Goal: Task Accomplishment & Management: Complete application form

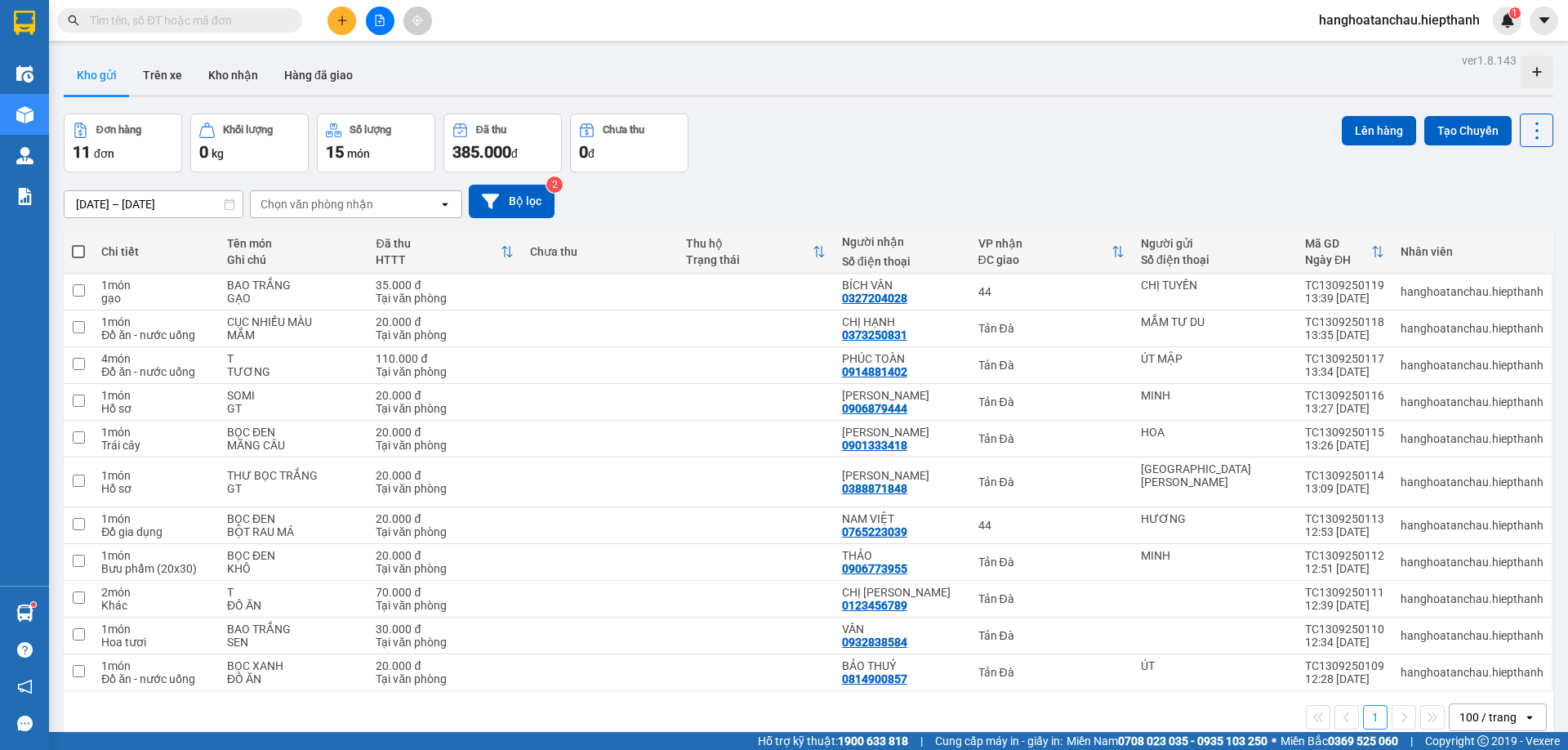
click at [338, 31] on button at bounding box center [342, 21] width 29 height 29
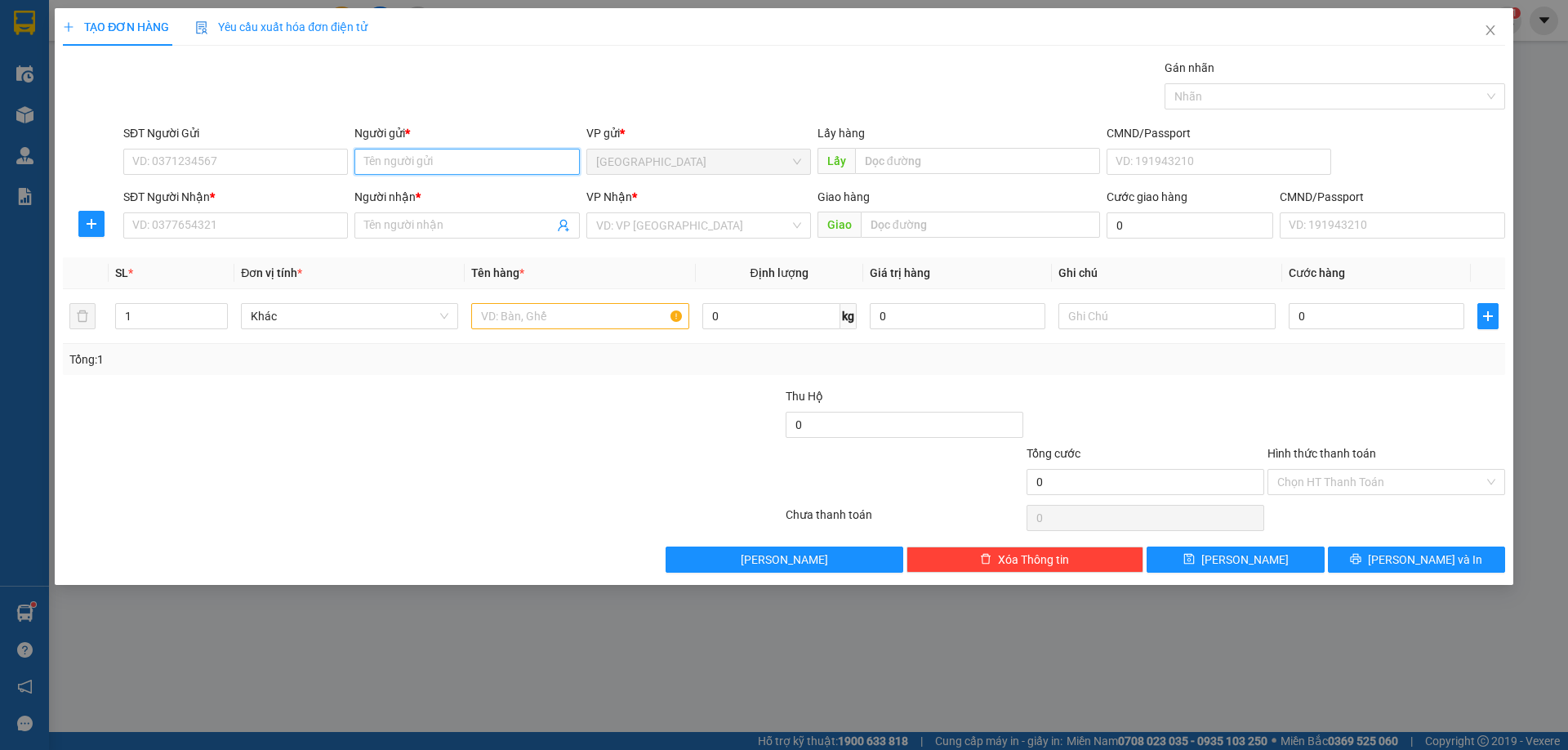
click at [533, 166] on input "Người gửi *" at bounding box center [467, 162] width 225 height 26
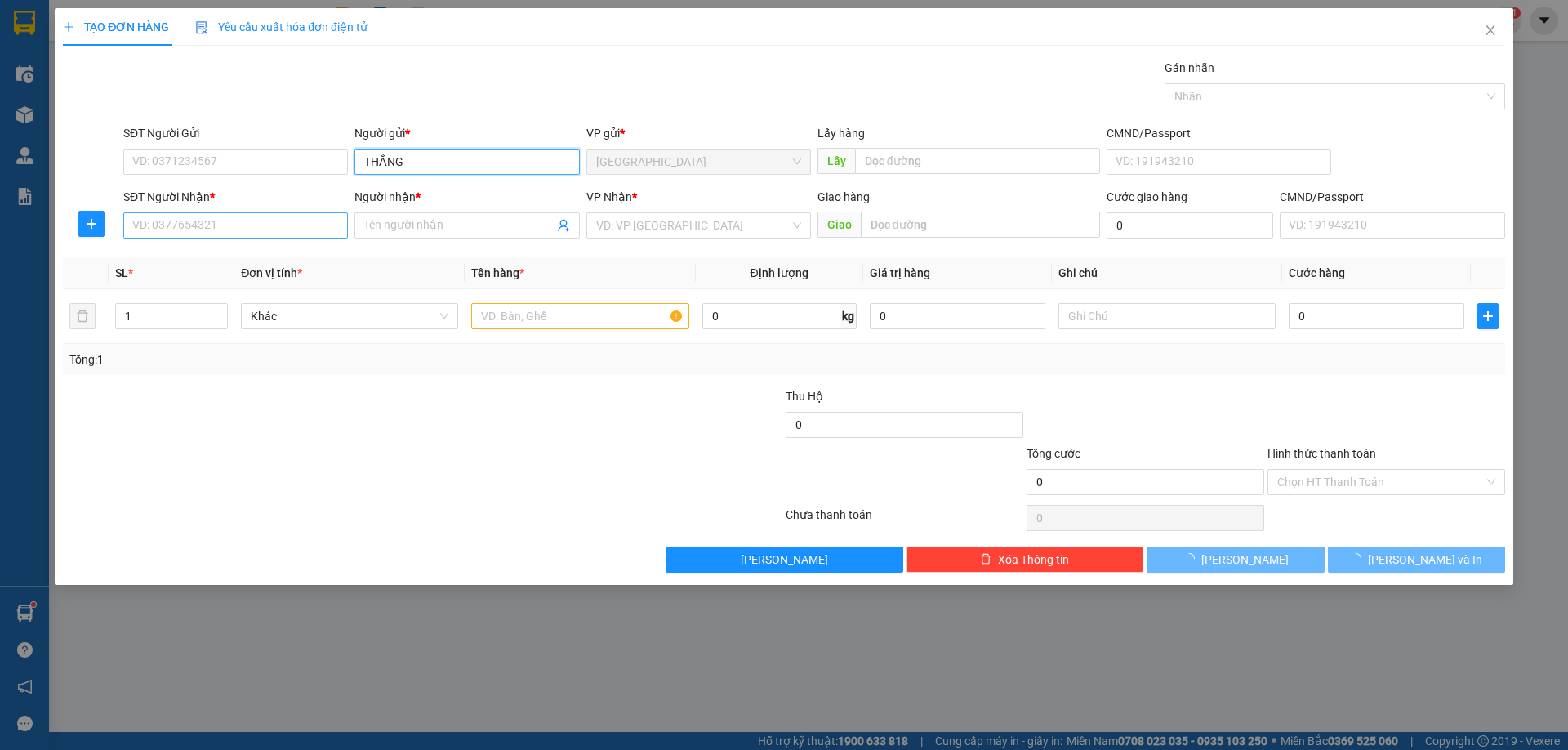
type input "THẮNG"
click at [280, 221] on input "SĐT Người Nhận *" at bounding box center [235, 225] width 225 height 26
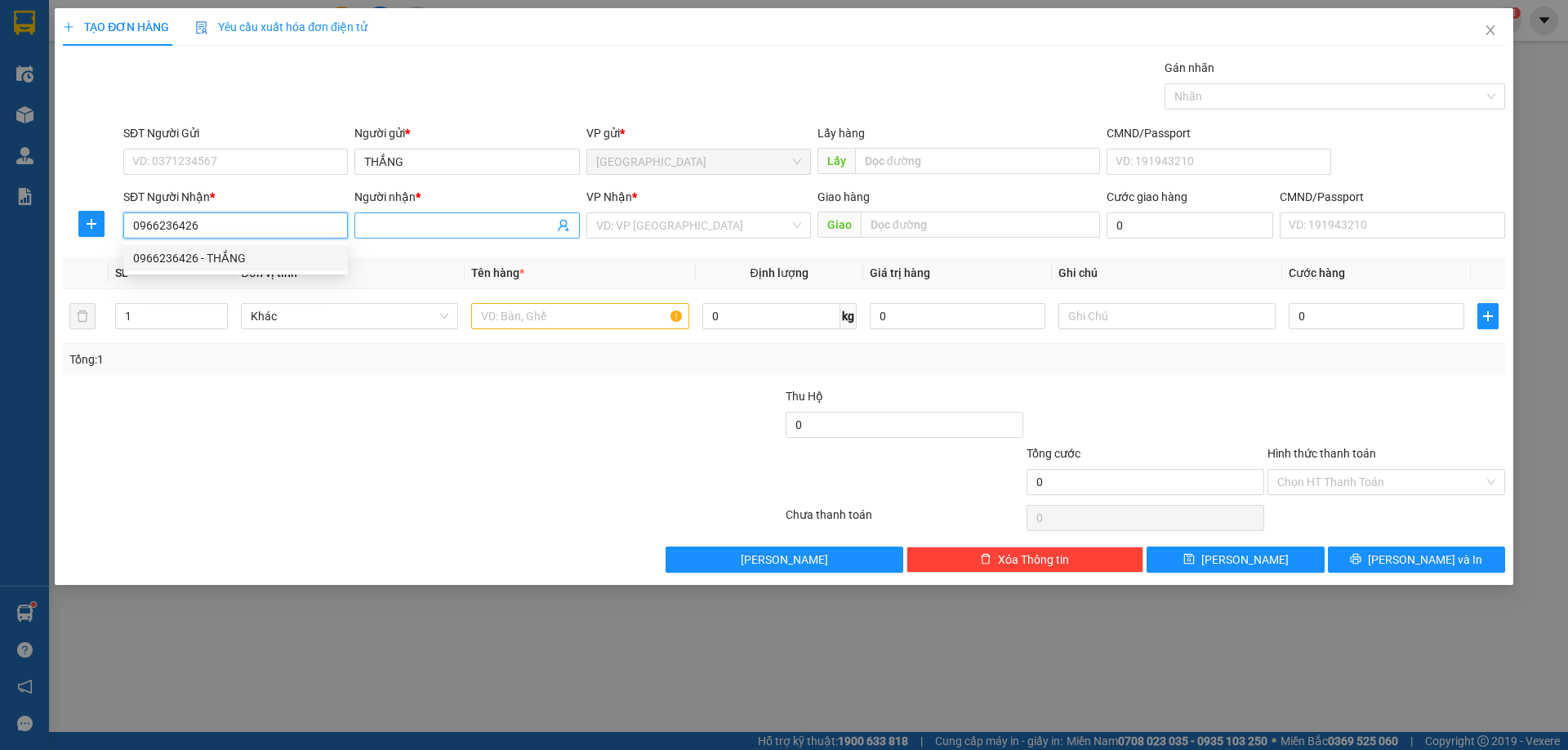
type input "0966236426"
click at [407, 217] on input "Người nhận *" at bounding box center [459, 225] width 189 height 18
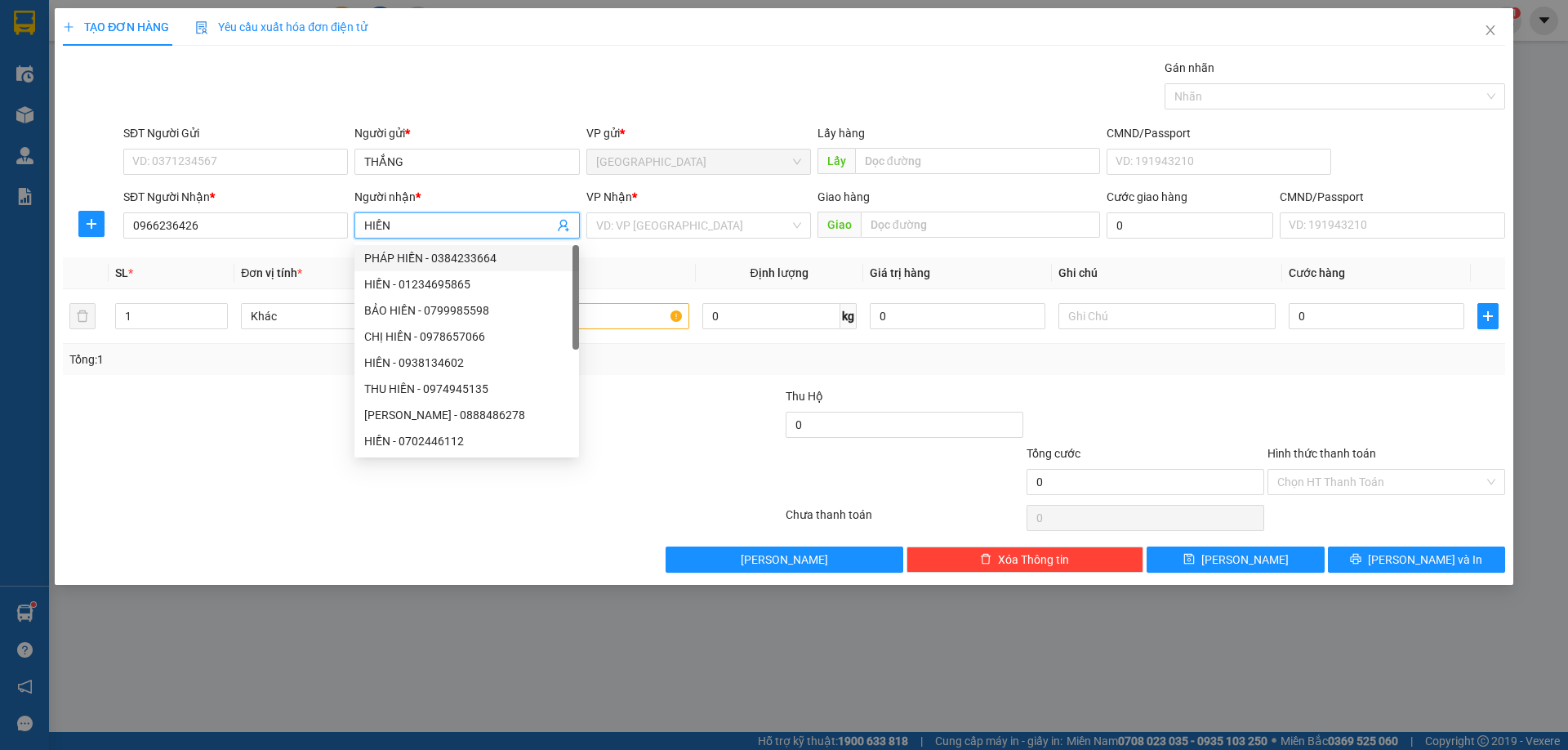
click at [400, 218] on input "HIỀN" at bounding box center [459, 225] width 189 height 18
type input "HIỆP"
click at [259, 230] on input "0966236426" at bounding box center [235, 225] width 225 height 26
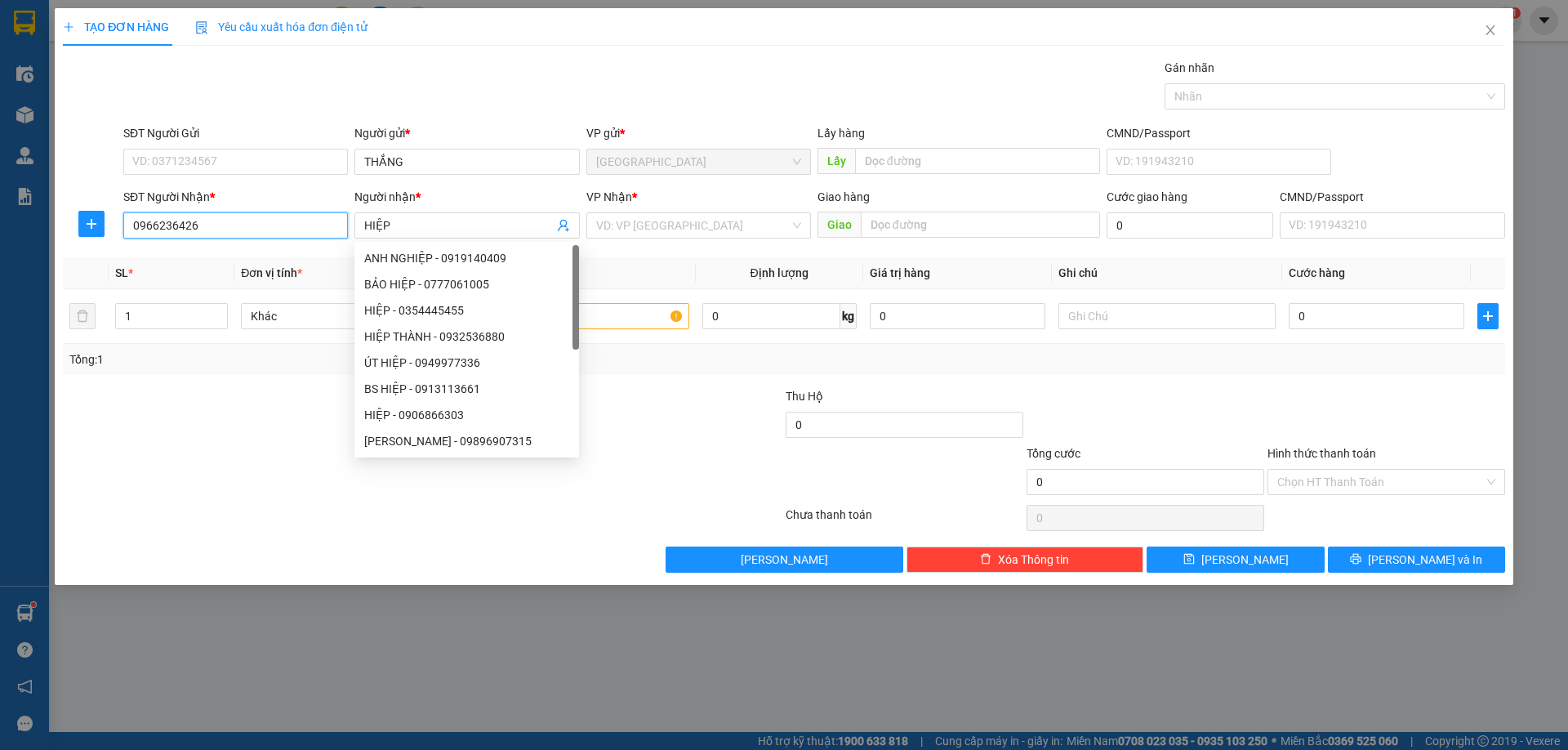
click at [259, 230] on input "0966236426" at bounding box center [235, 225] width 225 height 26
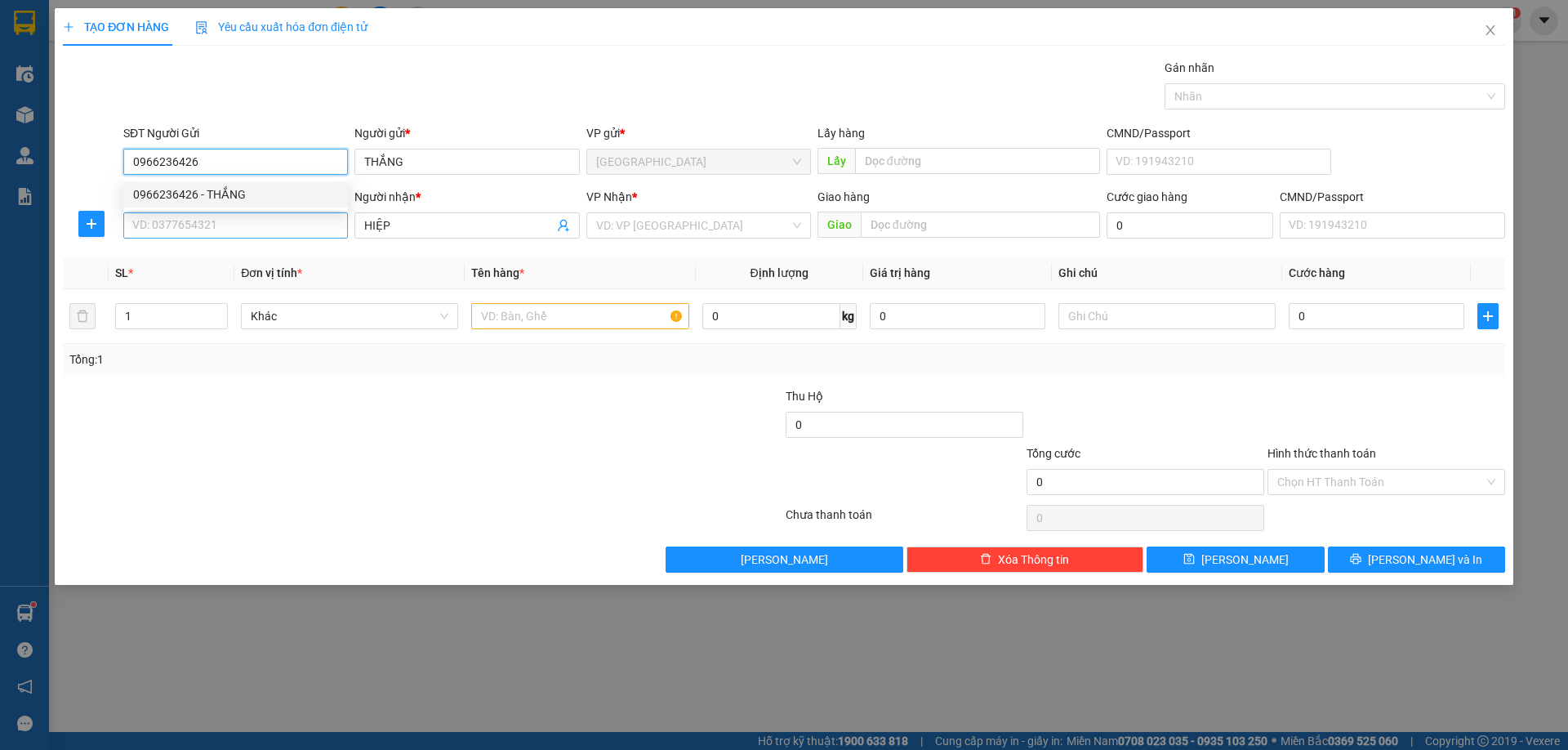
type input "0966236426"
click at [242, 217] on input "SĐT Người Nhận *" at bounding box center [235, 225] width 225 height 26
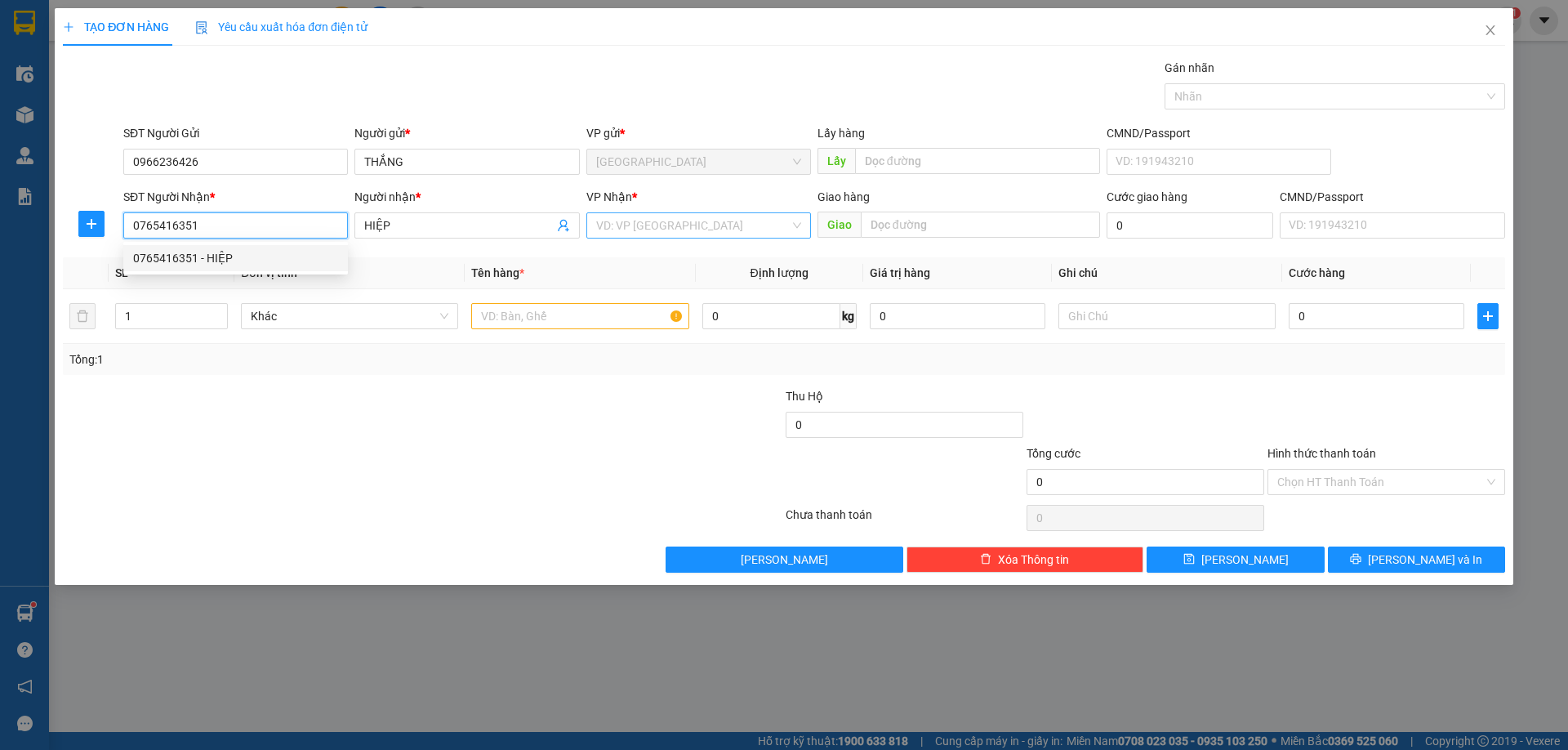
type input "0765416351"
click at [678, 234] on input "search" at bounding box center [693, 225] width 194 height 24
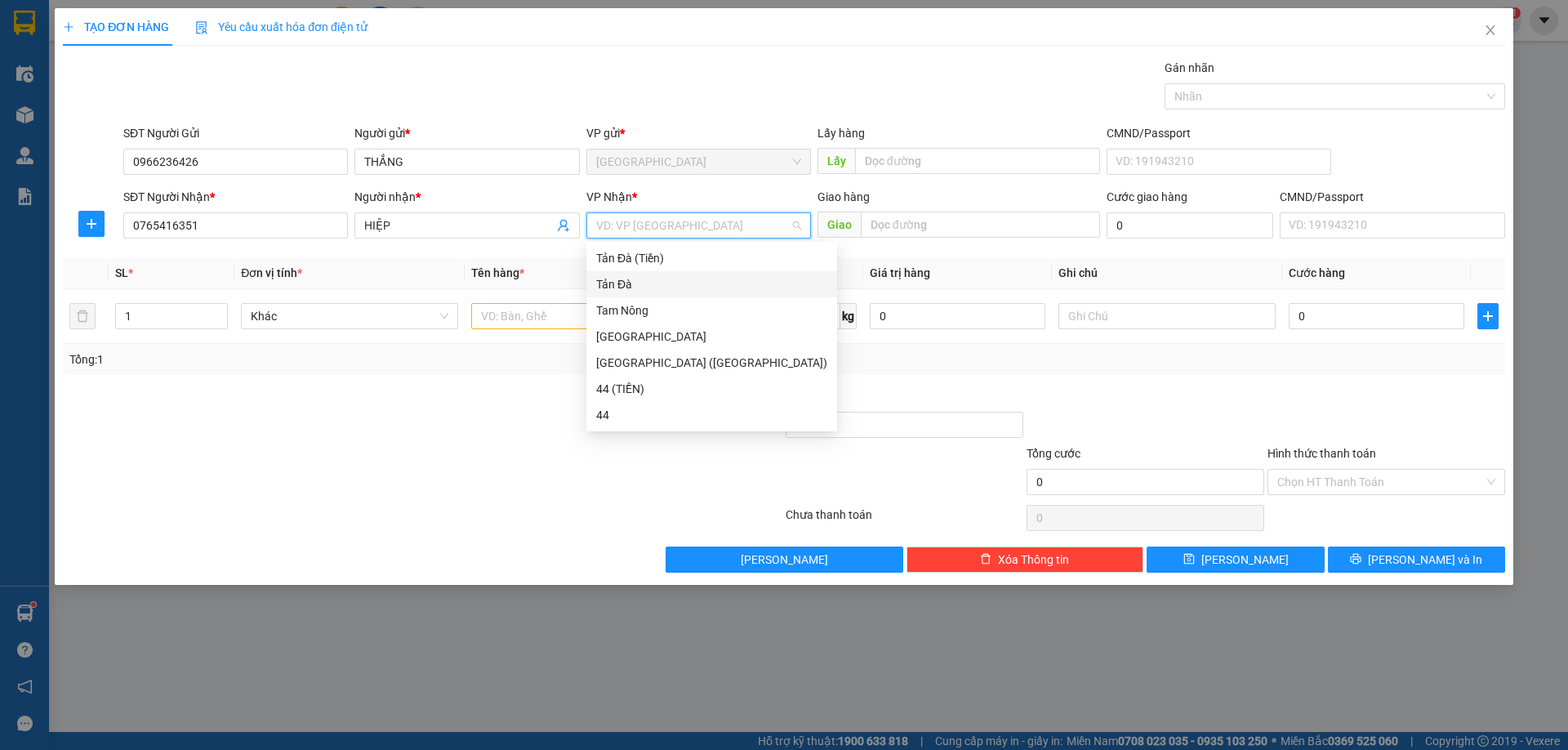
click at [659, 279] on div "Tản Đà" at bounding box center [711, 285] width 231 height 18
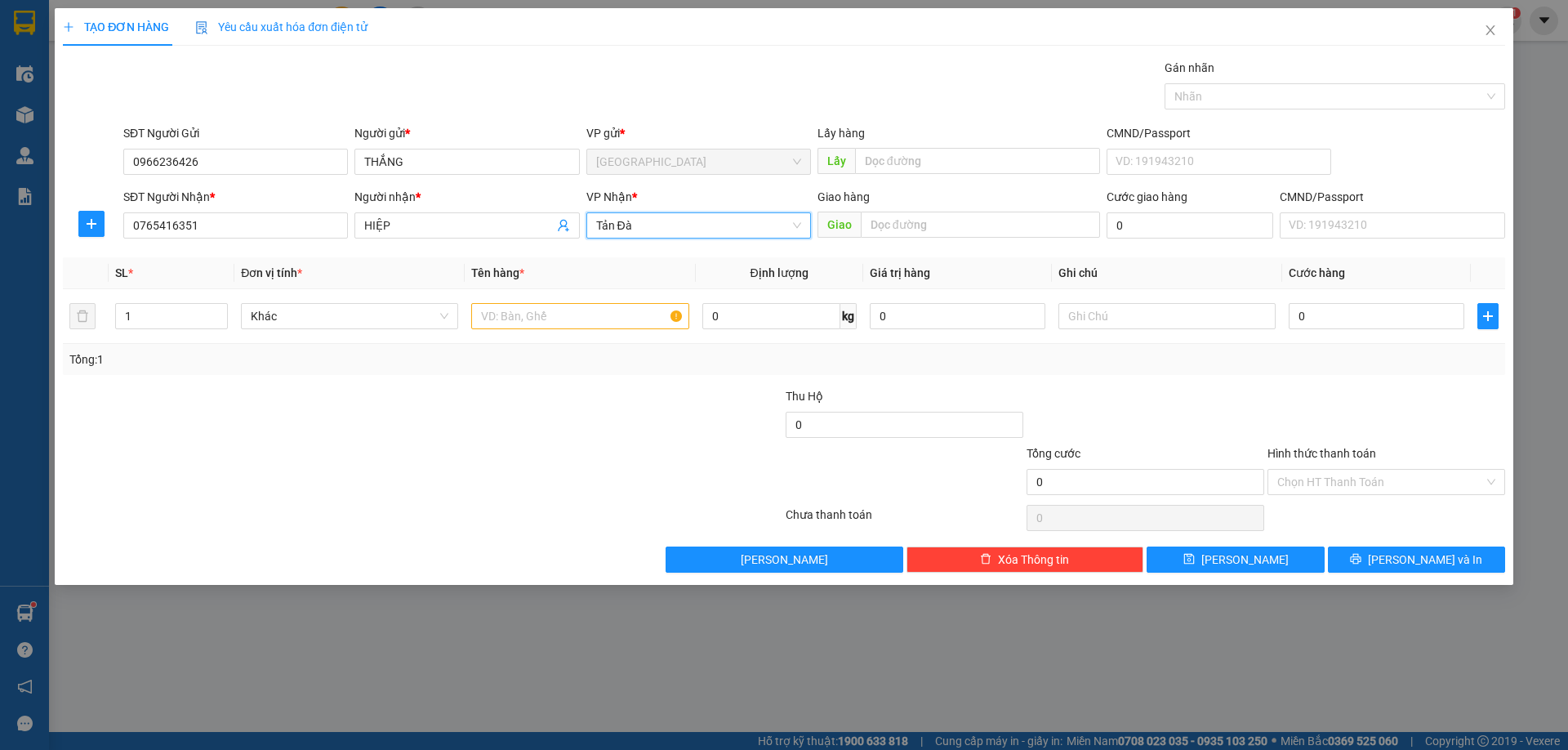
click at [434, 429] on div at bounding box center [302, 416] width 482 height 57
click at [382, 323] on span "Khác" at bounding box center [349, 315] width 198 height 24
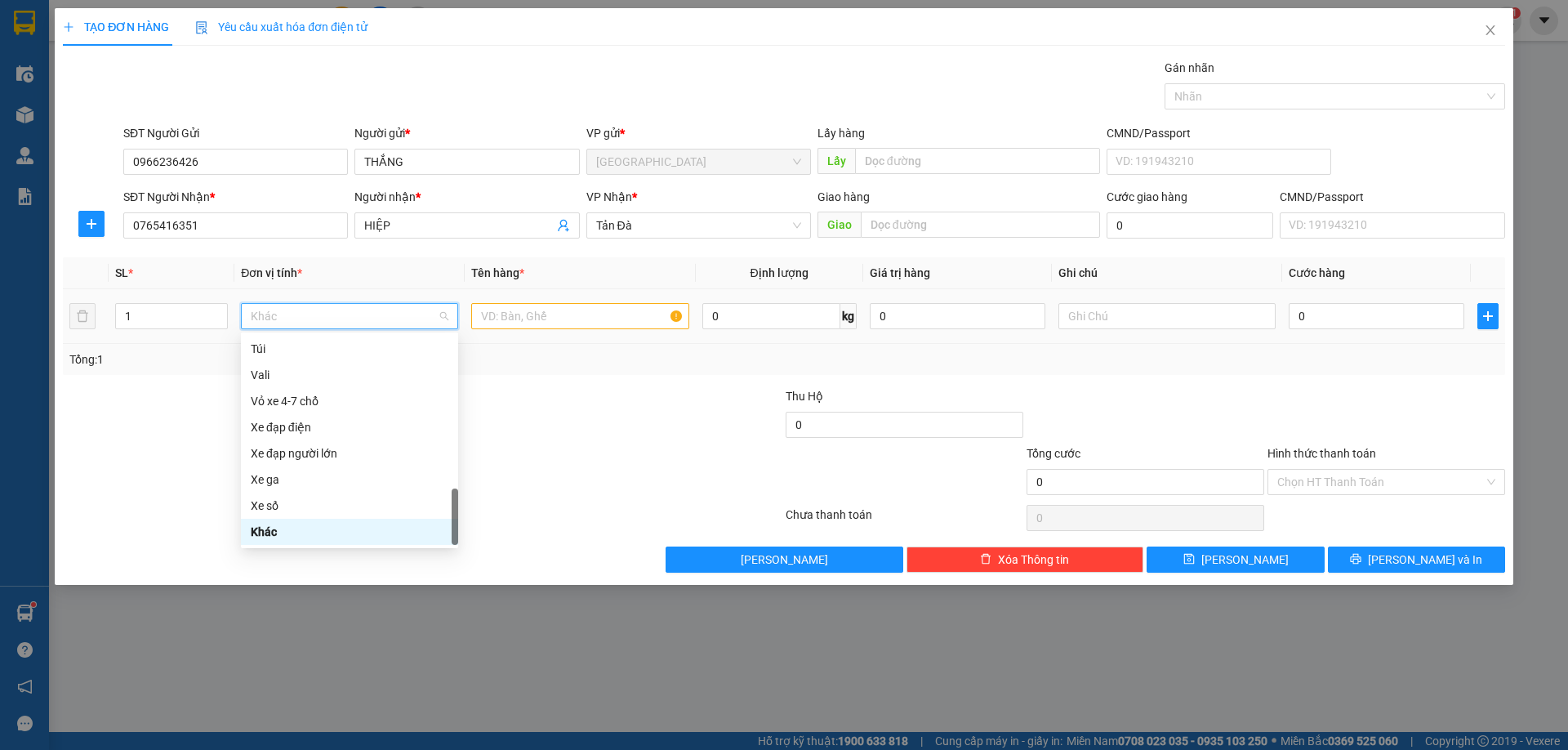
type input "D"
type input "Đ"
click at [302, 384] on div "Đồ ăn - nước uống" at bounding box center [349, 375] width 217 height 26
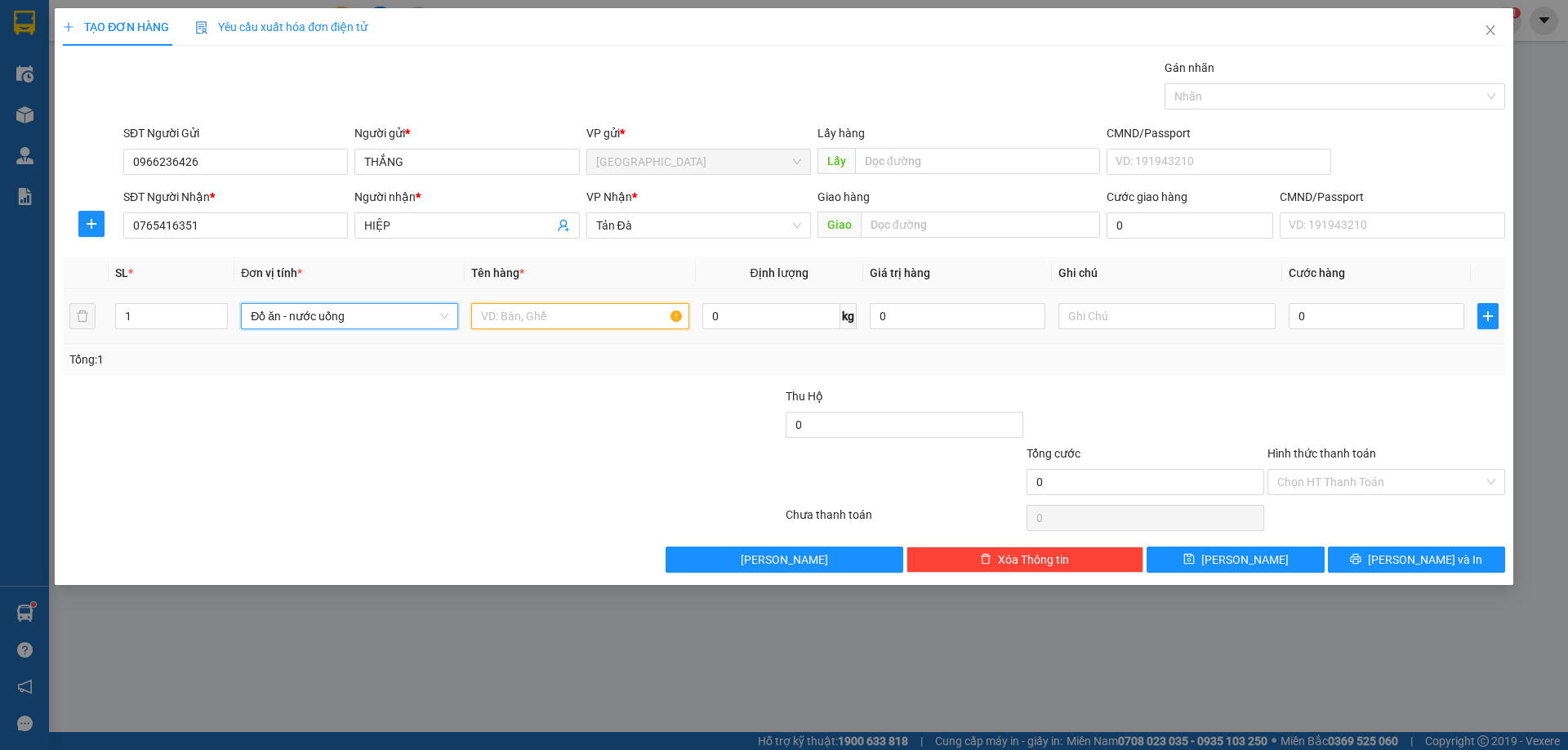
click at [506, 306] on input "text" at bounding box center [580, 315] width 217 height 26
type input "K BAO TRẮNG"
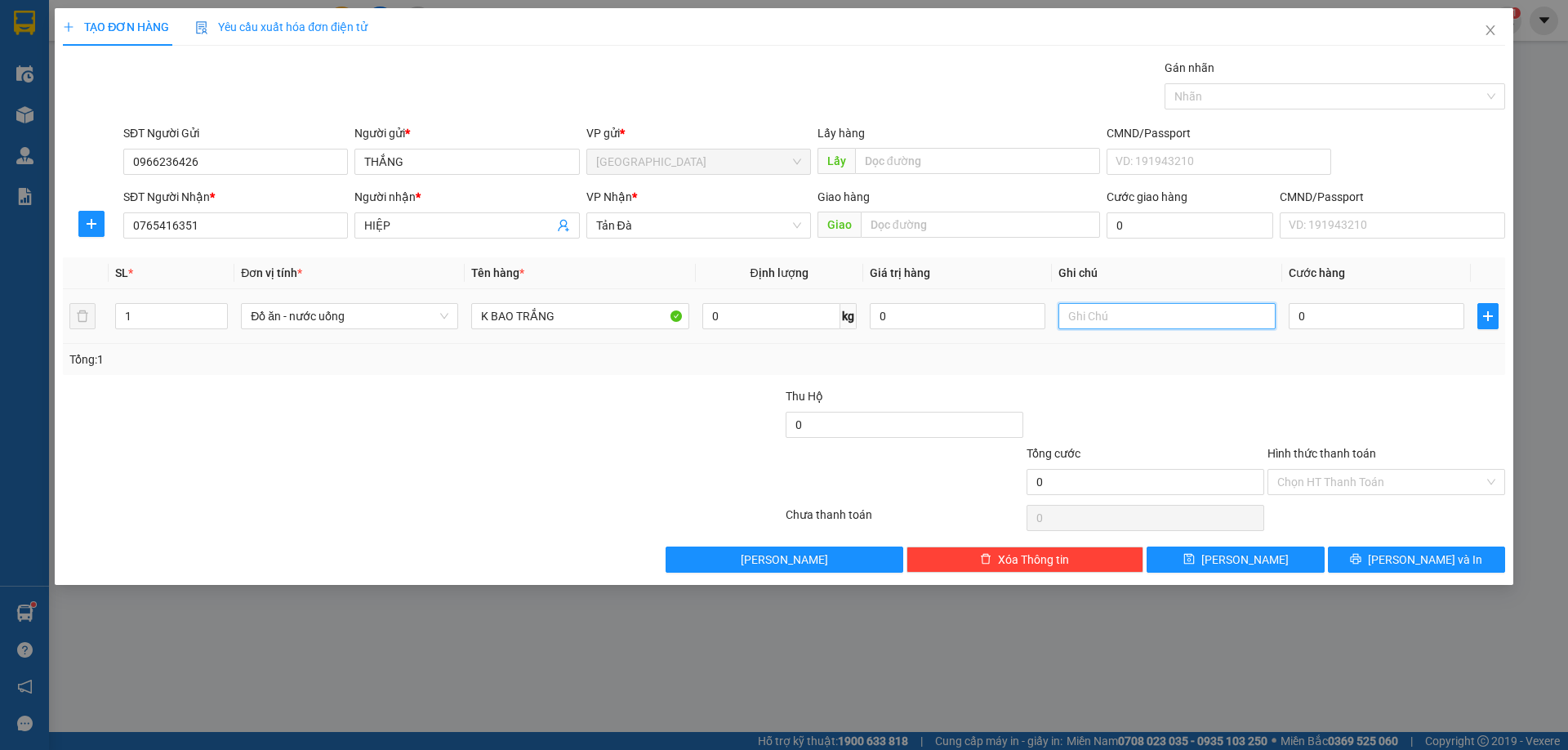
click at [1241, 310] on input "text" at bounding box center [1167, 315] width 217 height 26
type input "D"
type input "ĐỒ ĂN"
click at [1331, 314] on input "0" at bounding box center [1377, 315] width 176 height 26
type input "2"
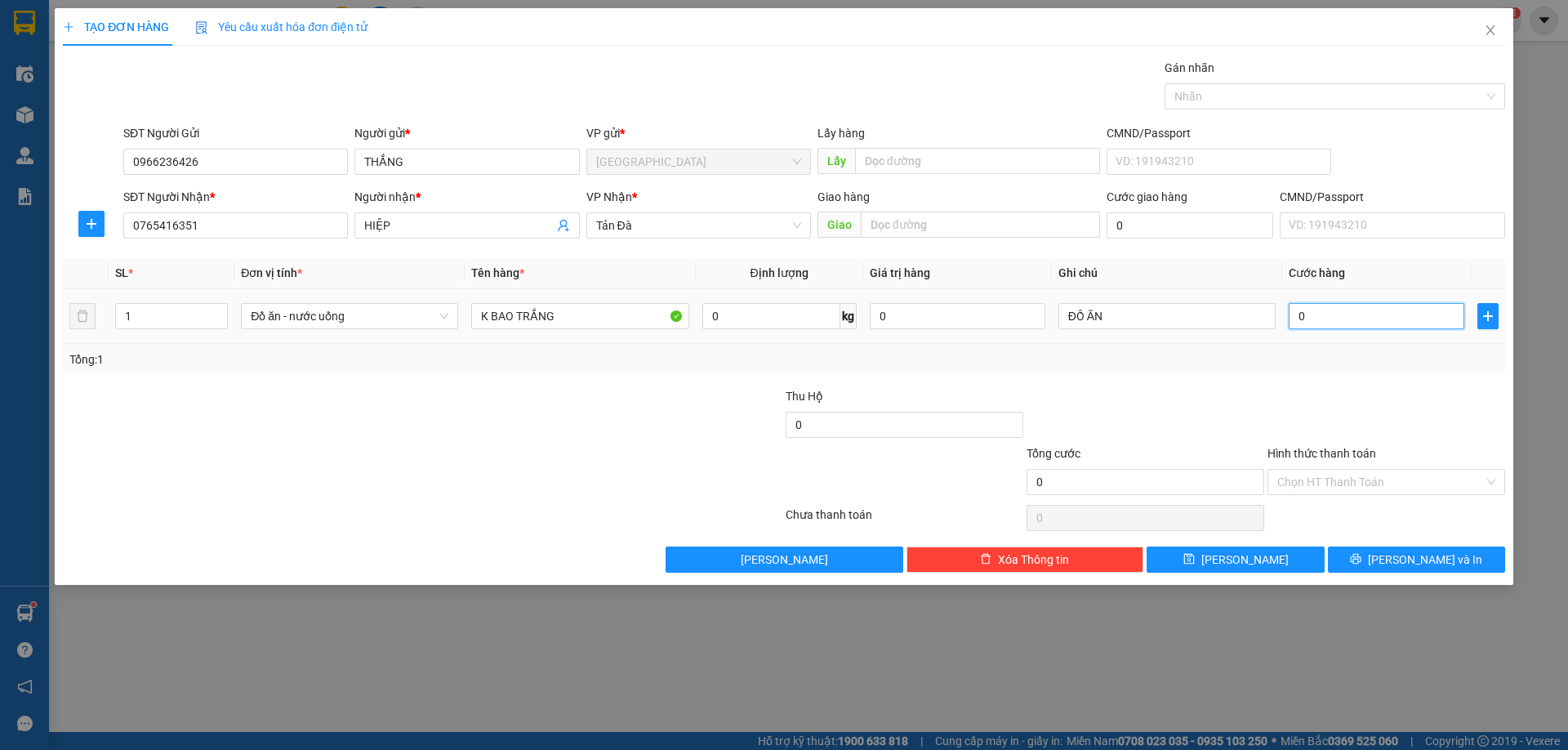
type input "2"
type input "20"
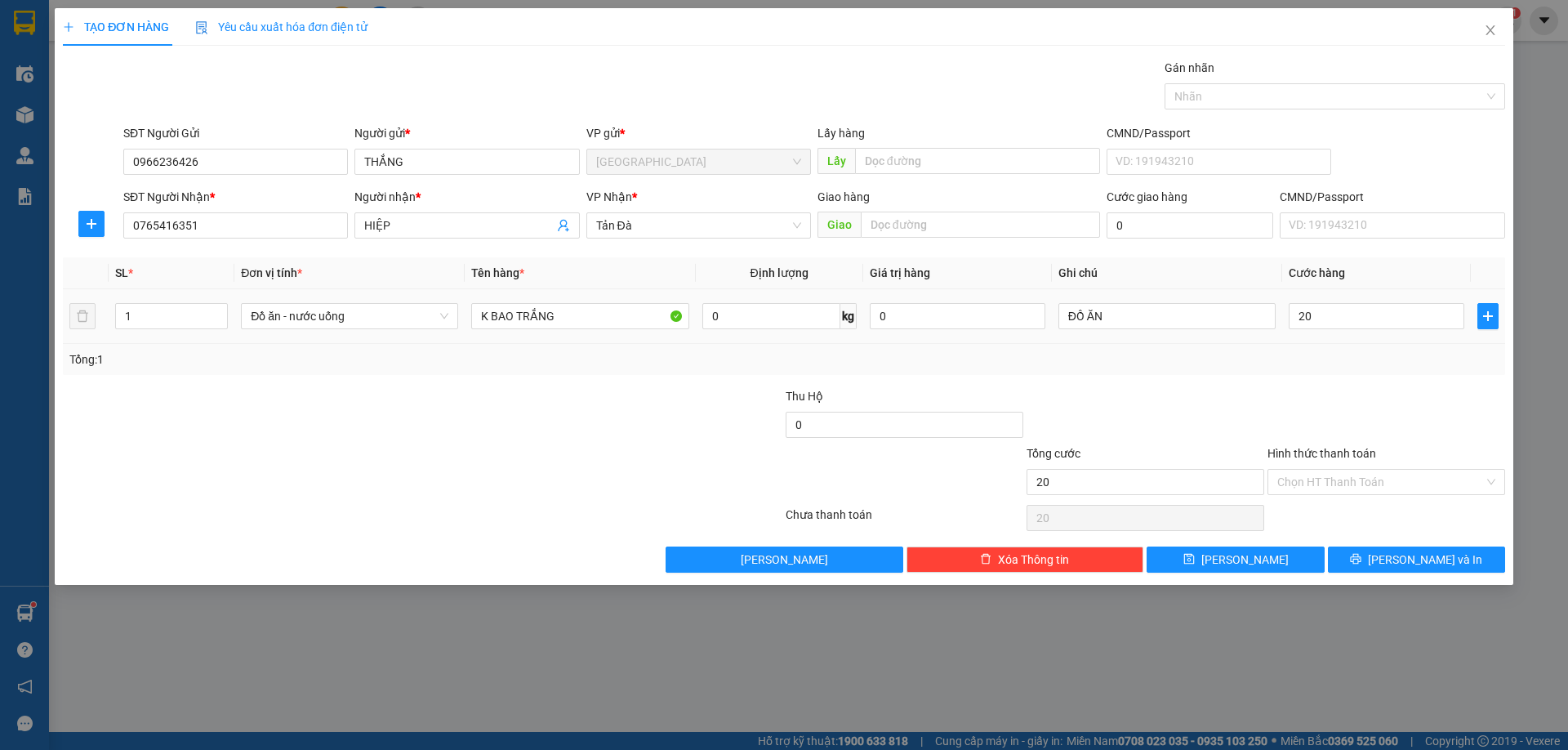
click at [1307, 375] on div "Transit Pickup Surcharge Ids Transit Deliver Surcharge Ids Transit Deliver Surc…" at bounding box center [784, 315] width 1442 height 514
type input "20.000"
click at [1343, 490] on input "Hình thức thanh toán" at bounding box center [1380, 481] width 207 height 24
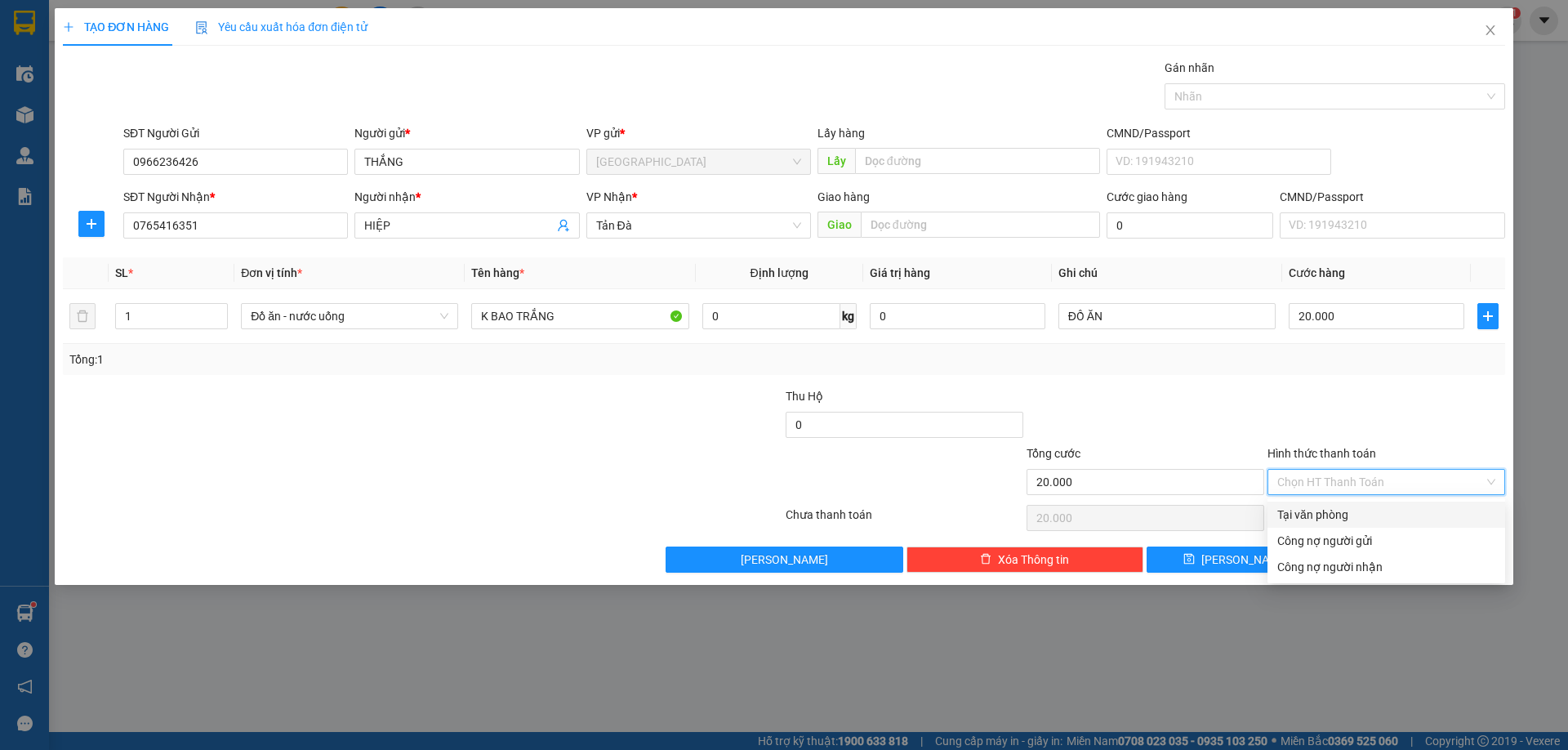
click at [1336, 511] on div "Tại văn phòng" at bounding box center [1386, 515] width 218 height 18
type input "0"
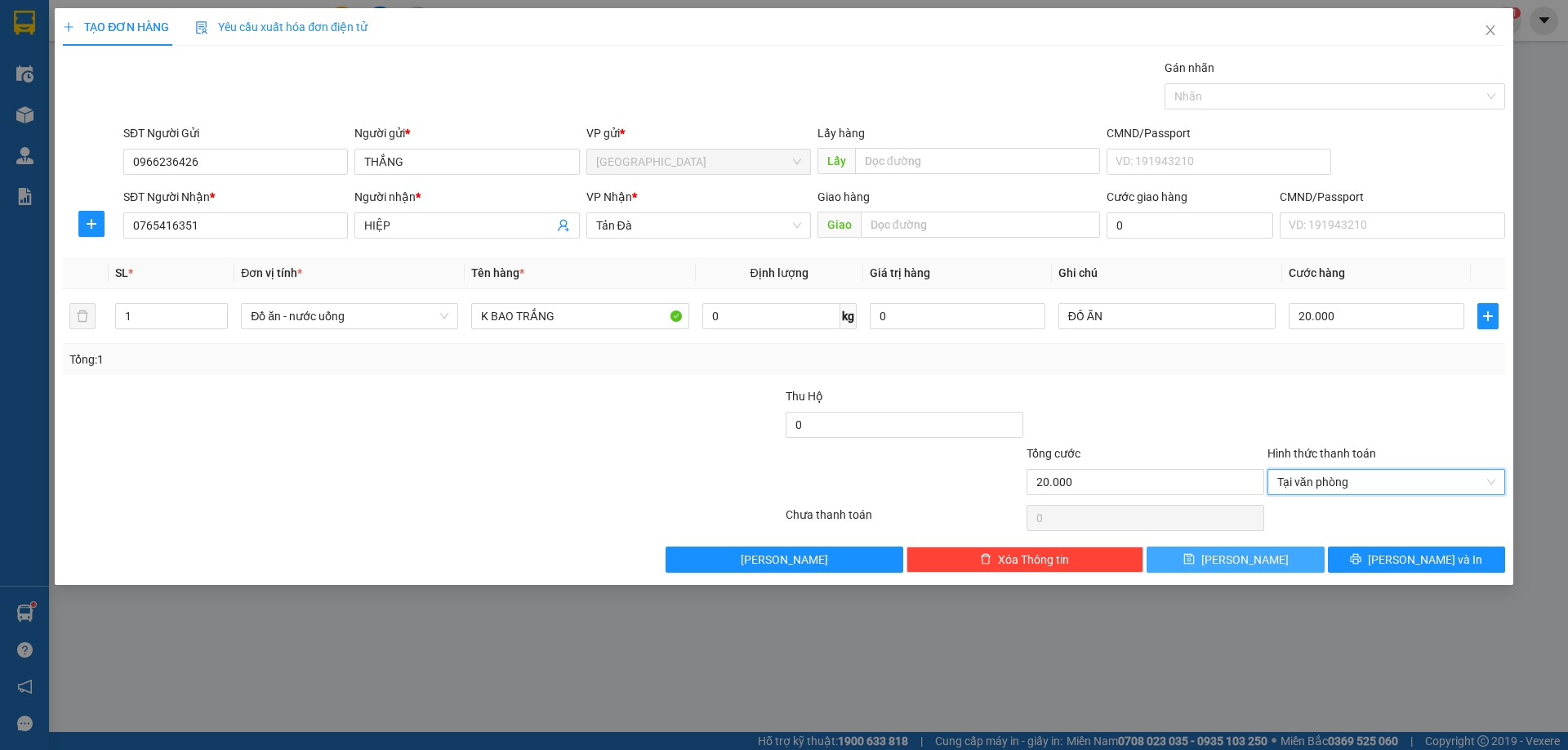
click at [1236, 561] on span "Lưu" at bounding box center [1245, 560] width 87 height 18
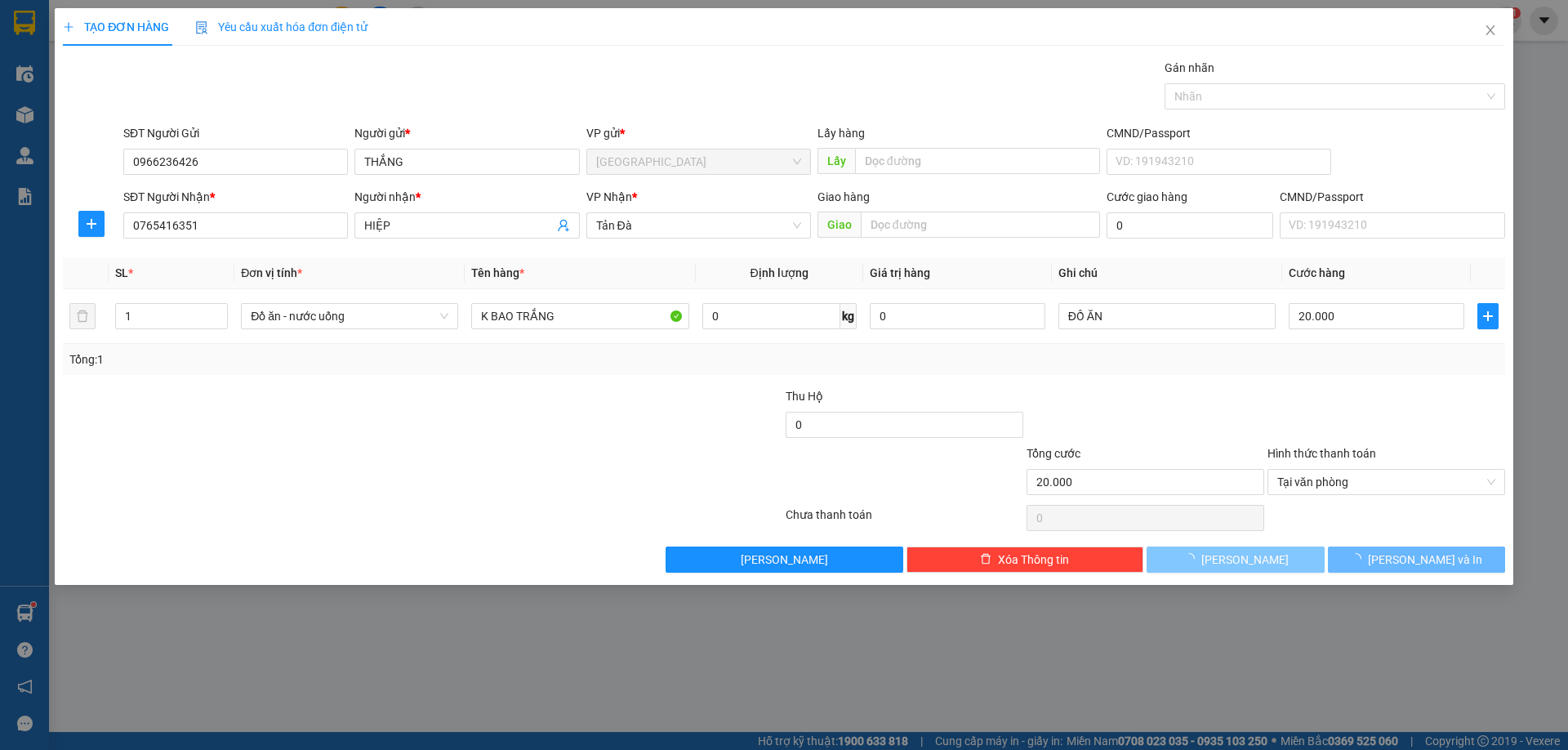
type input "0"
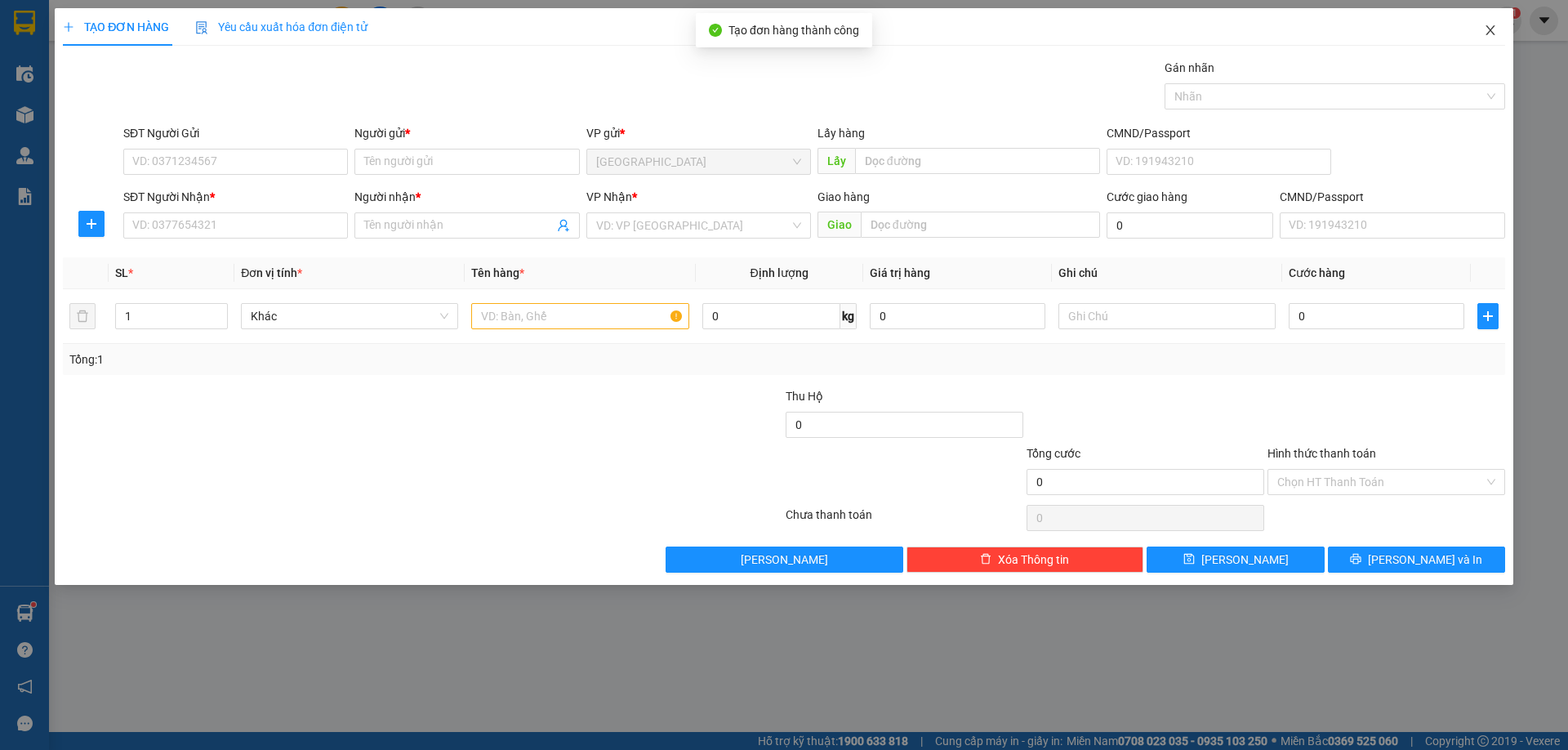
click at [1488, 35] on icon "close" at bounding box center [1491, 30] width 13 height 13
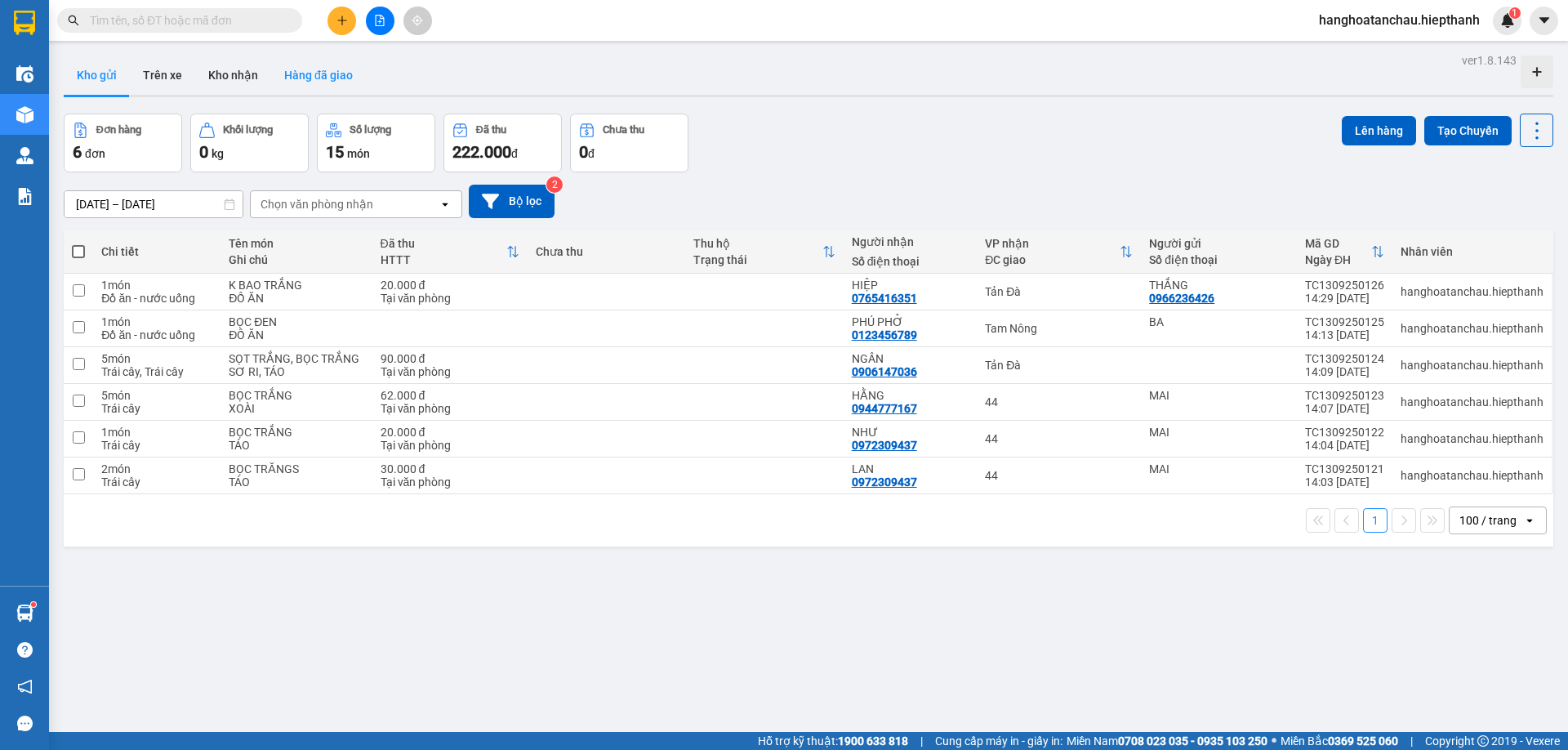
click at [330, 70] on button "Hàng đã giao" at bounding box center [319, 75] width 95 height 40
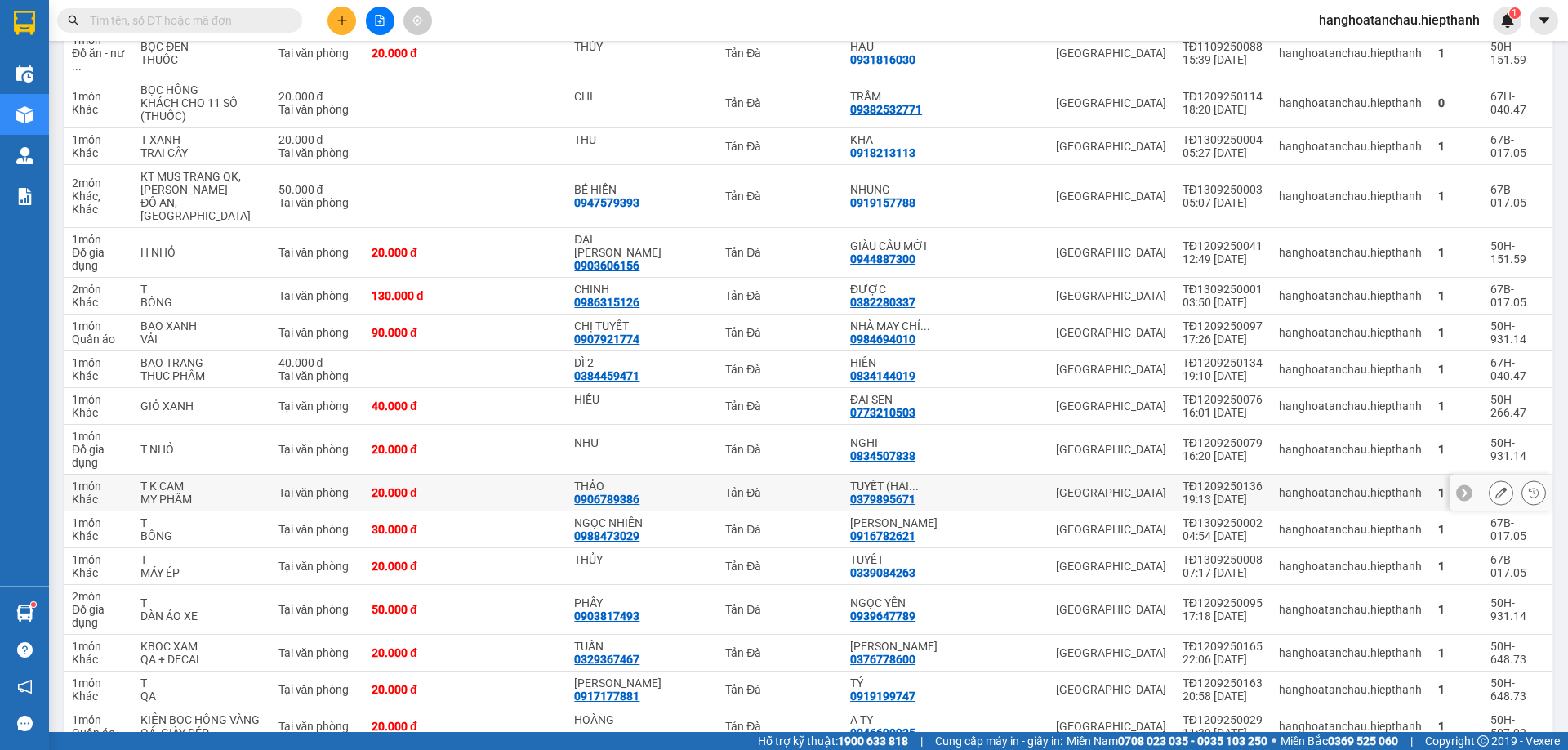
scroll to position [163, 0]
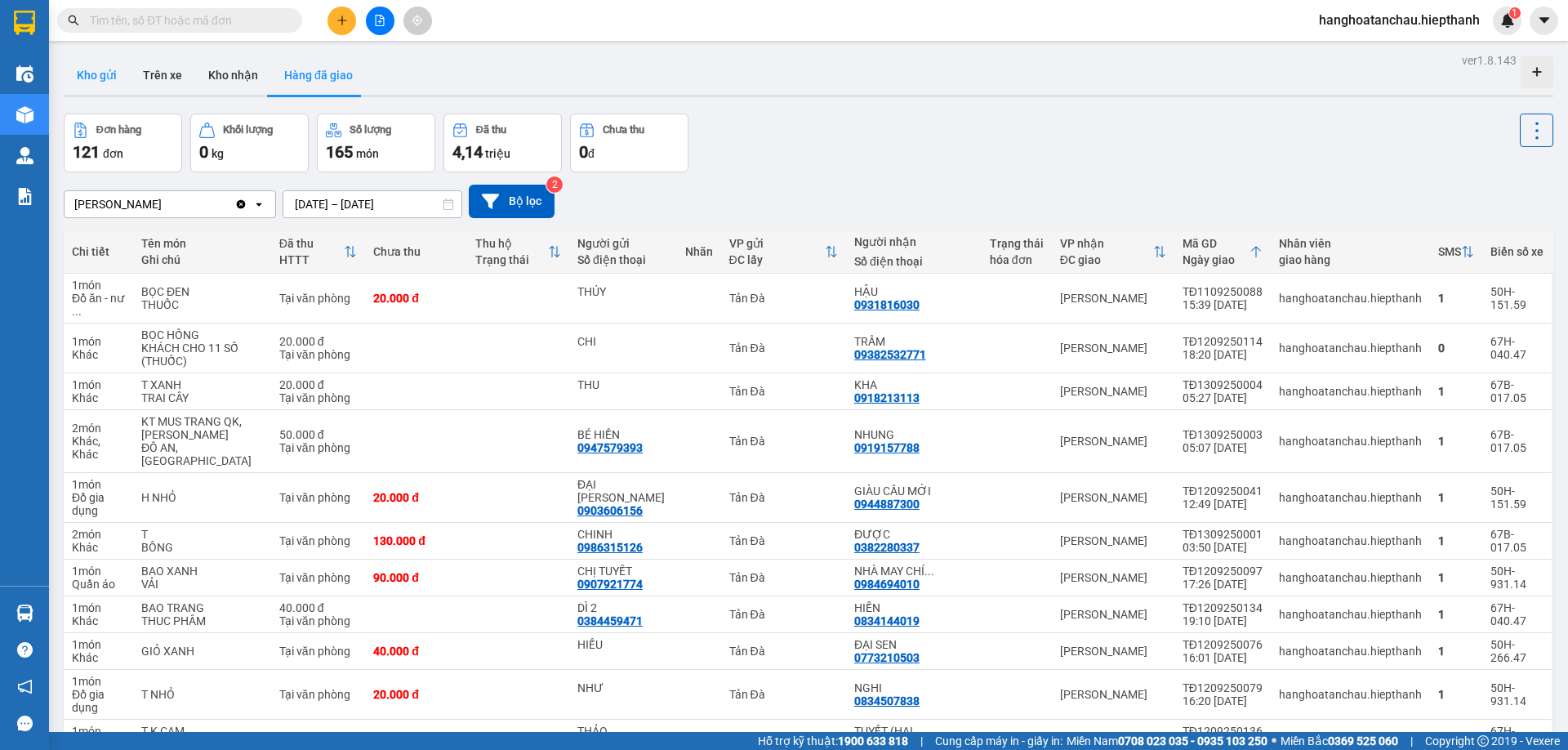
click at [78, 72] on button "Kho gửi" at bounding box center [97, 75] width 66 height 40
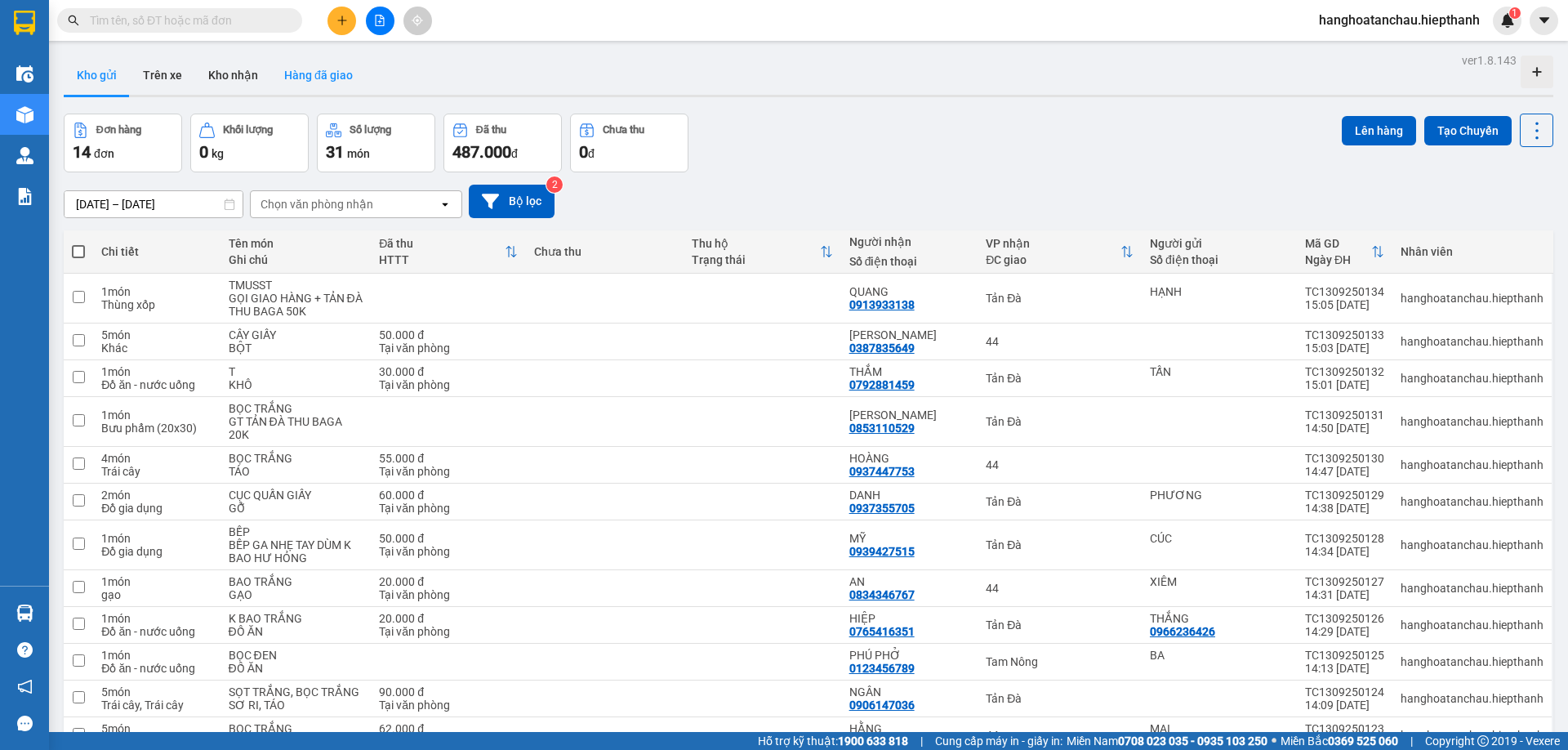
click at [316, 82] on button "Hàng đã giao" at bounding box center [319, 75] width 95 height 40
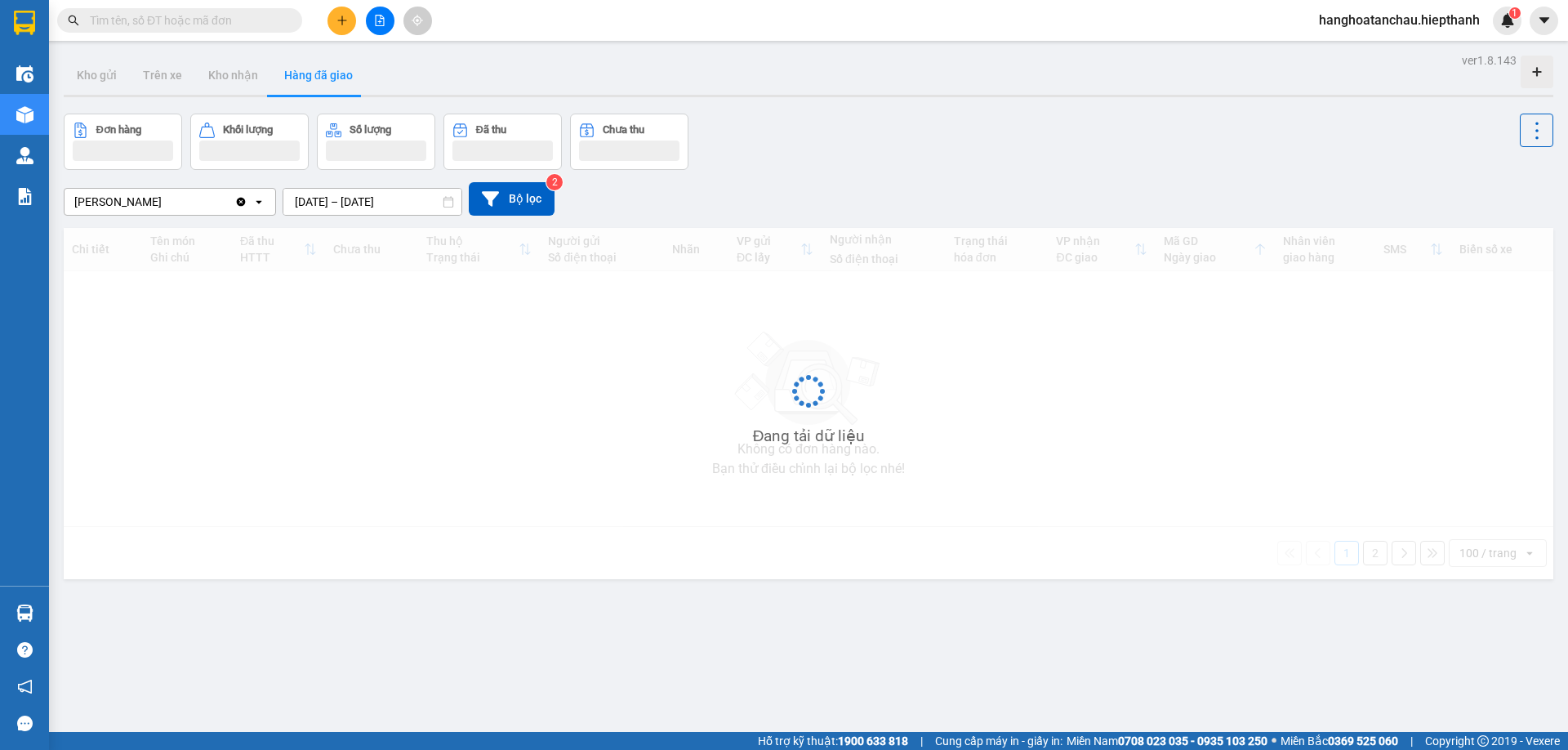
click at [274, 76] on button "Hàng đã giao" at bounding box center [319, 75] width 95 height 40
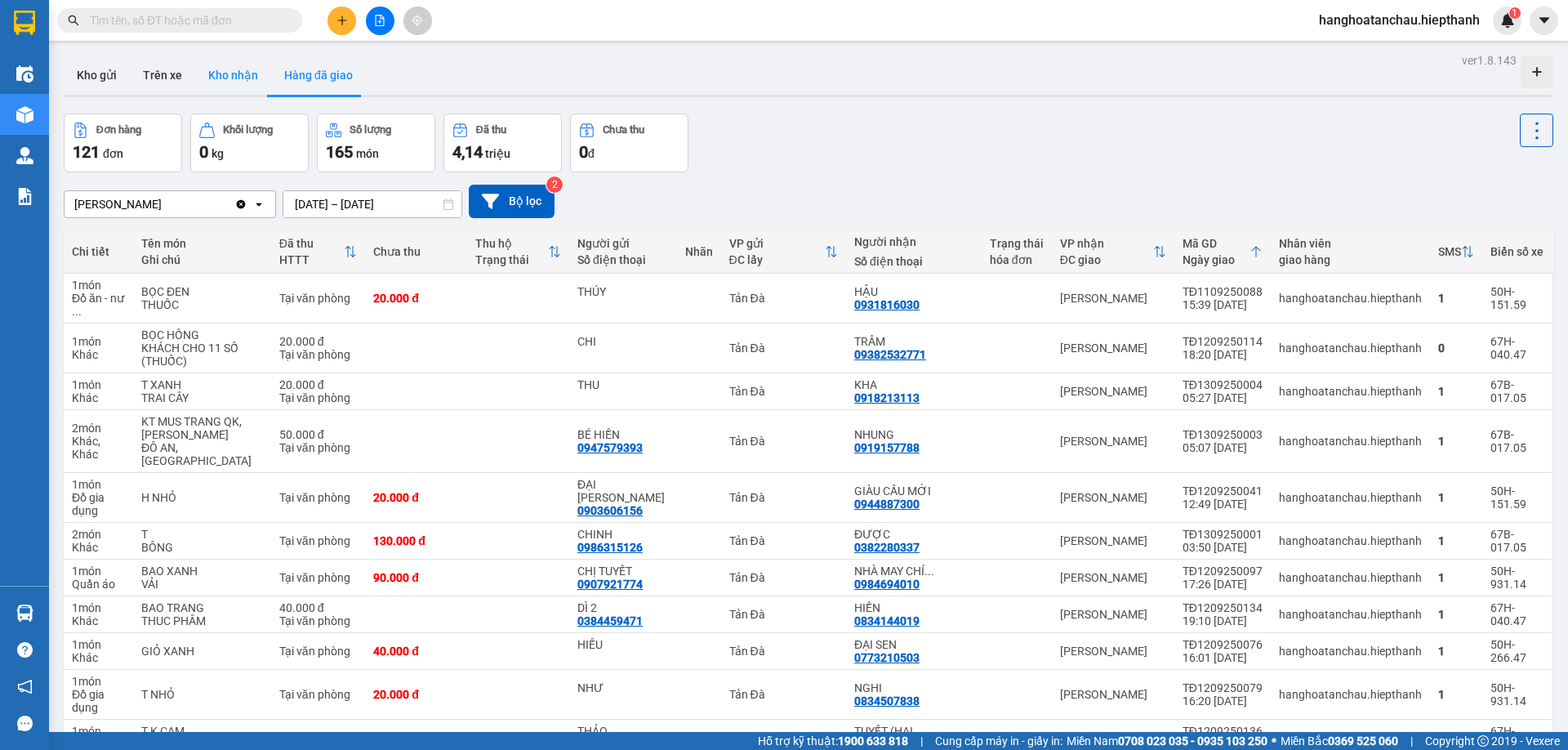
click at [233, 81] on button "Kho nhận" at bounding box center [233, 75] width 76 height 40
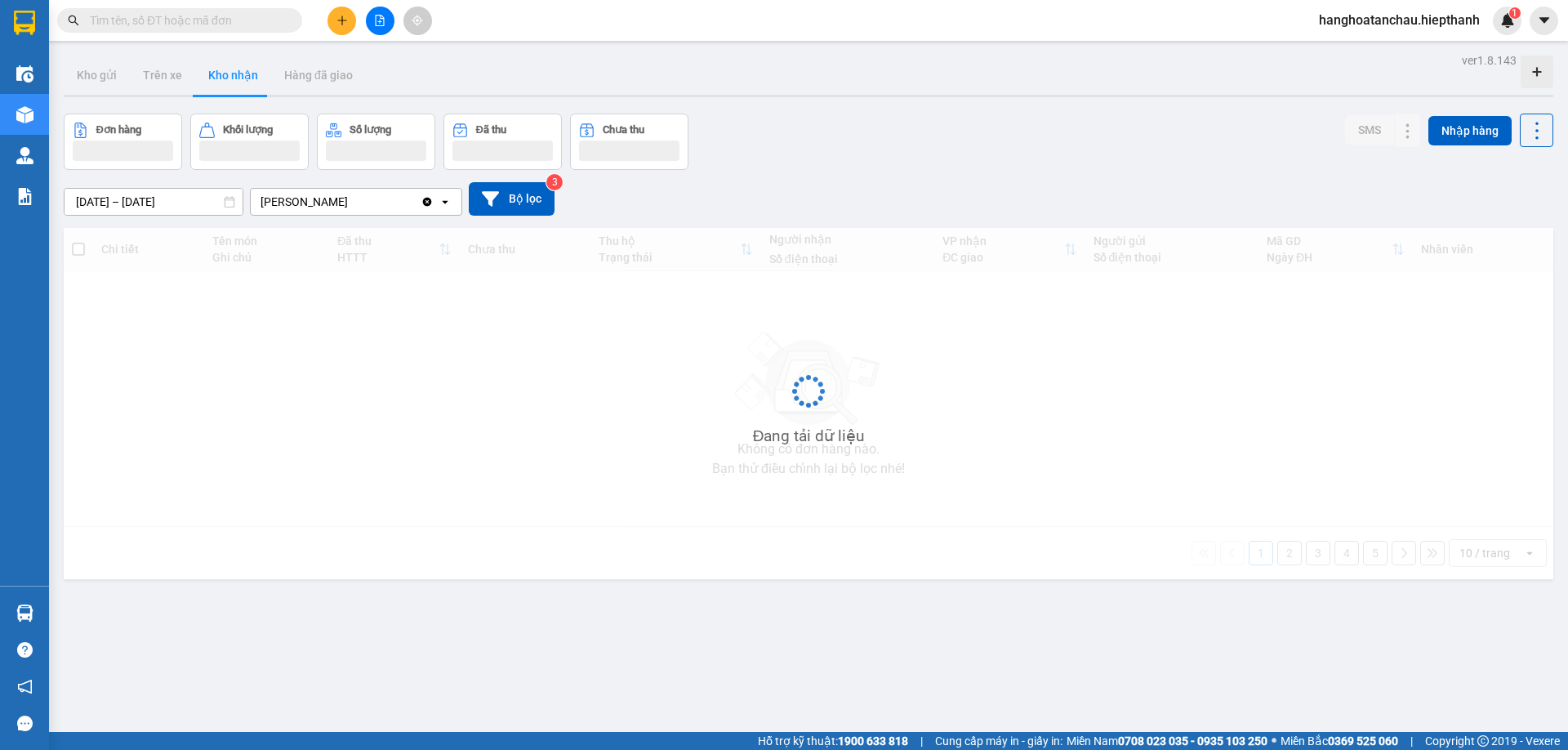
click at [233, 81] on button "Kho nhận" at bounding box center [233, 75] width 76 height 40
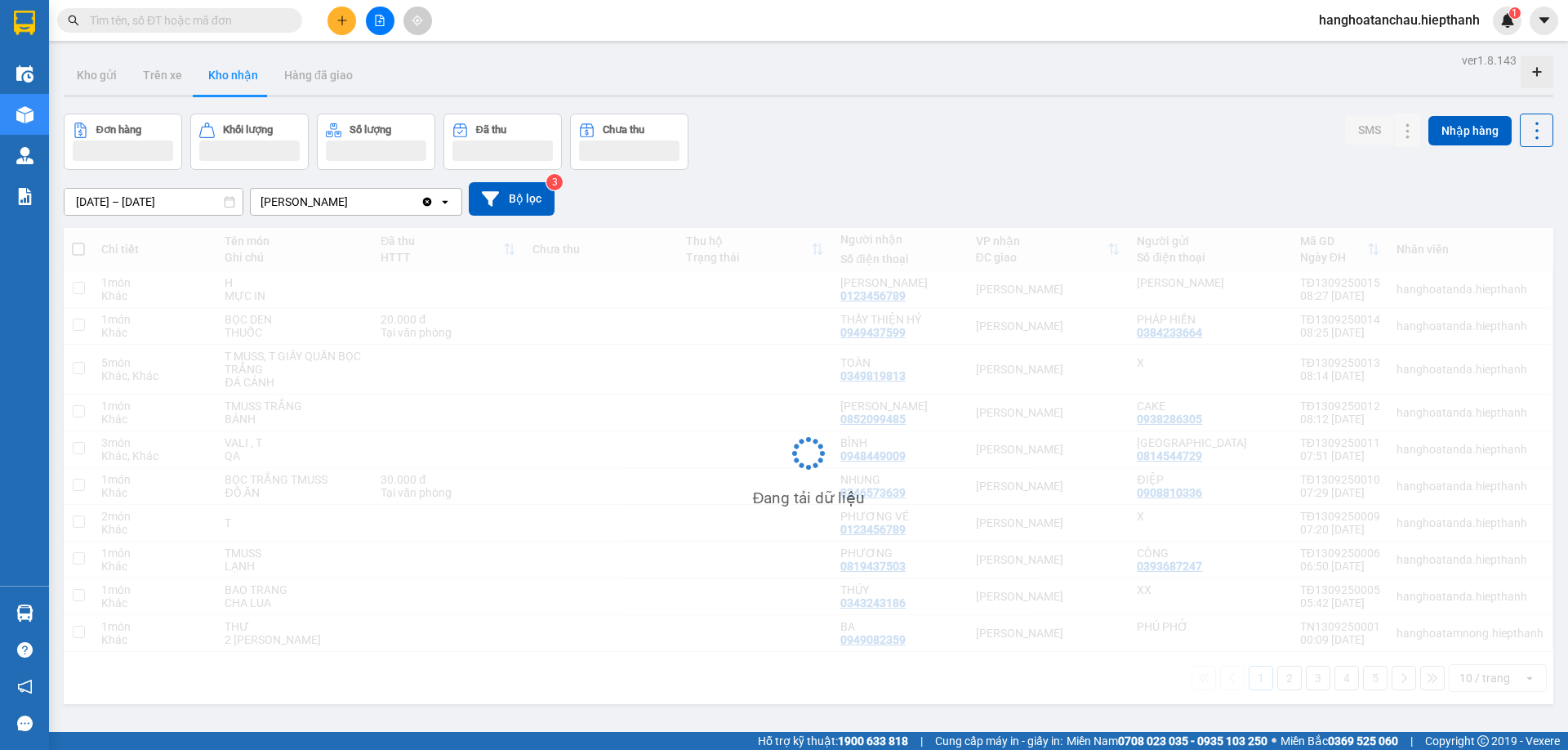
click at [233, 81] on button "Kho nhận" at bounding box center [233, 75] width 76 height 40
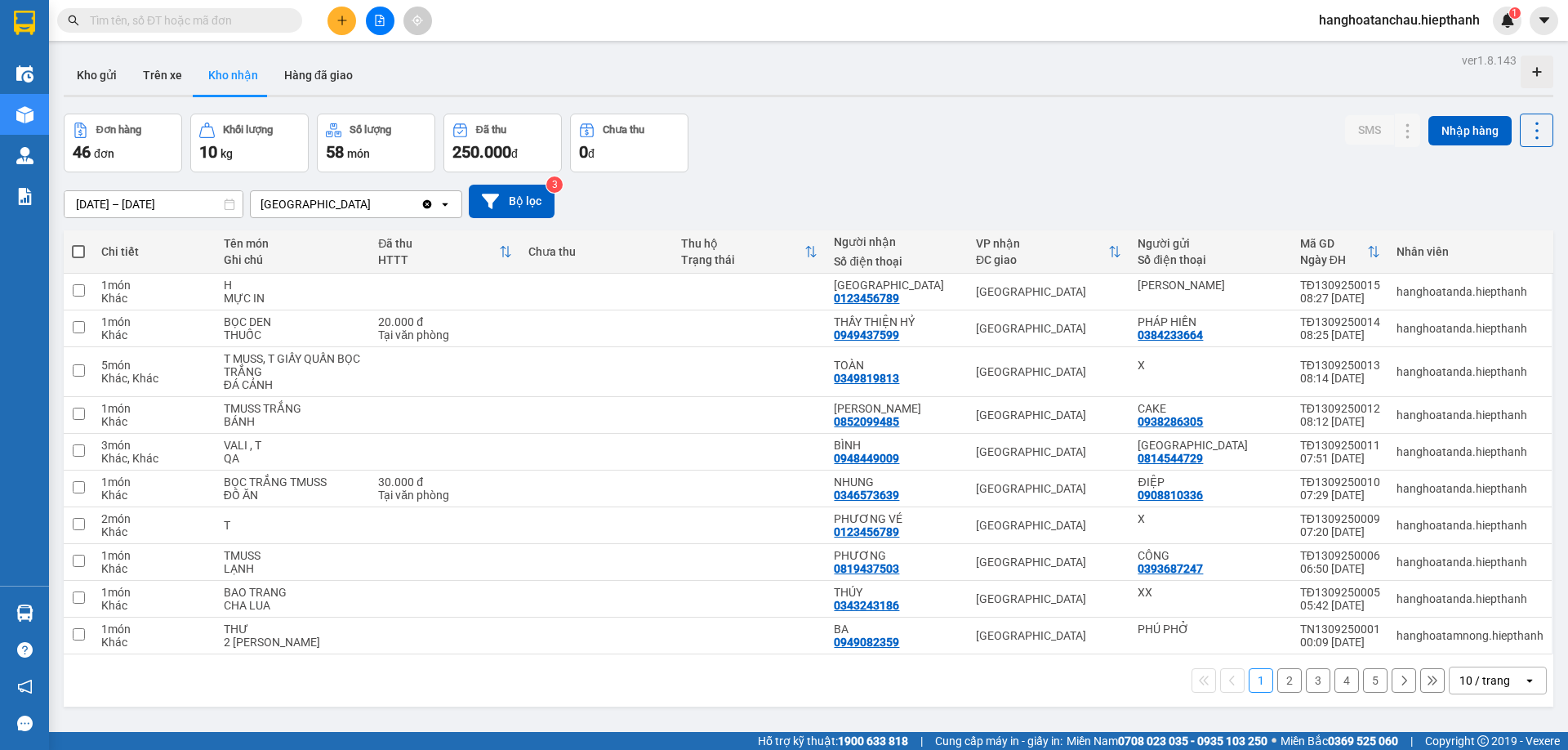
click at [428, 206] on icon "Clear value" at bounding box center [427, 204] width 9 height 9
click at [1493, 682] on div "10 / trang" at bounding box center [1484, 681] width 50 height 16
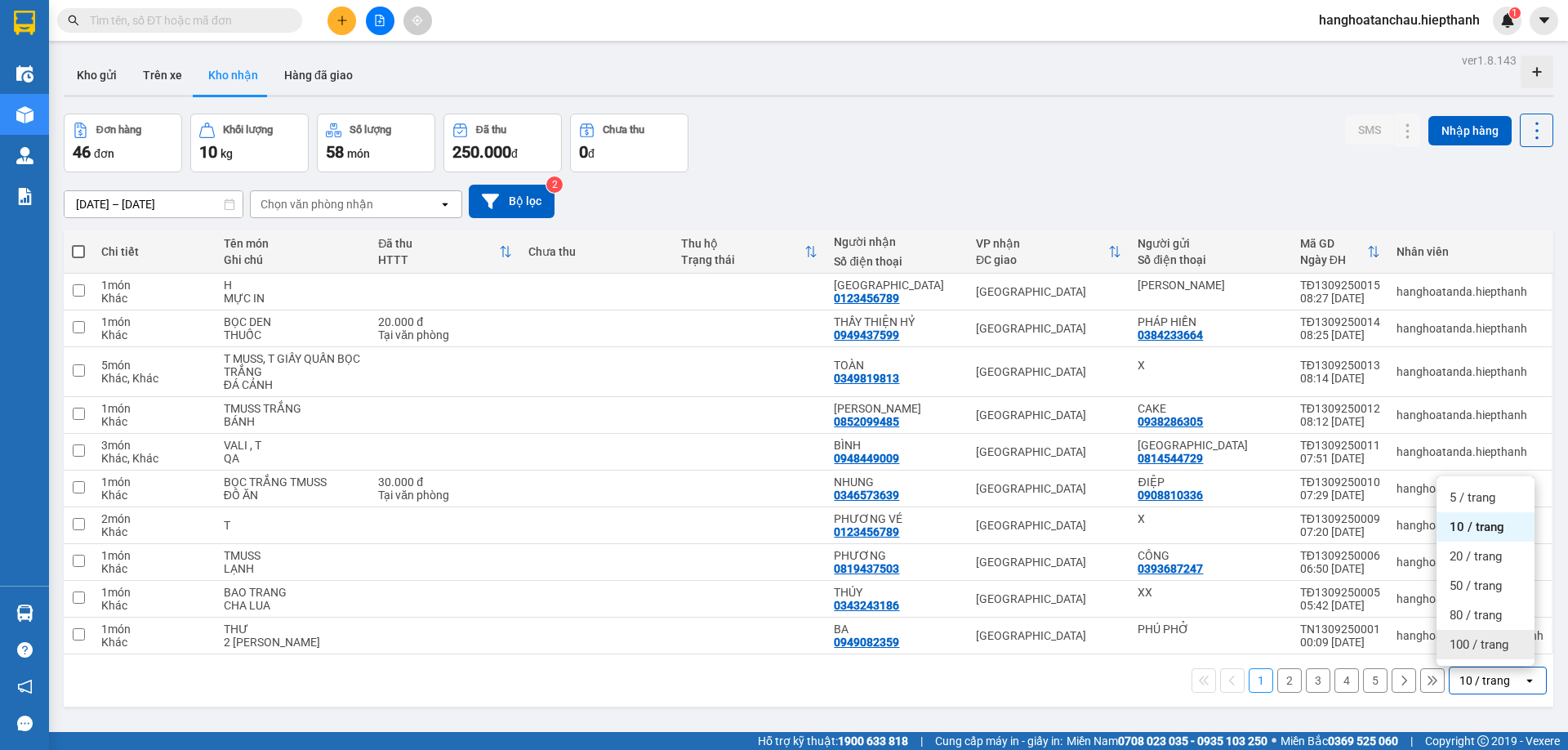
click at [1484, 644] on span "100 / trang" at bounding box center [1478, 645] width 58 height 16
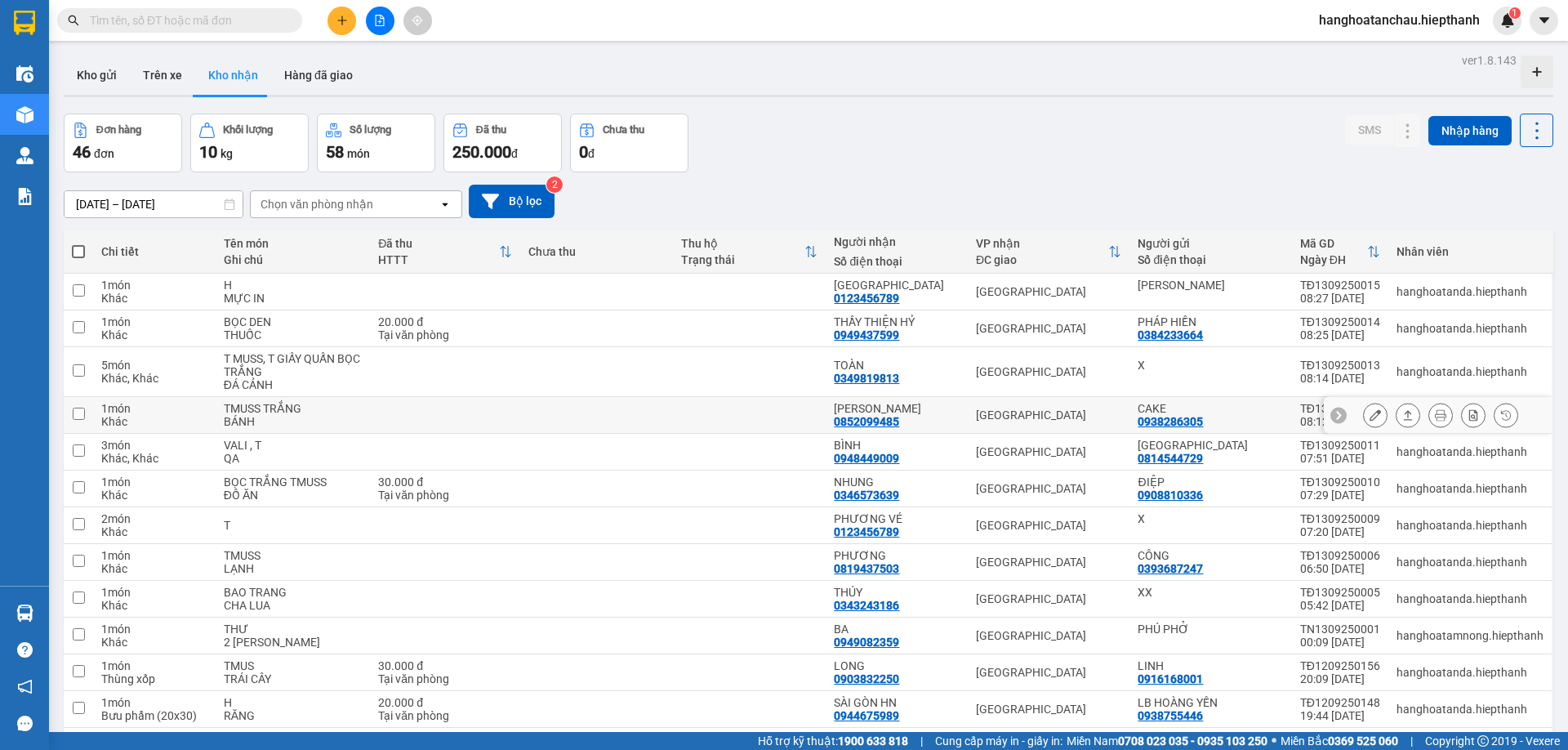
scroll to position [82, 0]
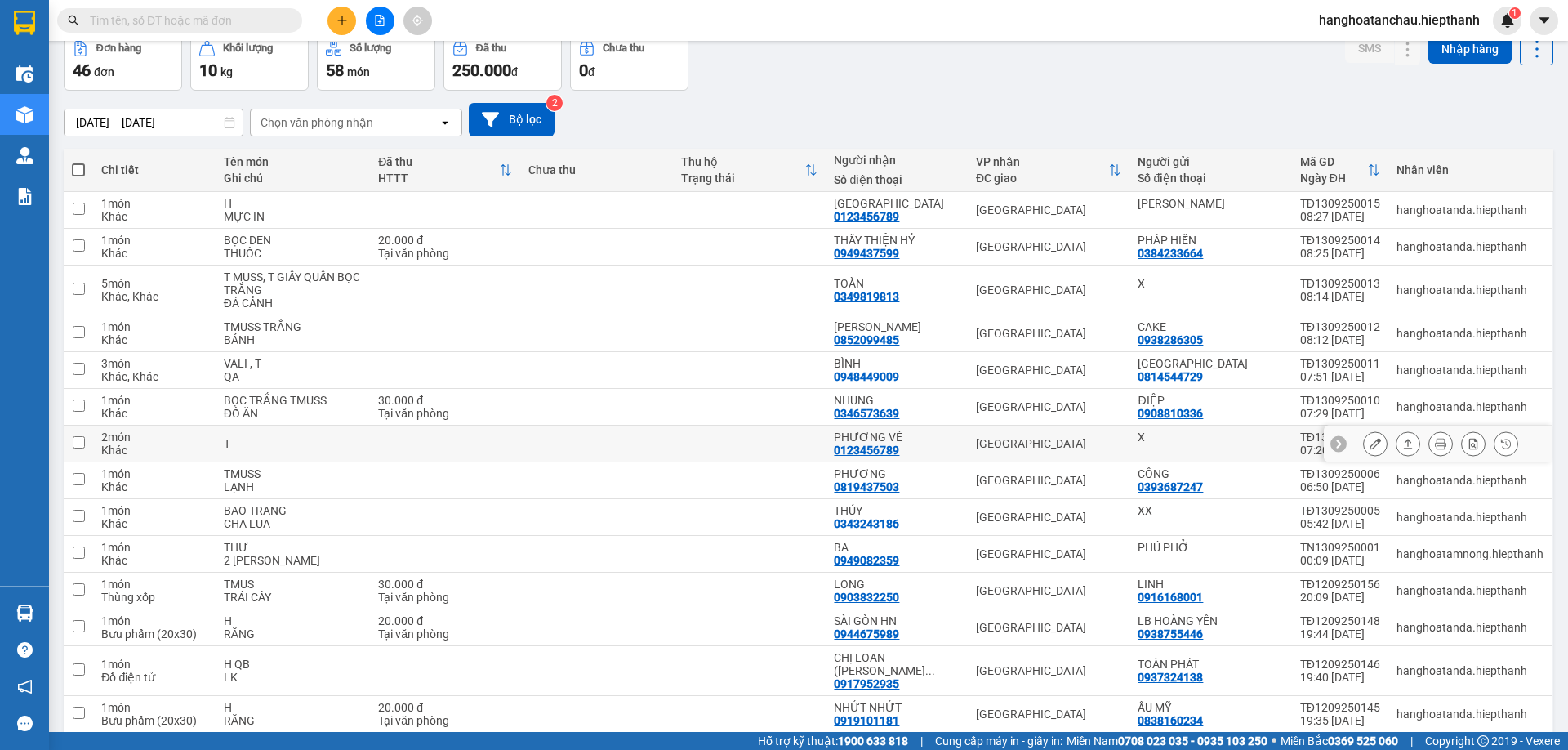
click at [1370, 444] on icon at bounding box center [1375, 443] width 12 height 12
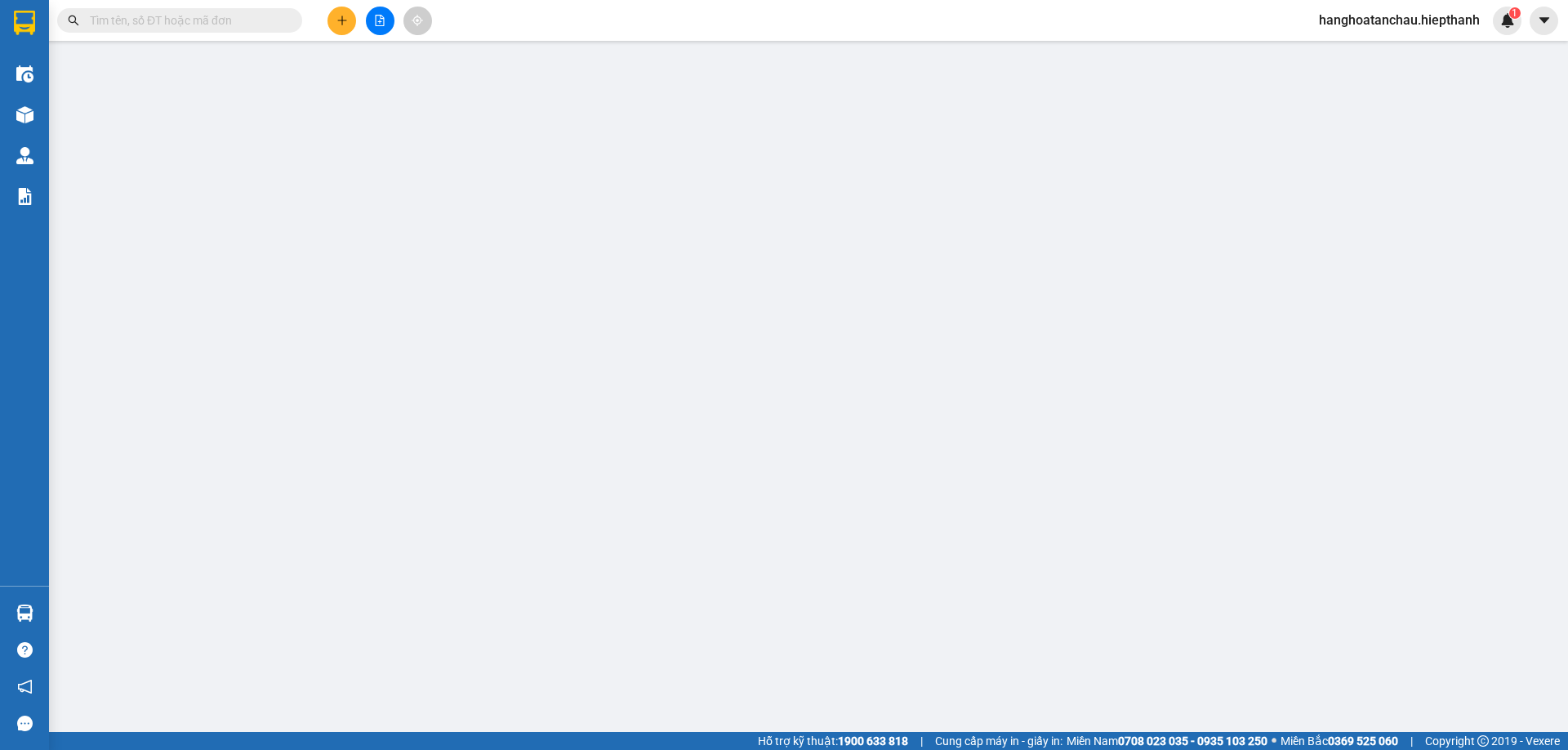
type input "X"
type input "0123456789"
type input "PHƯƠNG VÉ"
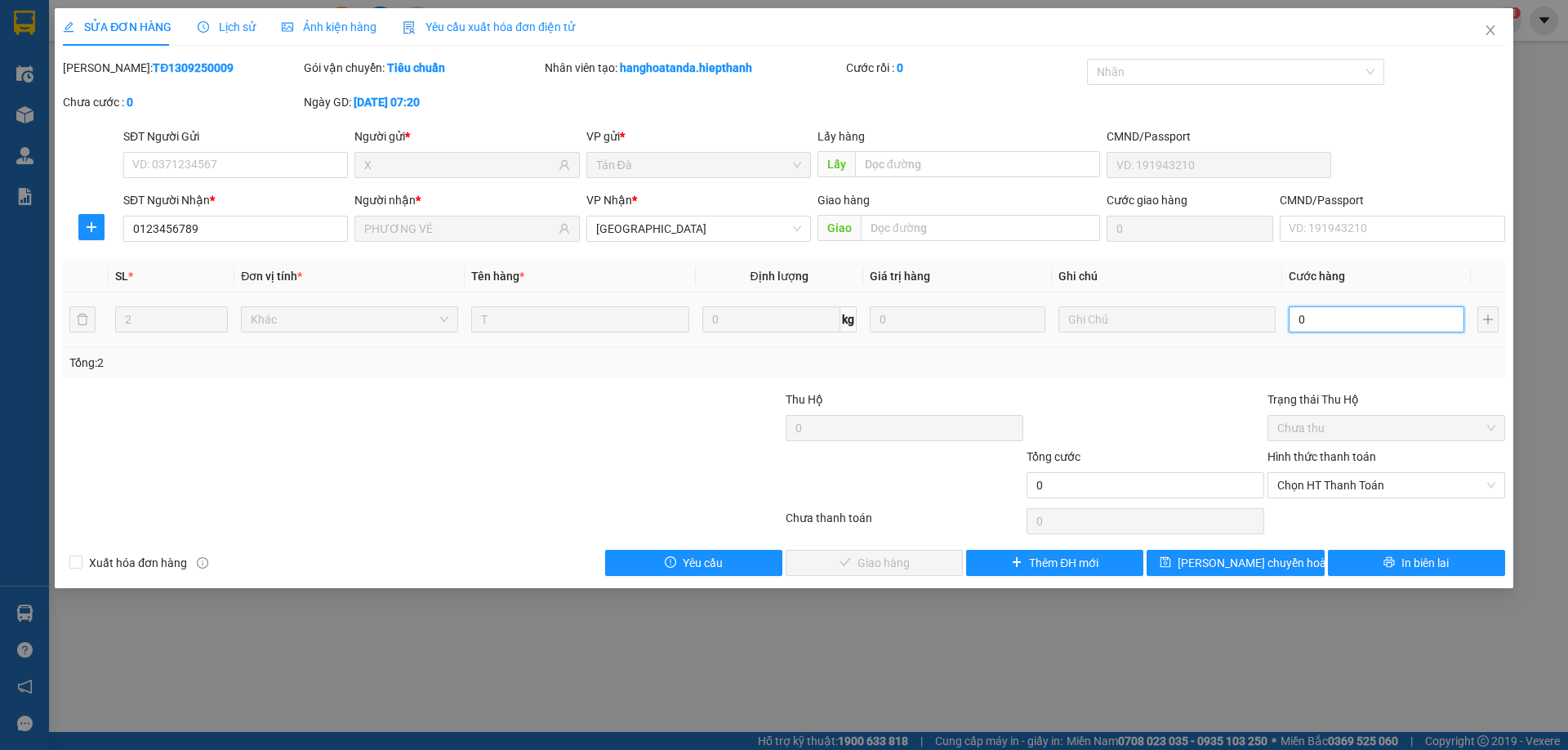
type input "1"
type input "1.000"
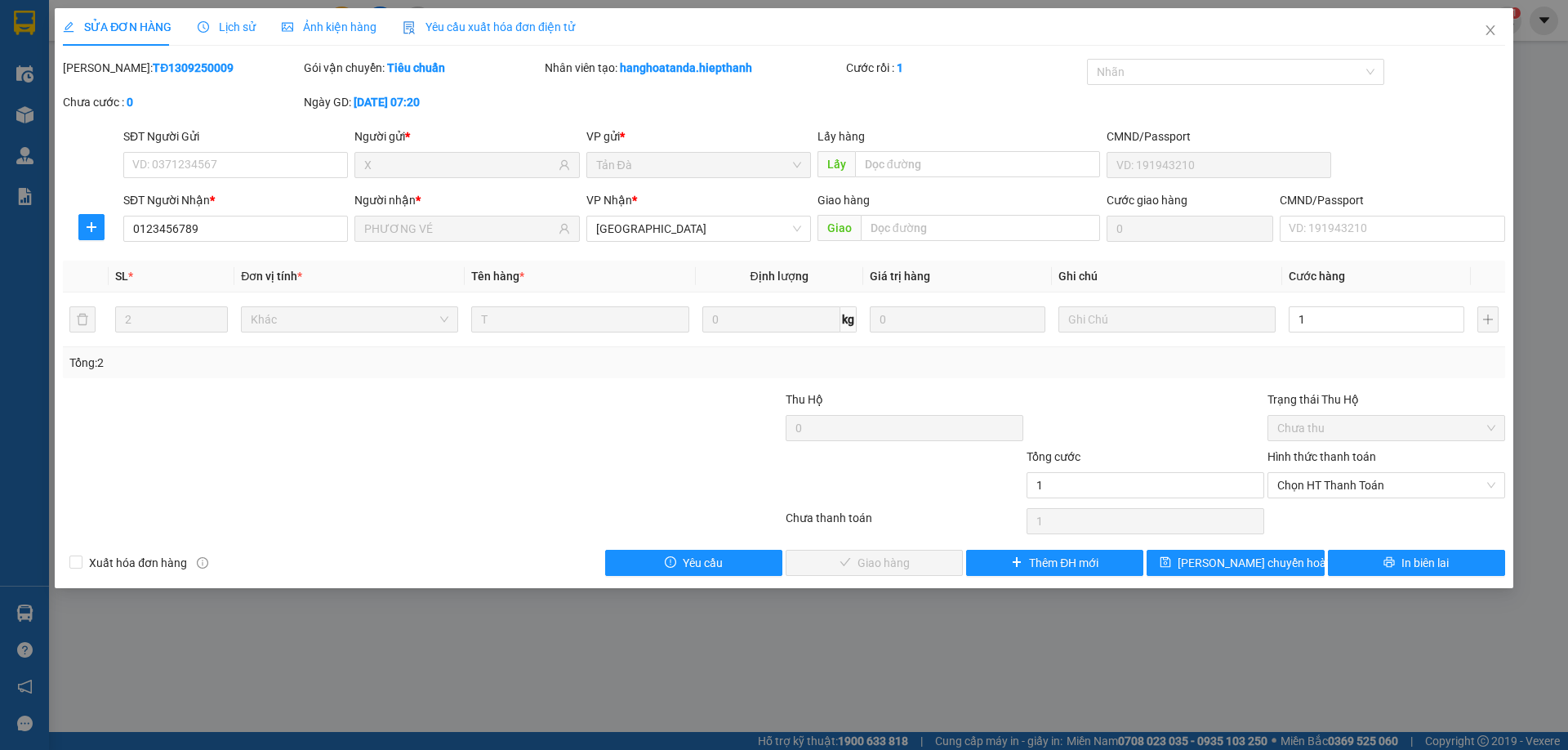
type input "1.000"
click at [1144, 446] on div at bounding box center [1145, 419] width 241 height 57
click at [1295, 490] on span "Chọn HT Thanh Toán" at bounding box center [1386, 485] width 218 height 24
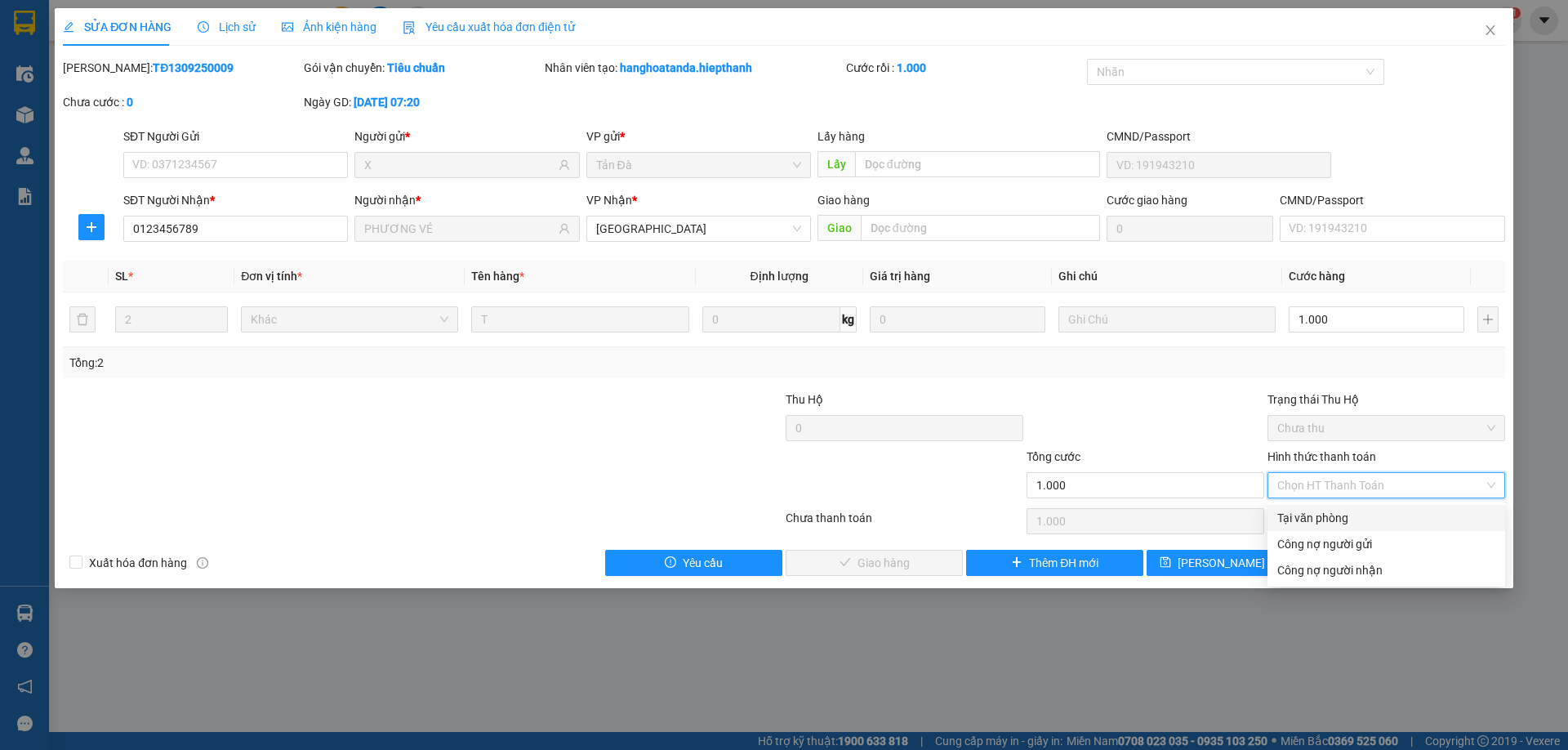
click at [1276, 516] on div "Tại văn phòng" at bounding box center [1387, 517] width 238 height 26
type input "0"
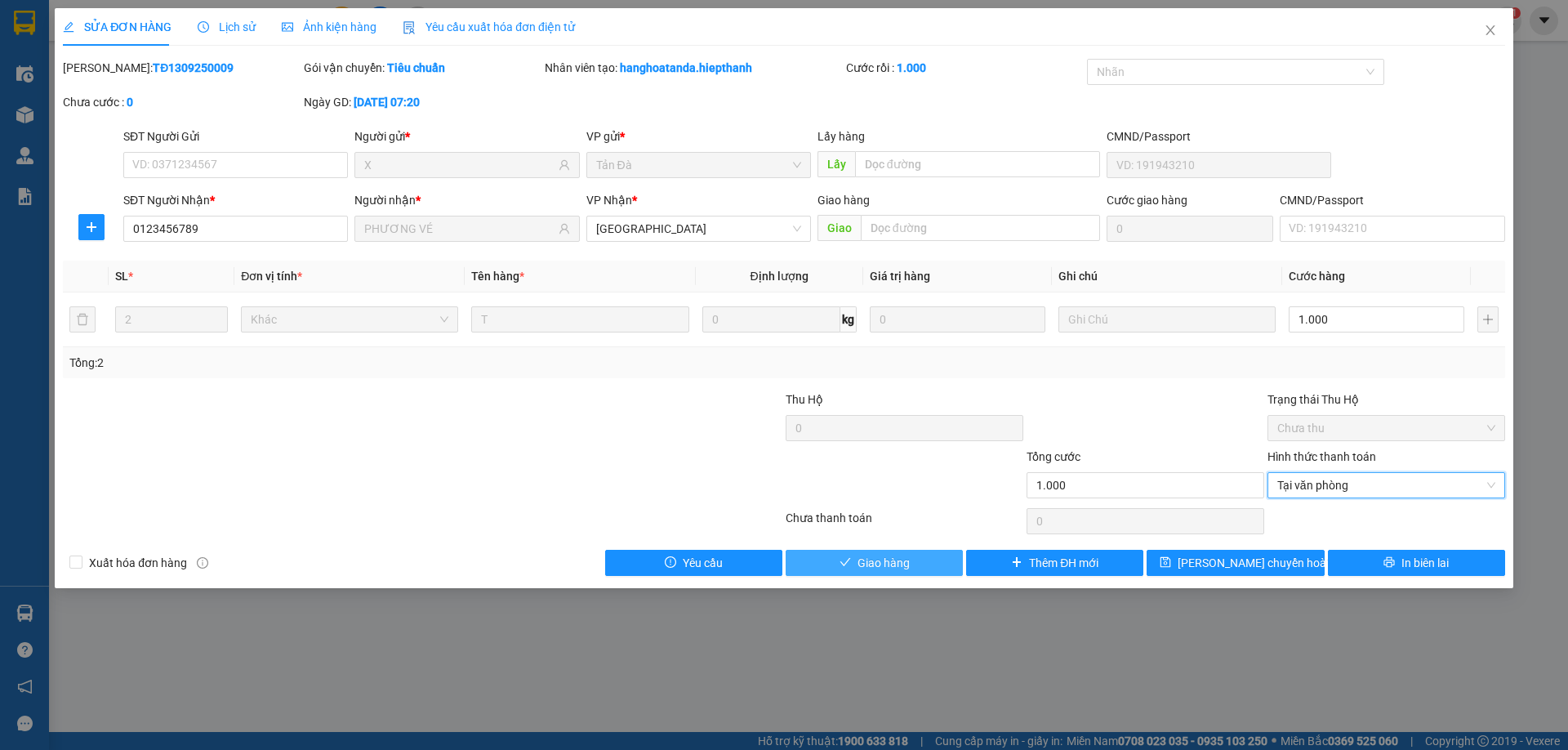
click at [901, 564] on span "Giao hàng" at bounding box center [884, 563] width 52 height 18
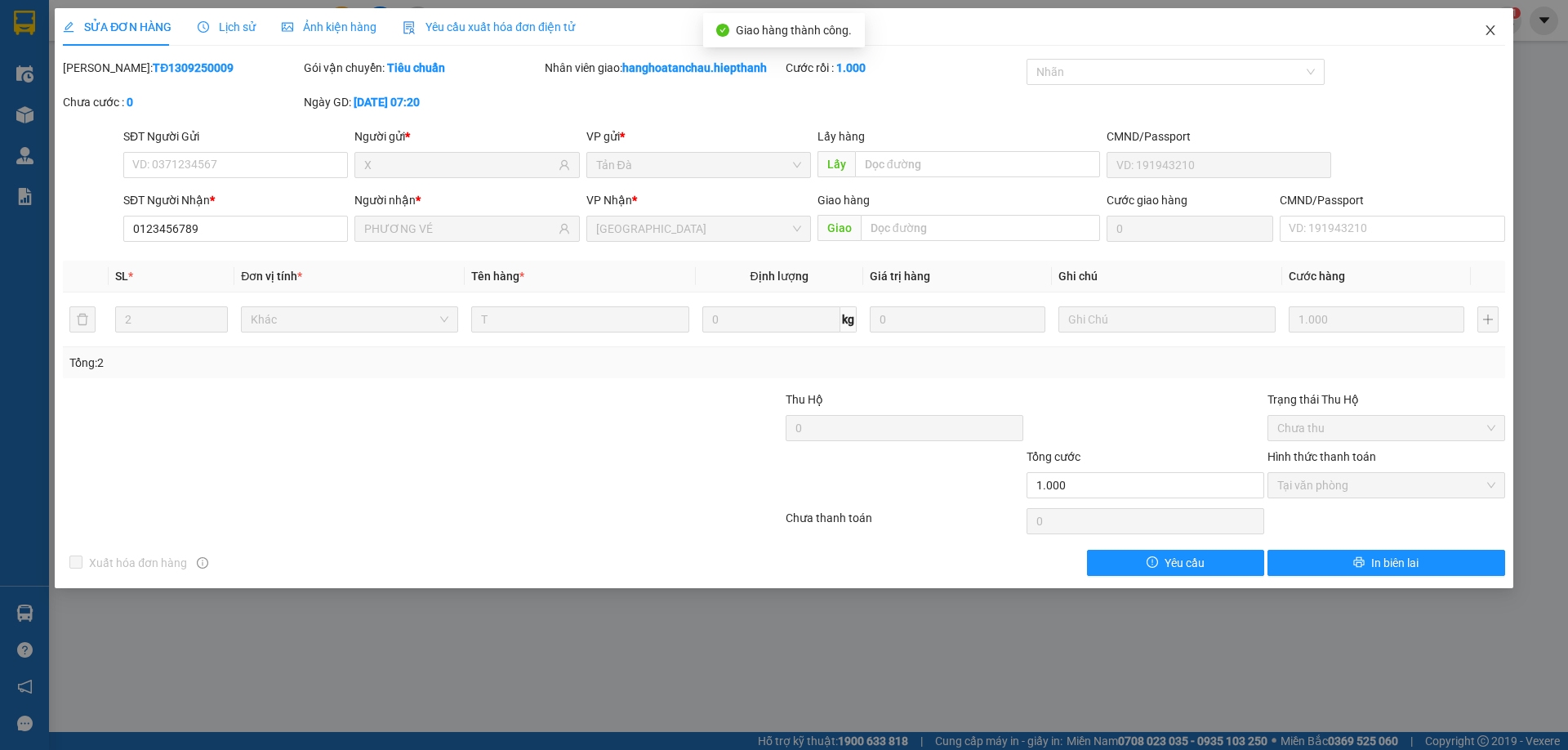
click at [1487, 30] on icon "close" at bounding box center [1491, 30] width 13 height 13
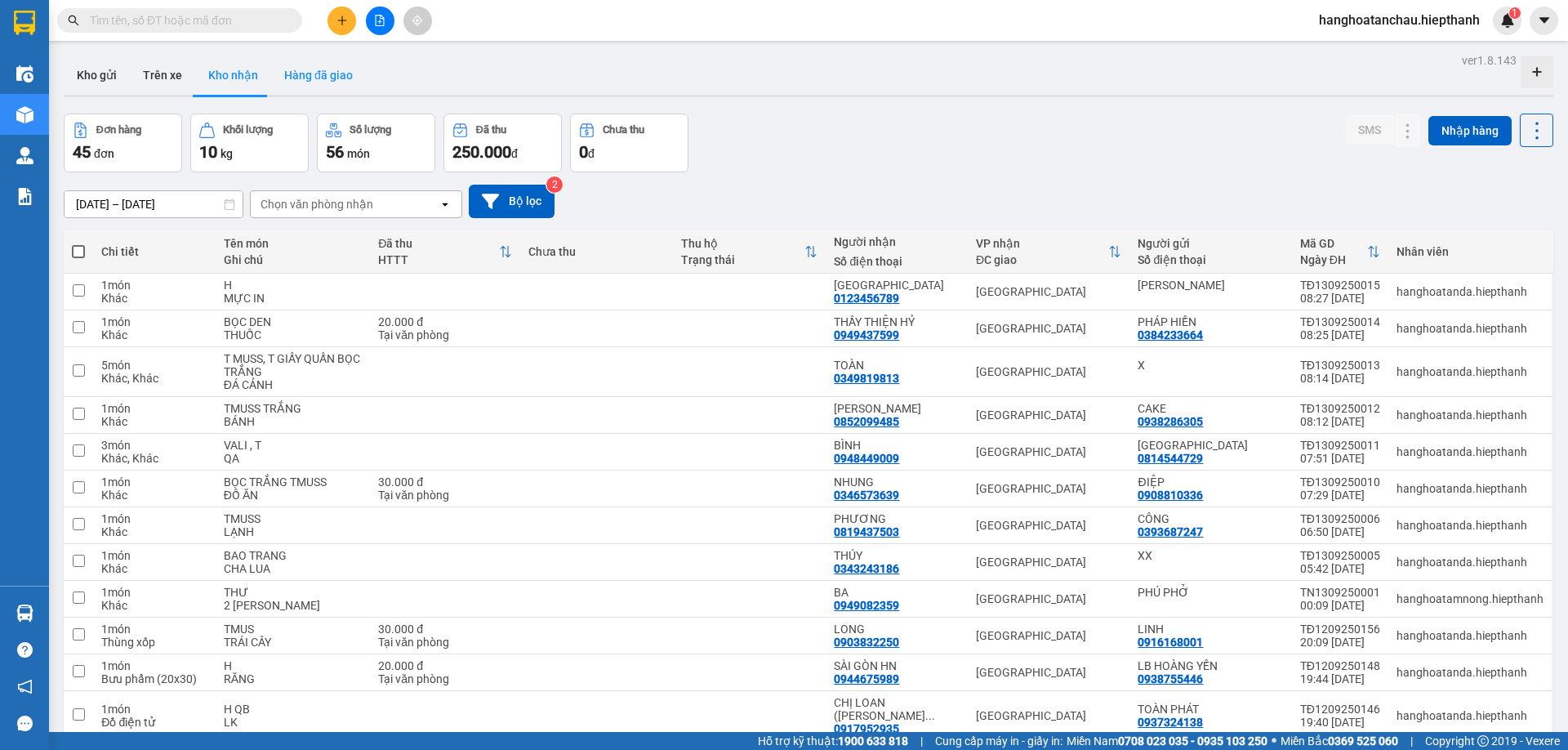
click at [333, 80] on button "Hàng đã giao" at bounding box center [319, 75] width 95 height 40
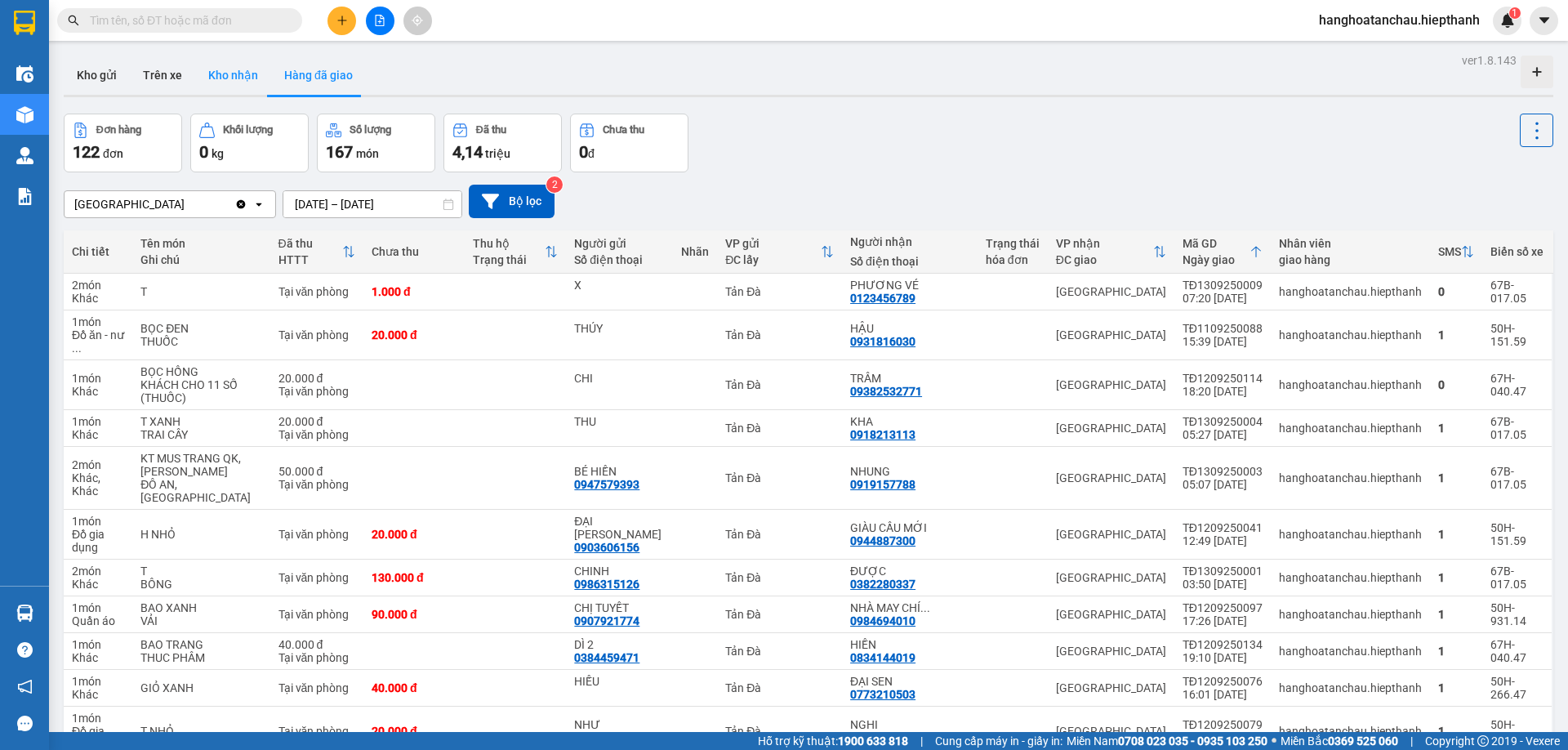
click at [223, 67] on button "Kho nhận" at bounding box center [233, 75] width 76 height 40
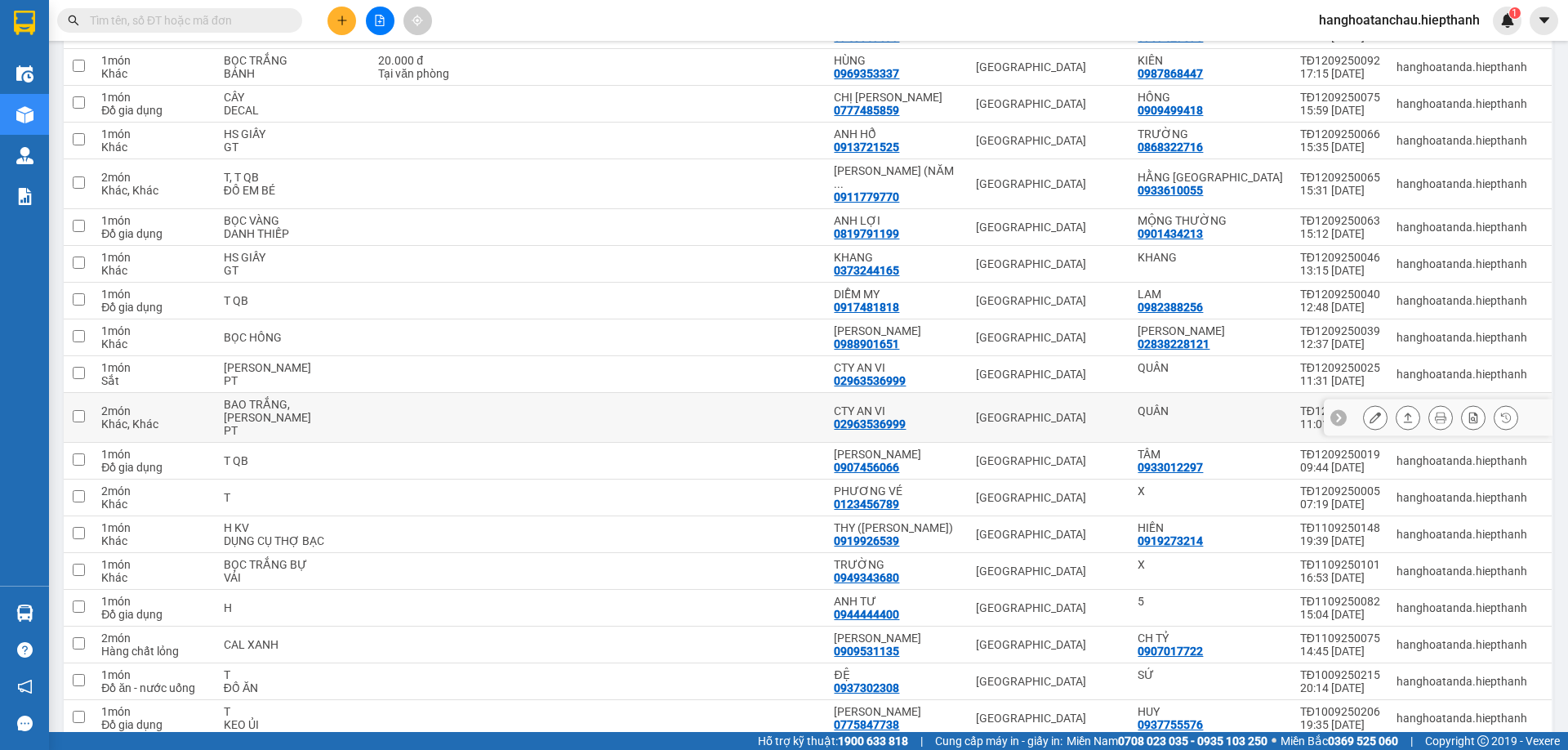
scroll to position [1143, 0]
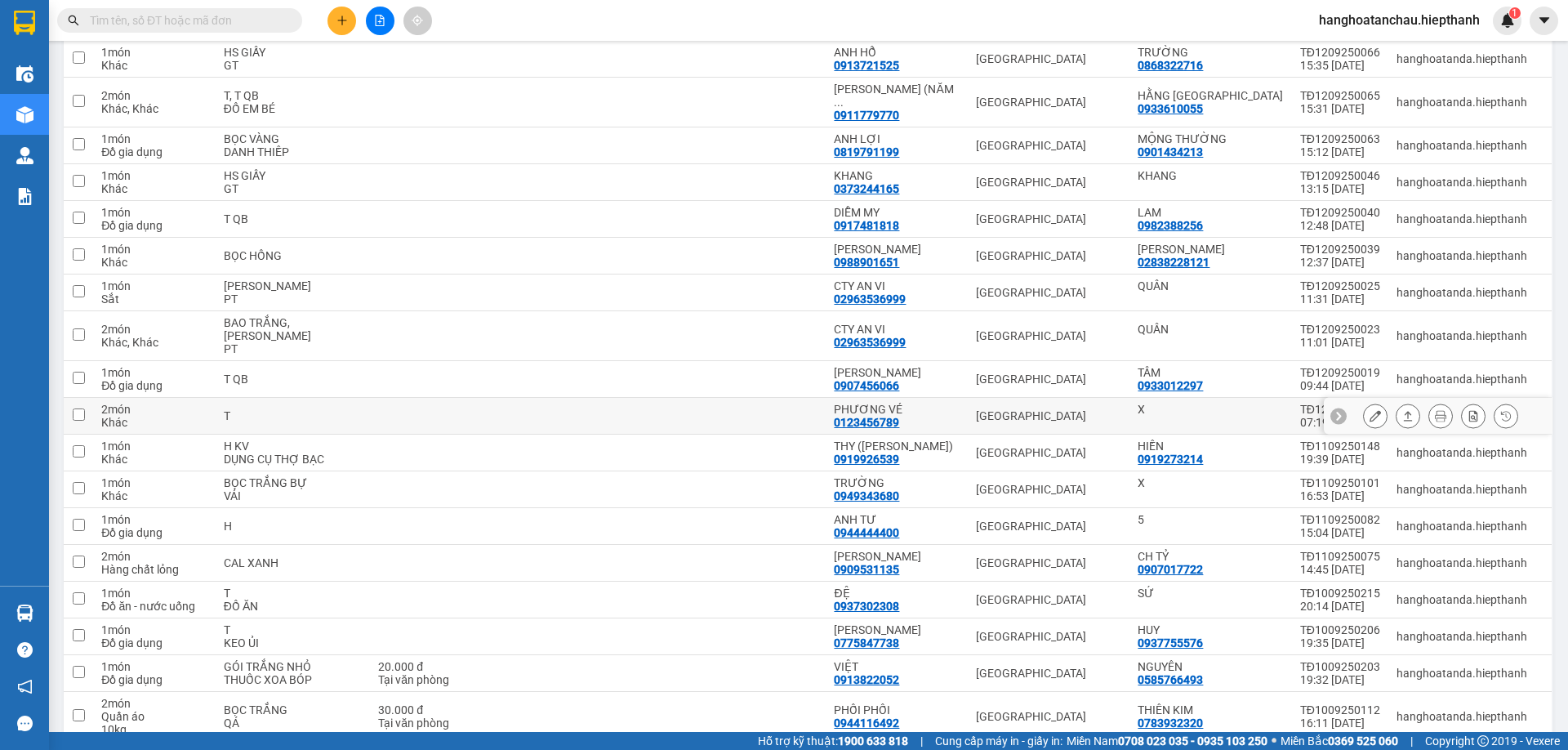
click at [1370, 410] on icon at bounding box center [1375, 416] width 12 height 12
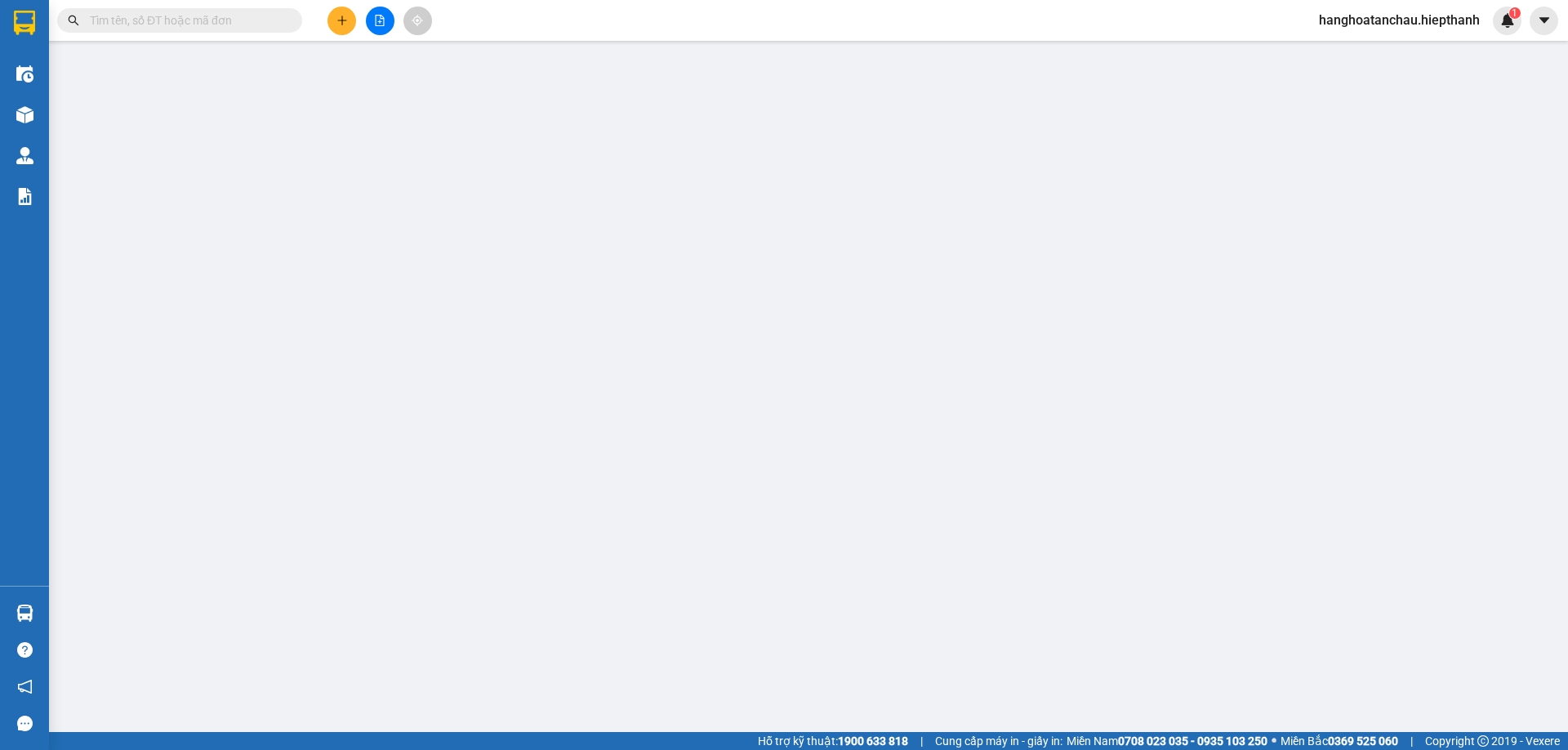
type input "X"
type input "0123456789"
type input "PHƯƠNG VÉ"
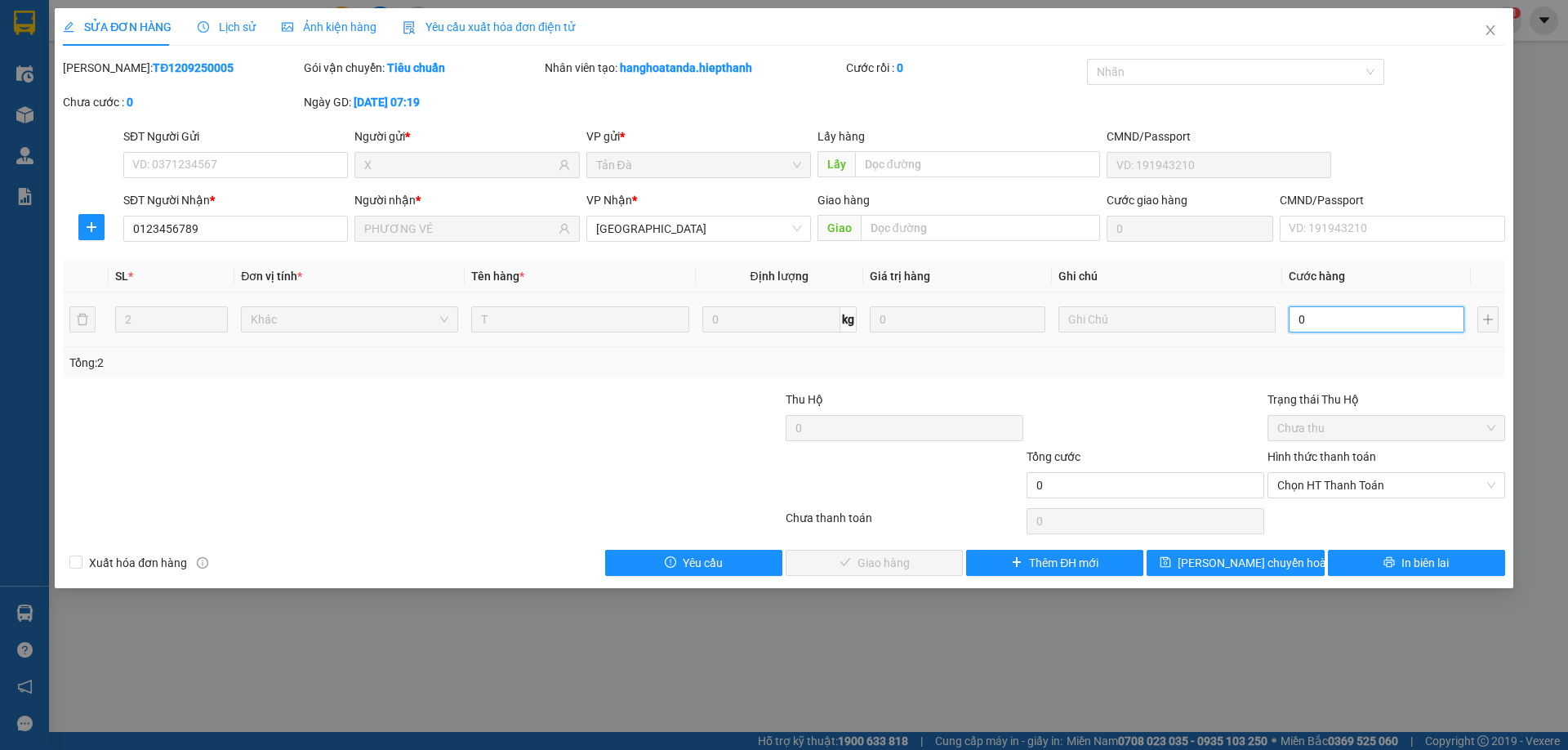
click at [1323, 318] on input "0" at bounding box center [1377, 319] width 176 height 26
type input "1"
type input "1.000"
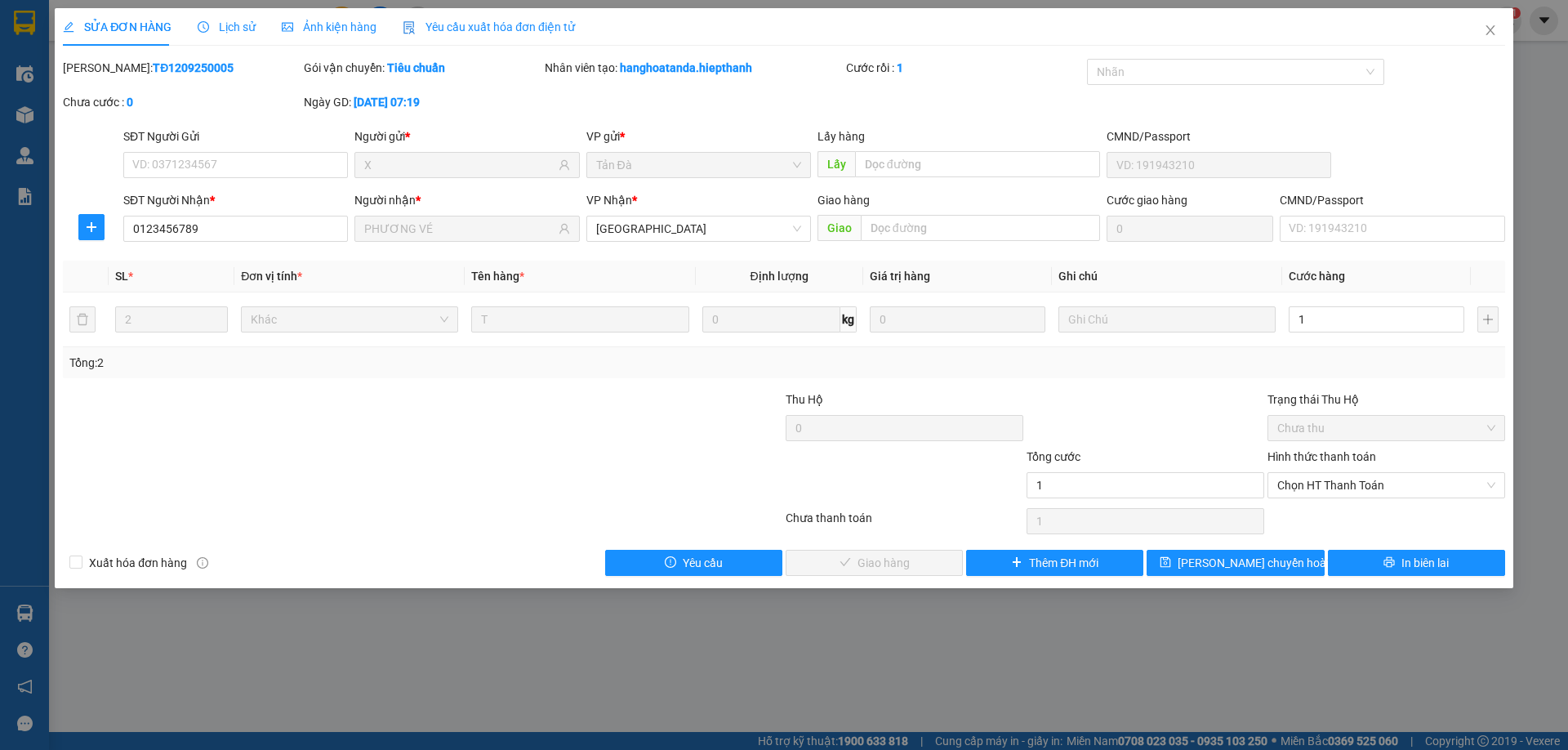
type input "1.000"
click at [1211, 419] on div at bounding box center [1145, 419] width 241 height 57
click at [1301, 493] on span "Chọn HT Thanh Toán" at bounding box center [1386, 485] width 218 height 24
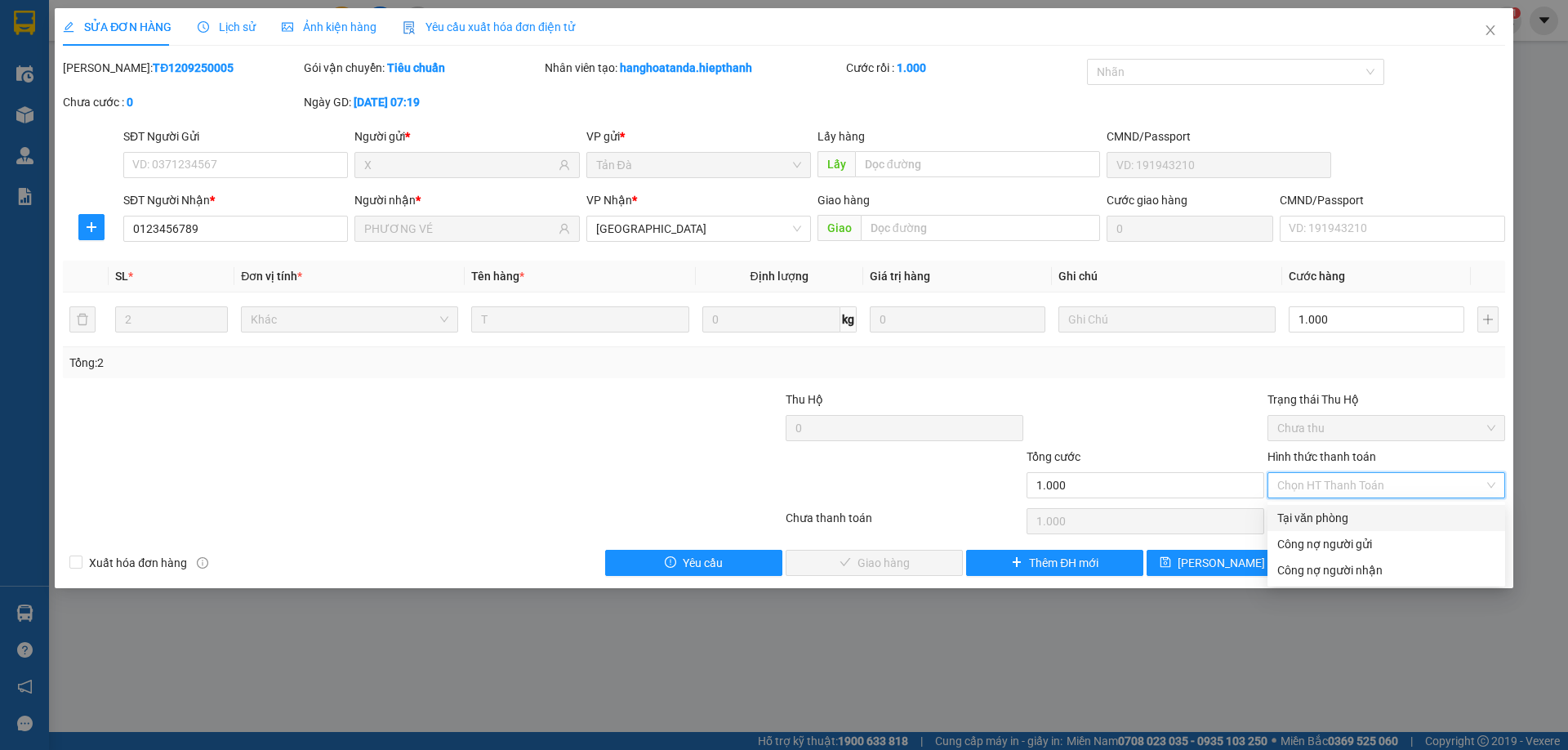
click at [1311, 521] on div "Tại văn phòng" at bounding box center [1386, 518] width 218 height 18
type input "0"
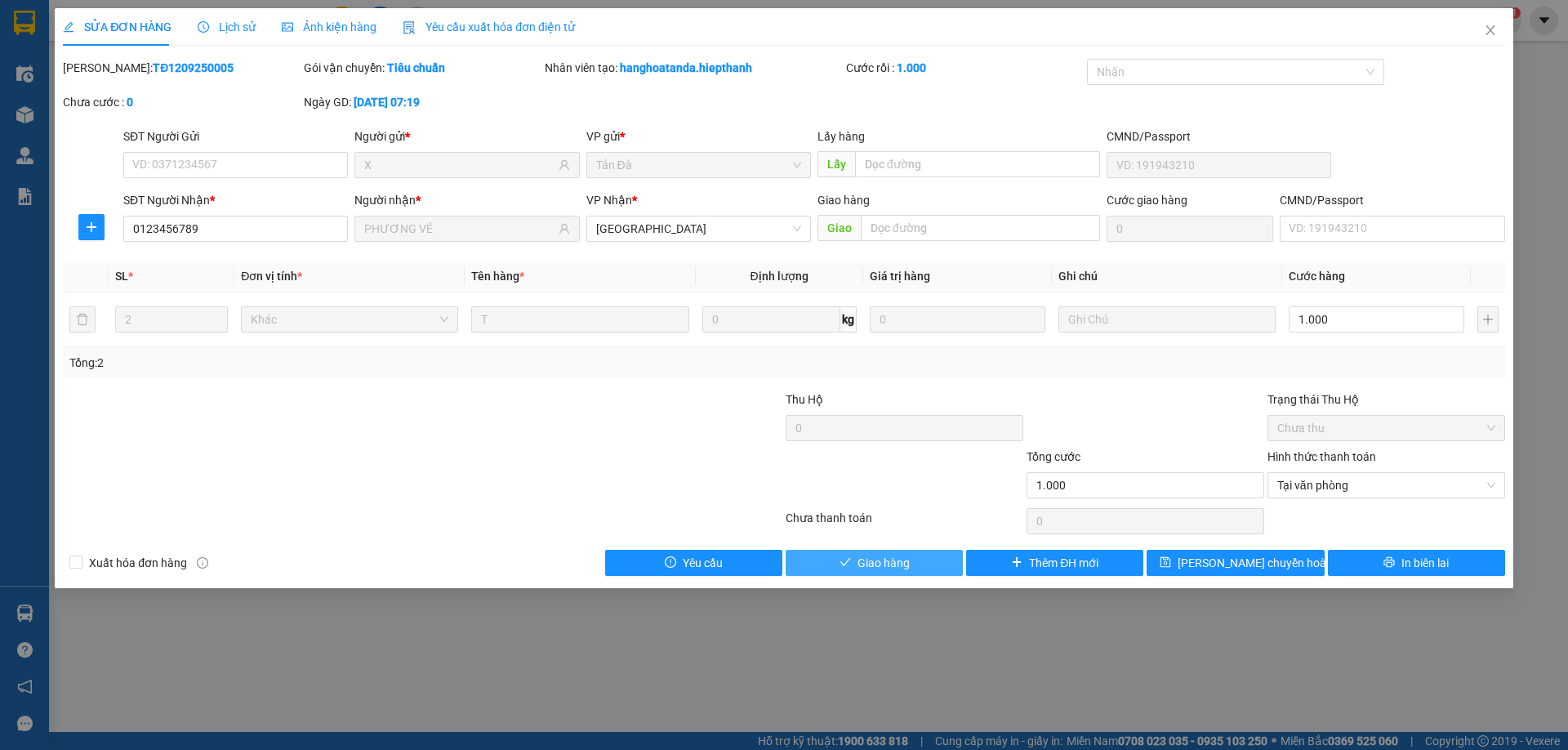
click at [926, 568] on button "Giao hàng" at bounding box center [874, 562] width 177 height 26
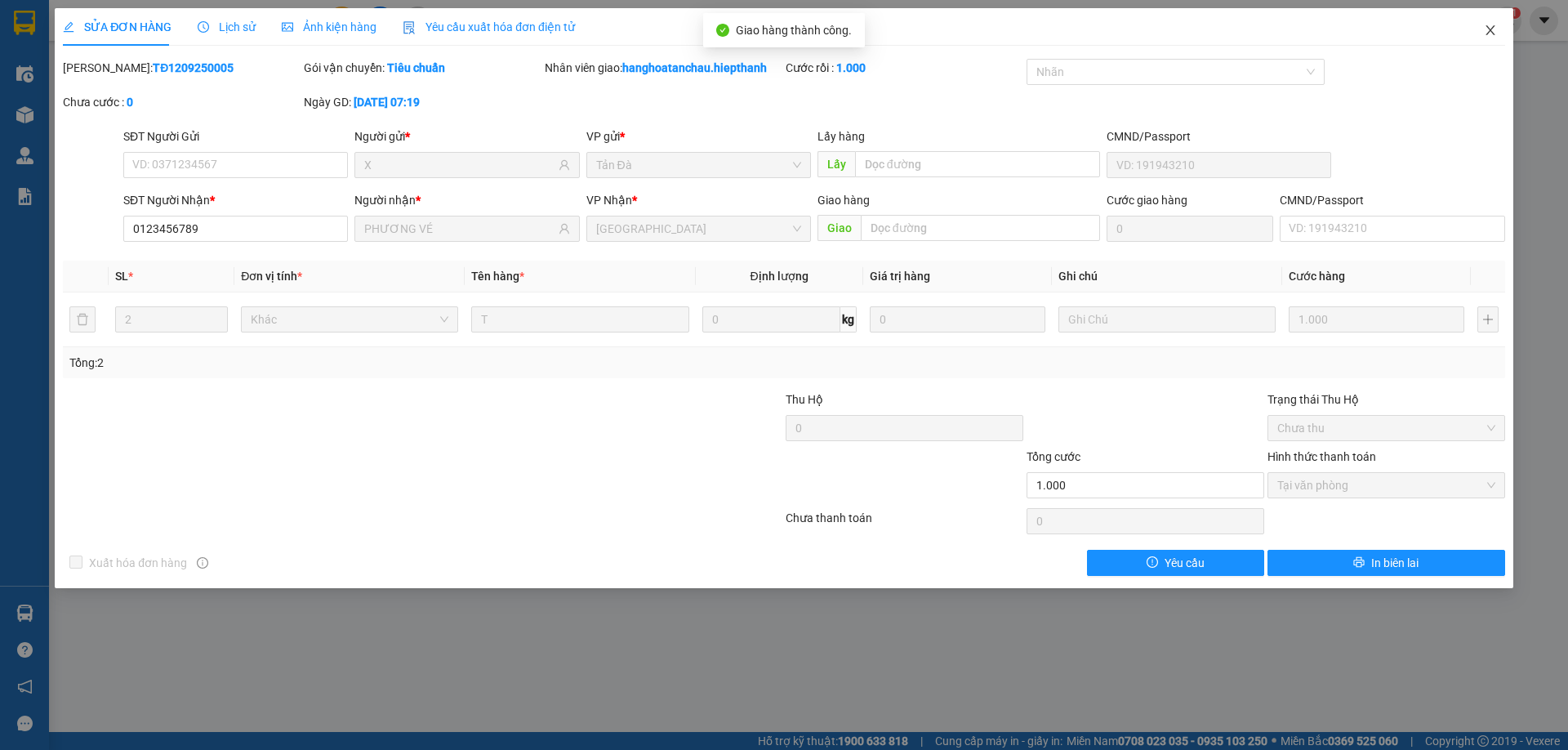
click at [1491, 29] on icon "close" at bounding box center [1491, 30] width 13 height 13
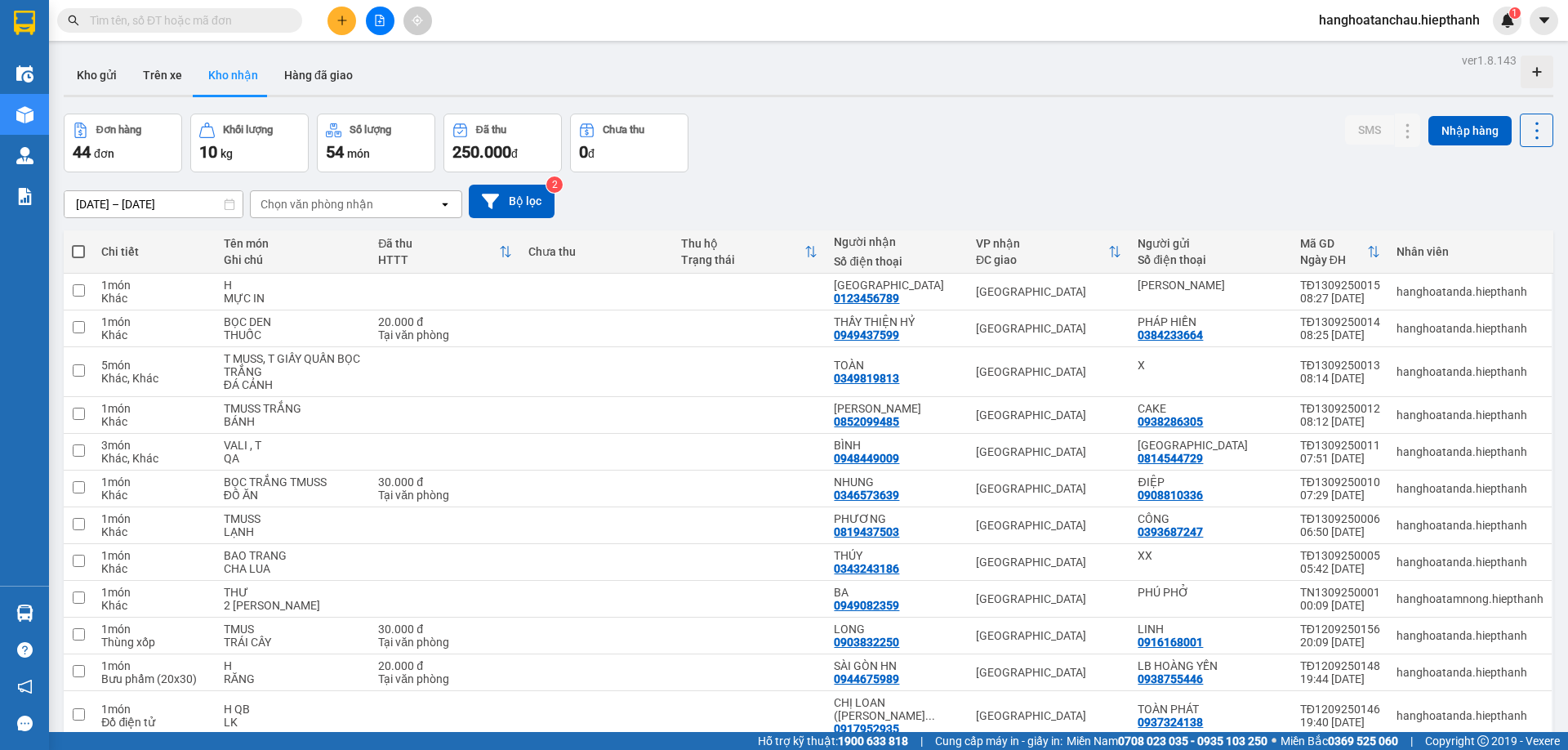
drag, startPoint x: 176, startPoint y: 21, endPoint x: 186, endPoint y: 20, distance: 10.0
click at [177, 21] on input "text" at bounding box center [186, 21] width 193 height 18
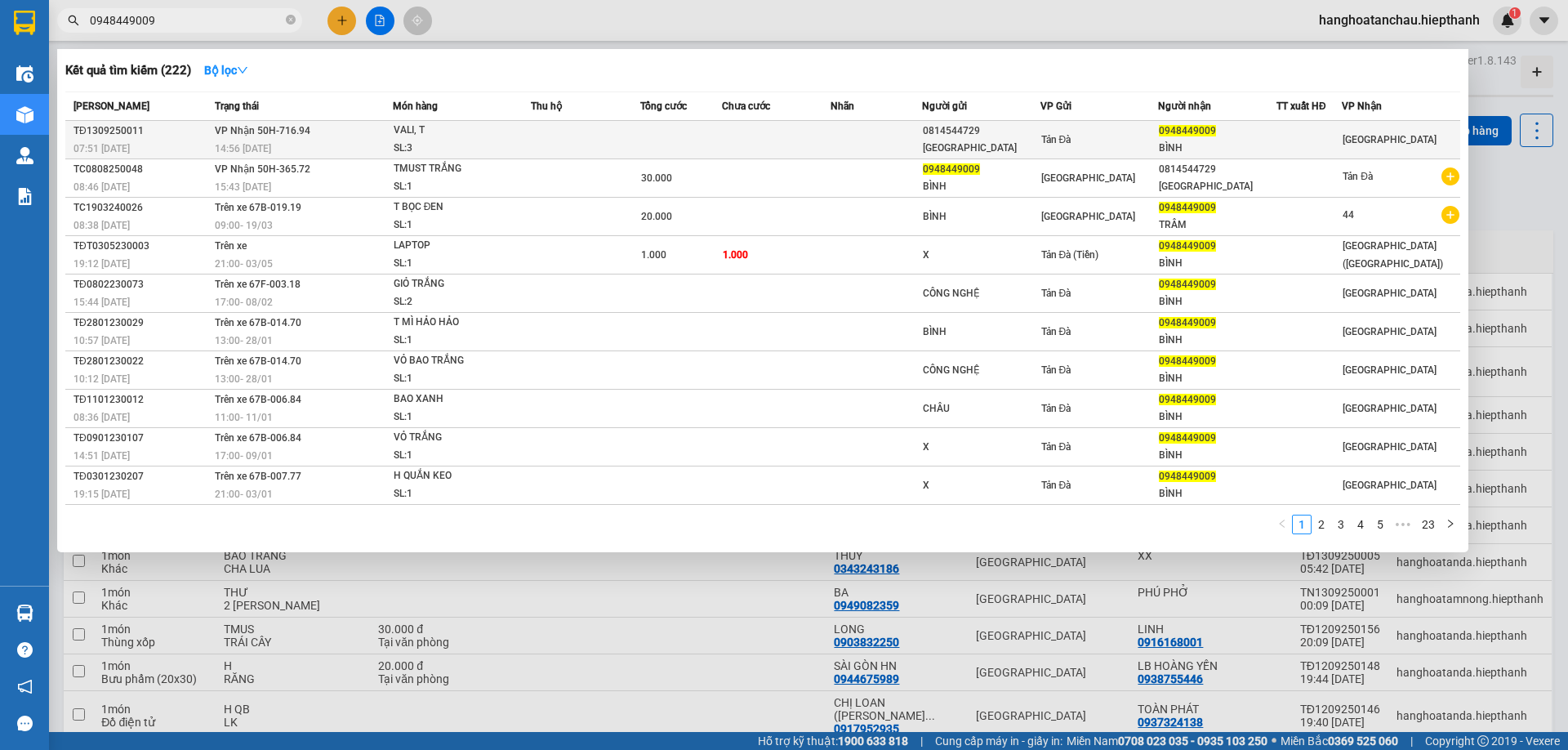
type input "0948449009"
click at [345, 128] on td "VP Nhận 50H-716.94 14:56 - 13/09" at bounding box center [302, 140] width 182 height 39
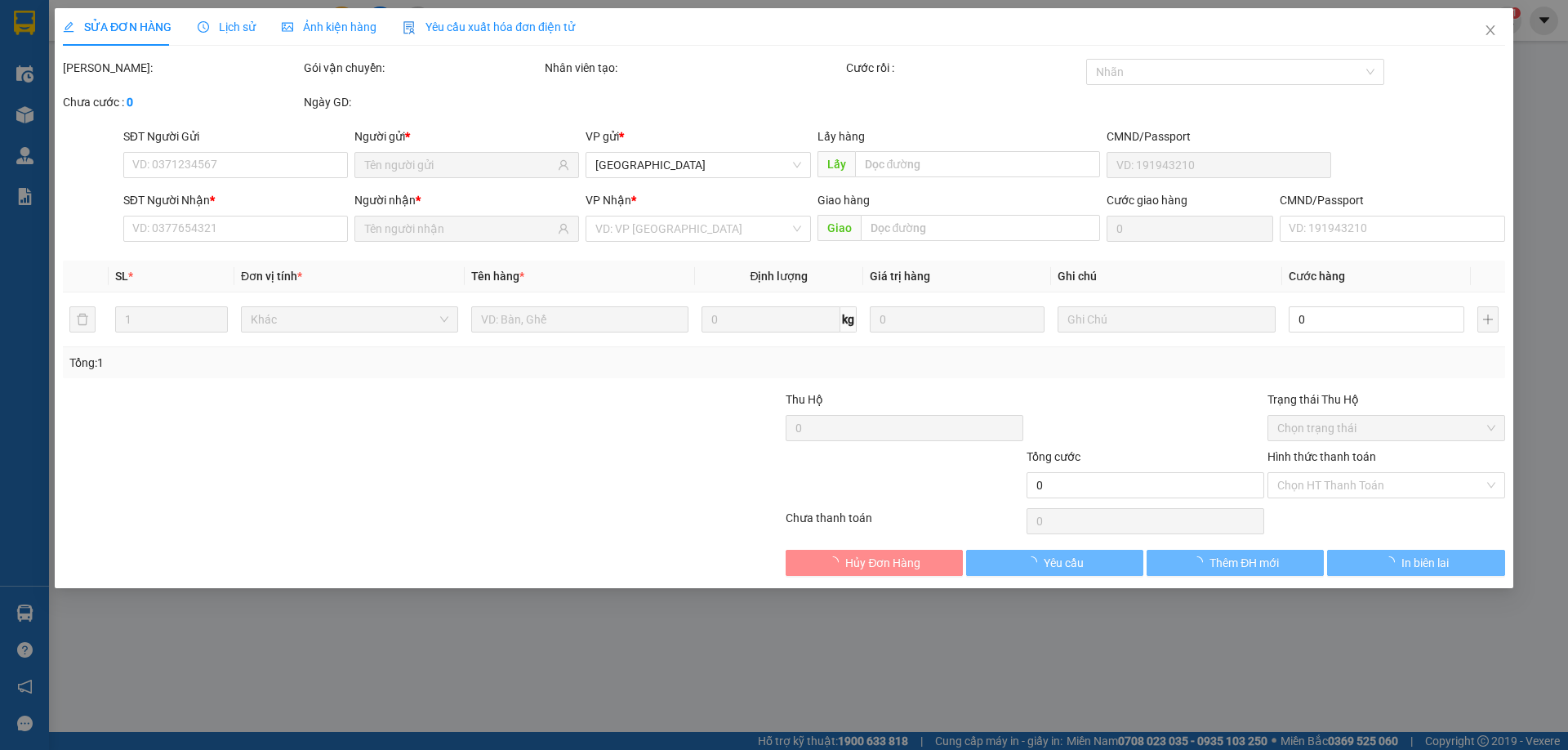
type input "0814544729"
type input "[GEOGRAPHIC_DATA]"
type input "0948449009"
type input "BÌNH"
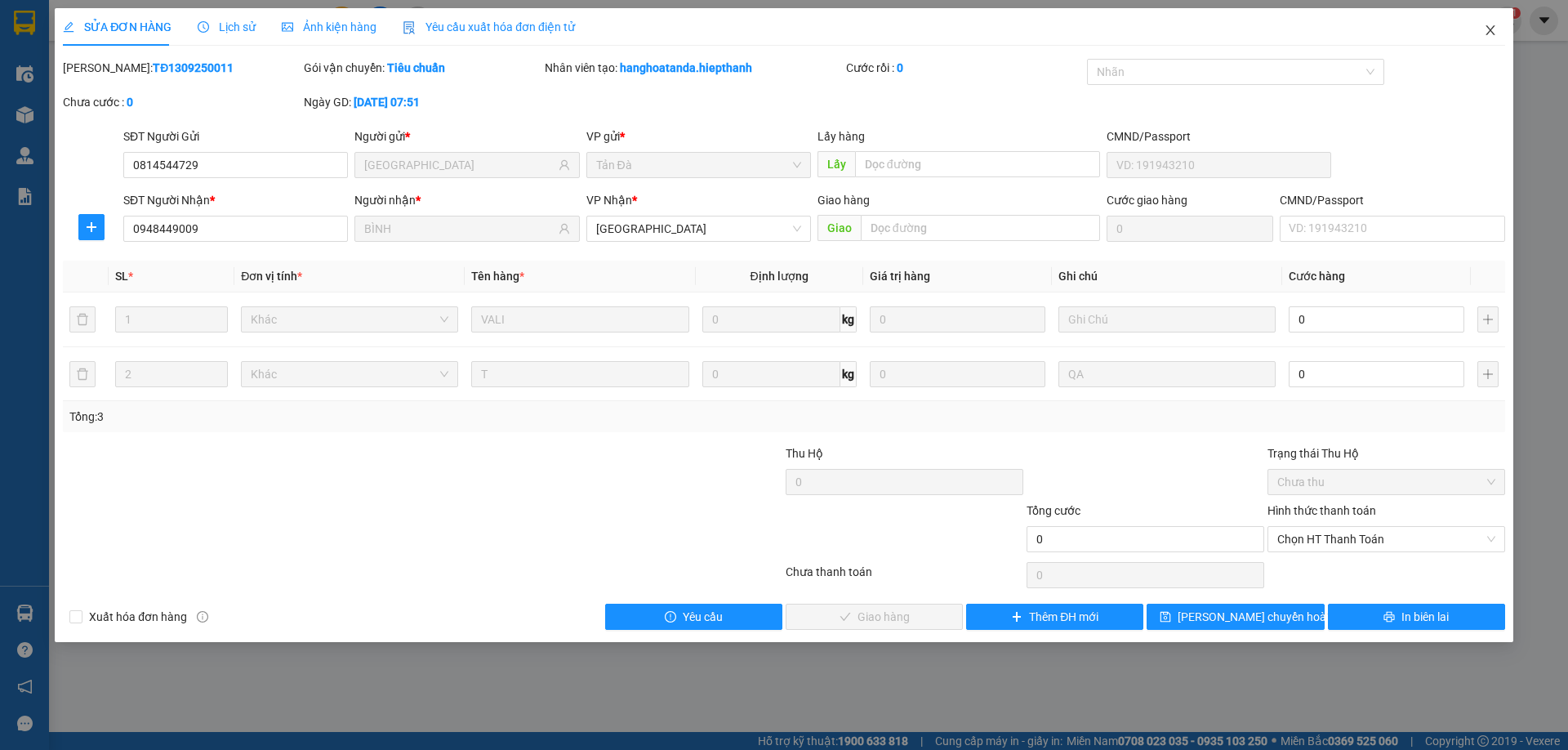
click at [1484, 31] on icon "close" at bounding box center [1491, 30] width 13 height 13
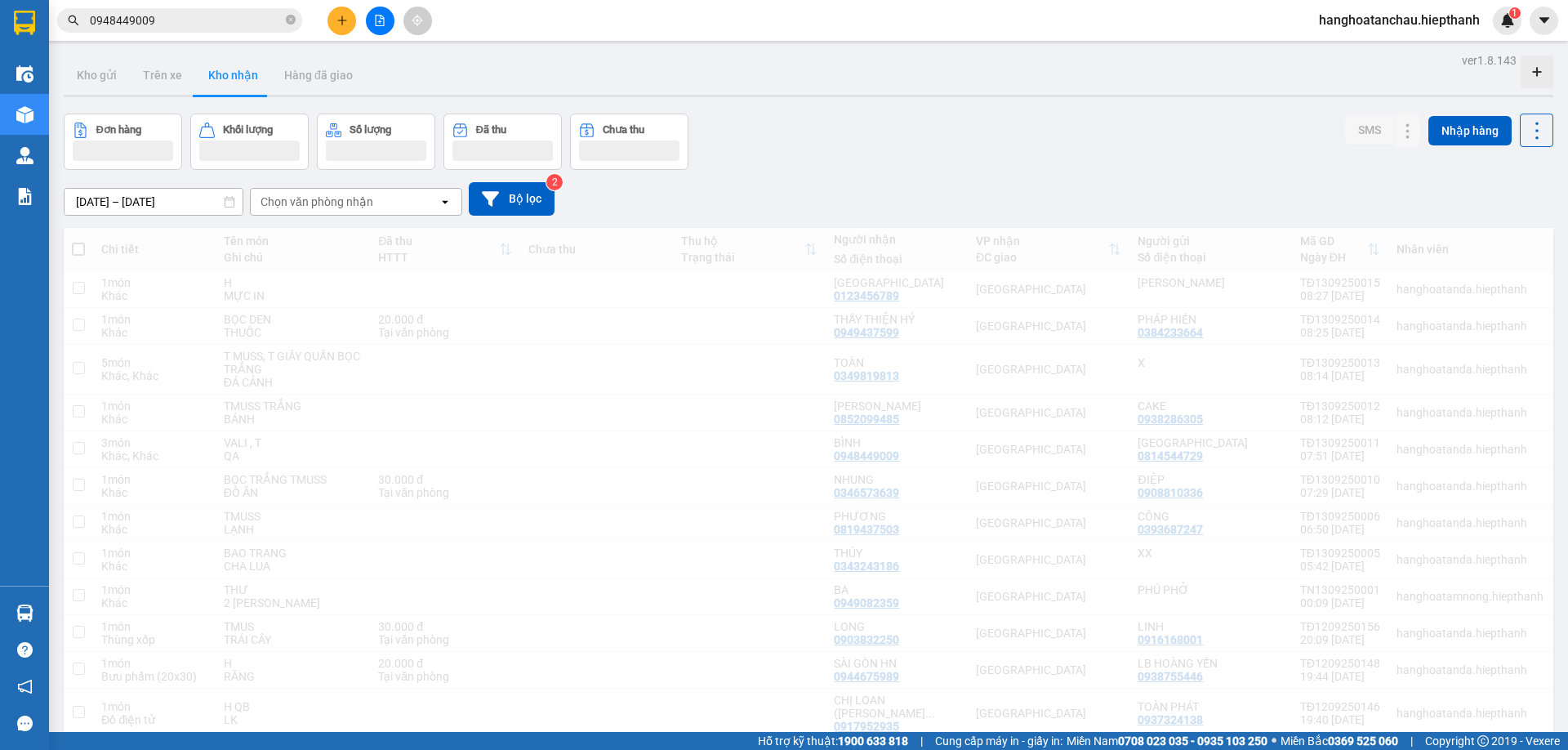
click at [257, 29] on input "0948449009" at bounding box center [186, 21] width 193 height 18
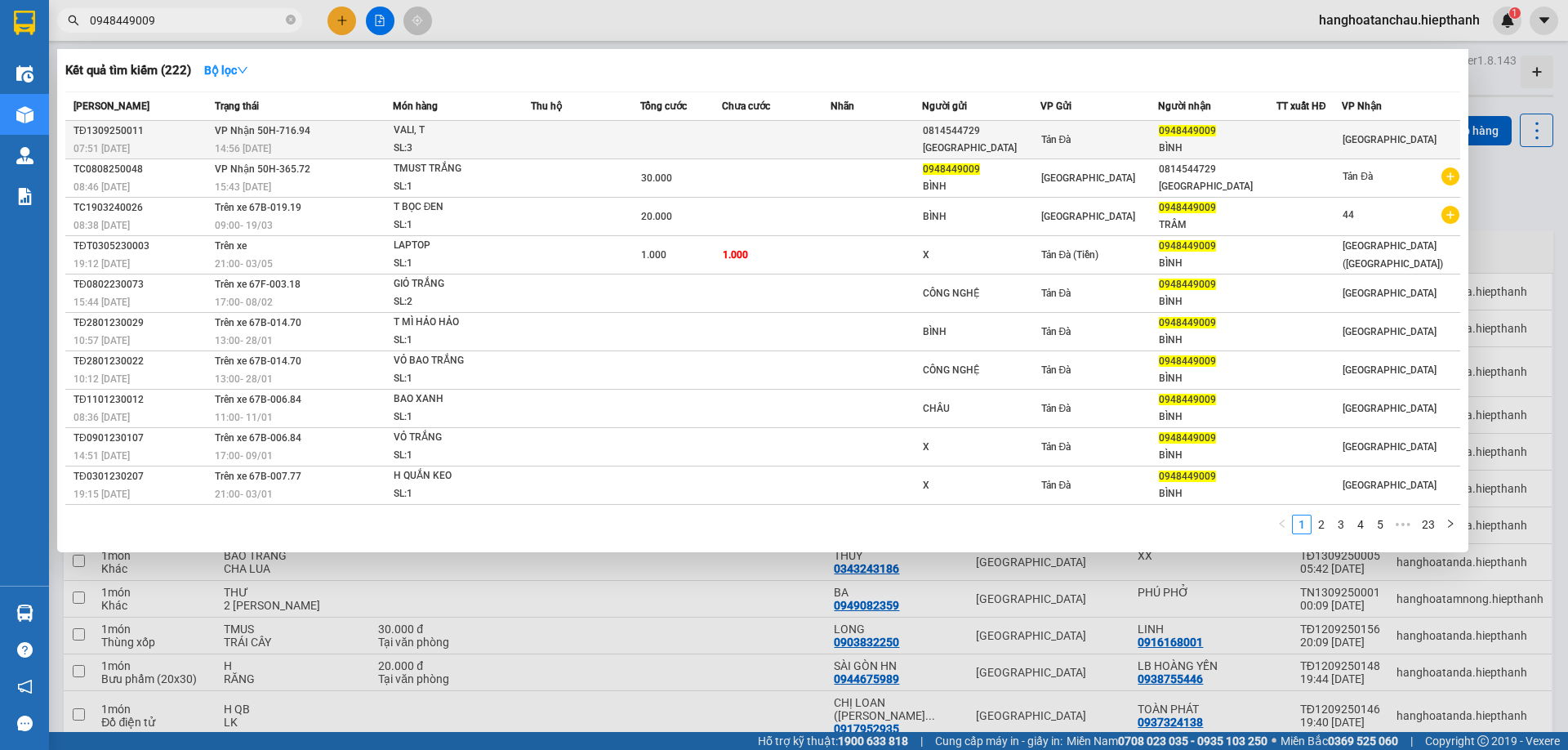
click at [347, 140] on div "14:56 - 13/09" at bounding box center [303, 149] width 177 height 18
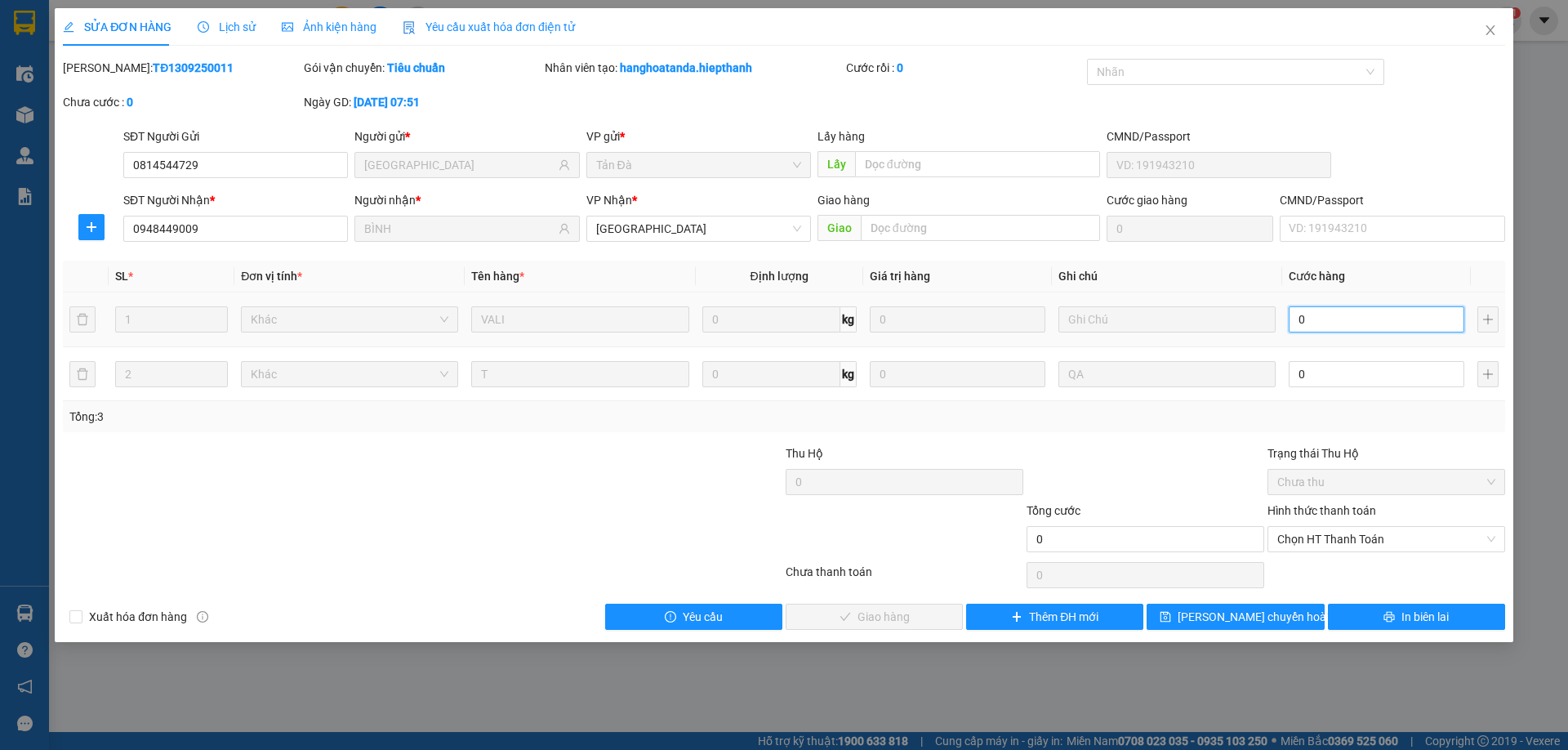
drag, startPoint x: 1412, startPoint y: 314, endPoint x: 1387, endPoint y: 336, distance: 33.3
click at [1410, 315] on input "0" at bounding box center [1377, 319] width 176 height 26
type input "6"
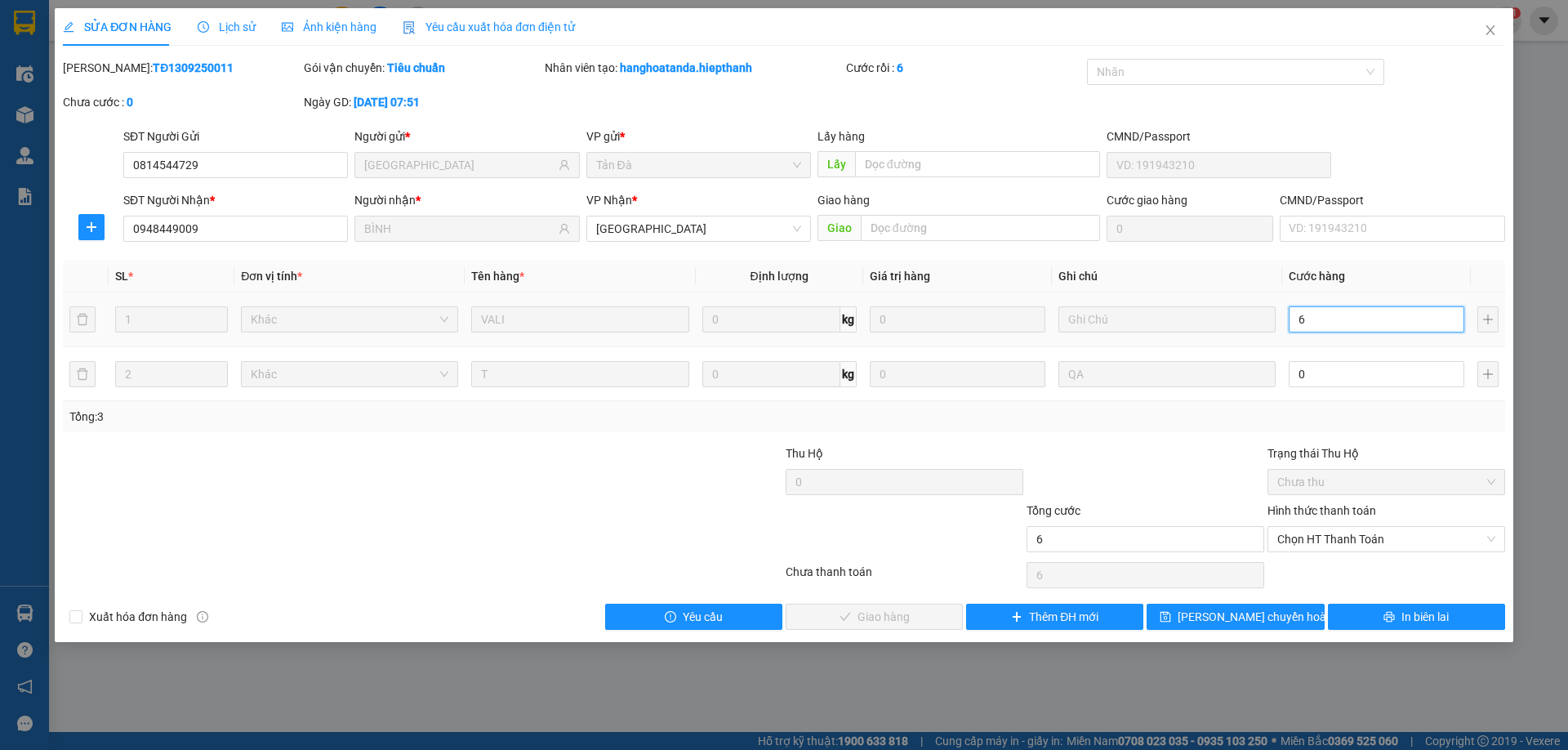
type input "60"
type input "60.000"
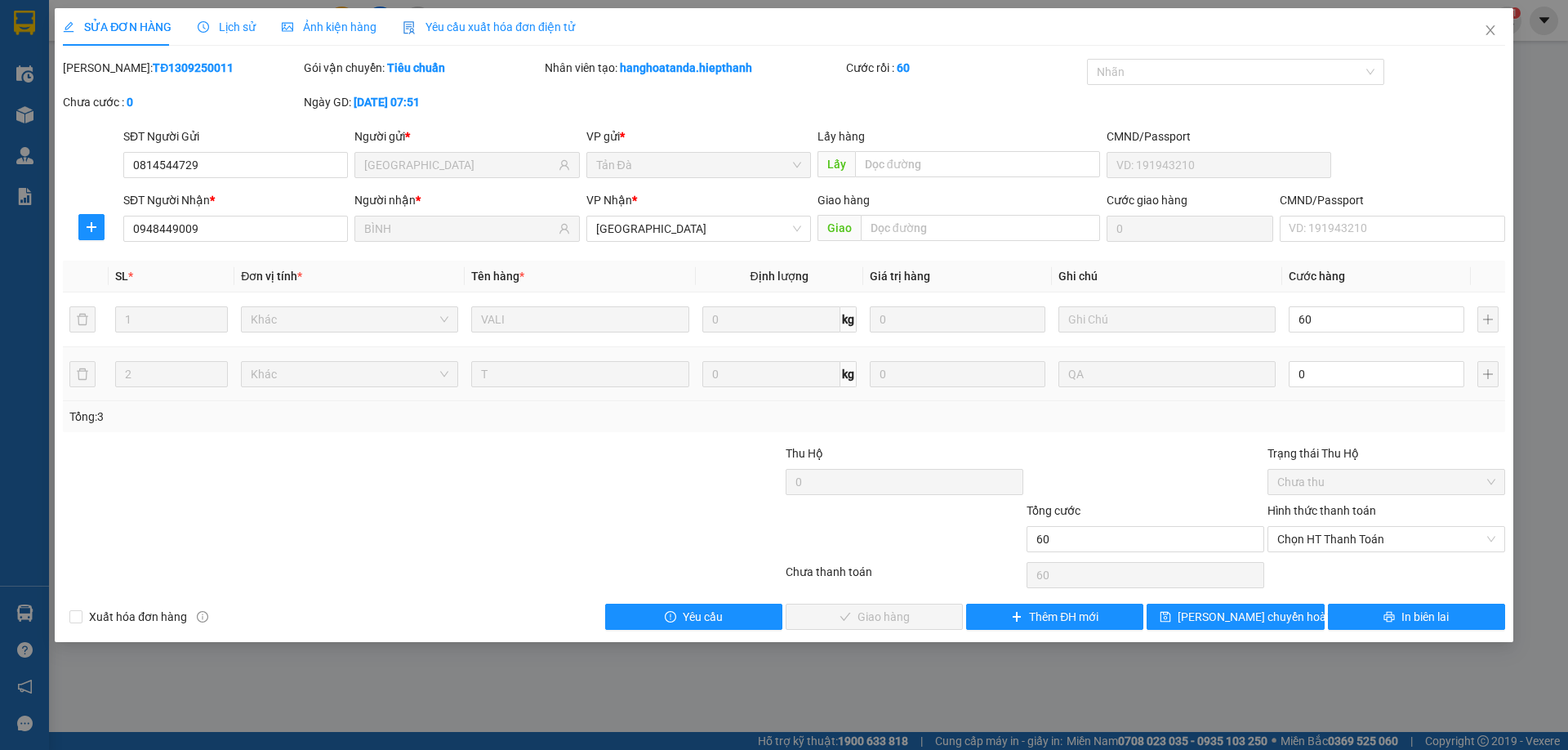
type input "60.000"
click at [1380, 390] on div "0" at bounding box center [1377, 374] width 176 height 32
click at [1352, 376] on input "0" at bounding box center [1377, 374] width 176 height 26
type input "8"
type input "60.008"
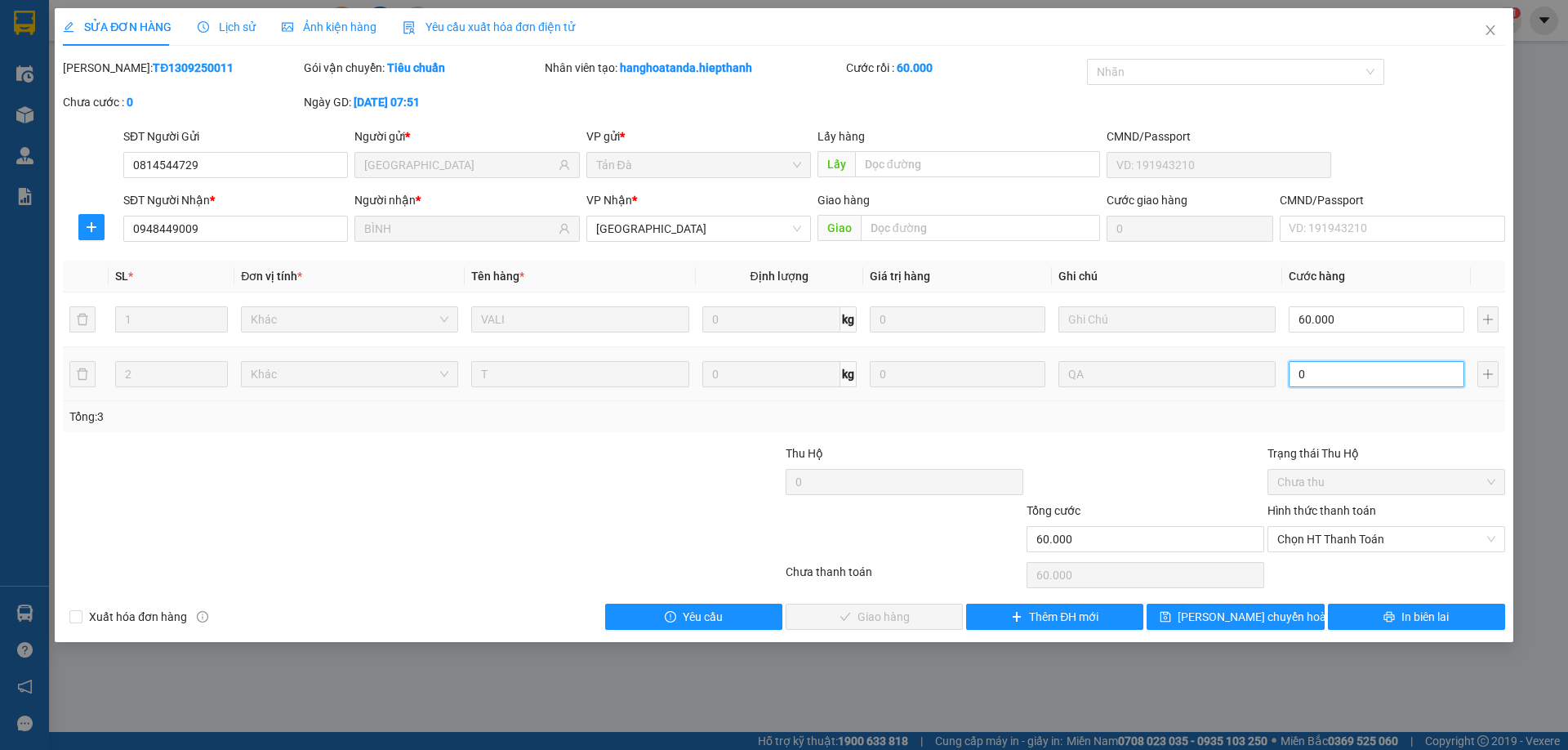
type input "60.008"
type input "80"
type input "60.080"
type input "80.000"
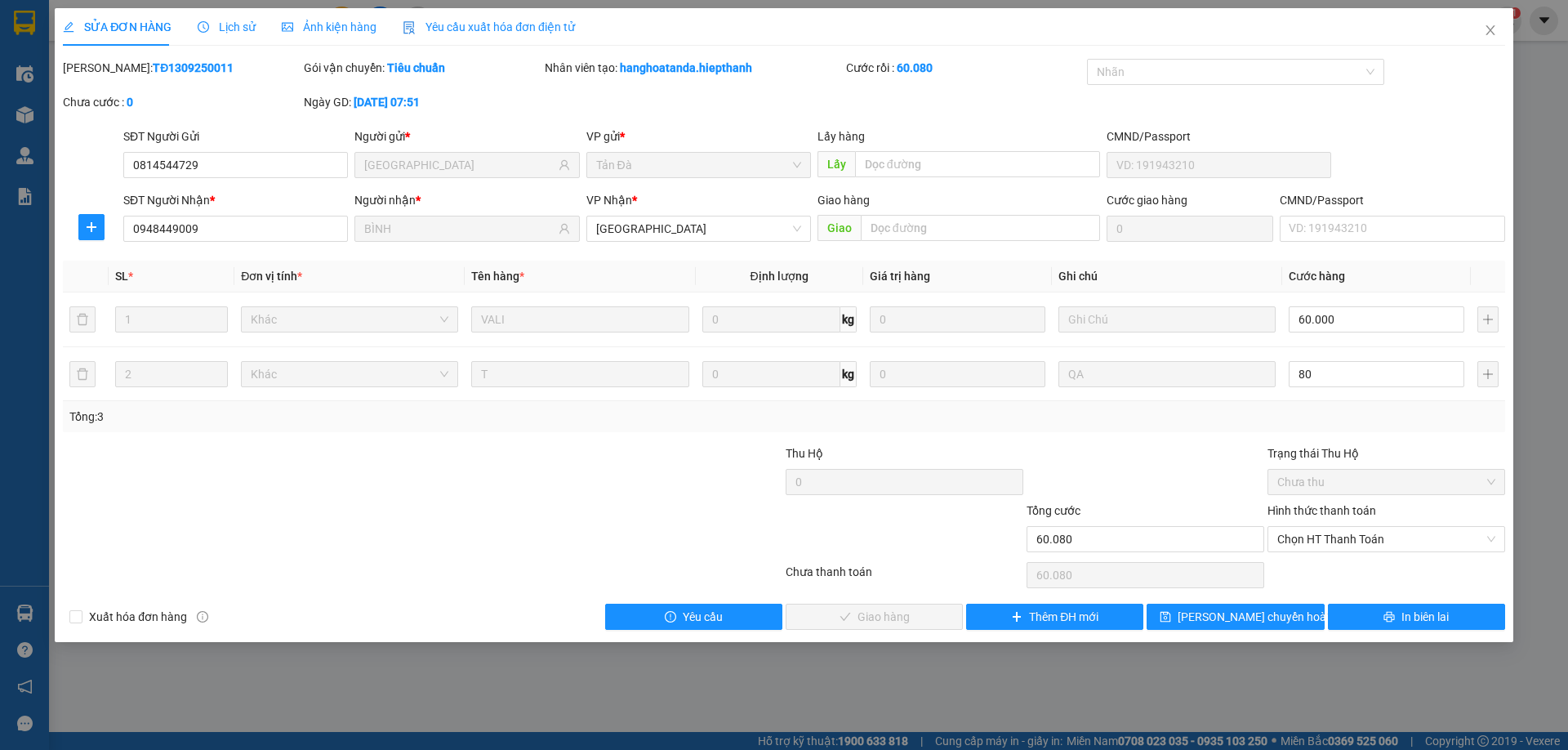
type input "140.000"
click at [1182, 442] on div "Total Paid Fee 0 Total UnPaid Fee 0 Cash Collection Total Fee Mã ĐH: TĐ13092500…" at bounding box center [784, 344] width 1442 height 571
click at [1392, 534] on span "Chọn HT Thanh Toán" at bounding box center [1386, 539] width 218 height 24
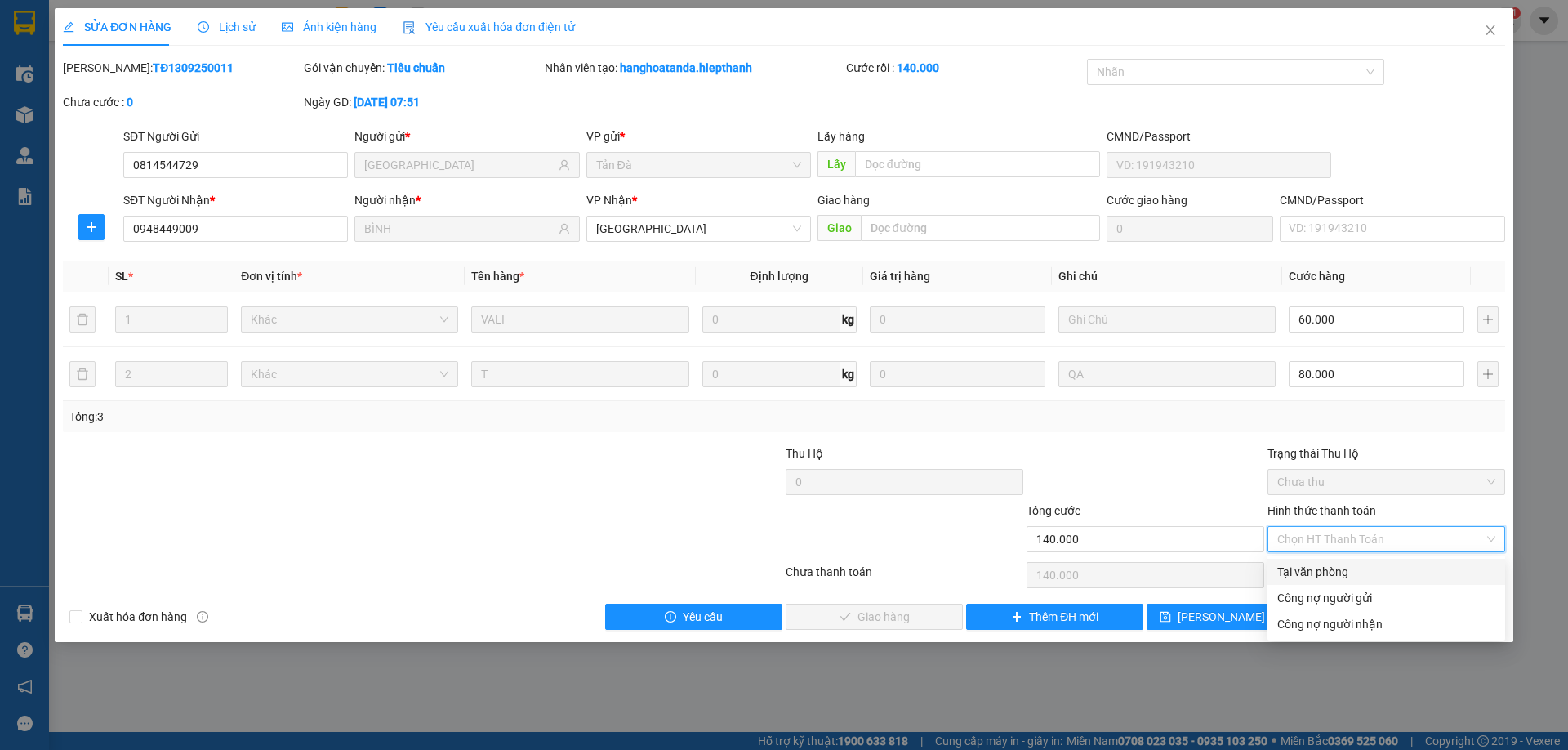
click at [1363, 573] on div "Tại văn phòng" at bounding box center [1386, 572] width 218 height 18
type input "0"
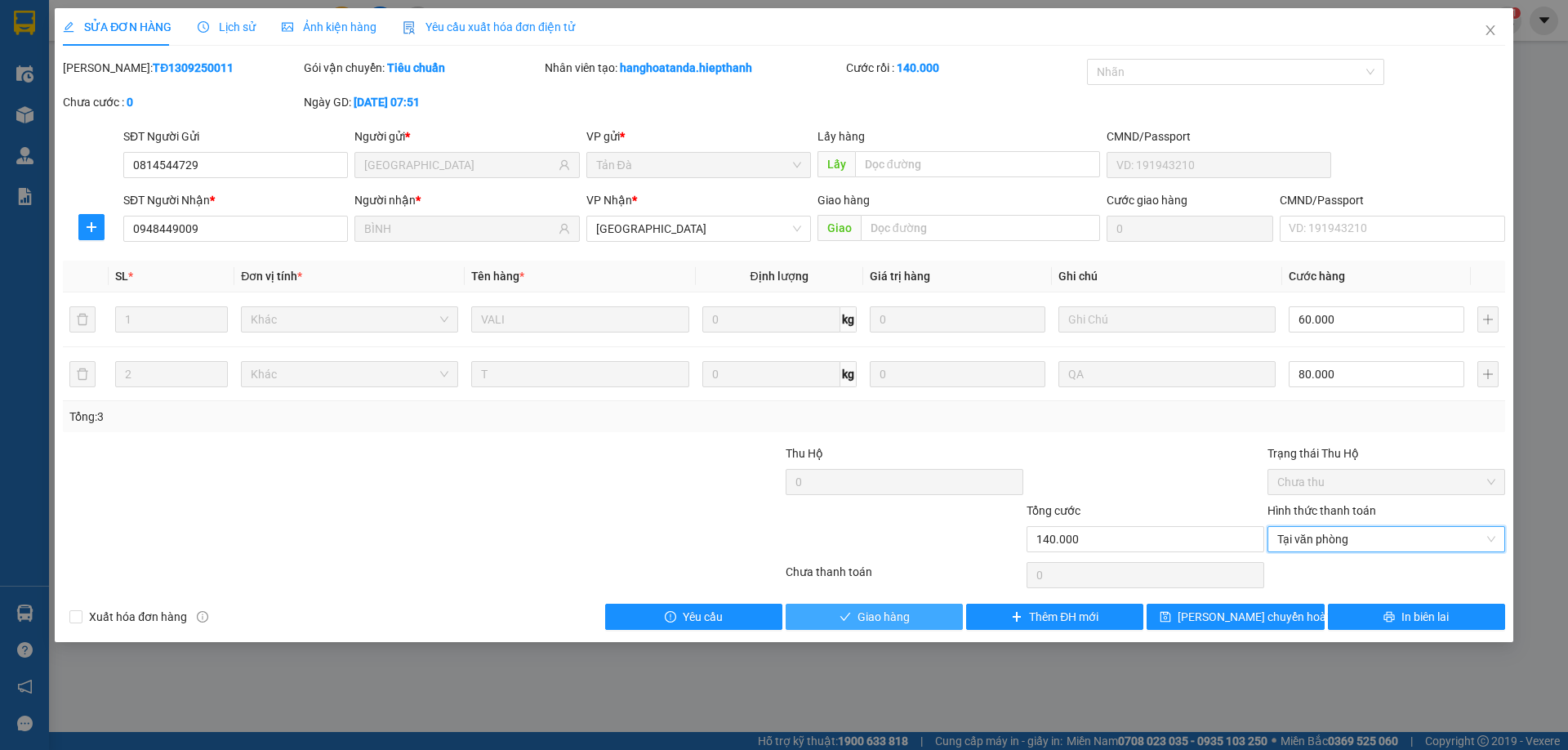
click at [860, 622] on span "Giao hàng" at bounding box center [884, 617] width 52 height 18
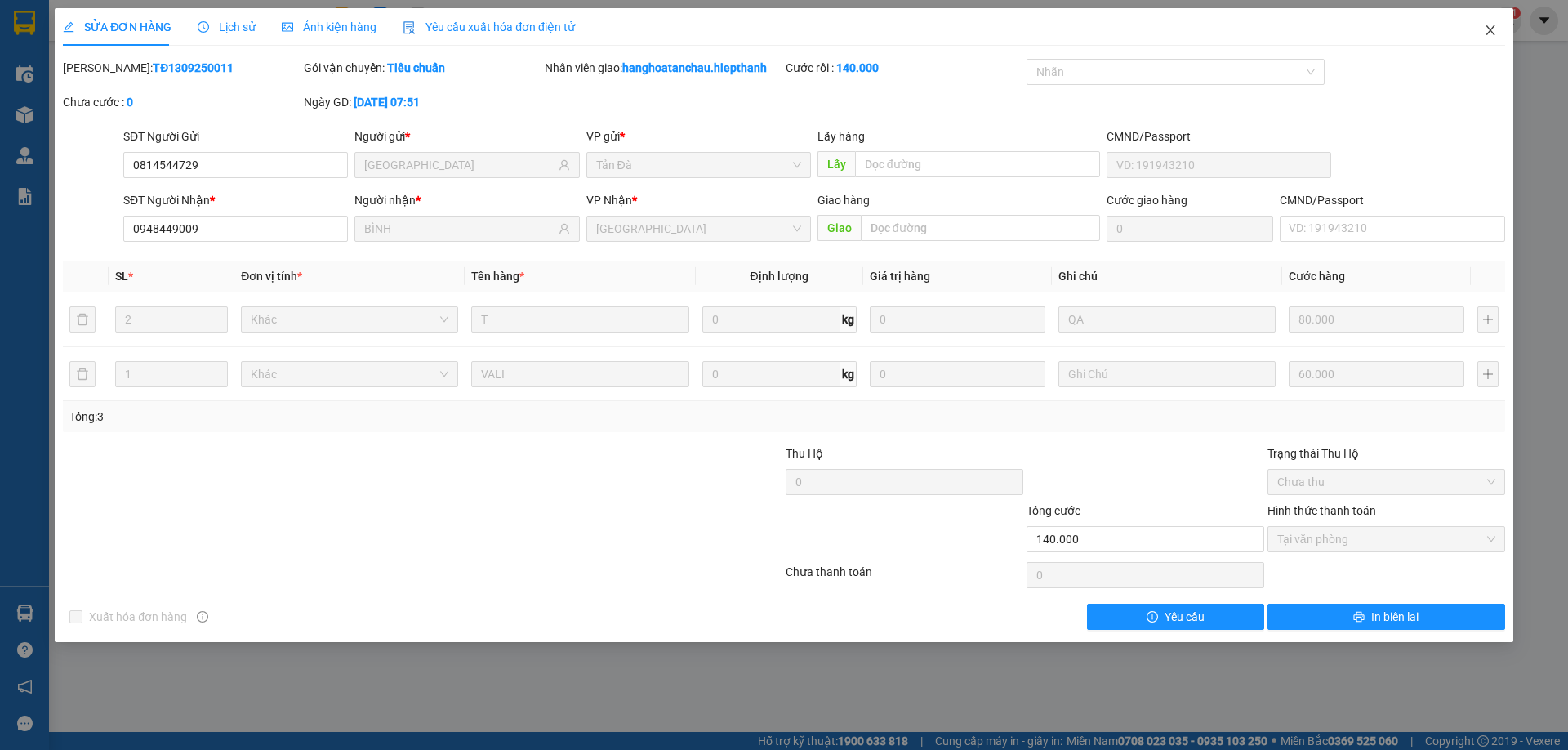
click at [1484, 27] on icon "close" at bounding box center [1491, 30] width 13 height 13
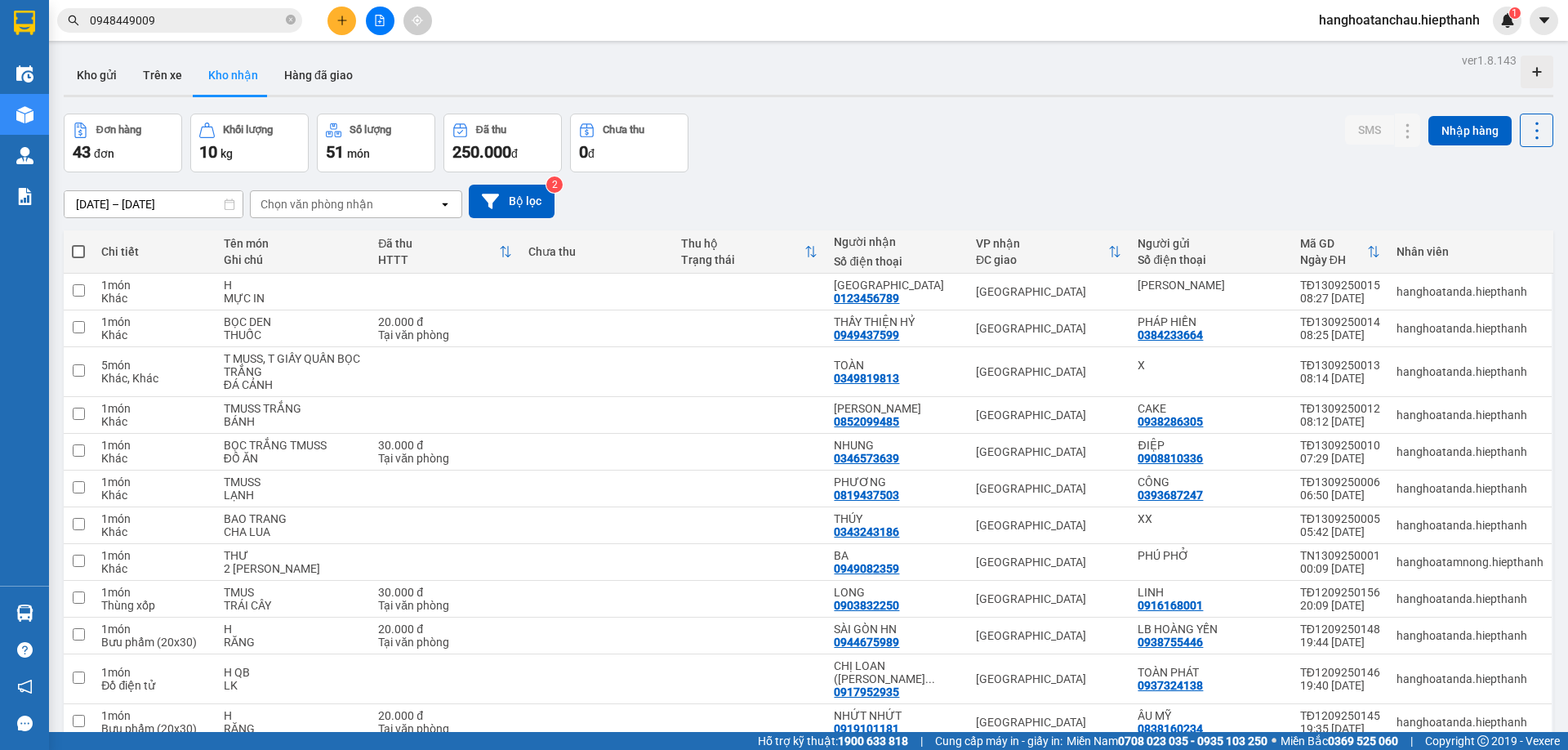
click at [285, 23] on span "0948449009" at bounding box center [180, 20] width 245 height 24
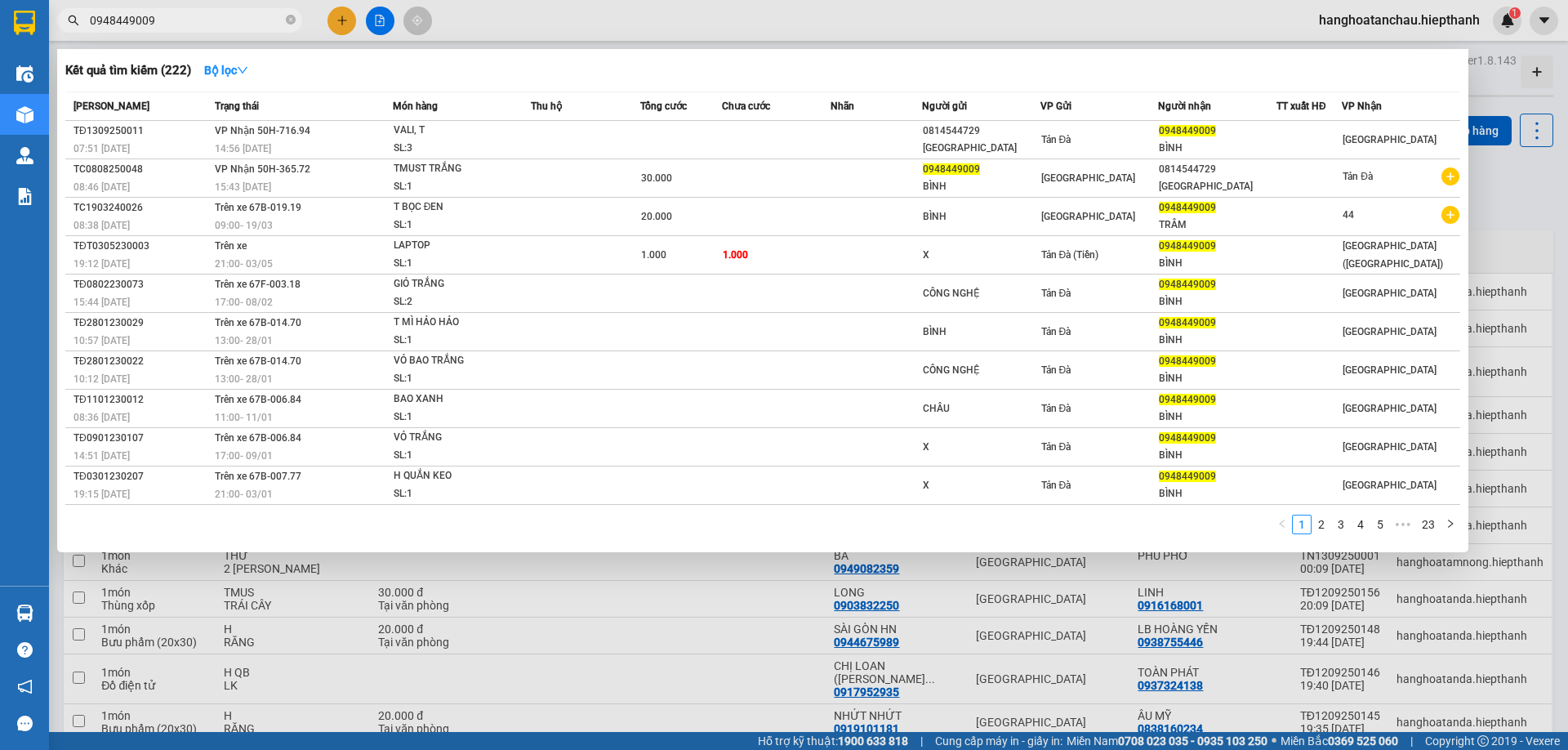
drag, startPoint x: 295, startPoint y: 13, endPoint x: 293, endPoint y: 22, distance: 9.2
click at [294, 22] on span at bounding box center [290, 21] width 10 height 15
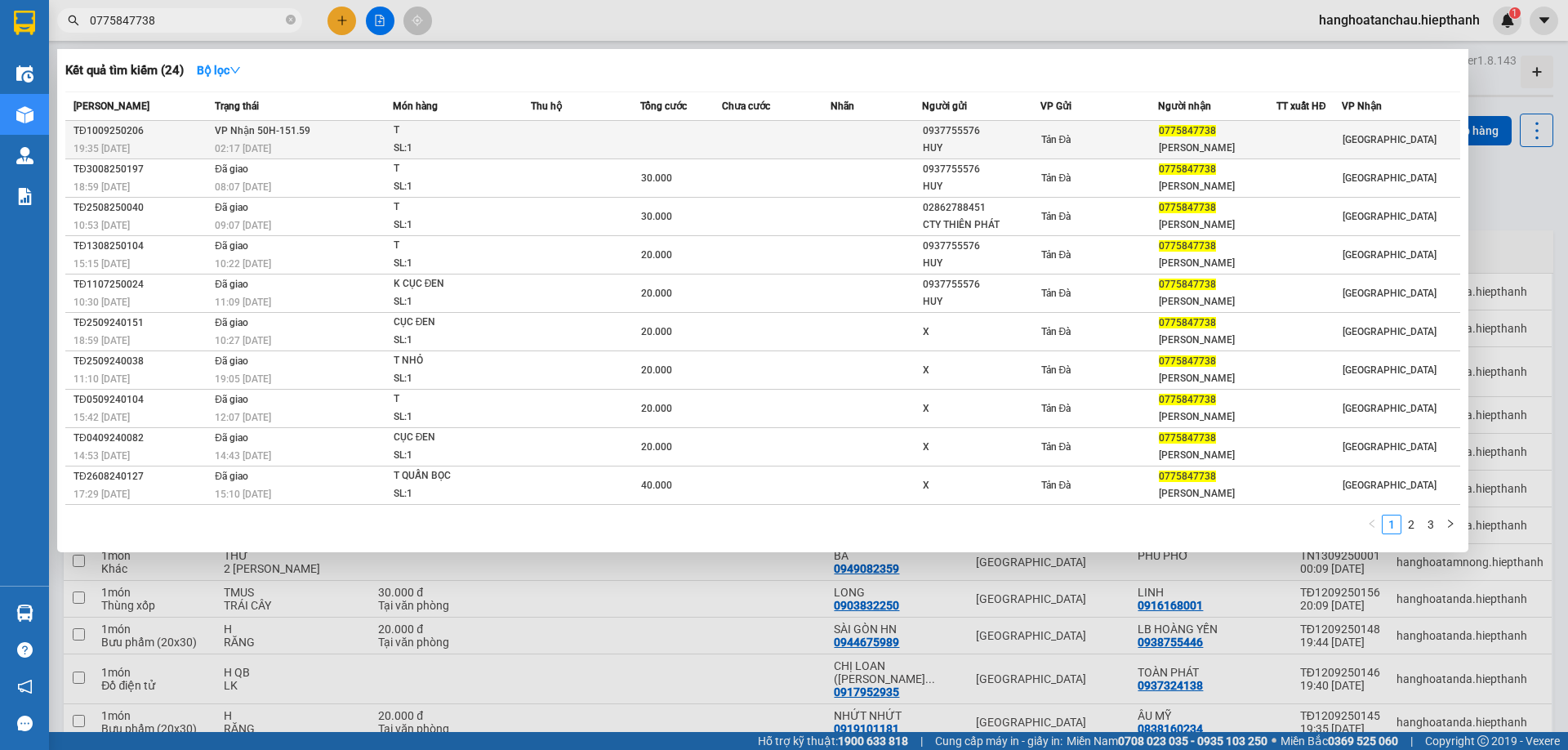
type input "0775847738"
click at [511, 146] on div "SL: 1" at bounding box center [454, 149] width 122 height 18
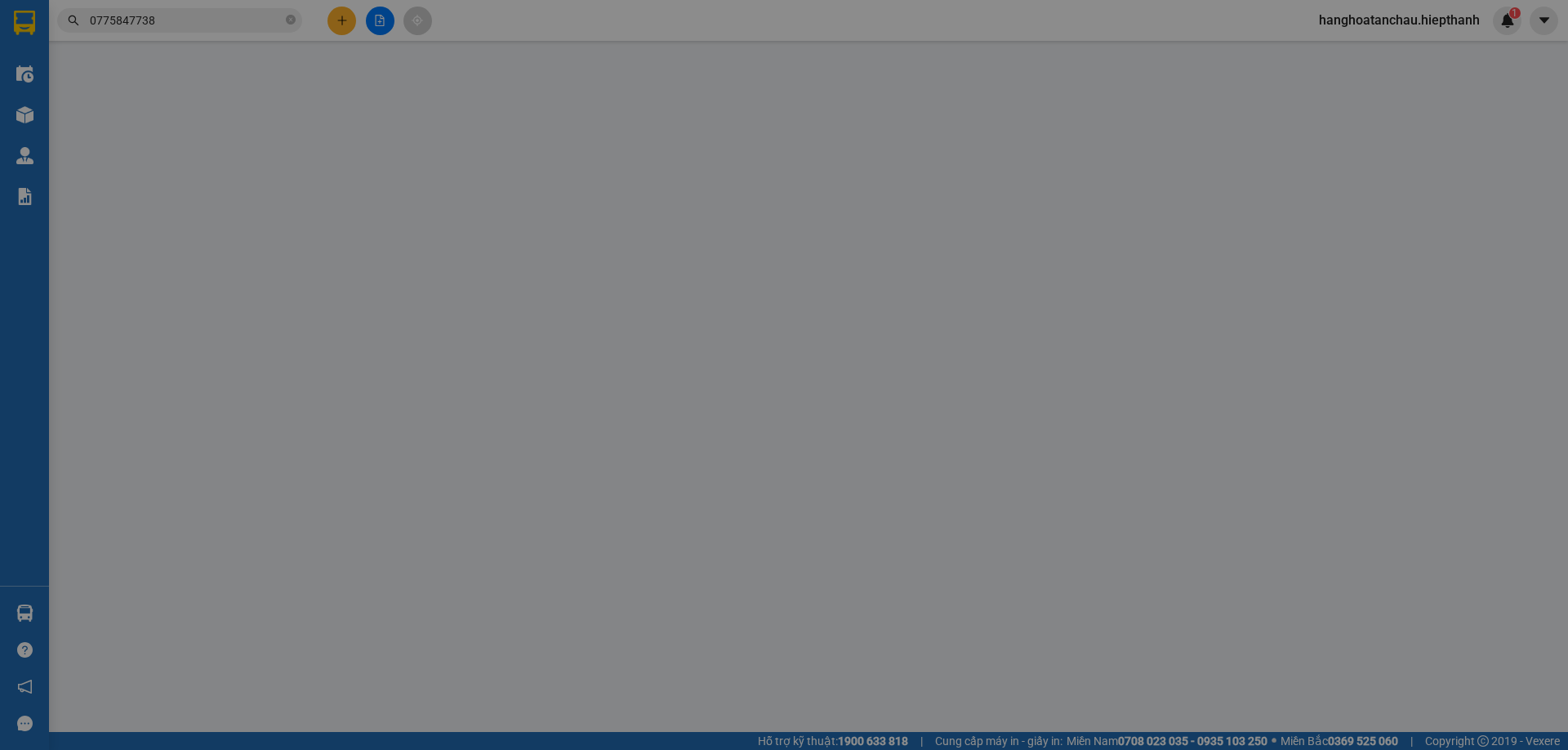
type input "0937755576"
type input "HUY"
type input "0775847738"
type input "[PERSON_NAME]"
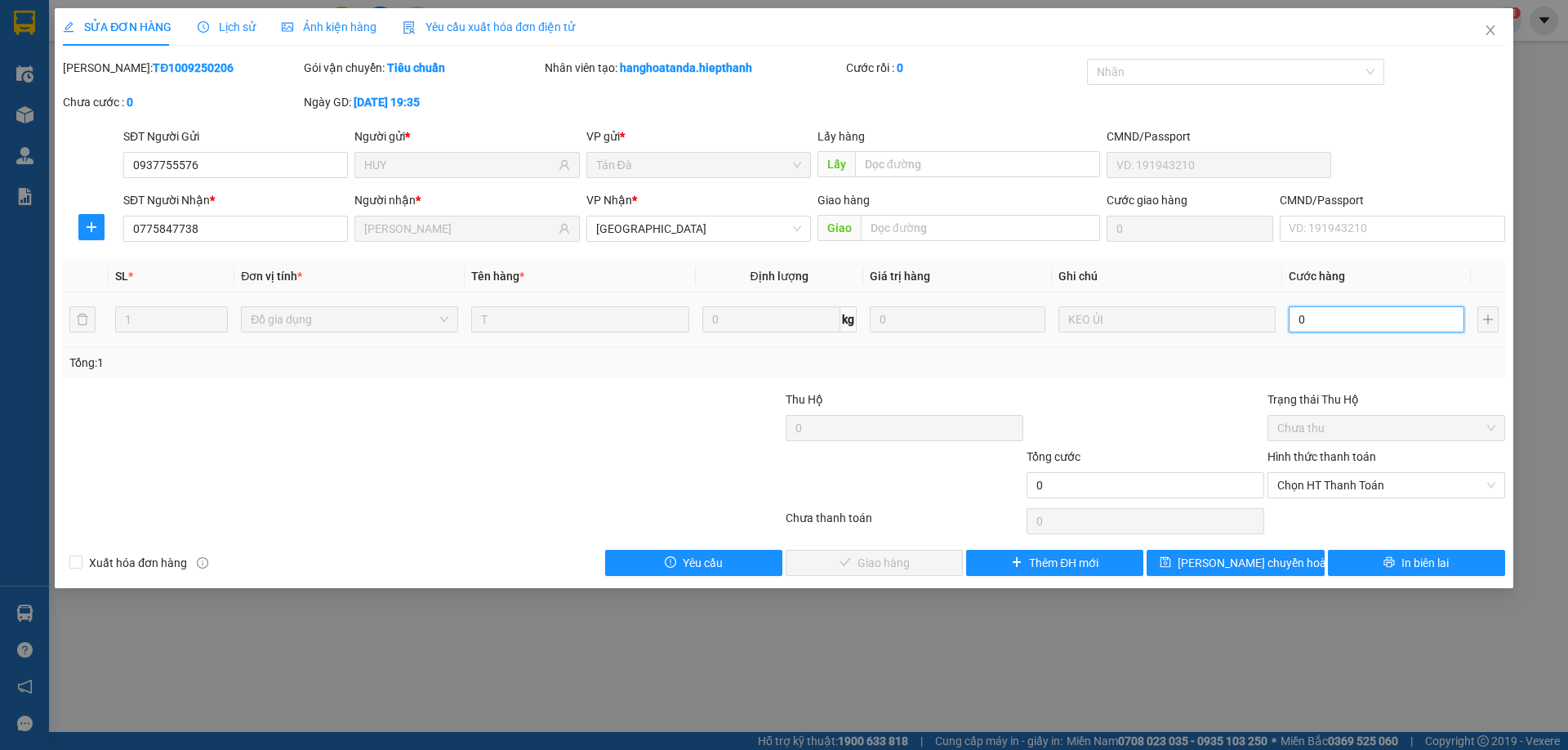
click at [1387, 321] on input "0" at bounding box center [1377, 319] width 176 height 26
type input "2"
type input "20"
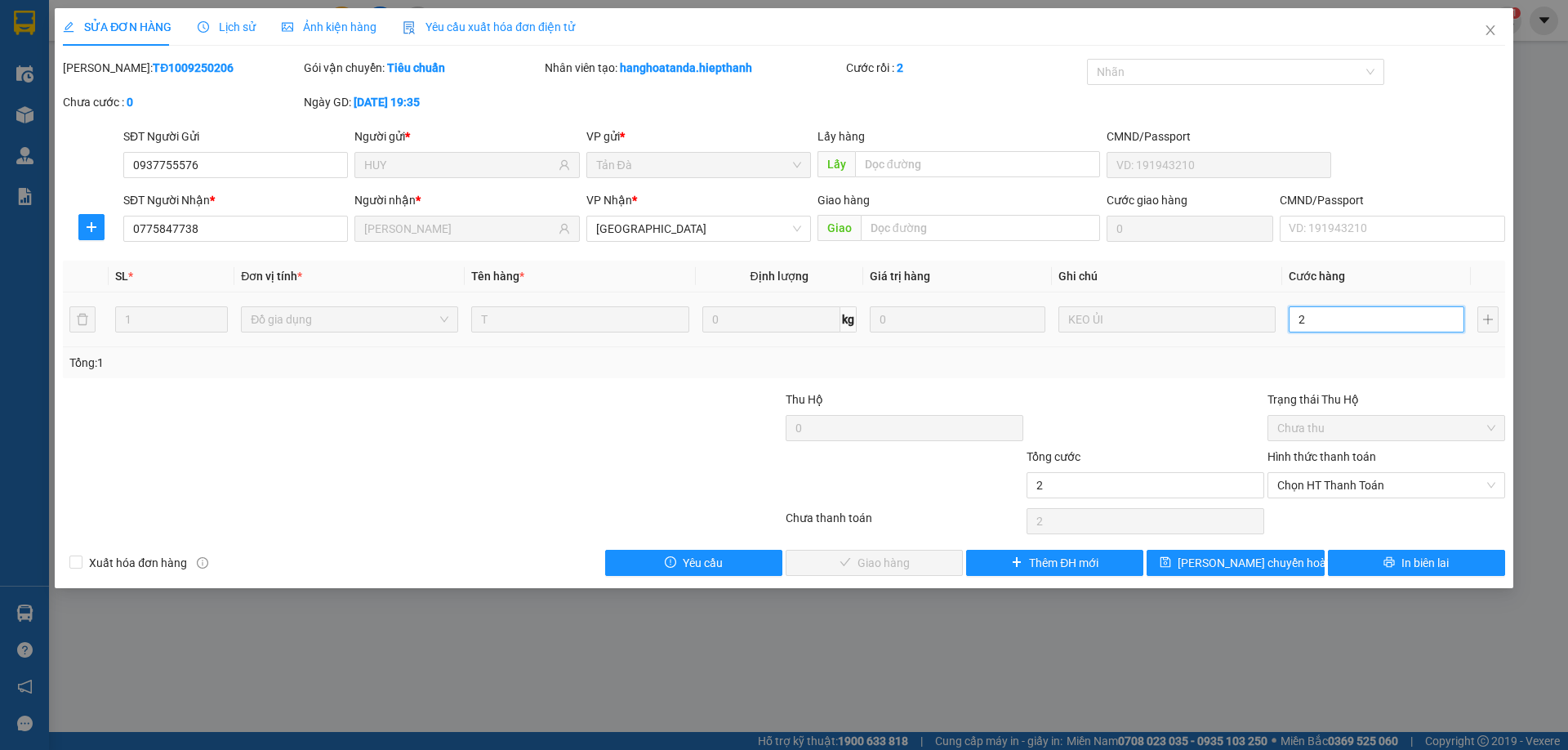
type input "20"
type input "20.000"
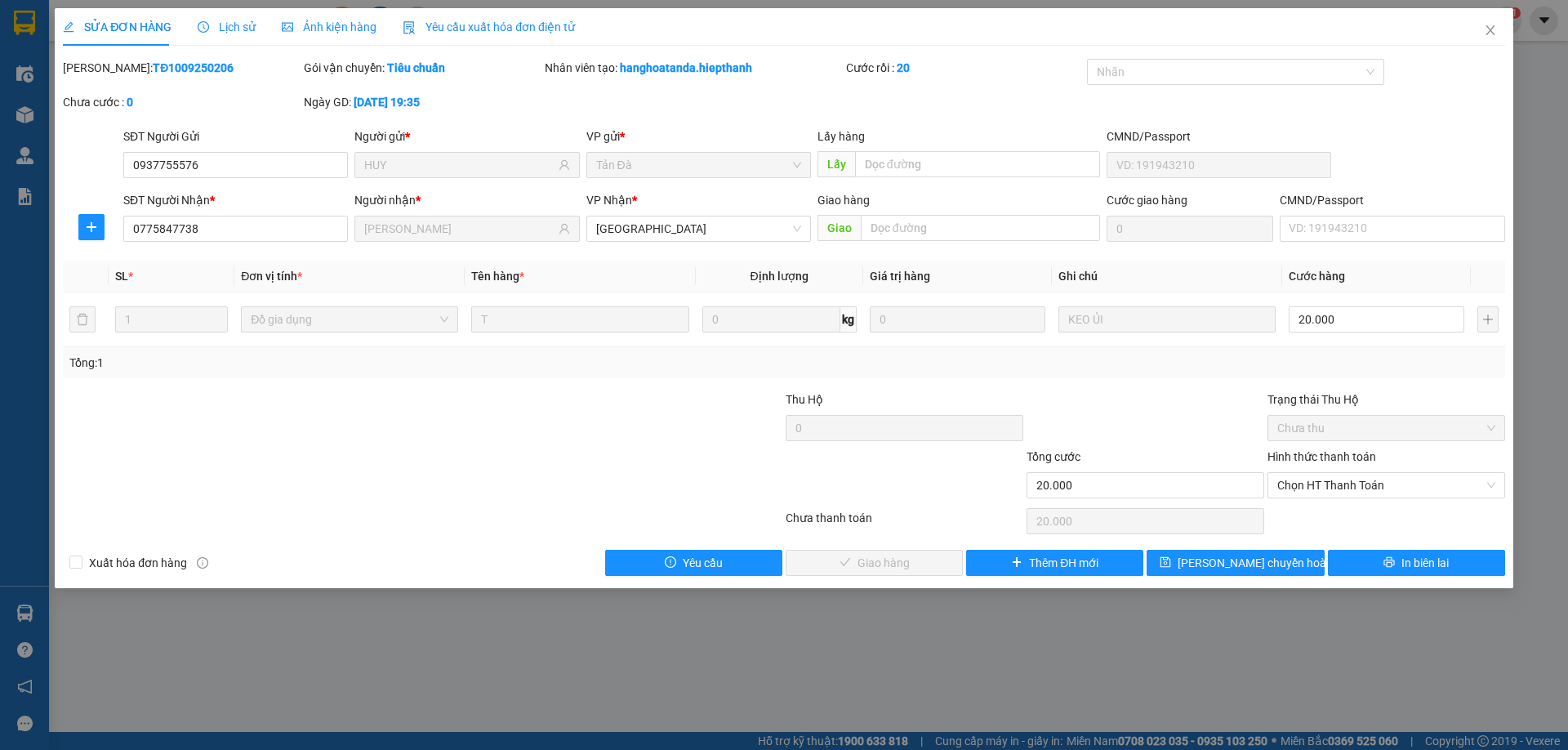
click at [1237, 401] on div at bounding box center [1145, 419] width 241 height 57
click at [1302, 487] on span "Chọn HT Thanh Toán" at bounding box center [1386, 485] width 218 height 24
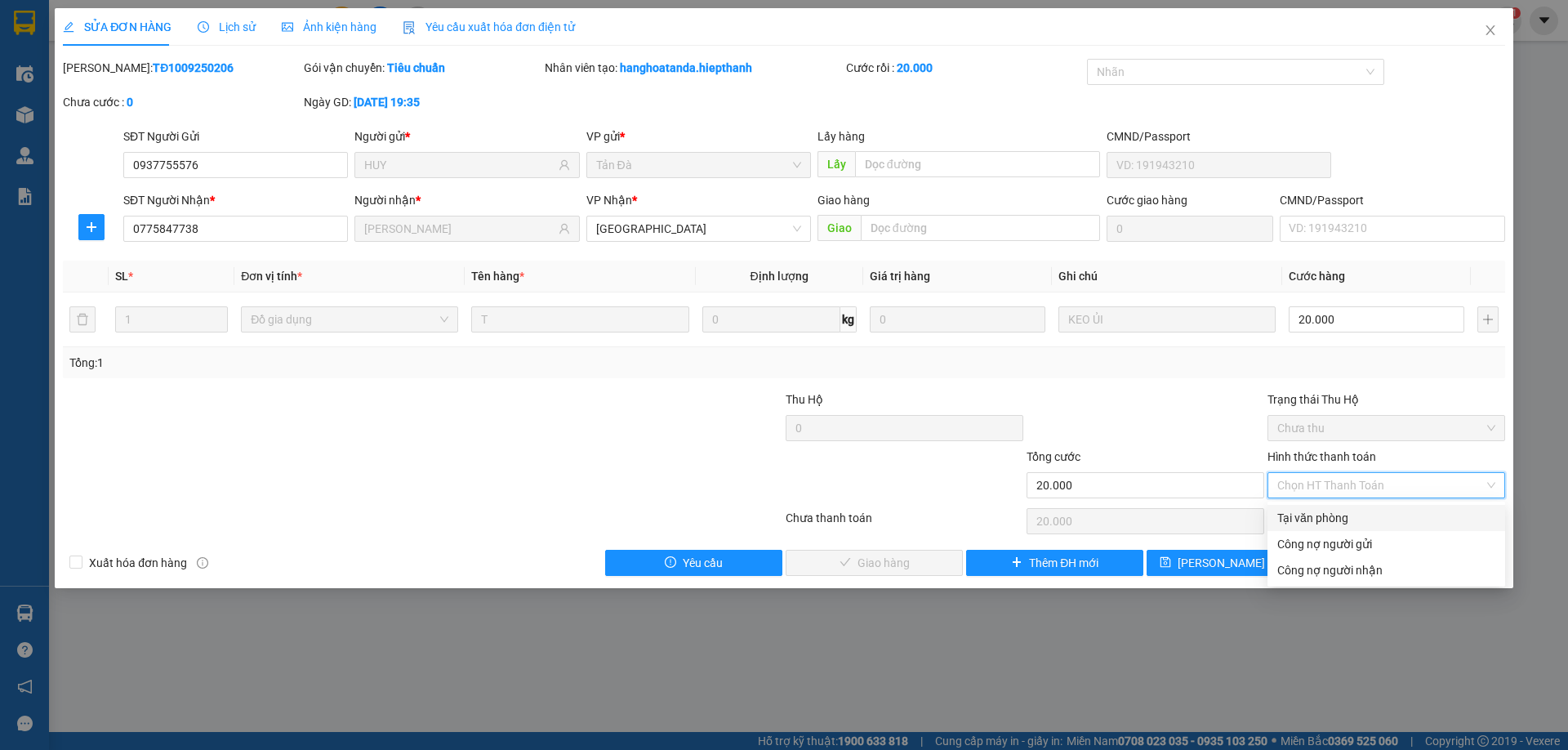
click at [1325, 519] on div "Tại văn phòng" at bounding box center [1386, 518] width 218 height 18
type input "0"
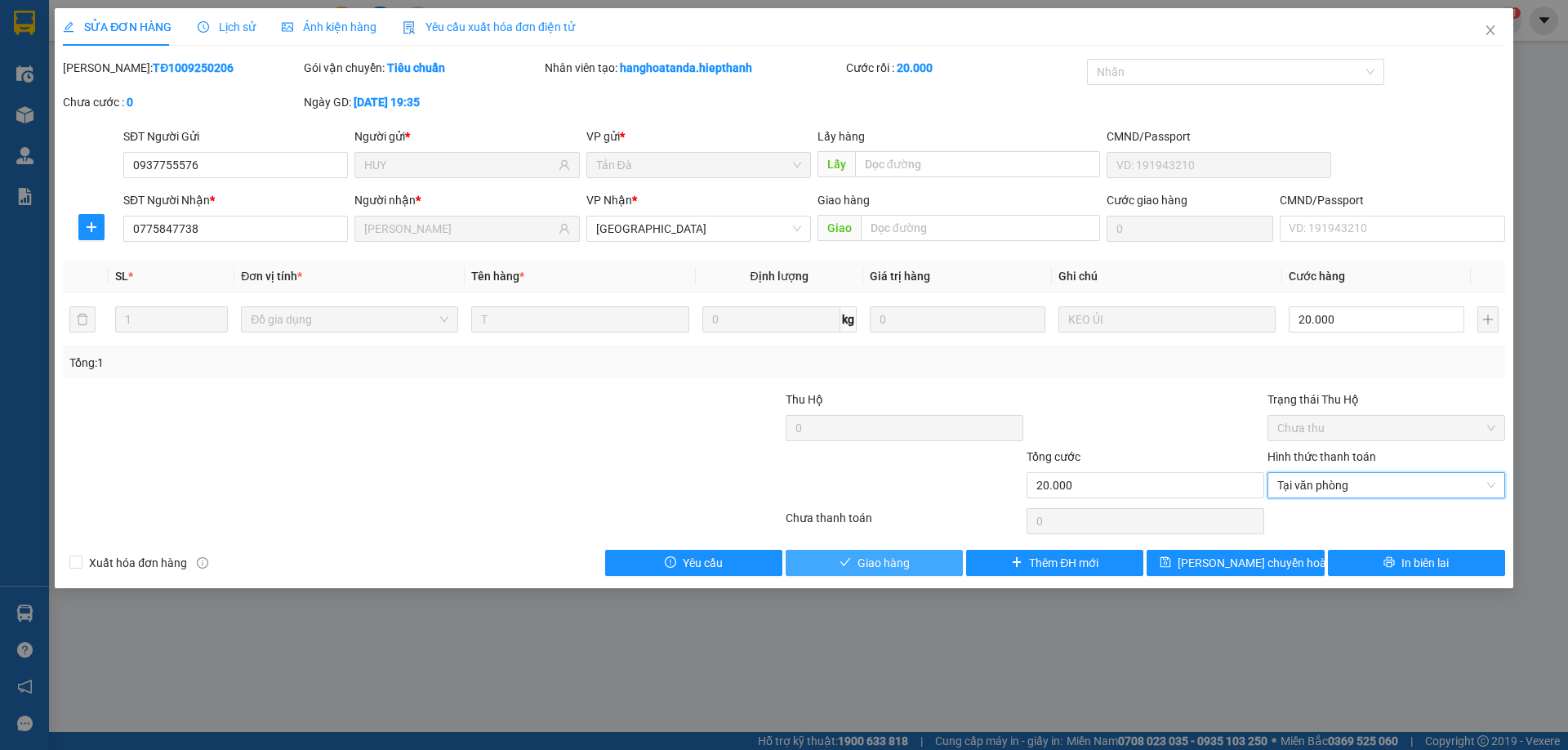
click at [907, 563] on span "Giao hàng" at bounding box center [884, 563] width 52 height 18
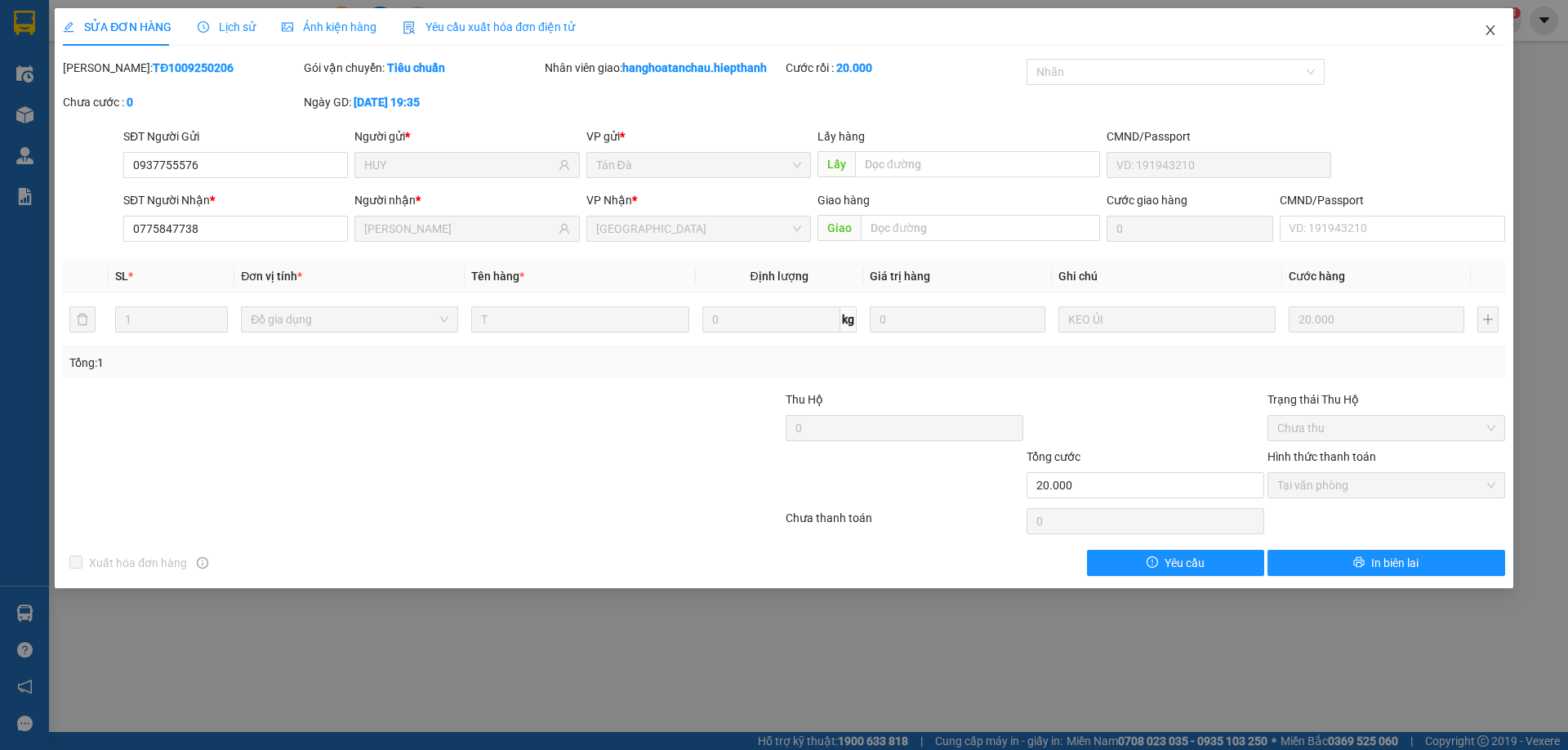
click at [1484, 31] on icon "close" at bounding box center [1491, 30] width 13 height 13
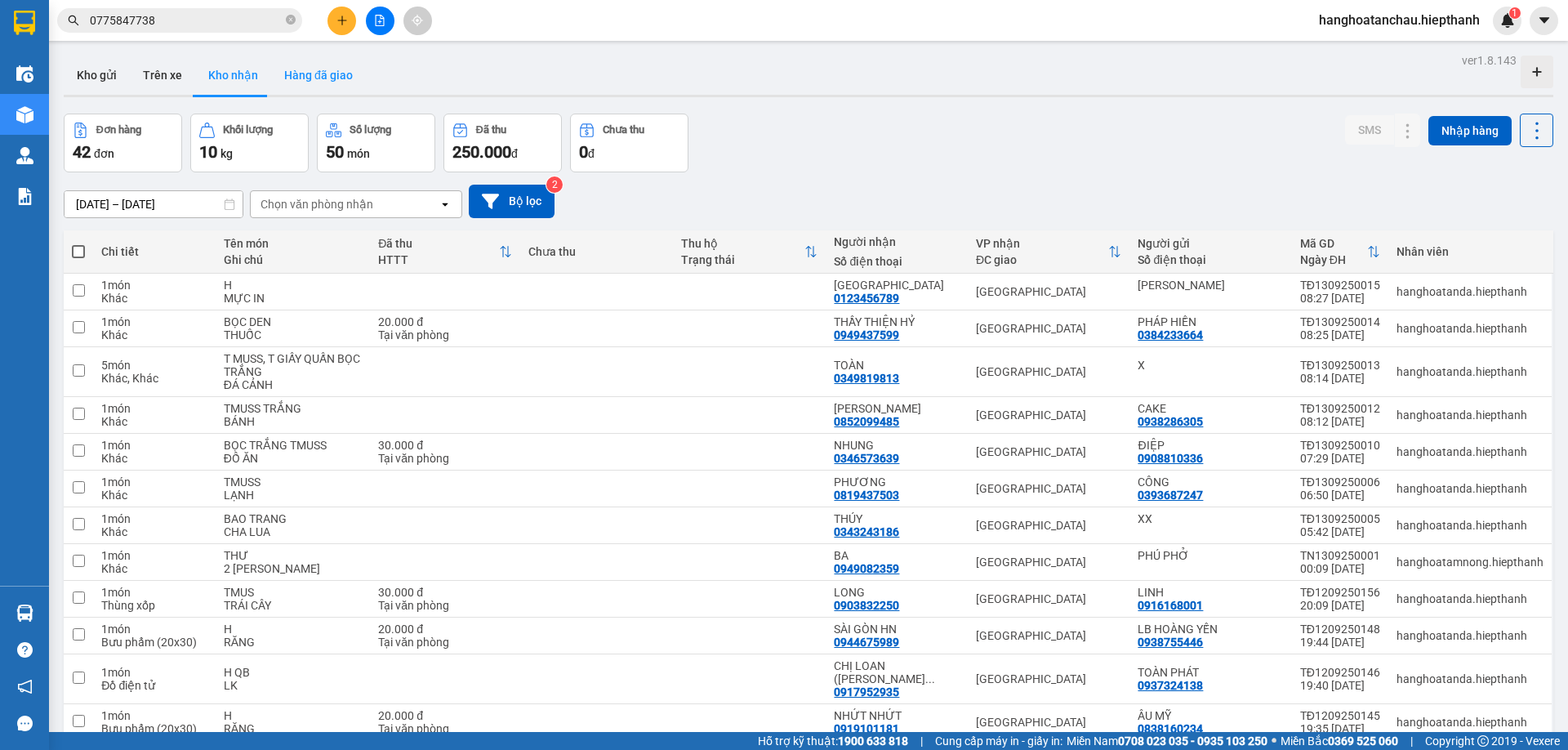
click at [344, 73] on button "Hàng đã giao" at bounding box center [319, 75] width 95 height 40
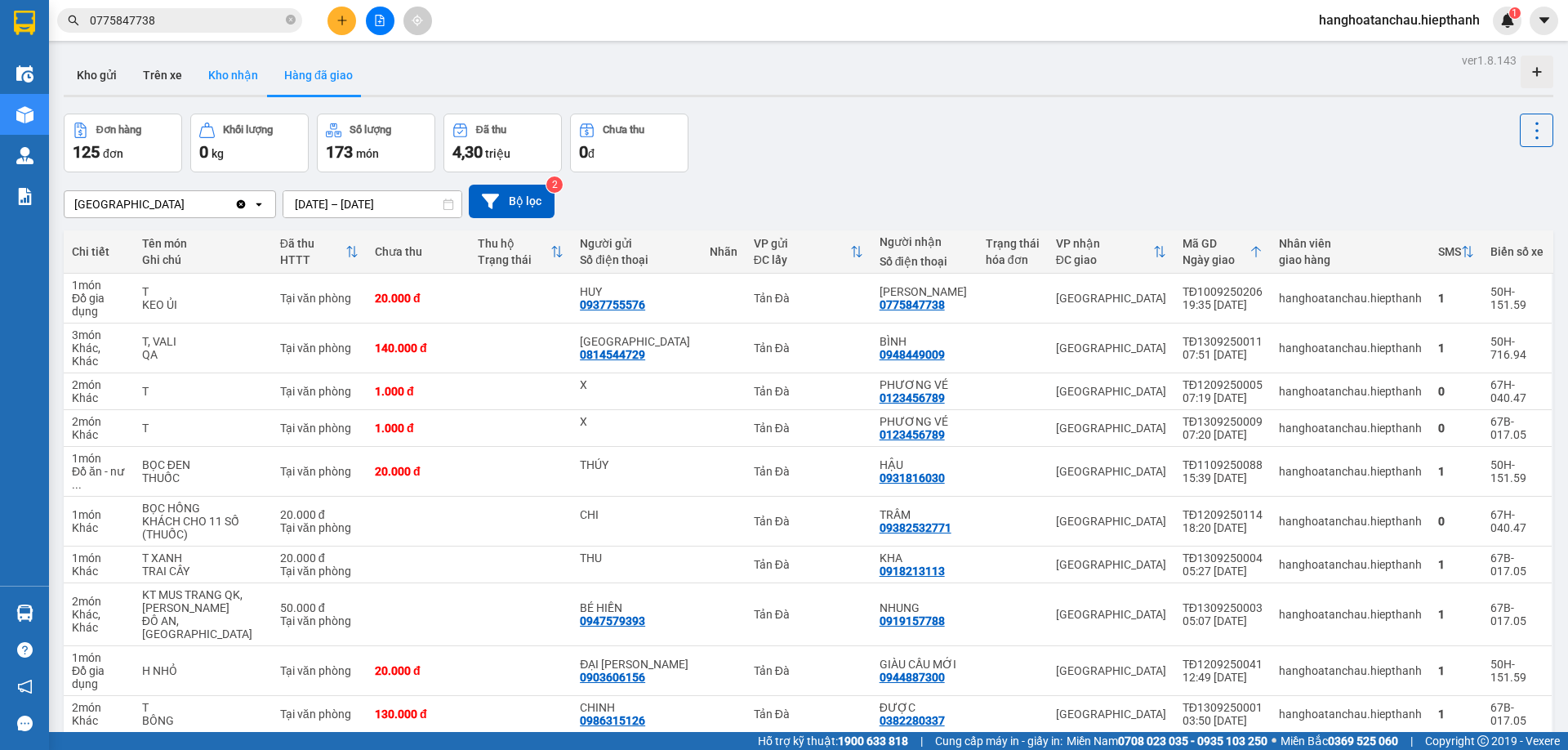
click at [227, 73] on button "Kho nhận" at bounding box center [233, 75] width 76 height 40
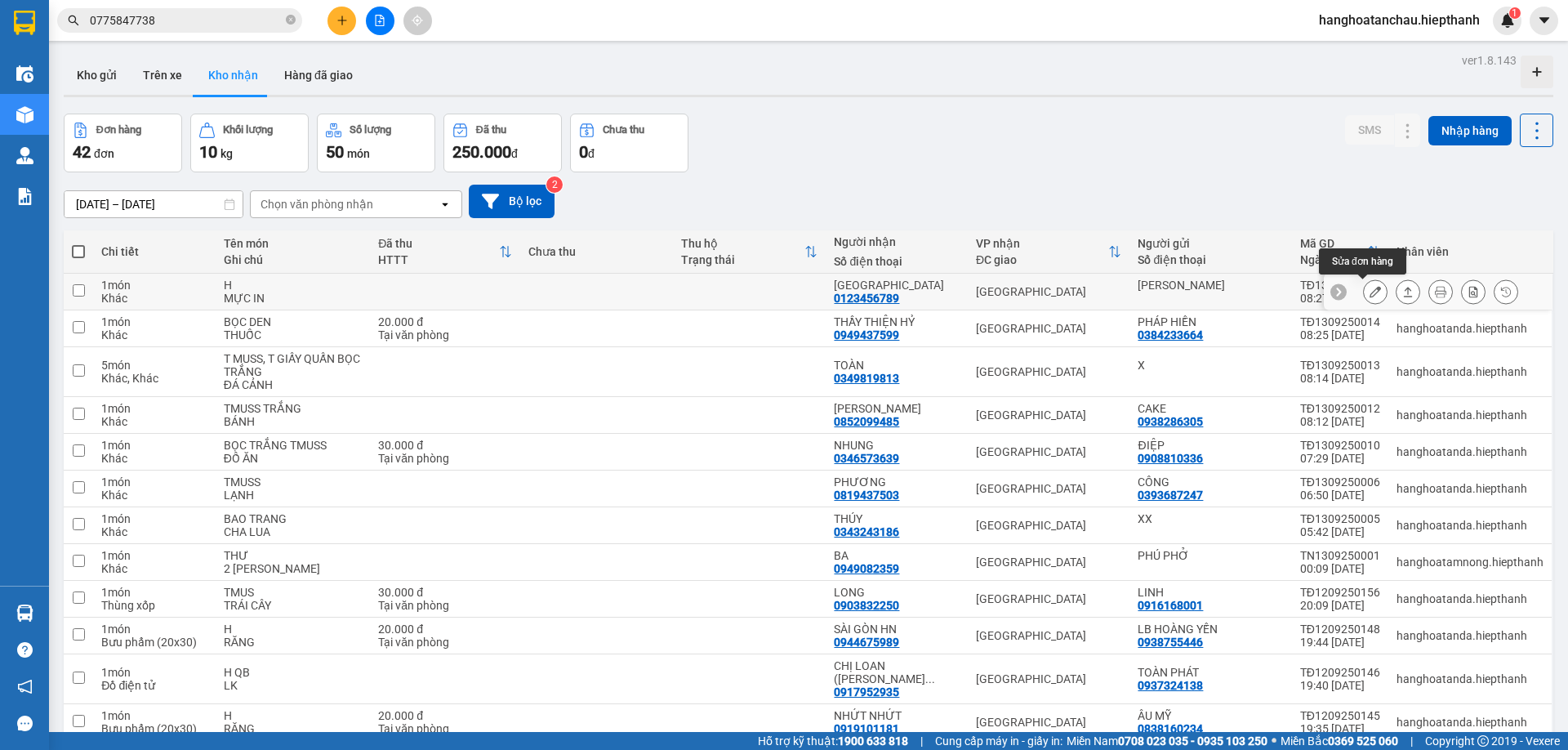
click at [1370, 296] on icon at bounding box center [1375, 291] width 12 height 12
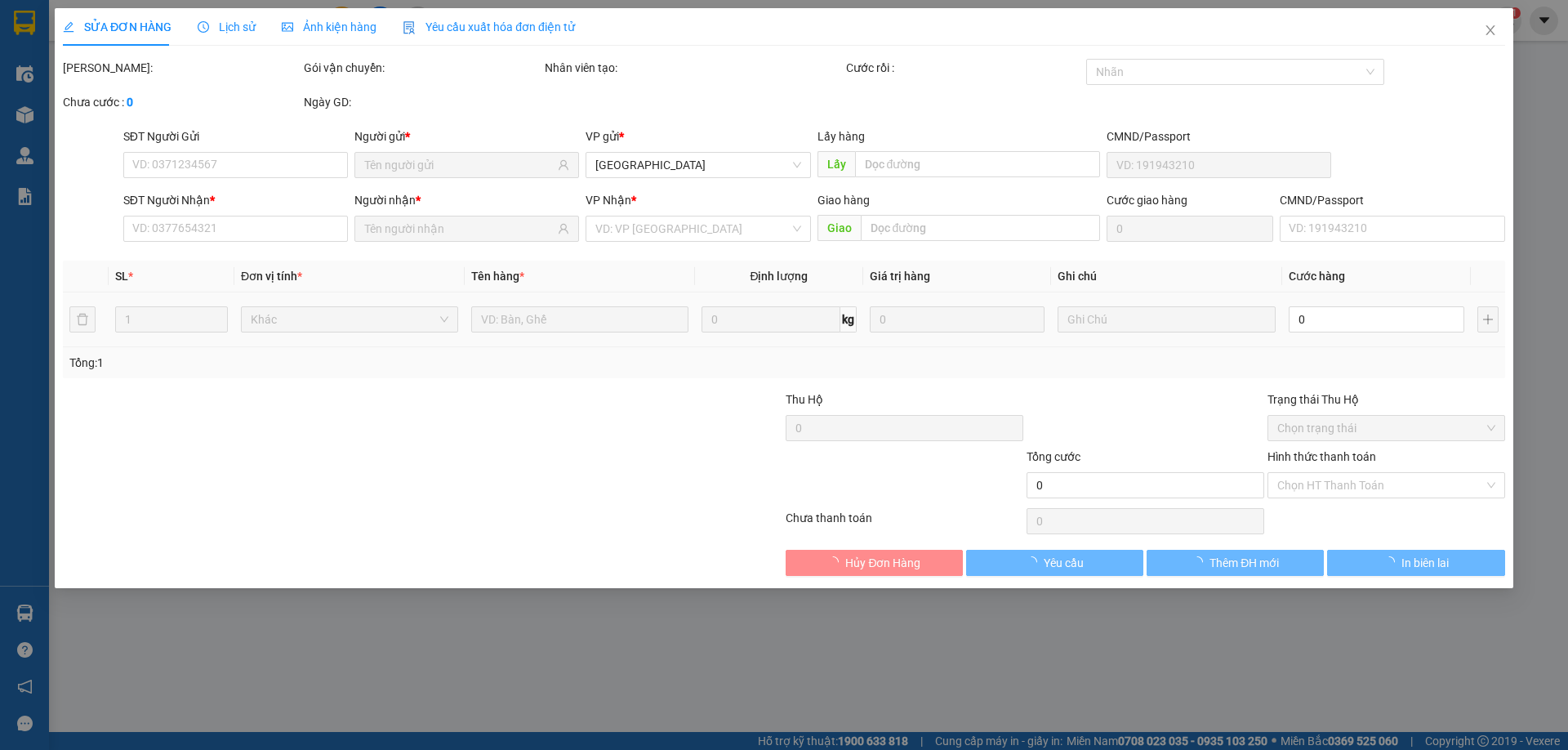
type input "[PERSON_NAME]"
type input "0123456789"
type input "[PERSON_NAME]"
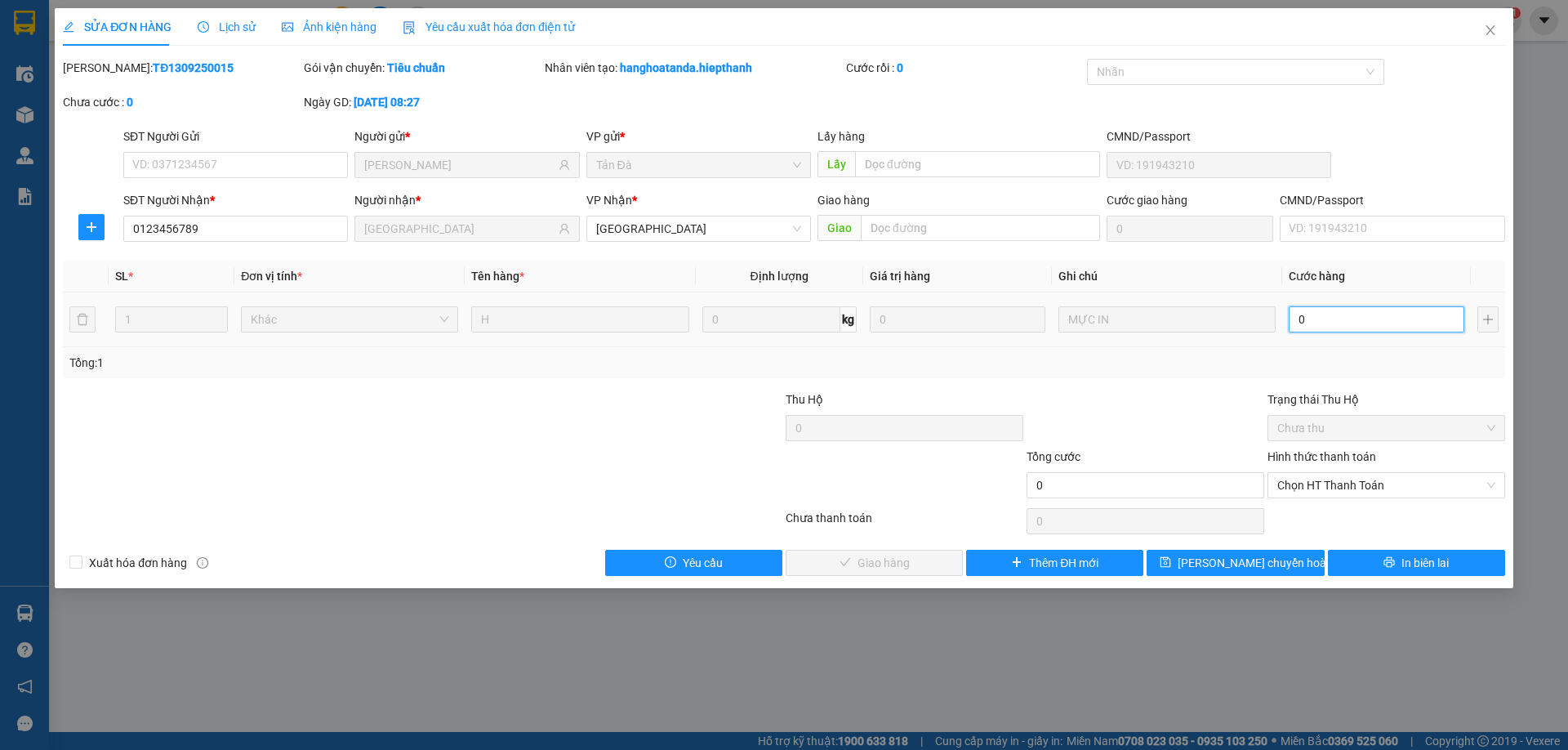
click at [1322, 331] on input "0" at bounding box center [1377, 319] width 176 height 26
type input "1"
type input "1.000"
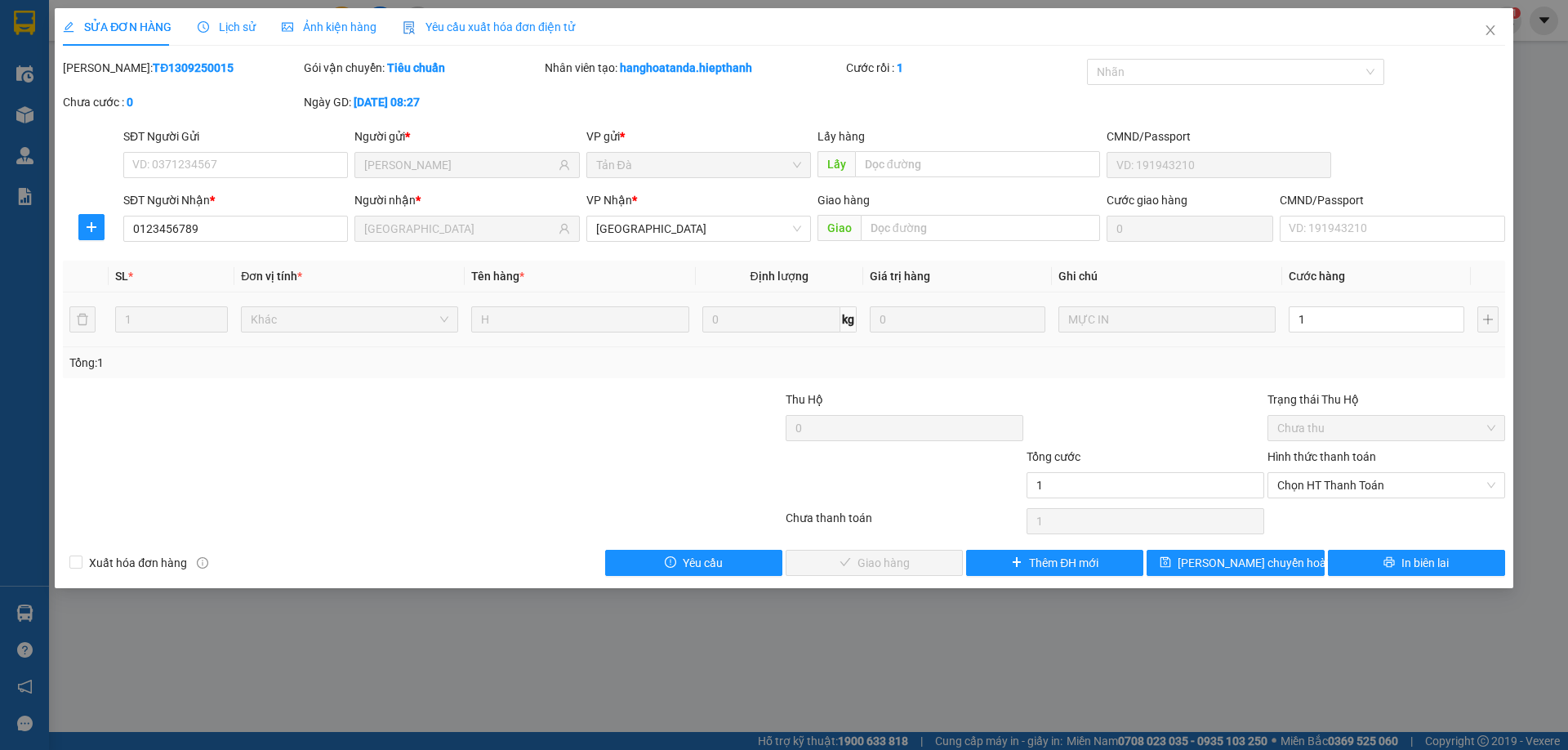
type input "1.000"
click at [1195, 389] on div "Total Paid Fee 0 Total UnPaid Fee 0 Cash Collection Total Fee Mã ĐH: TĐ13092500…" at bounding box center [784, 317] width 1442 height 517
drag, startPoint x: 1316, startPoint y: 484, endPoint x: 1308, endPoint y: 500, distance: 17.9
click at [1314, 485] on span "Chọn HT Thanh Toán" at bounding box center [1386, 485] width 218 height 24
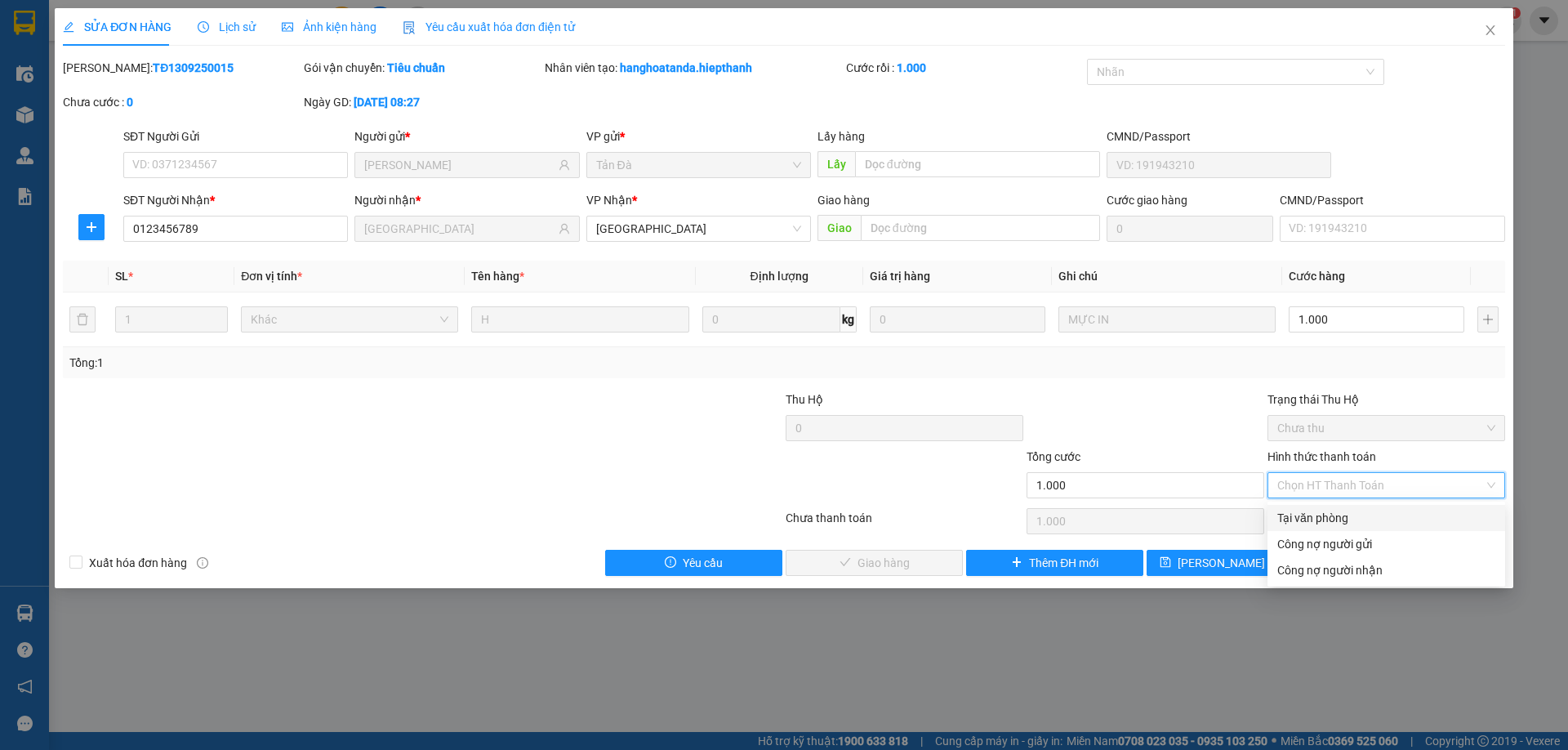
drag, startPoint x: 1308, startPoint y: 510, endPoint x: 1259, endPoint y: 538, distance: 56.4
click at [1308, 515] on div "Tại văn phòng" at bounding box center [1386, 518] width 218 height 18
type input "0"
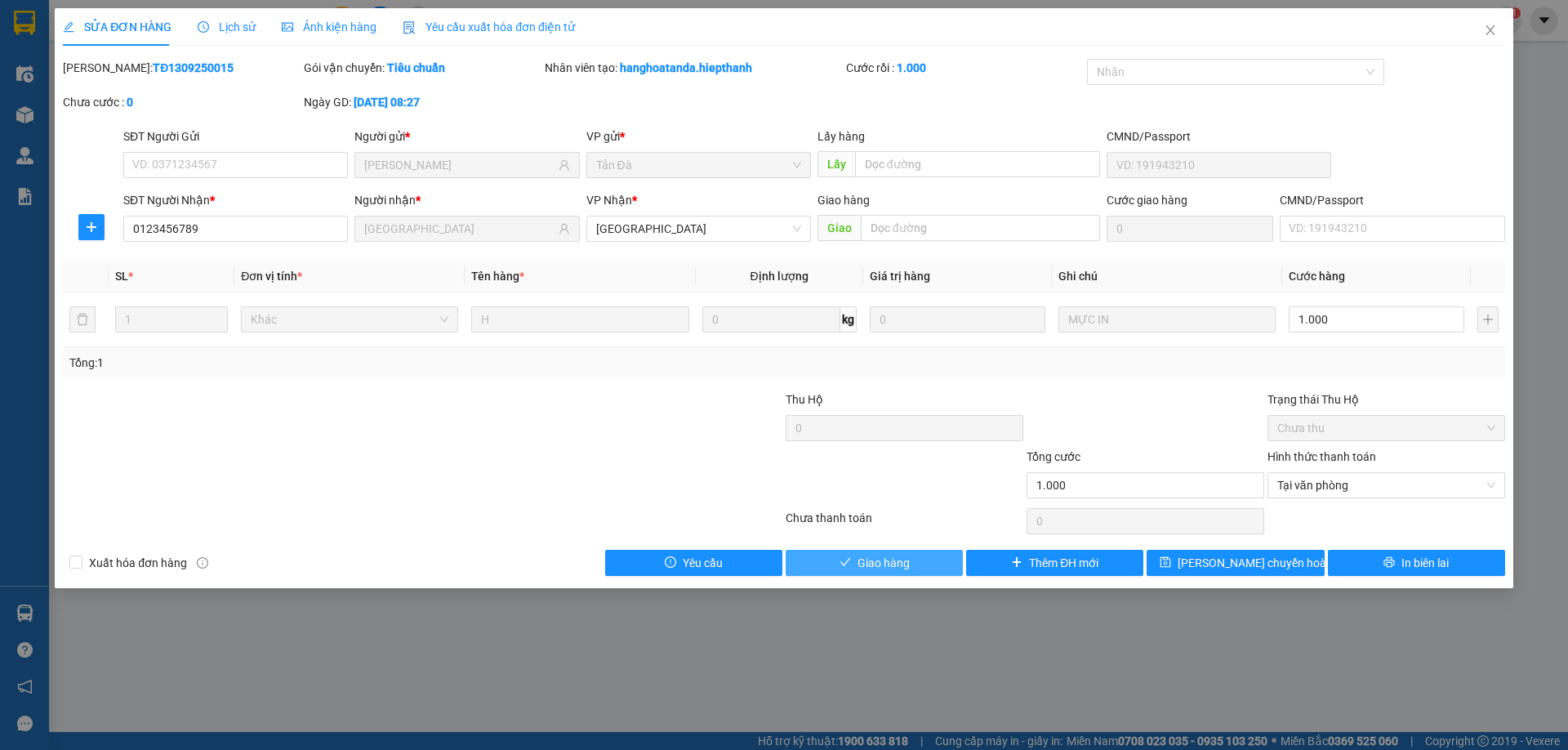
click at [902, 559] on span "Giao hàng" at bounding box center [884, 563] width 52 height 18
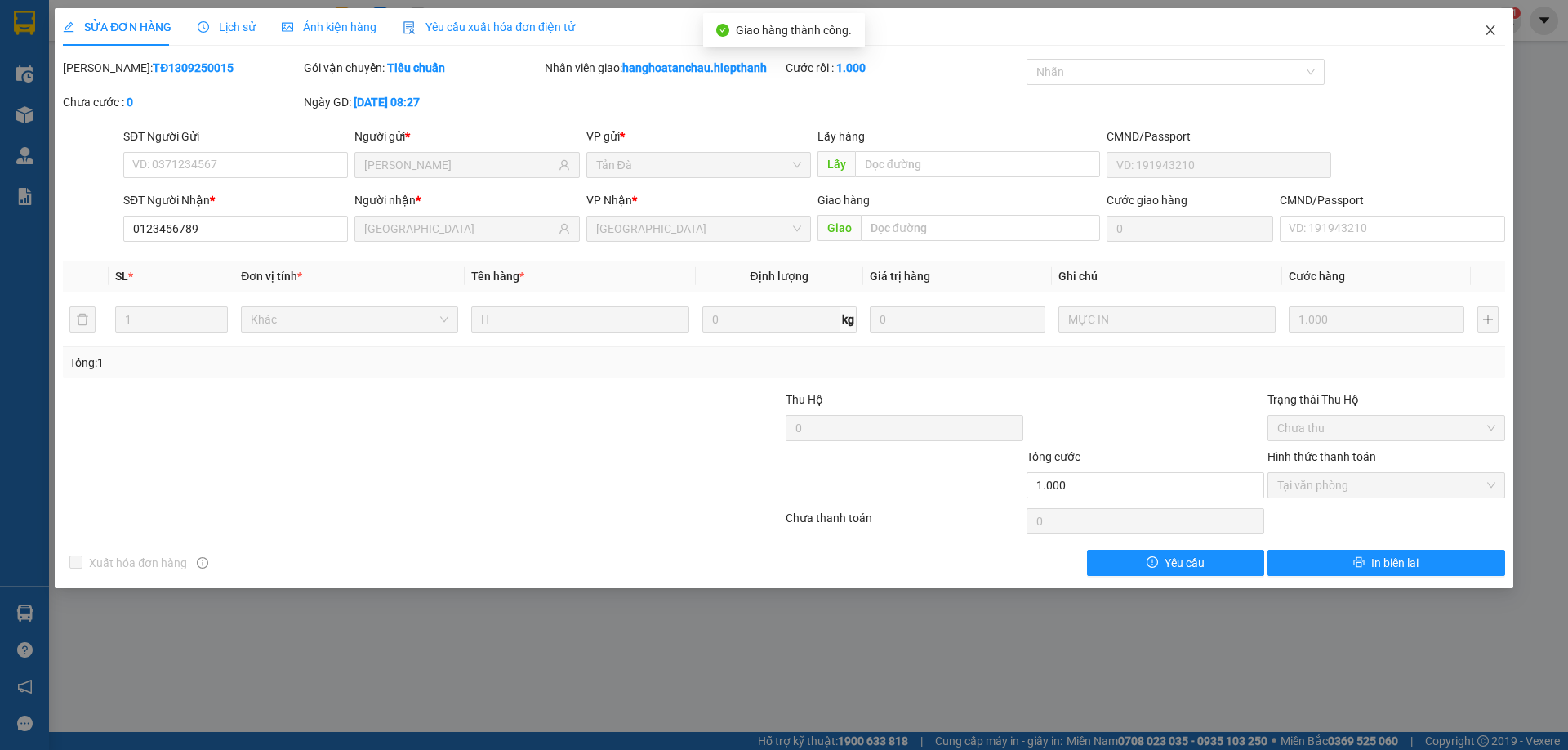
click at [1494, 25] on icon "close" at bounding box center [1491, 30] width 13 height 13
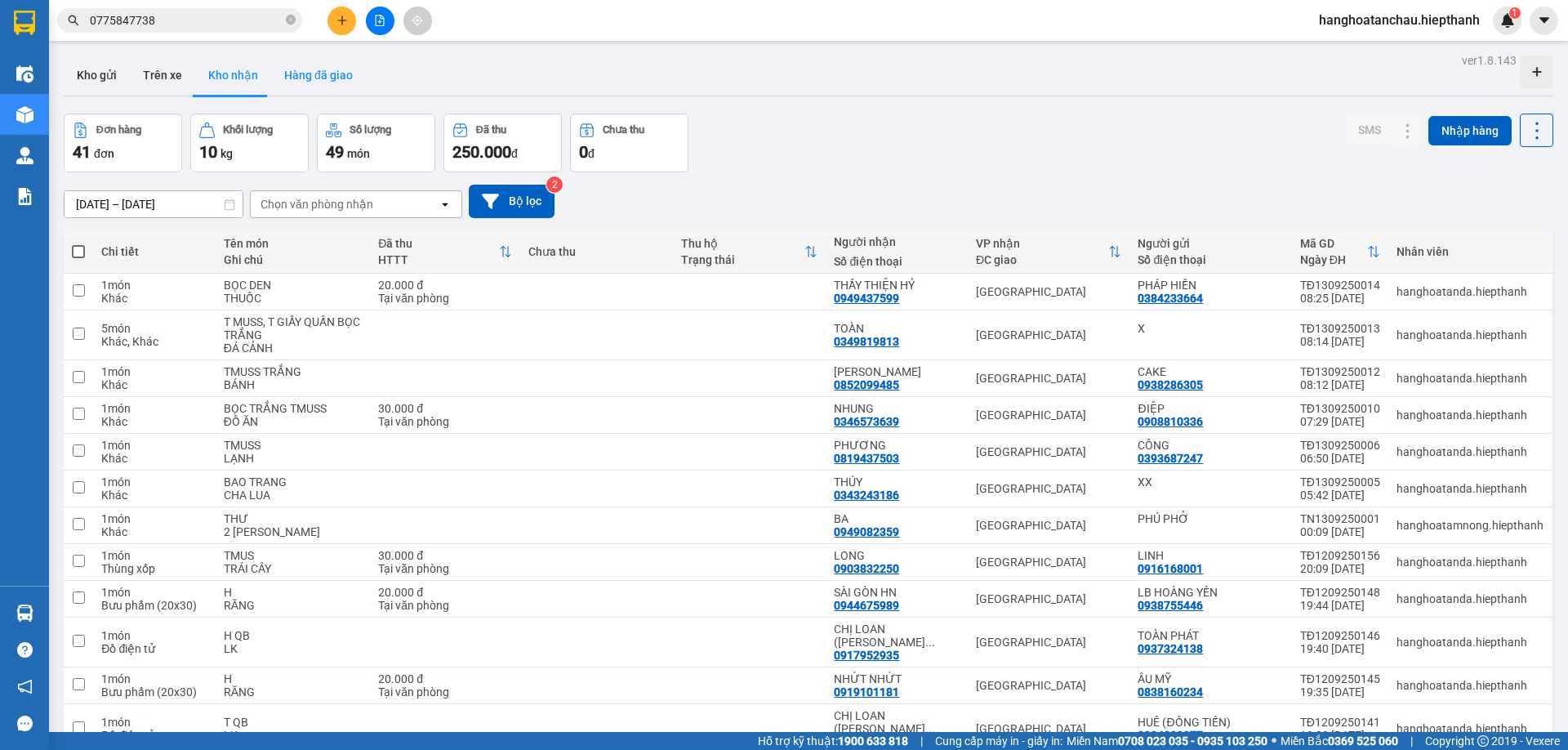
click at [291, 68] on button "Hàng đã giao" at bounding box center [319, 75] width 95 height 40
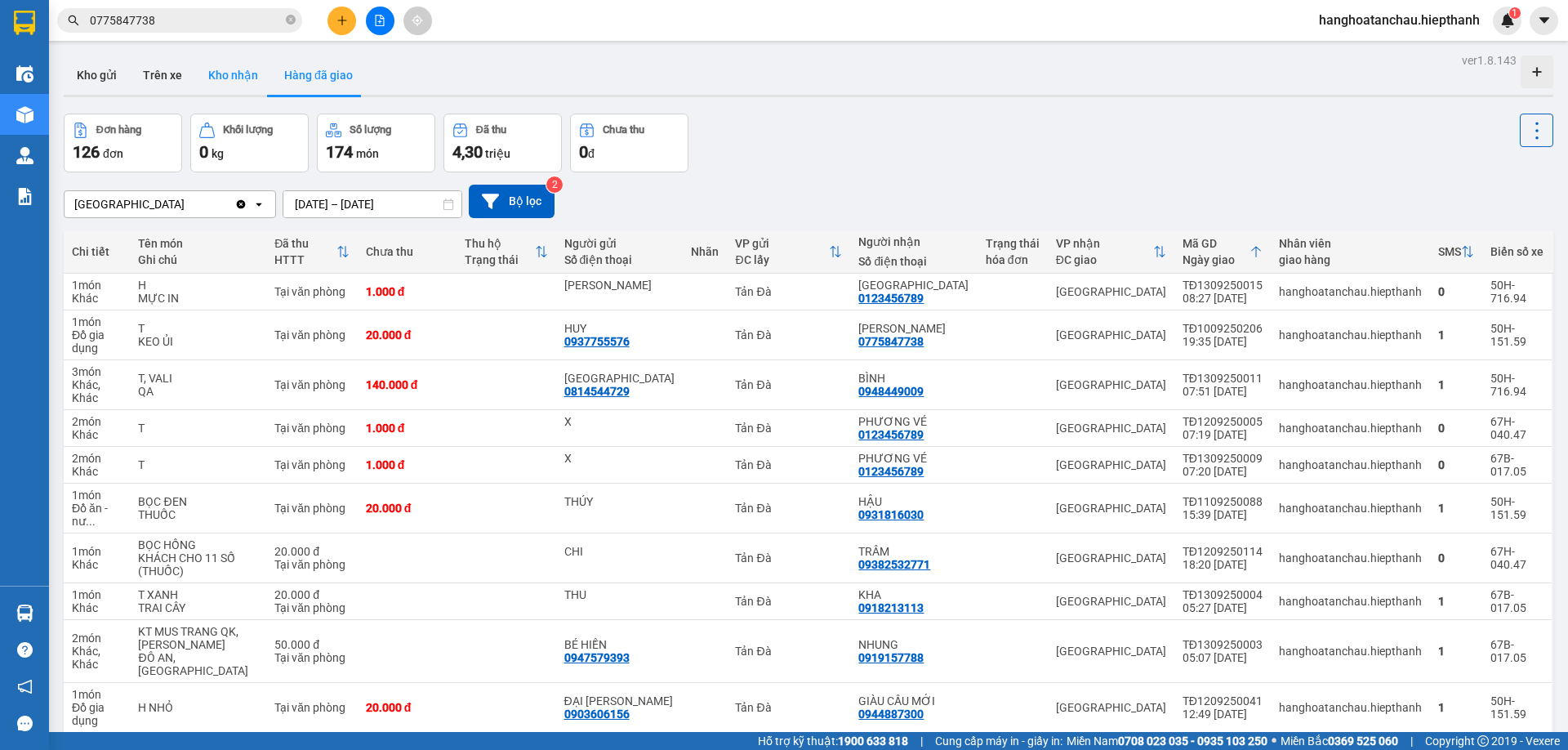
click at [225, 82] on button "Kho nhận" at bounding box center [233, 75] width 76 height 40
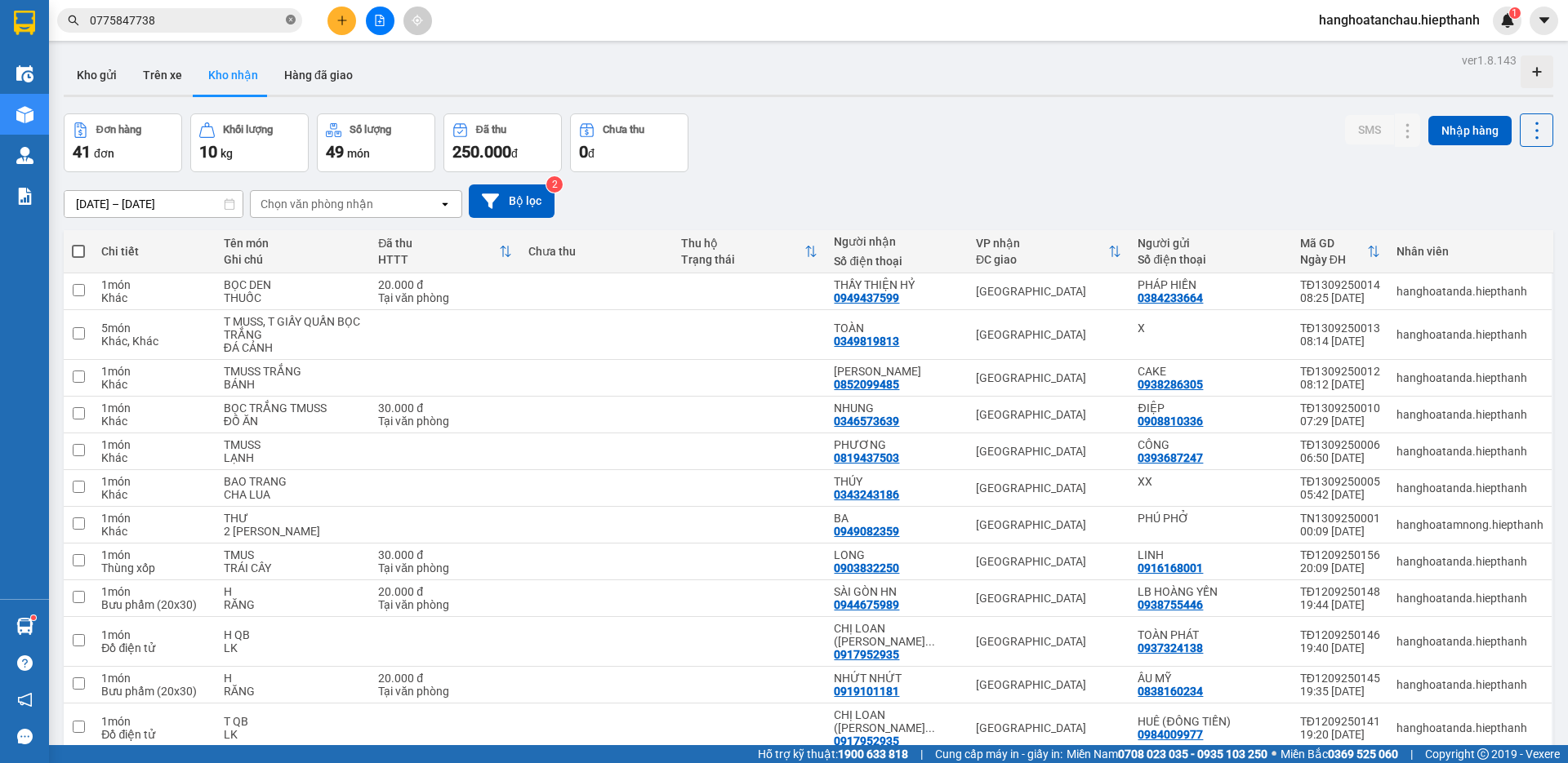
click at [289, 19] on icon "close-circle" at bounding box center [290, 19] width 10 height 10
click at [327, 83] on button "Hàng đã giao" at bounding box center [319, 75] width 95 height 39
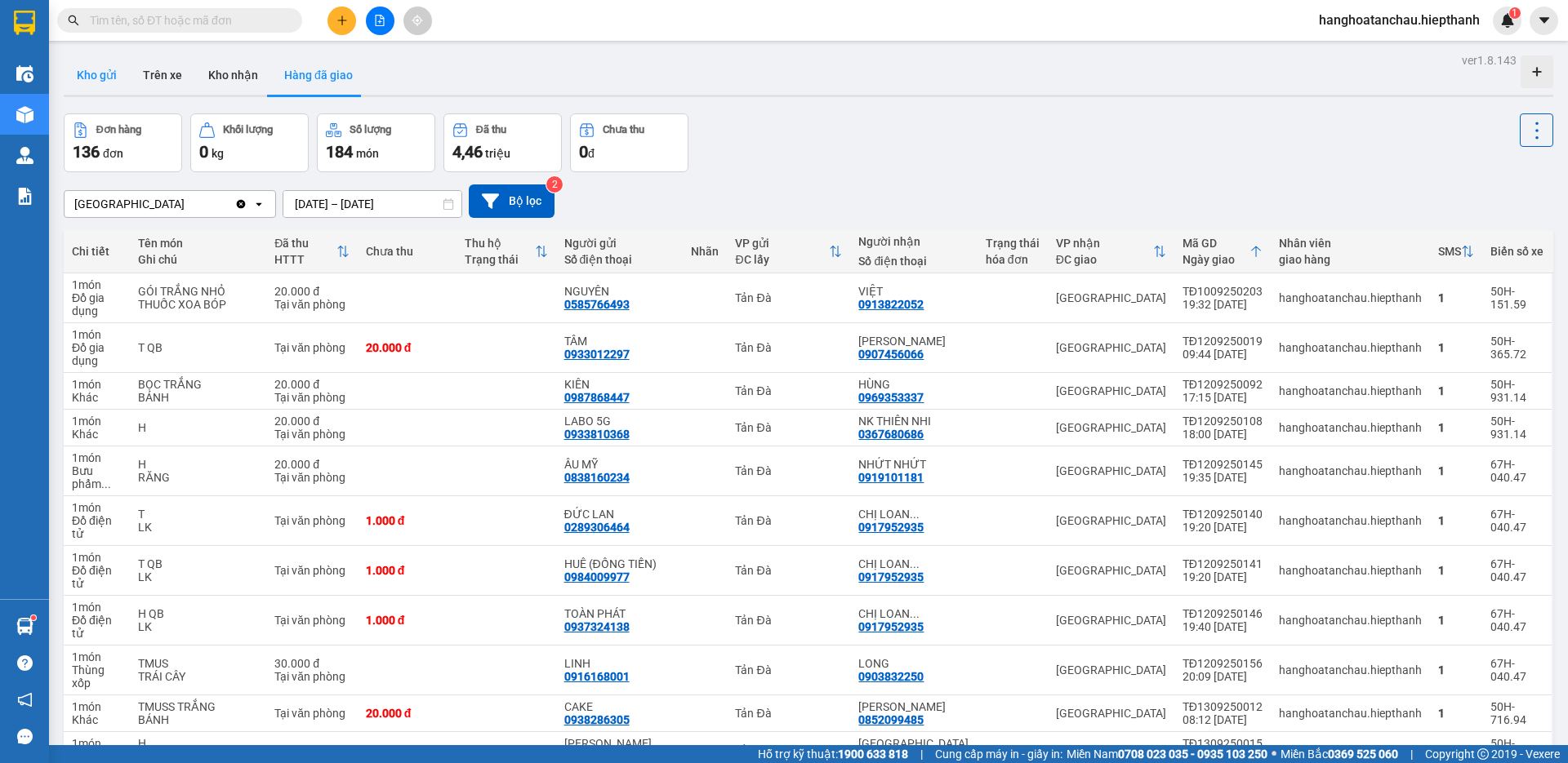
click at [96, 75] on button "Kho gửi" at bounding box center [97, 75] width 66 height 39
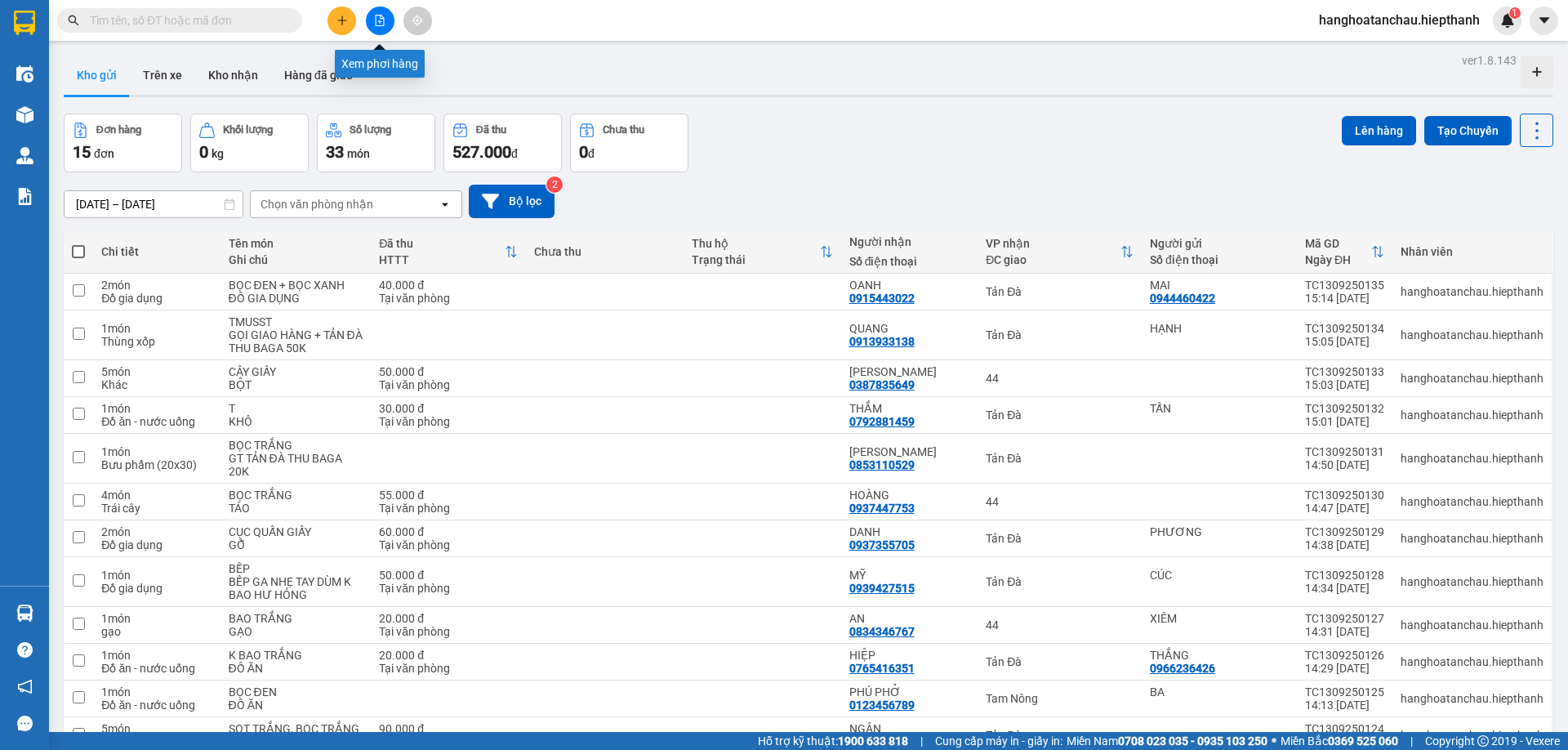
click at [374, 22] on button at bounding box center [380, 21] width 29 height 29
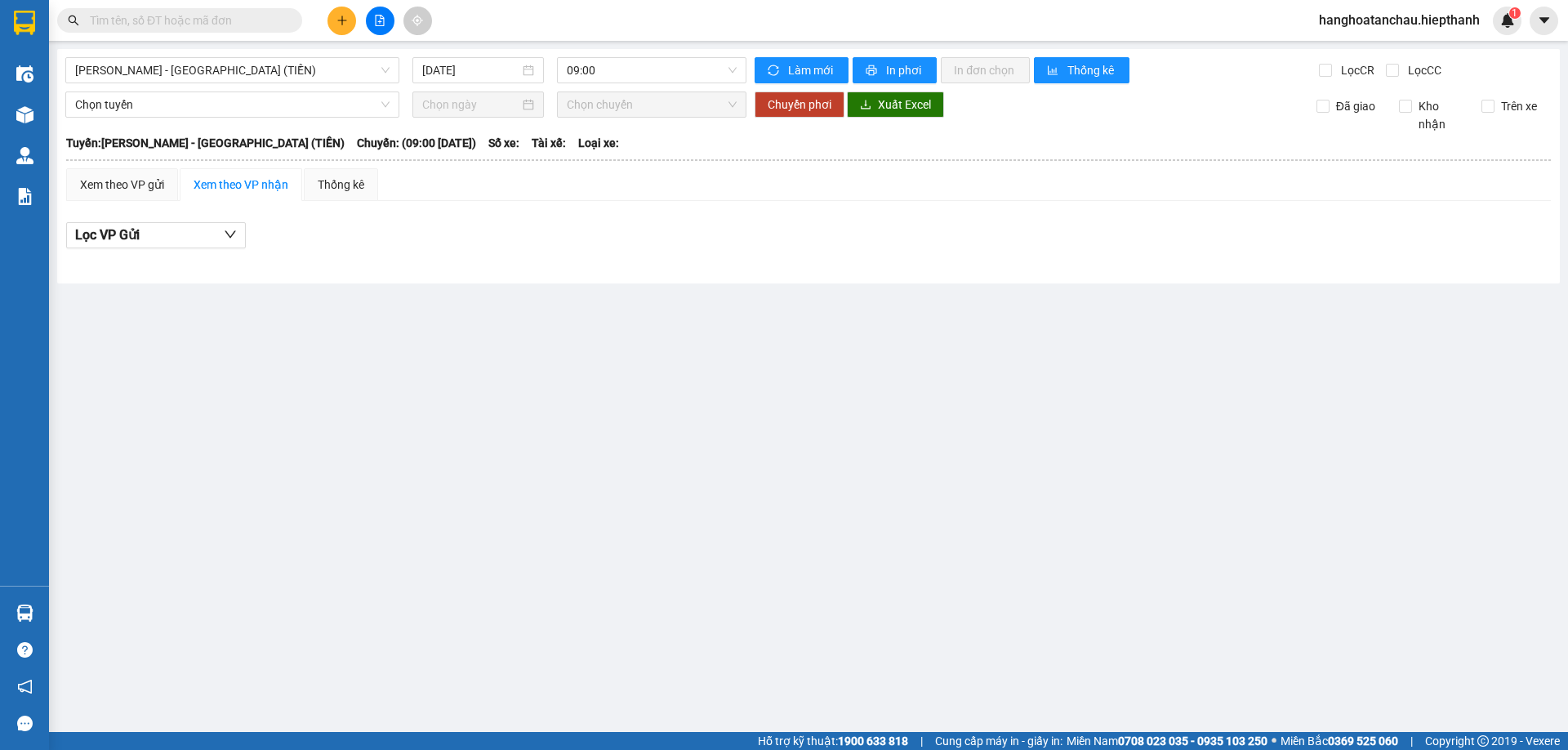
click at [340, 84] on div "[GEOGRAPHIC_DATA] - [GEOGRAPHIC_DATA] (TIỀN) [DATE] 09:00 Làm mới In phơi In đơ…" at bounding box center [809, 166] width 1503 height 234
click at [347, 51] on div "Hồ Chí Minh - Tân Châu (TIỀN) 13/09/2025 09:00 Làm mới In phơi In đơn chọn Thốn…" at bounding box center [809, 166] width 1503 height 234
click at [342, 64] on span "Hồ Chí Minh - Tân Châu (TIỀN)" at bounding box center [233, 70] width 314 height 24
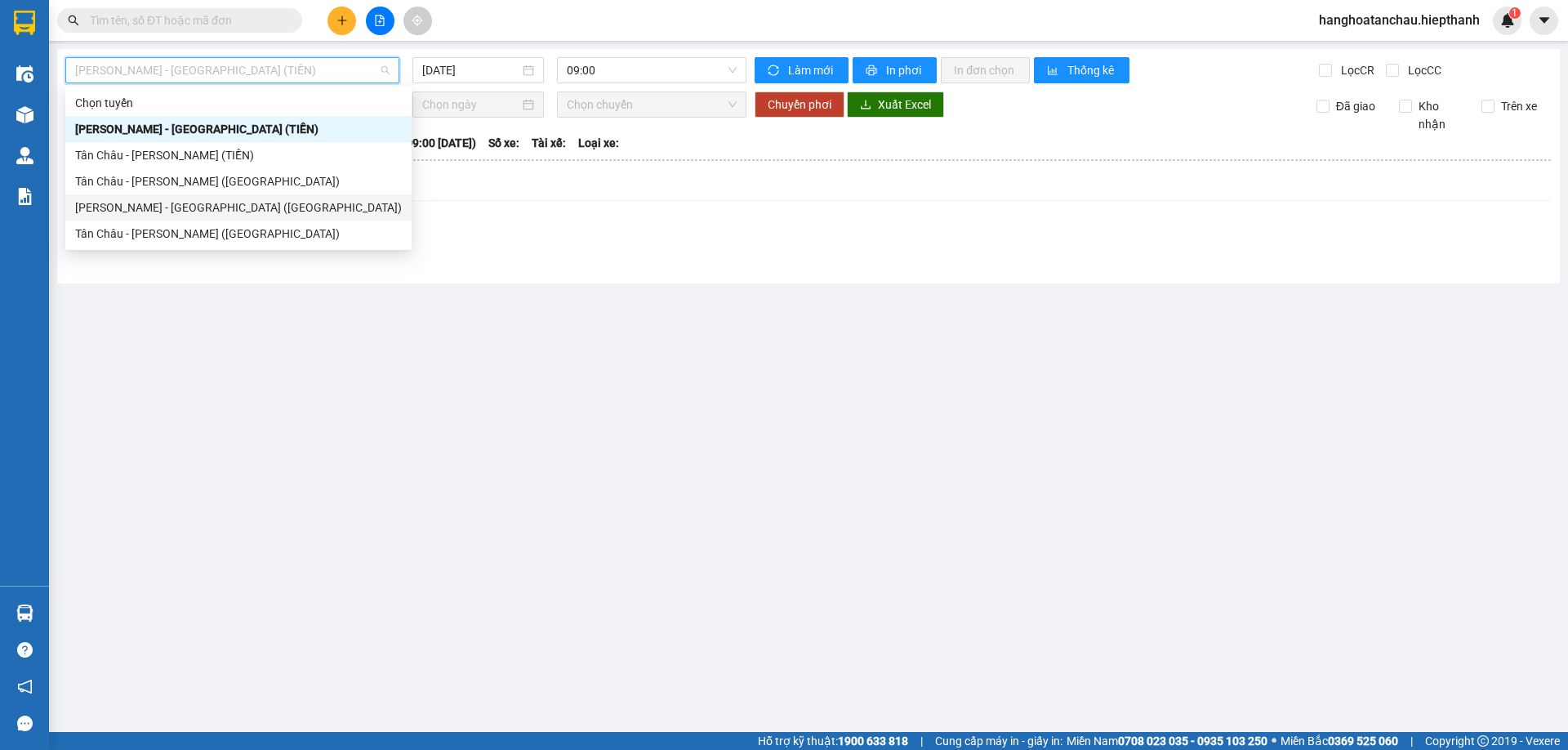
click at [288, 215] on div "Hồ Chí Minh - Tân Châu (Giường)" at bounding box center [239, 207] width 327 height 18
type input "13/09/2025"
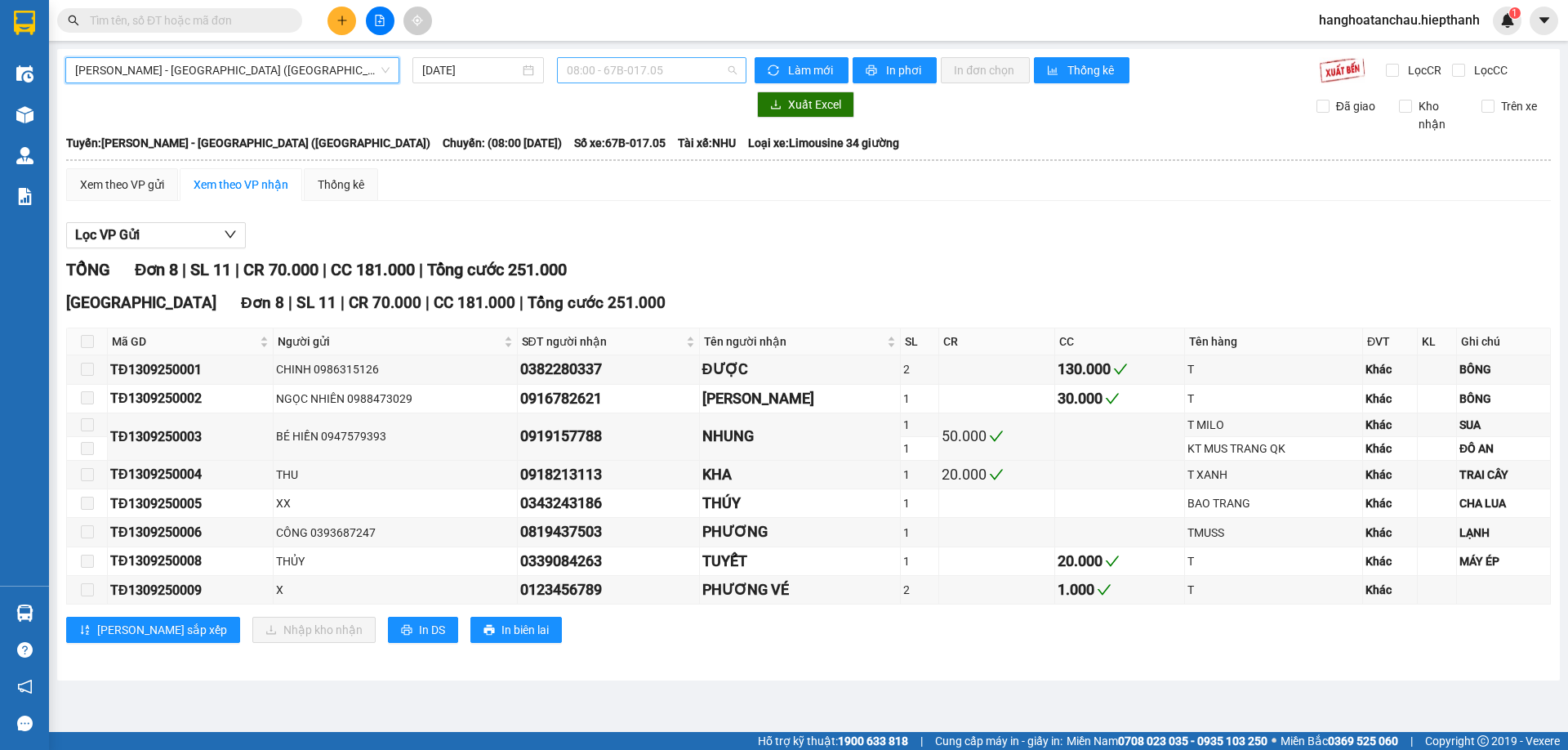
click at [612, 70] on span "08:00 - 67B-017.05" at bounding box center [651, 70] width 170 height 24
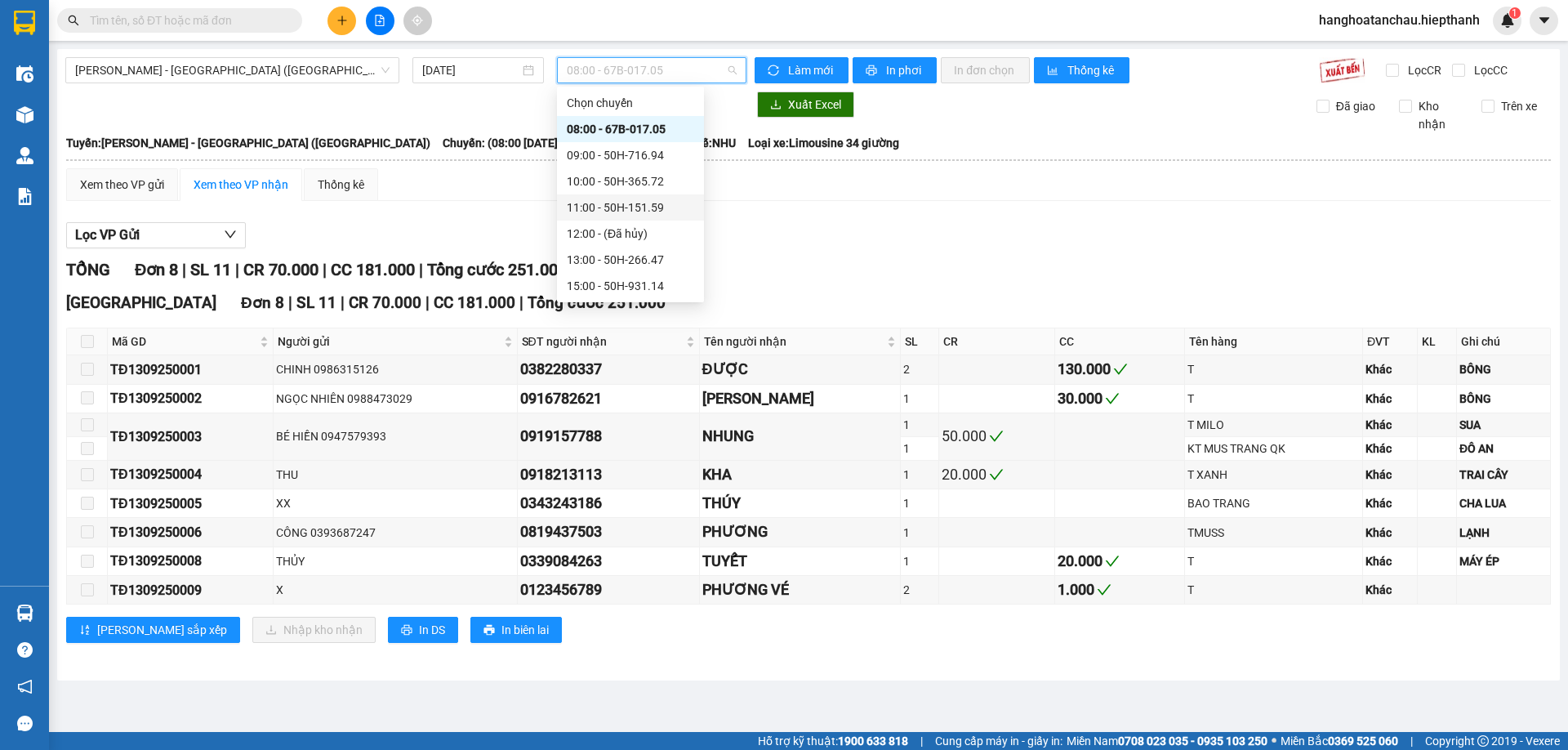
click at [620, 203] on div "11:00 - 50H-151.59" at bounding box center [630, 207] width 128 height 18
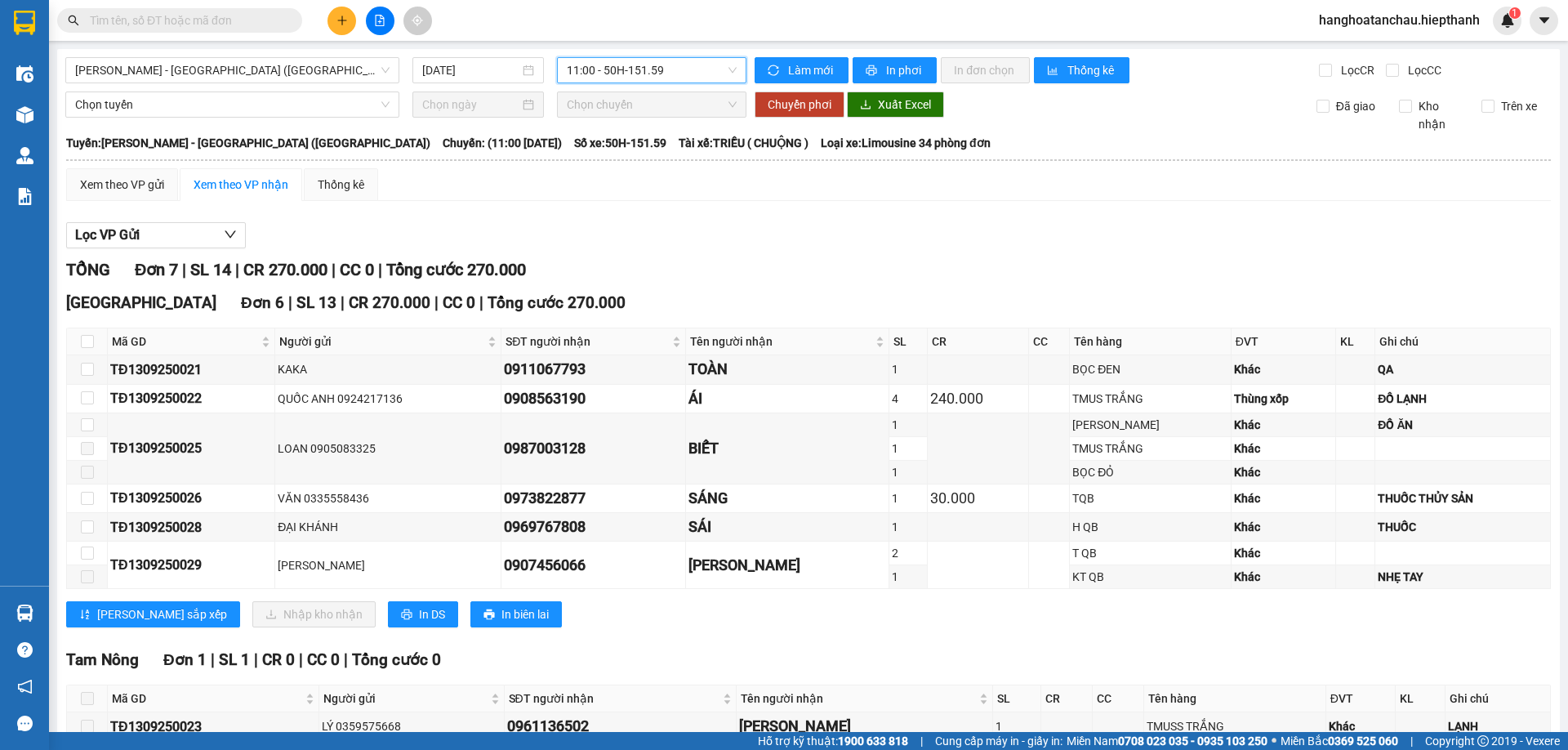
click at [623, 75] on span "11:00 - 50H-151.59" at bounding box center [651, 70] width 170 height 24
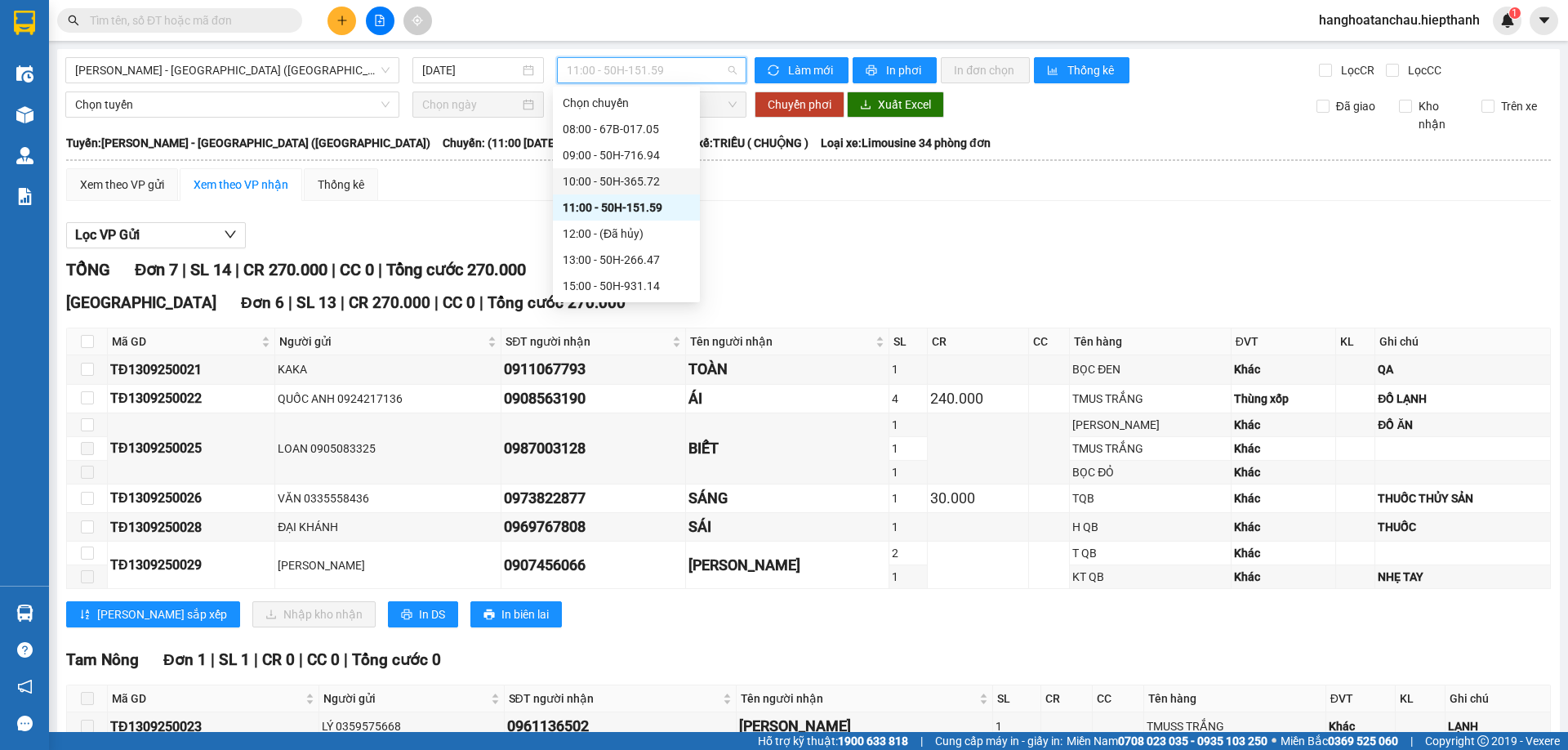
click at [598, 178] on div "10:00 - 50H-365.72" at bounding box center [627, 181] width 128 height 18
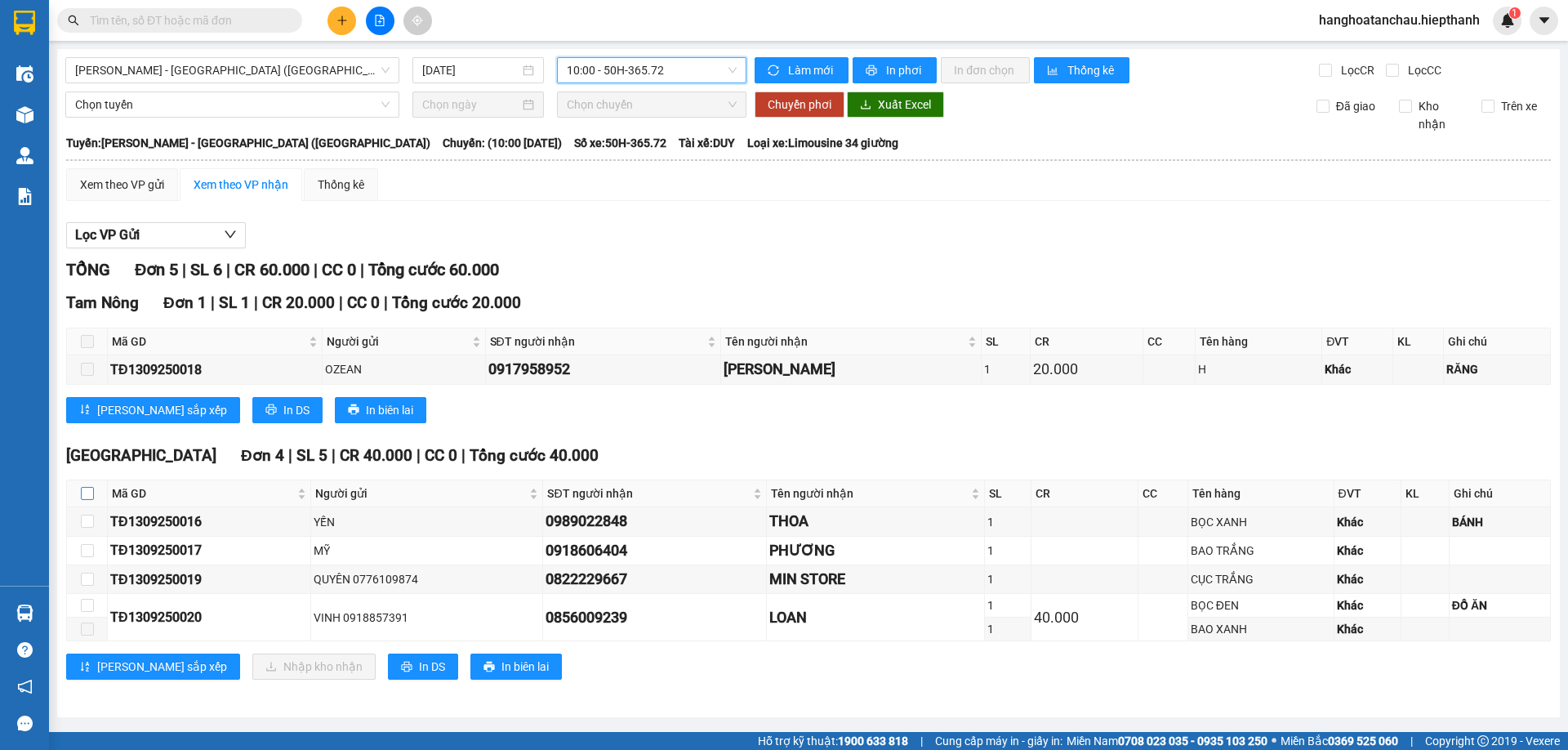
click at [84, 491] on input "checkbox" at bounding box center [87, 493] width 13 height 13
checkbox input "true"
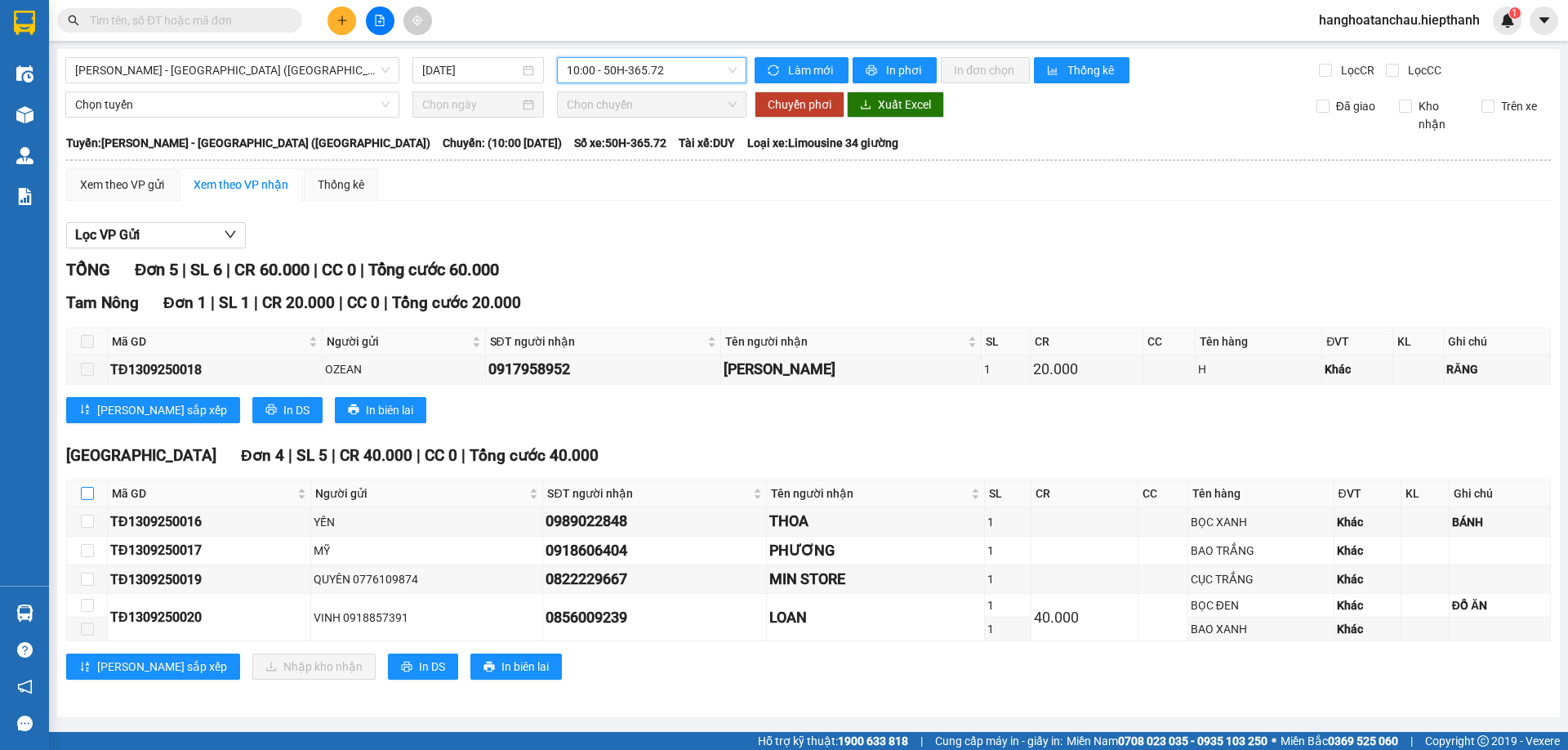
checkbox input "true"
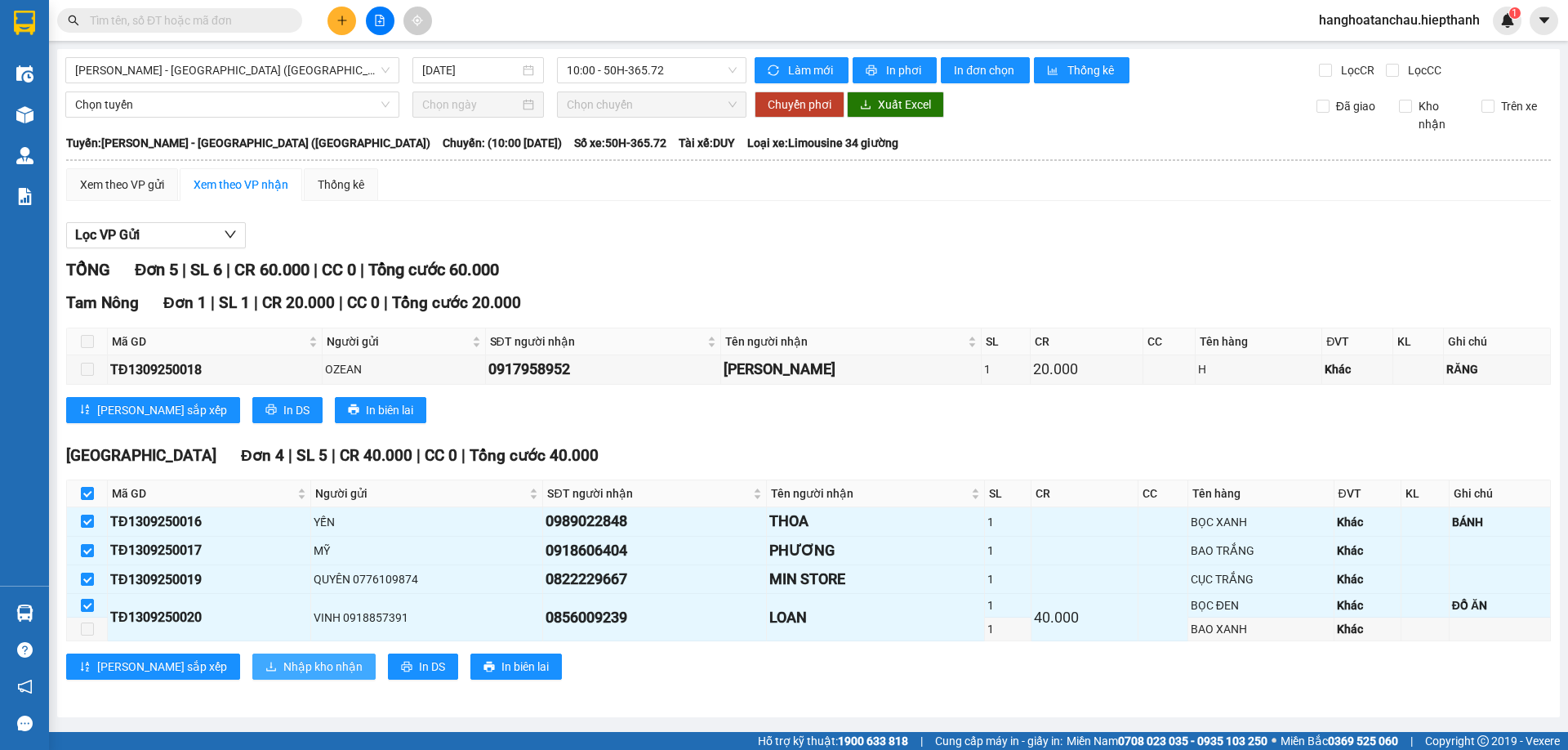
click at [284, 663] on span "Nhập kho nhận" at bounding box center [323, 666] width 79 height 18
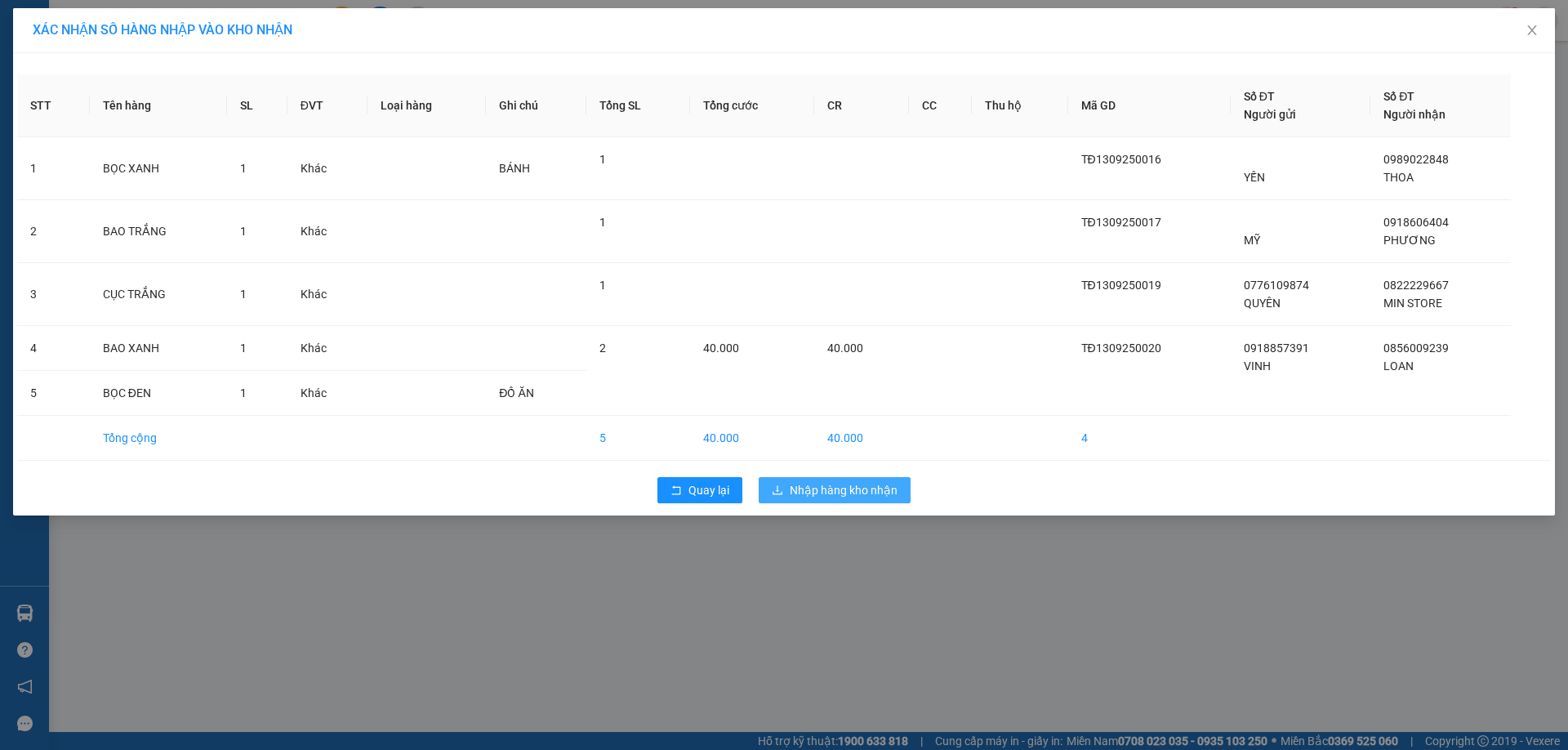
click at [807, 484] on span "Nhập hàng kho nhận" at bounding box center [843, 490] width 108 height 18
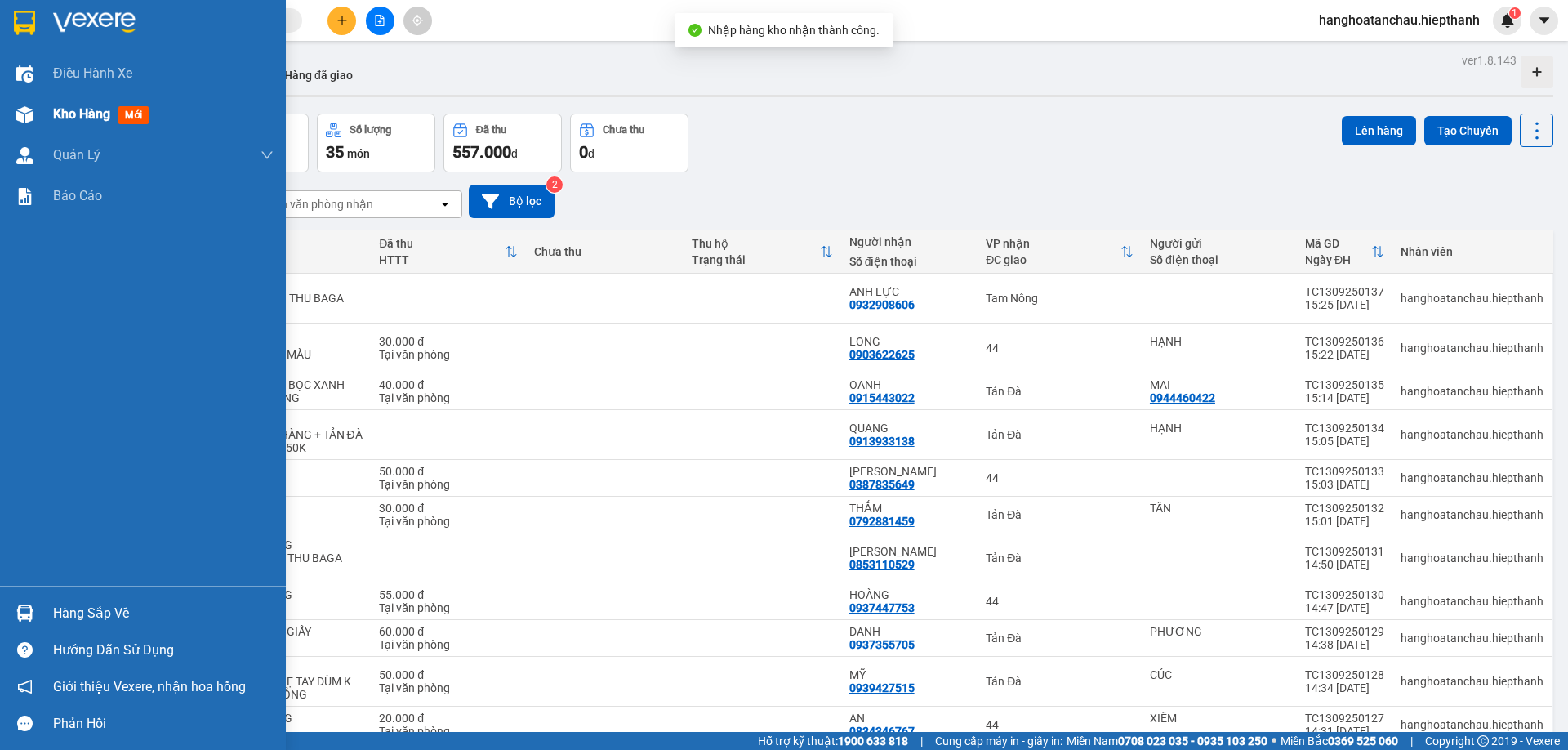
click at [77, 113] on span "Kho hàng" at bounding box center [82, 113] width 57 height 15
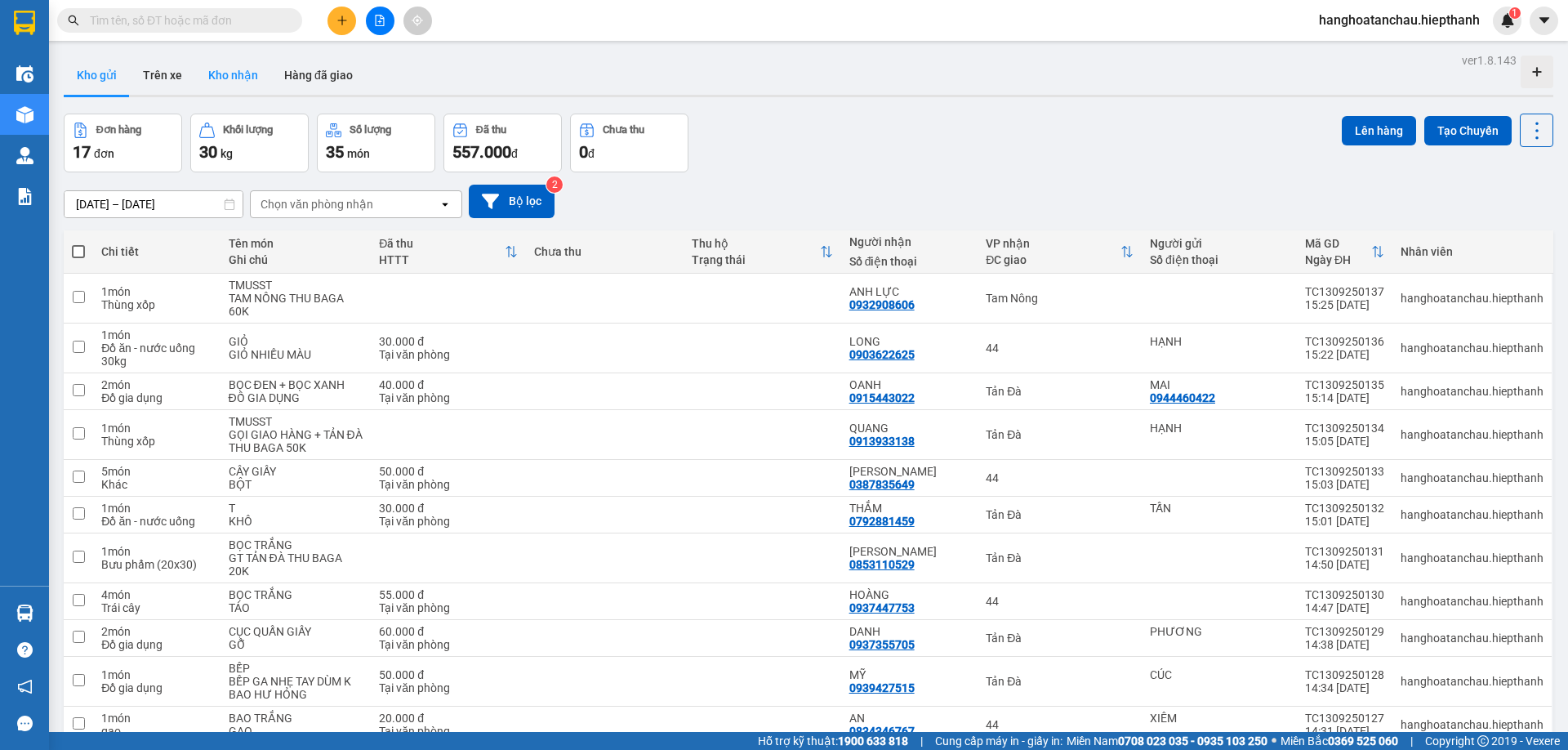
click at [242, 82] on button "Kho nhận" at bounding box center [233, 75] width 76 height 40
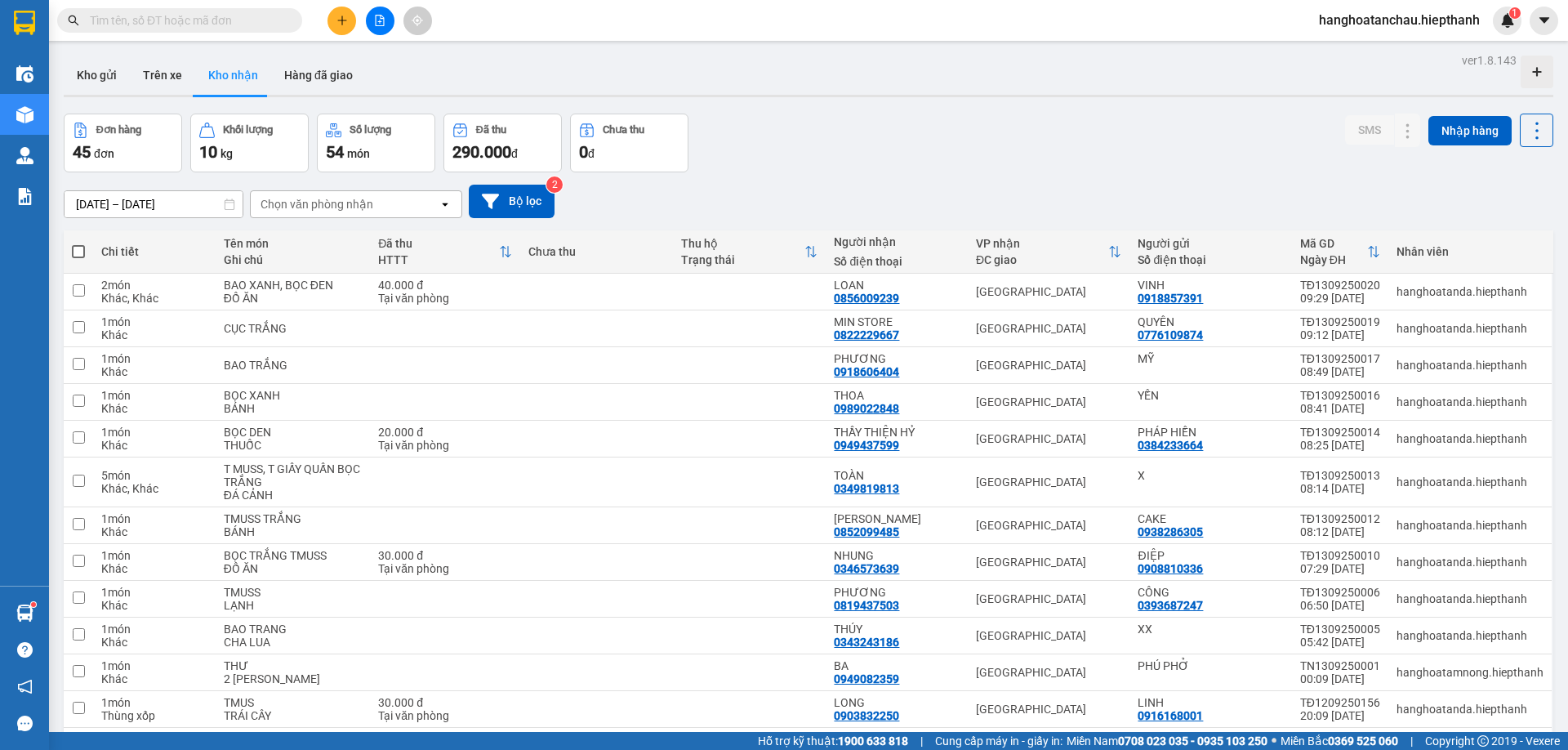
click at [257, 17] on input "text" at bounding box center [186, 21] width 193 height 18
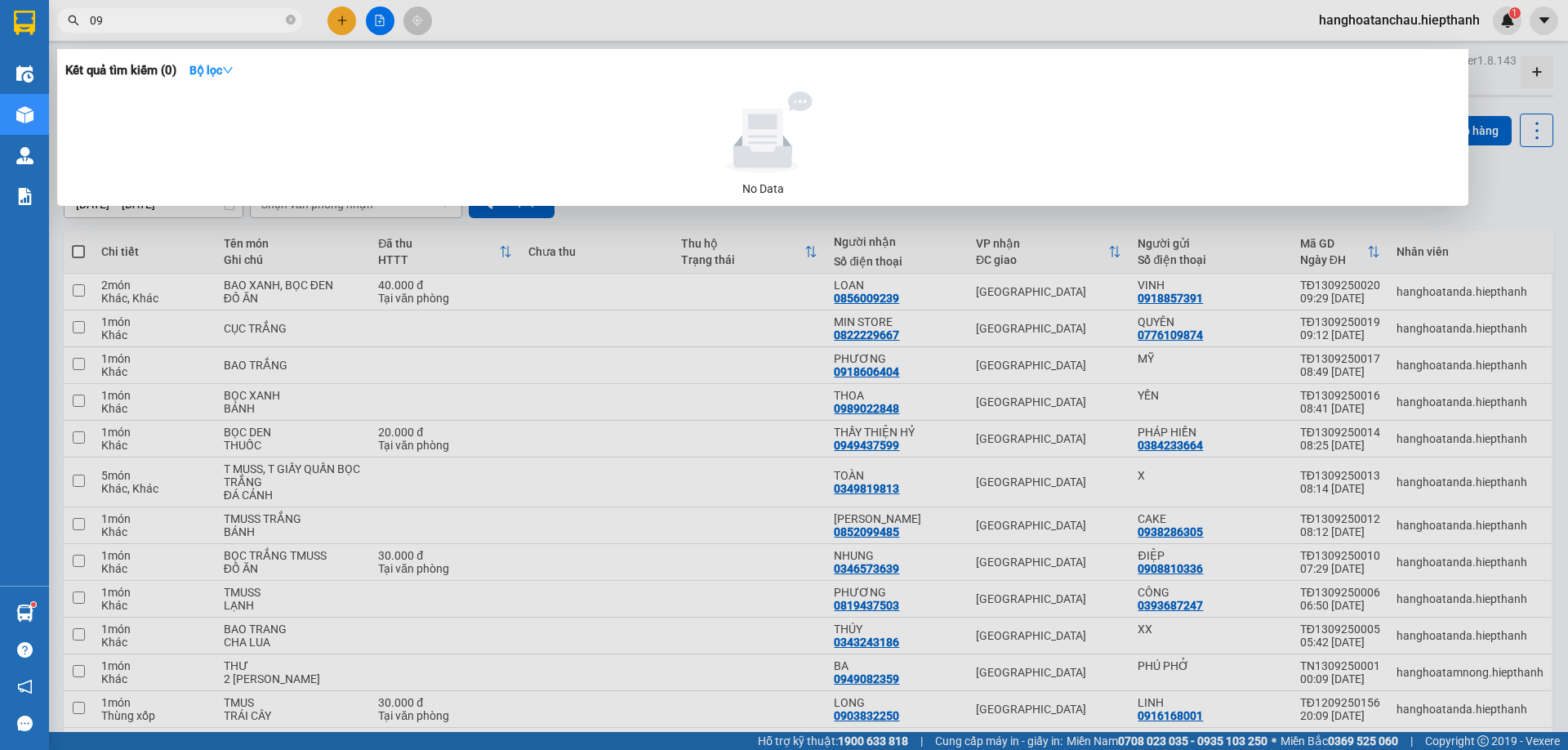
type input "0"
type input "N"
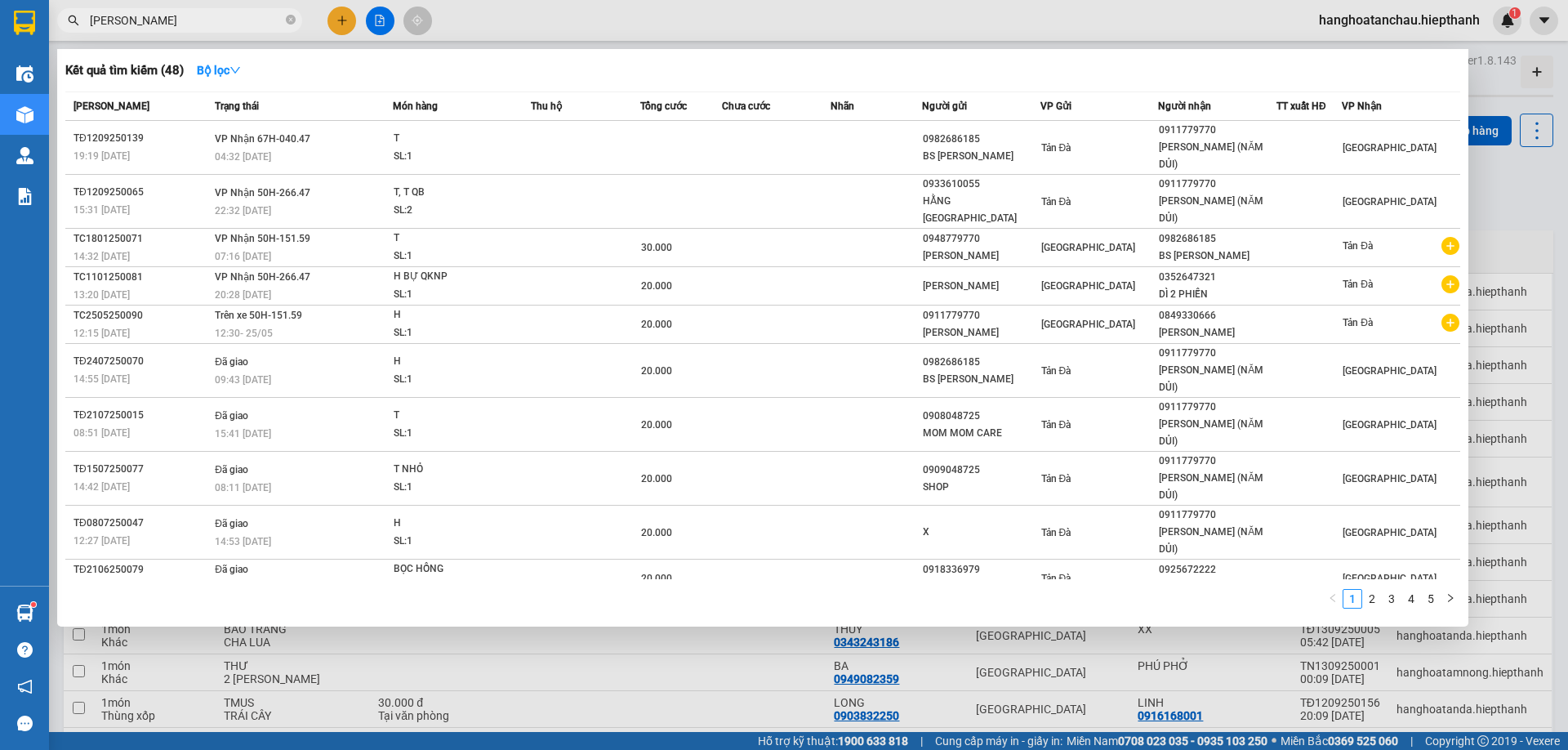
type input "HÀ NGUYỄN"
click at [339, 19] on div at bounding box center [784, 375] width 1568 height 750
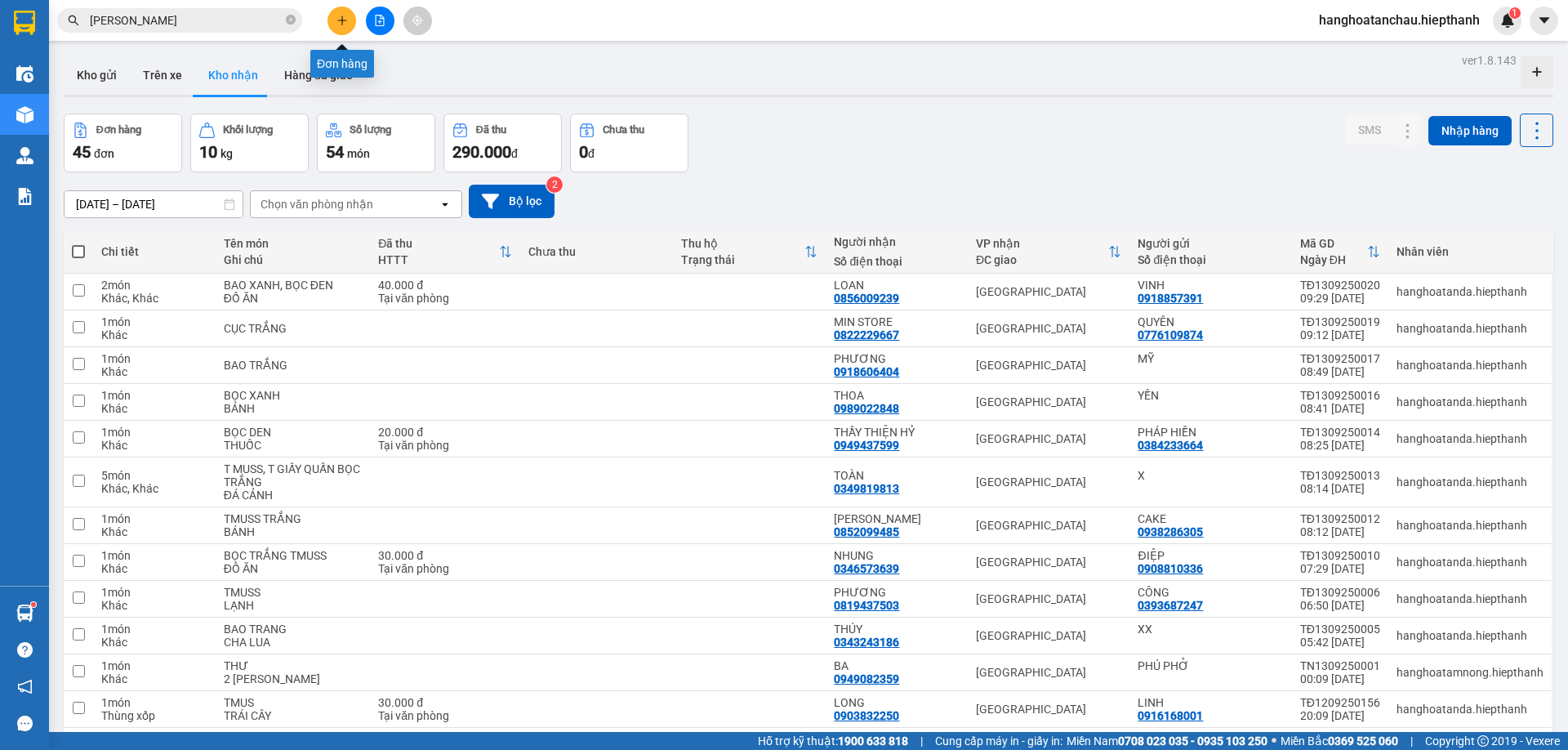
click at [335, 24] on button at bounding box center [342, 21] width 29 height 29
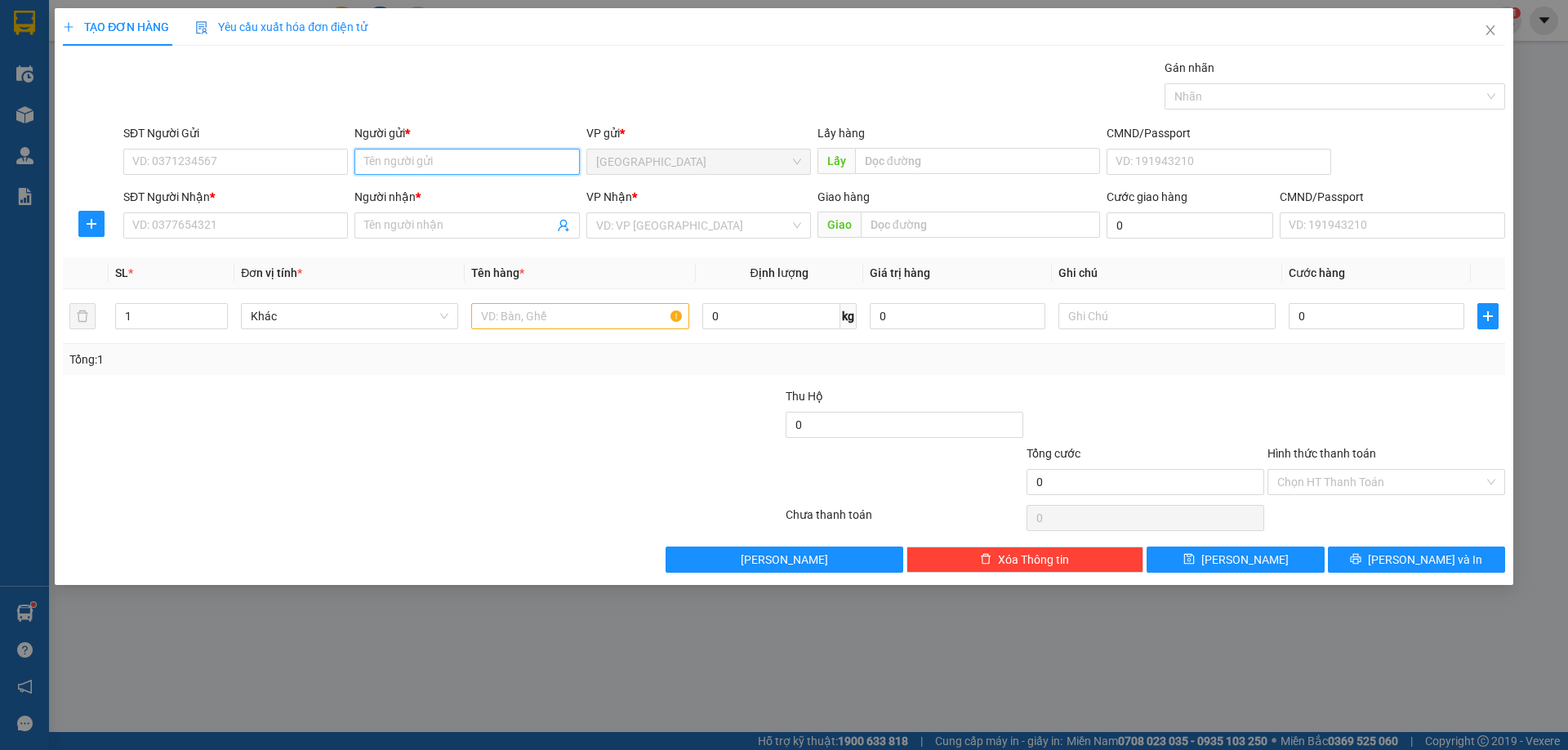
click at [392, 169] on input "Người gửi *" at bounding box center [467, 162] width 225 height 26
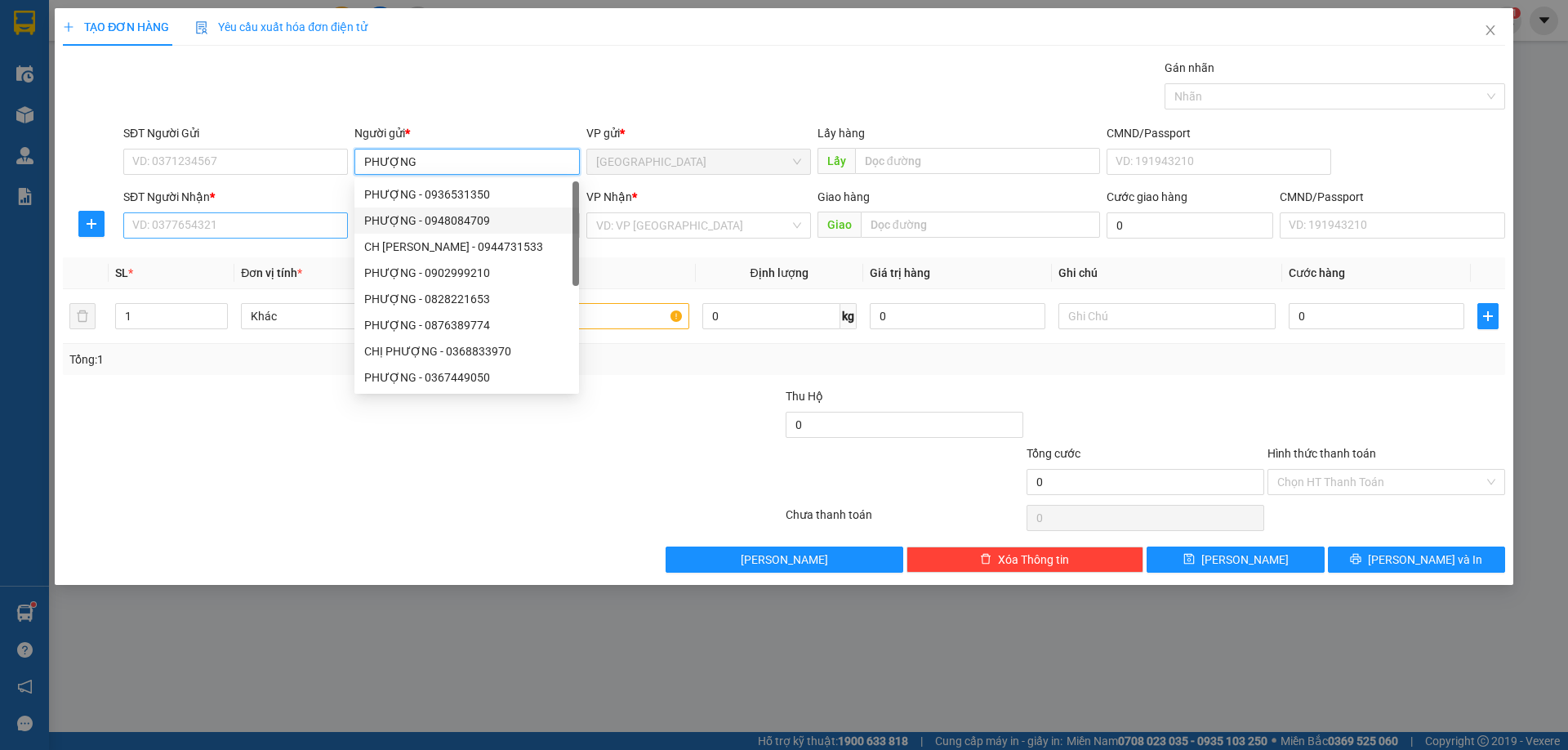
type input "PHƯỢNG"
click at [264, 213] on input "SĐT Người Nhận *" at bounding box center [235, 225] width 225 height 26
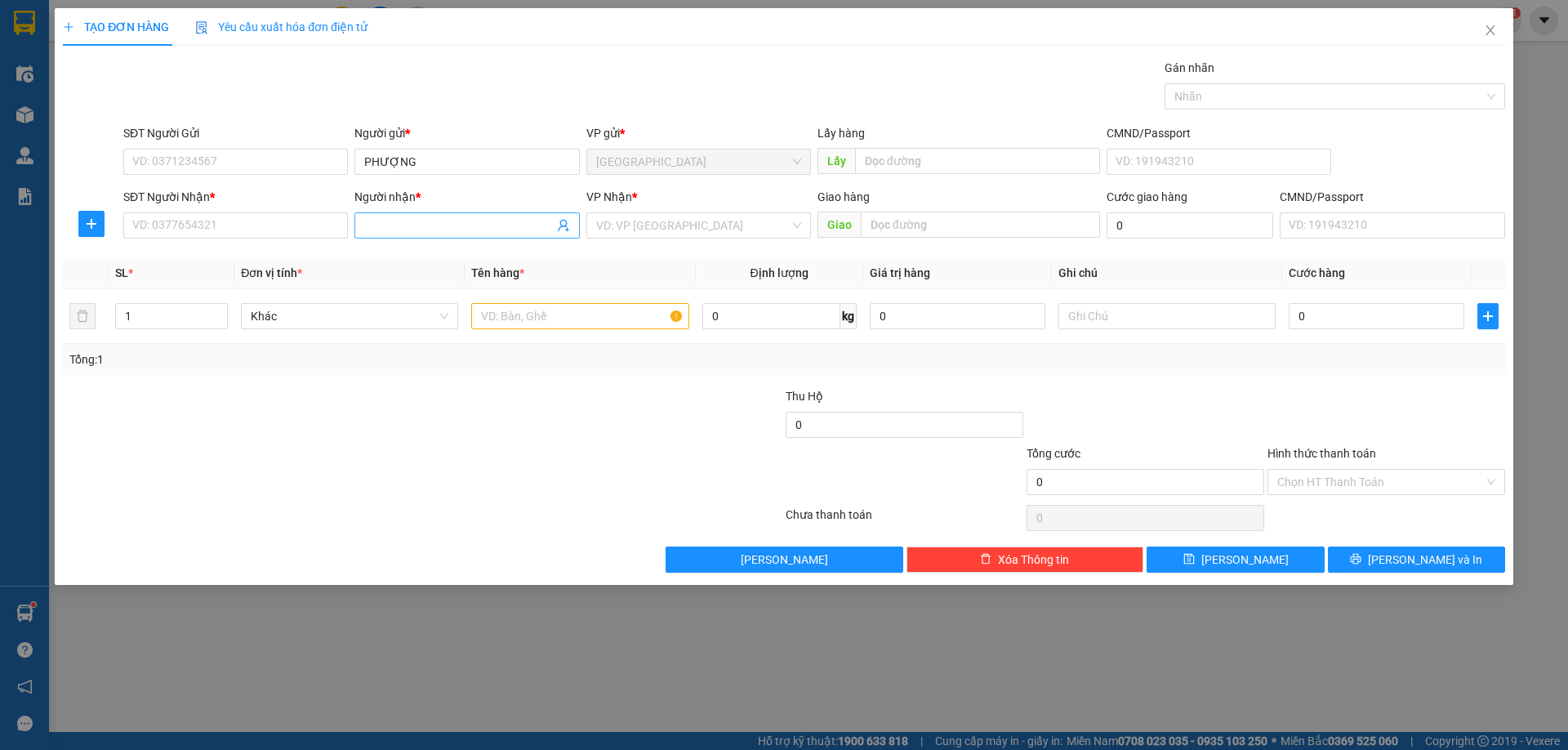
click at [412, 227] on input "Người nhận *" at bounding box center [459, 225] width 189 height 18
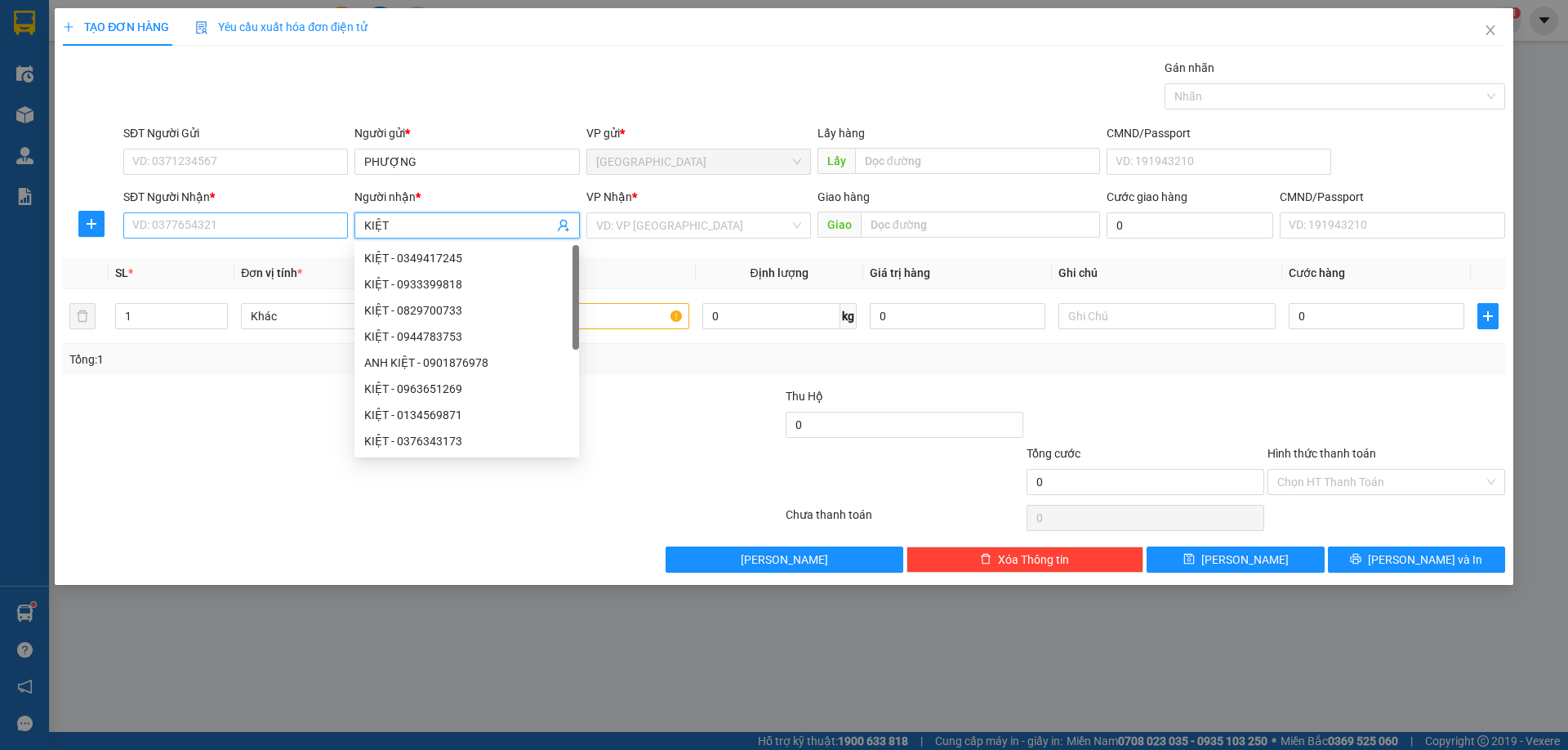
type input "KIỆT"
click at [131, 230] on input "SĐT Người Nhận *" at bounding box center [235, 225] width 225 height 26
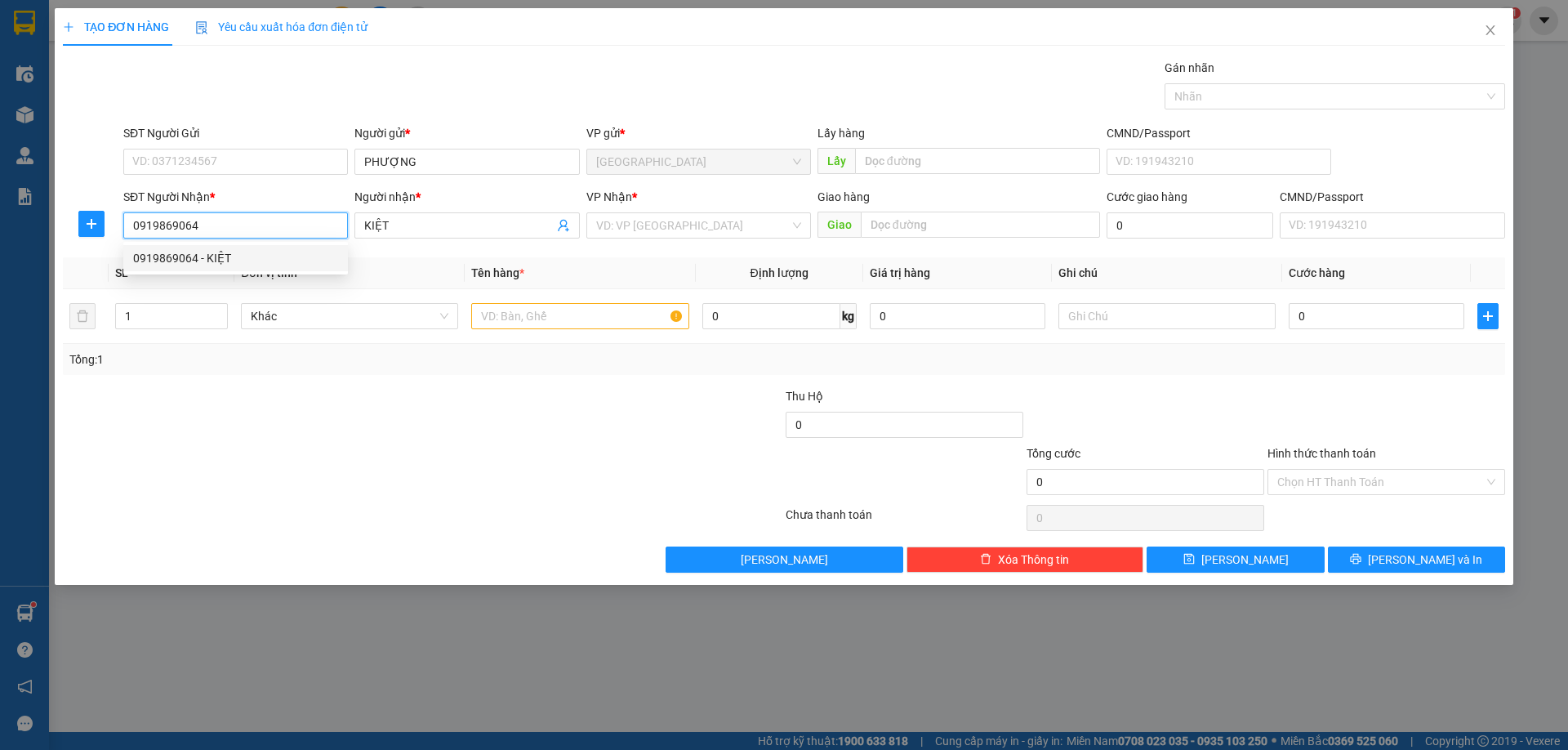
type input "0919869064"
click at [714, 207] on div "VP Nhận *" at bounding box center [699, 199] width 225 height 24
click at [709, 232] on input "search" at bounding box center [693, 225] width 194 height 24
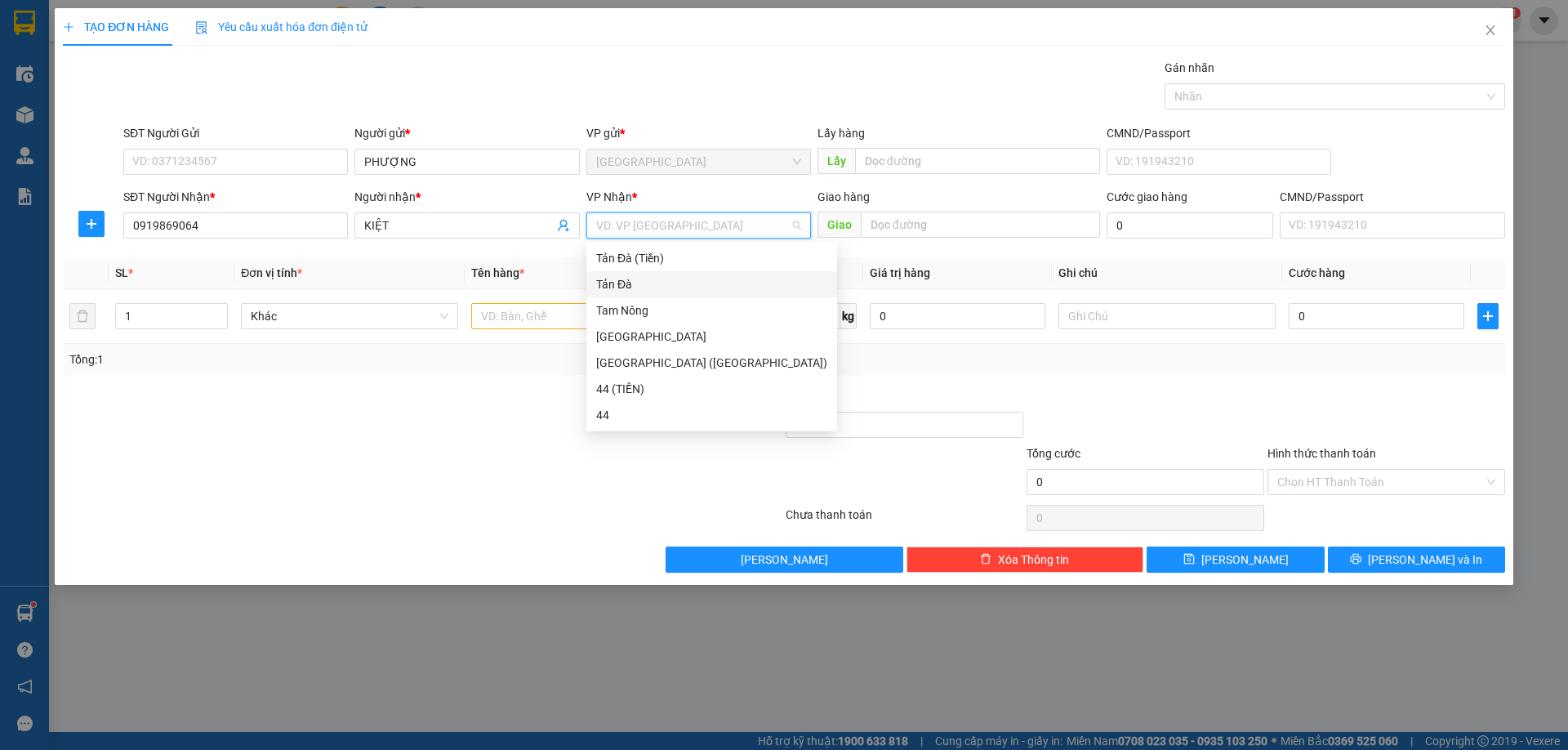
click at [693, 282] on div "Tản Đà" at bounding box center [711, 285] width 231 height 18
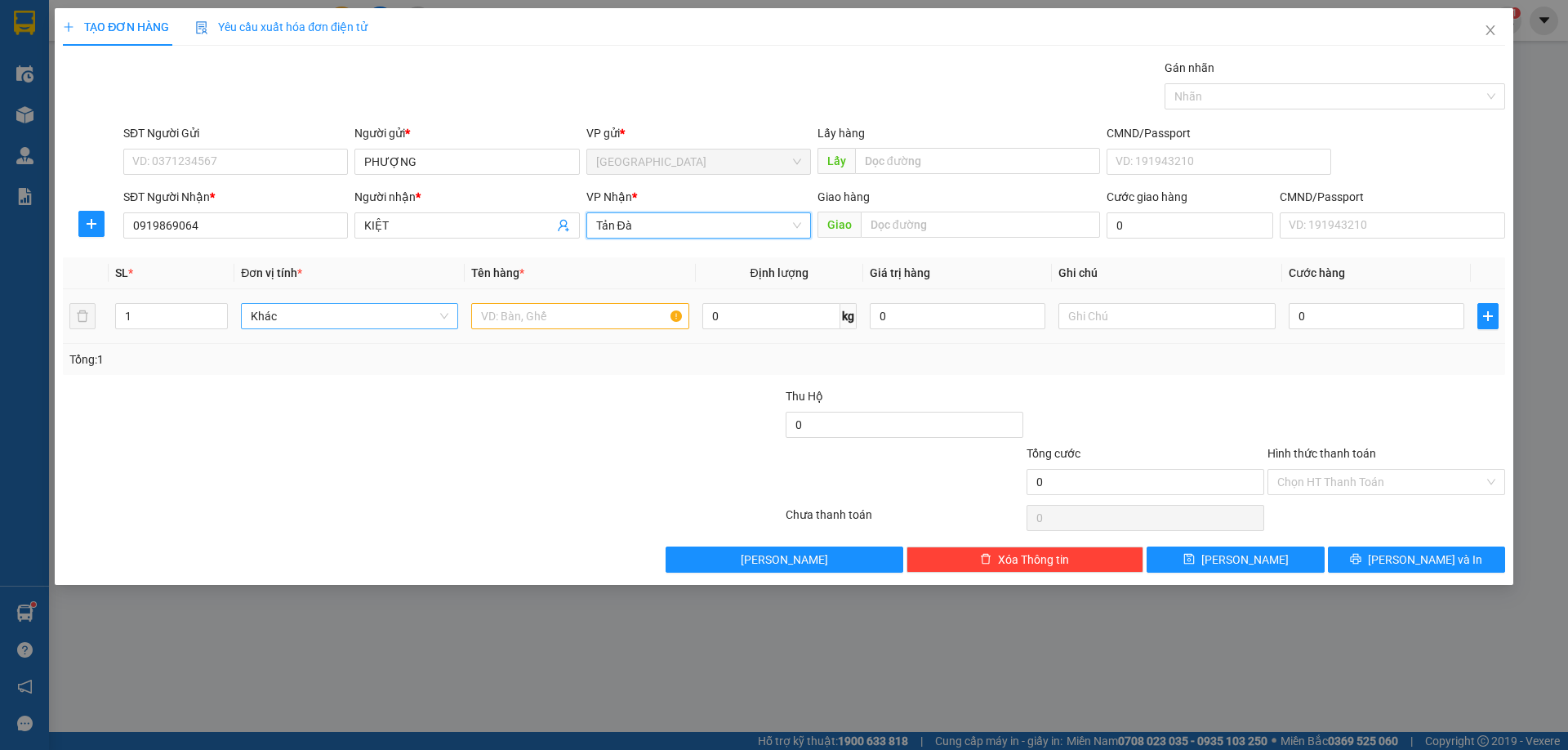
click at [326, 317] on span "Khác" at bounding box center [349, 315] width 198 height 24
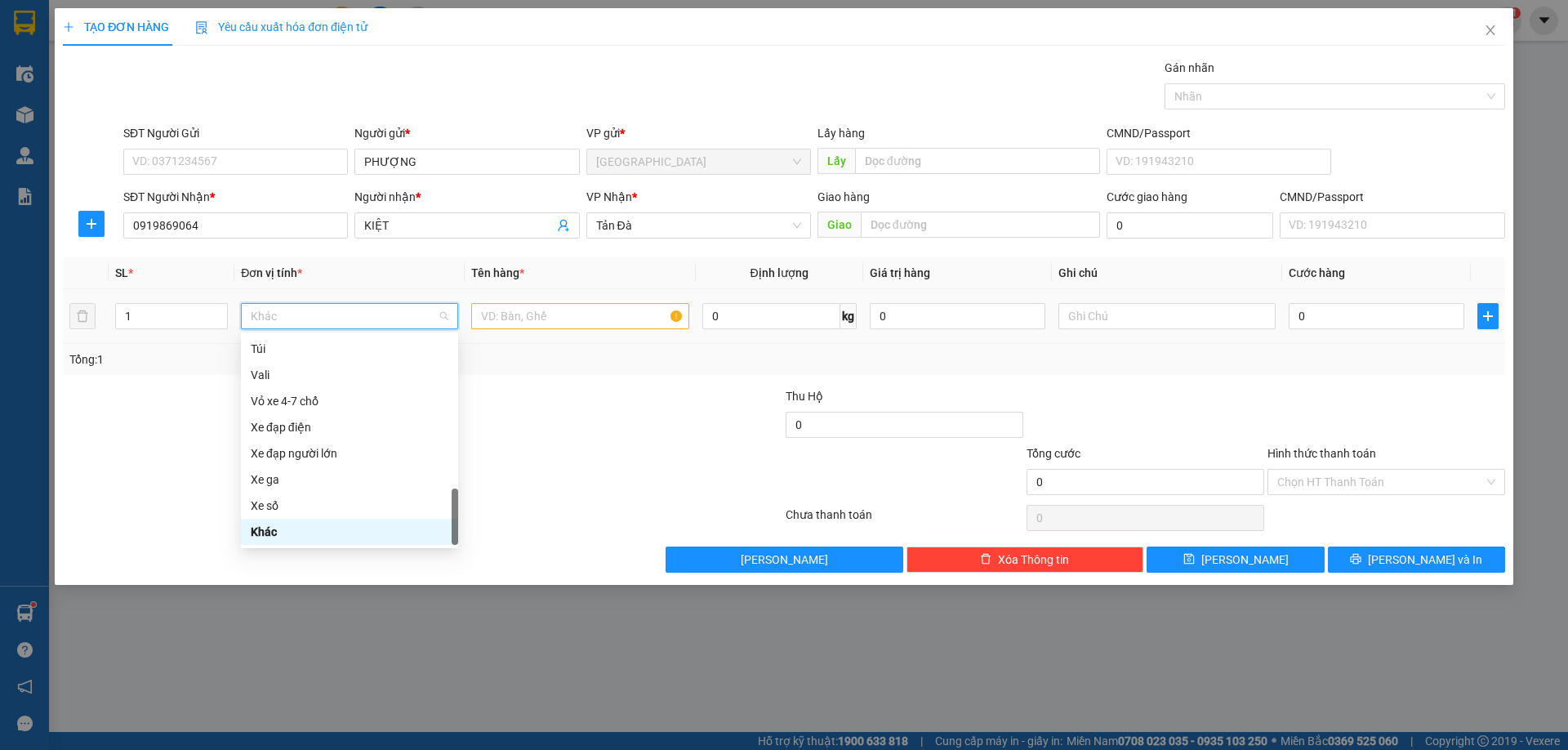
type input "D"
type input "Đ"
click at [316, 370] on div "Đồ ăn - nước uống" at bounding box center [349, 375] width 198 height 18
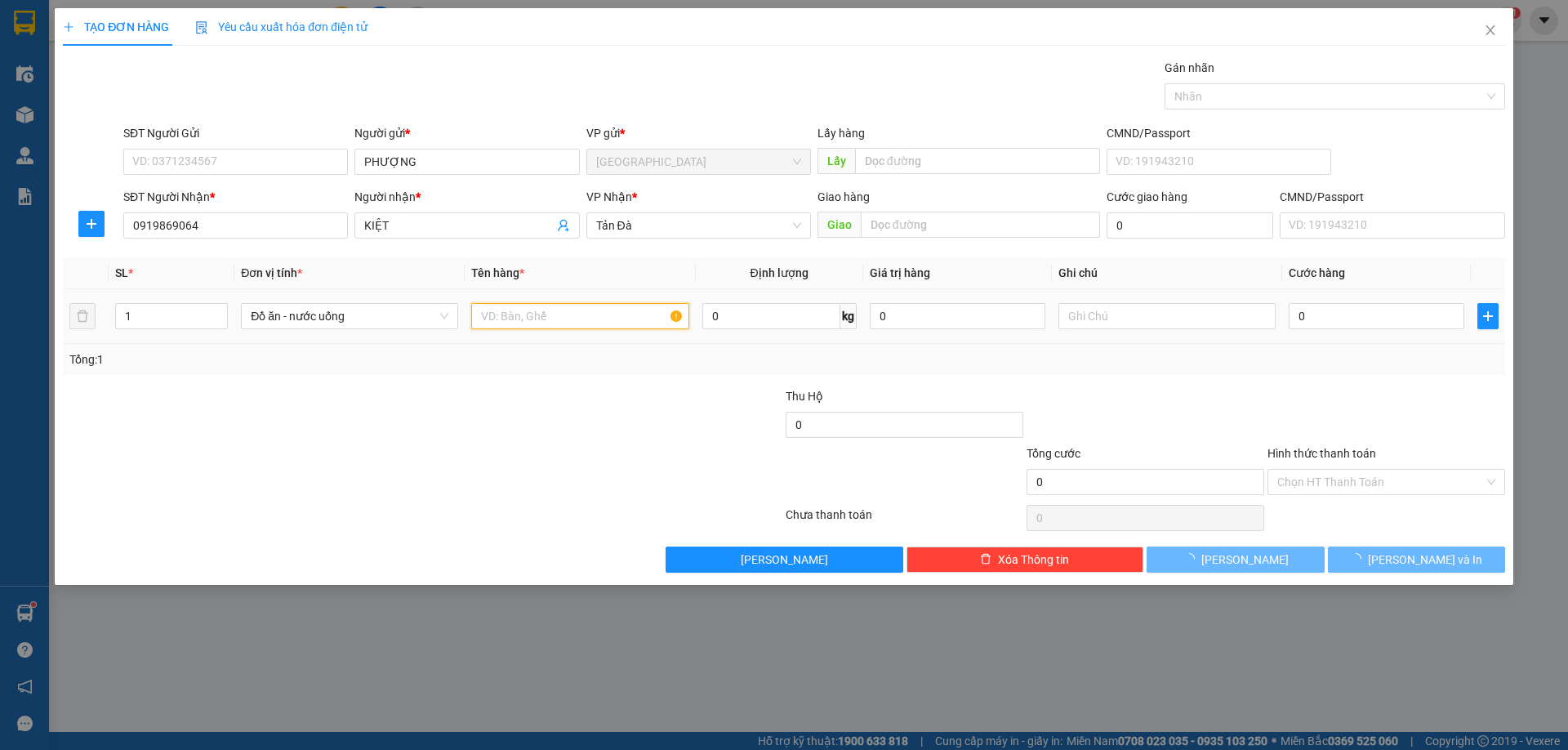
click at [513, 323] on input "text" at bounding box center [580, 315] width 217 height 26
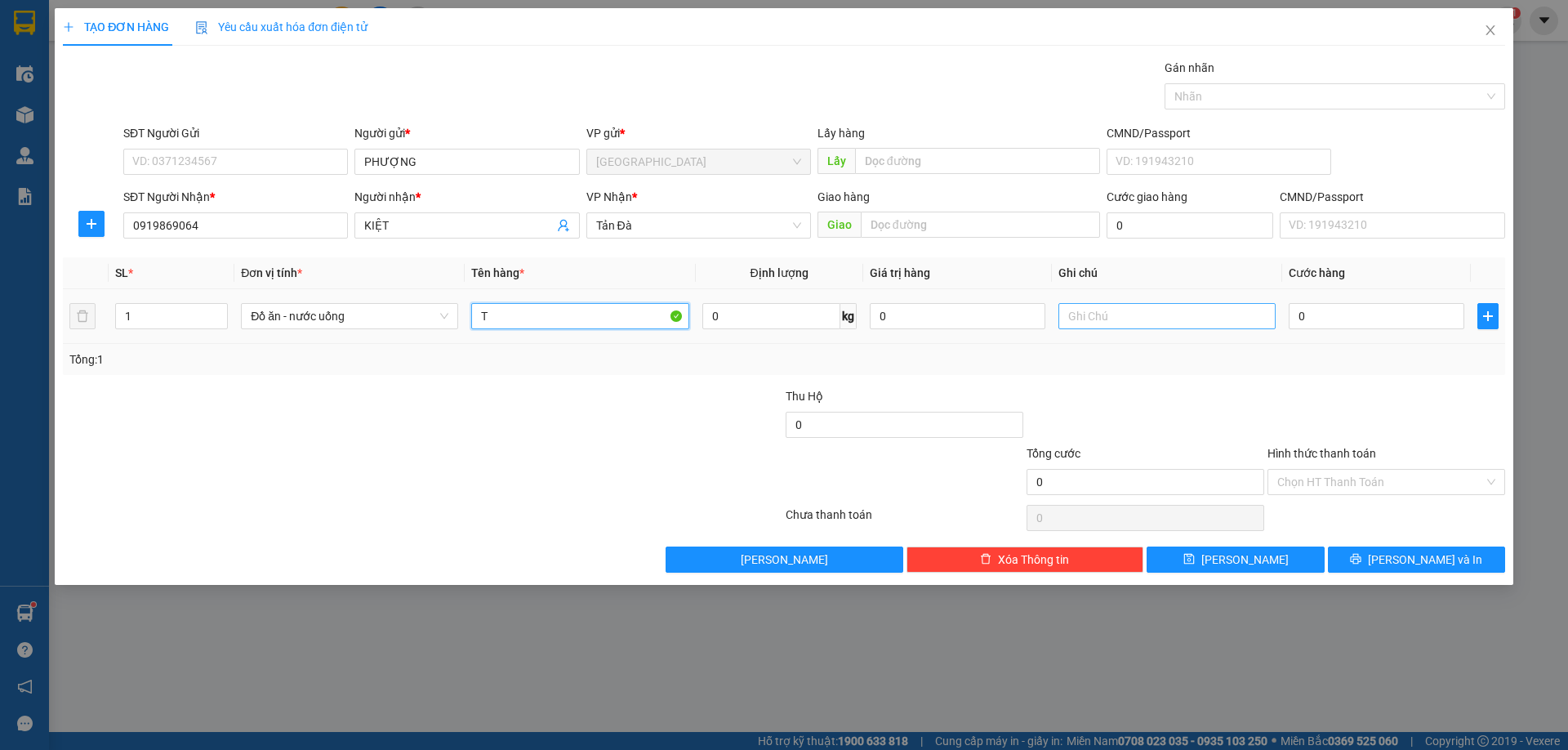
type input "T"
click at [1066, 322] on input "text" at bounding box center [1167, 315] width 217 height 26
type input "D"
type input "ĐỒ ĂN"
click at [1313, 322] on input "0" at bounding box center [1377, 315] width 176 height 26
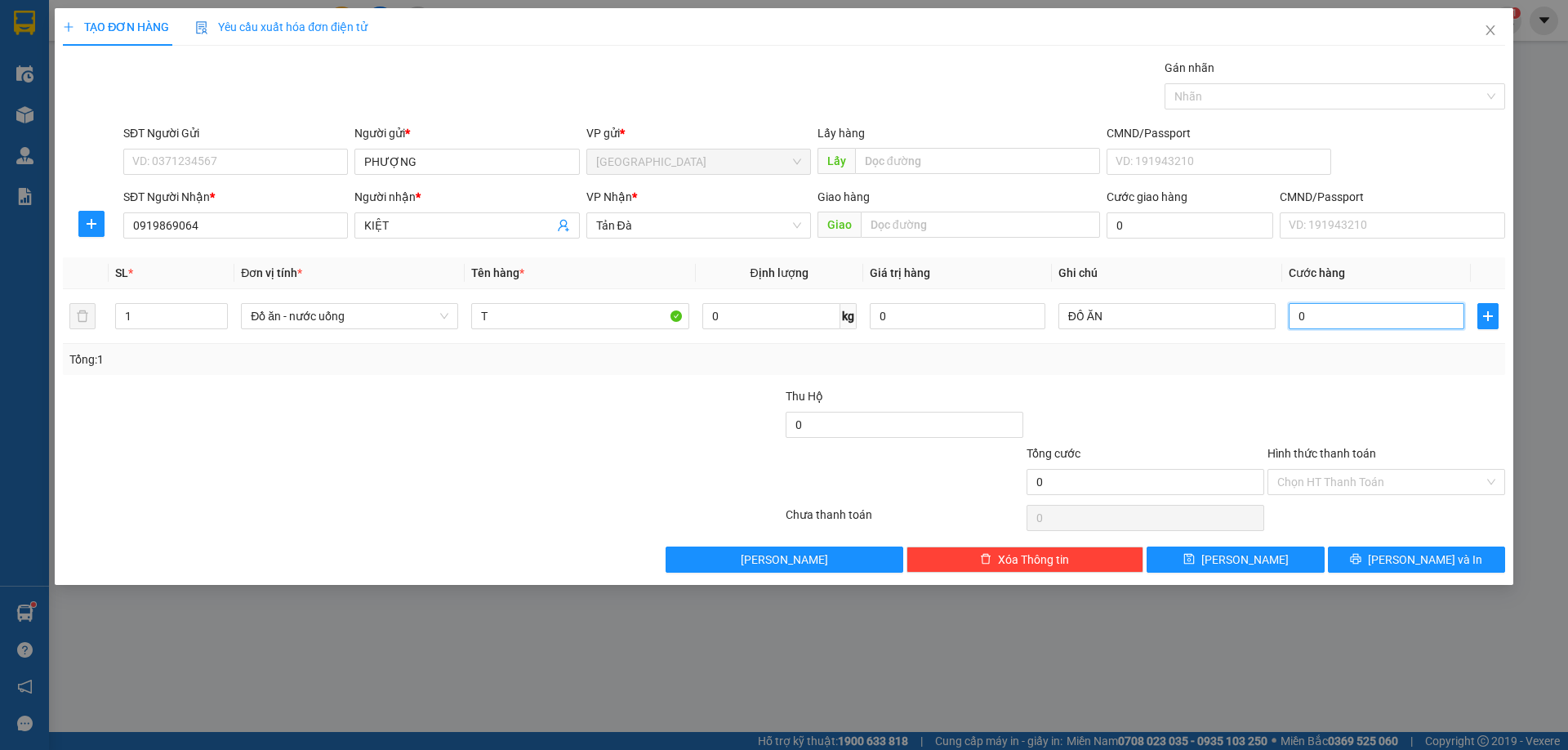
type input "2"
type input "20"
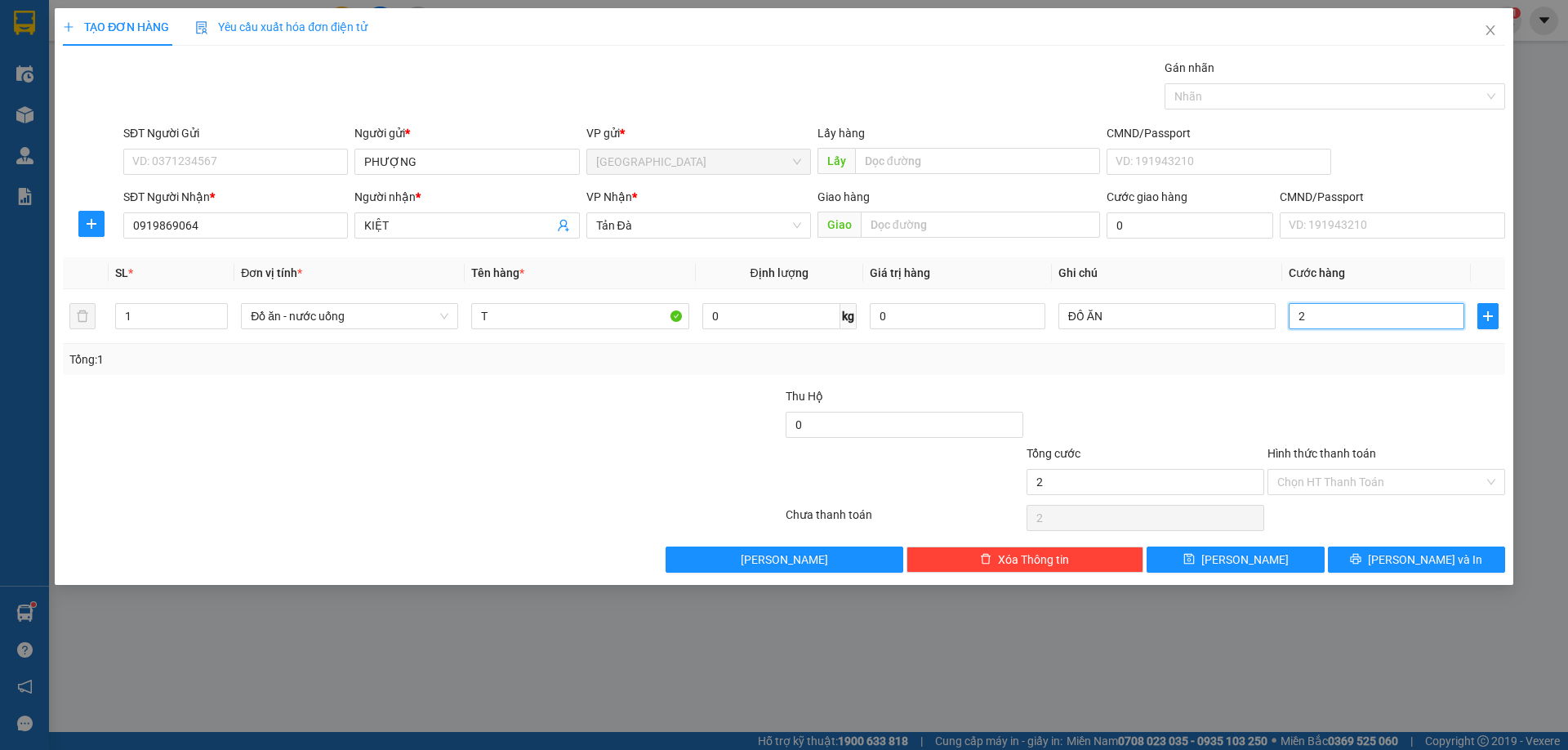
type input "20"
type input "20.000"
click at [1304, 486] on input "Hình thức thanh toán" at bounding box center [1380, 481] width 207 height 24
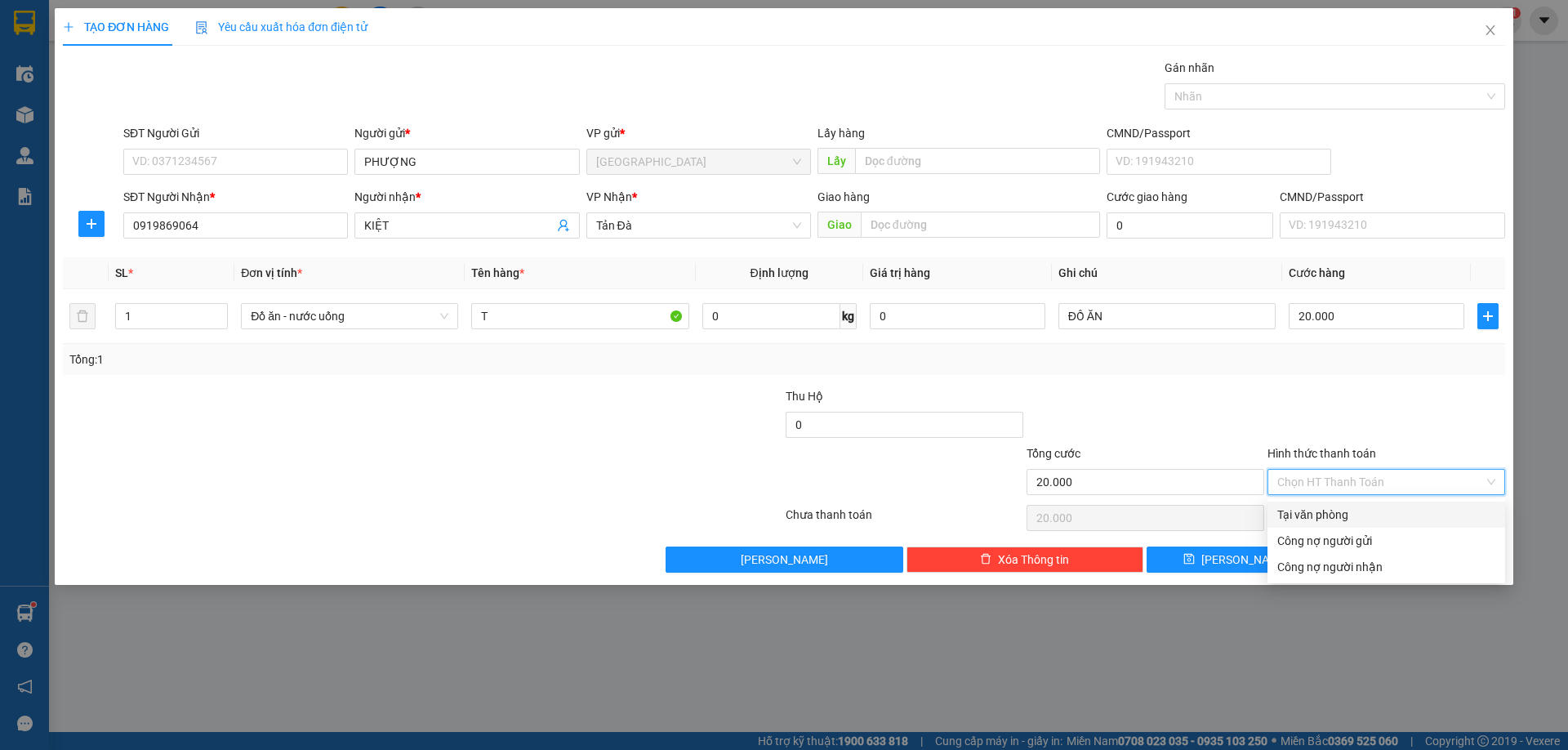
click at [1304, 511] on div "Tại văn phòng" at bounding box center [1386, 515] width 218 height 18
type input "0"
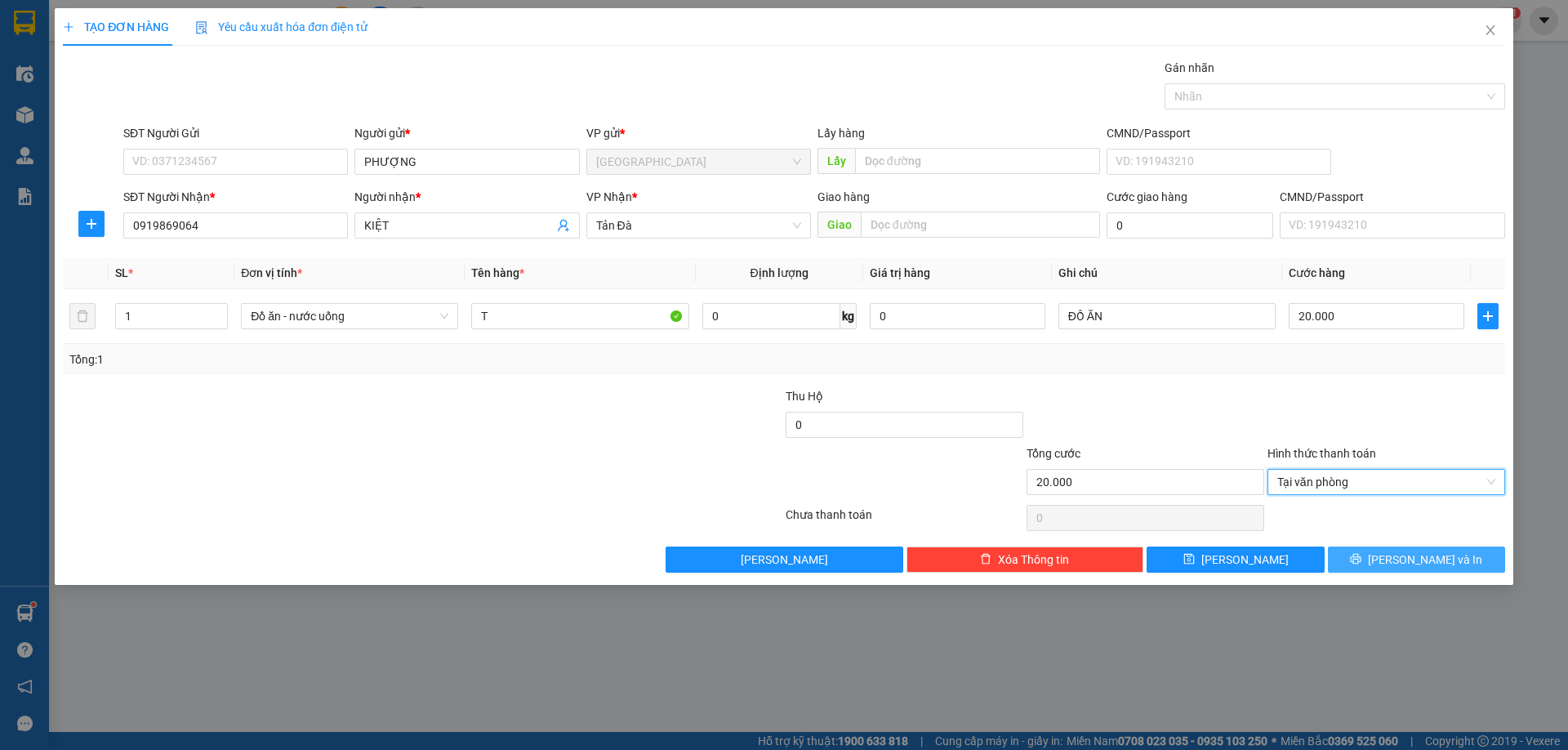
click at [1370, 560] on button "Lưu và In" at bounding box center [1416, 559] width 177 height 26
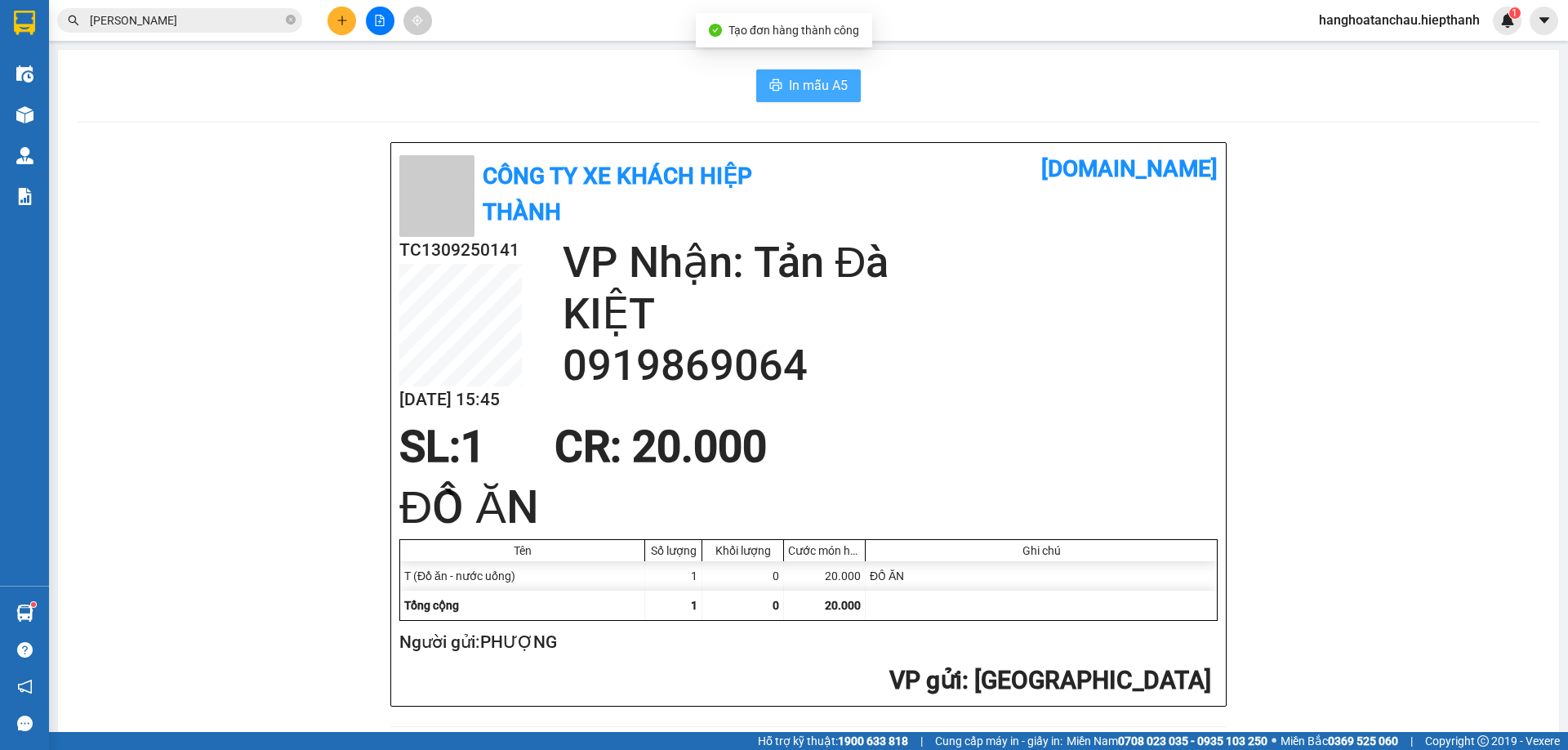
click at [800, 85] on span "In mẫu A5" at bounding box center [818, 85] width 58 height 21
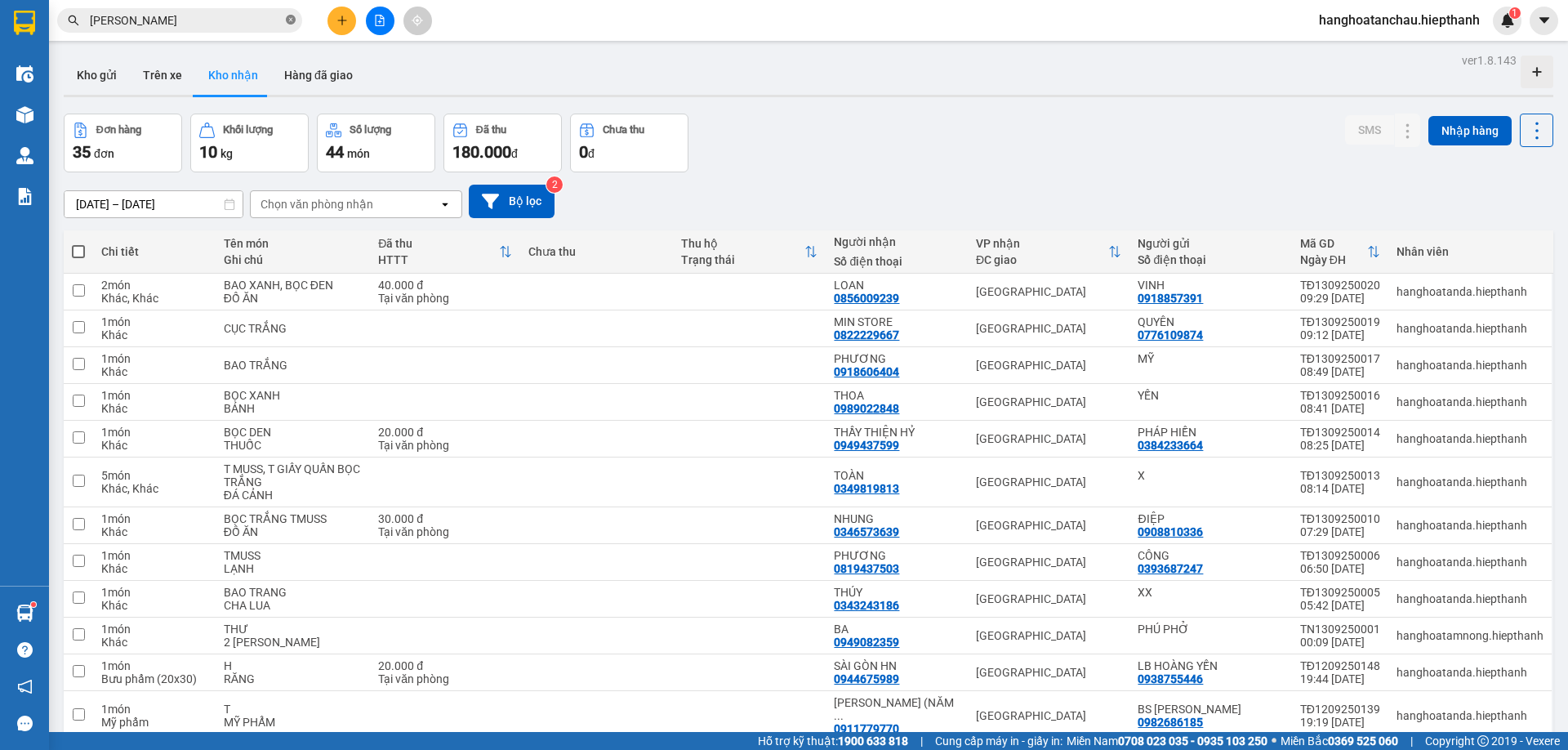
click at [290, 22] on icon "close-circle" at bounding box center [290, 19] width 10 height 10
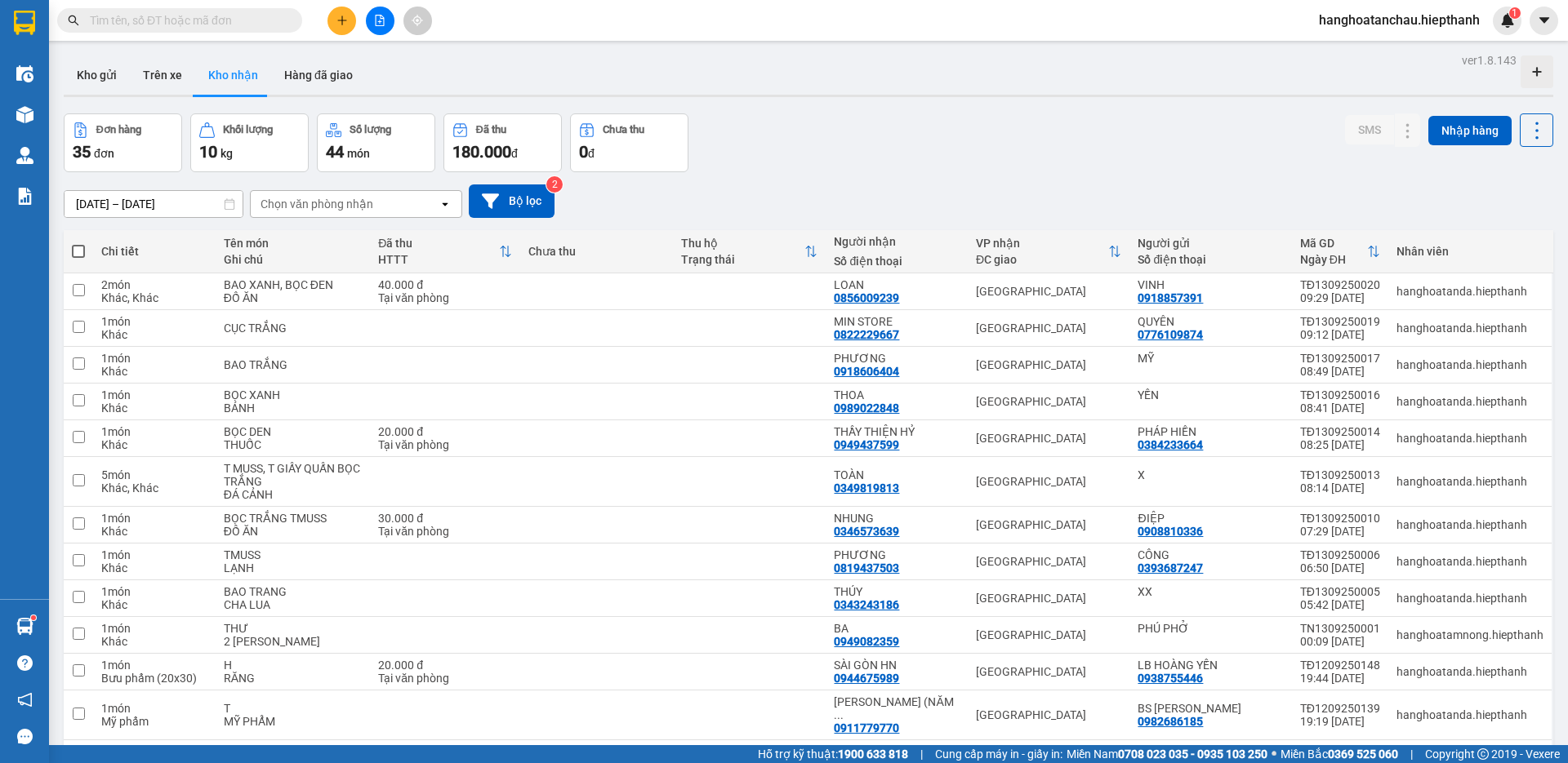
click at [278, 22] on input "text" at bounding box center [186, 21] width 193 height 18
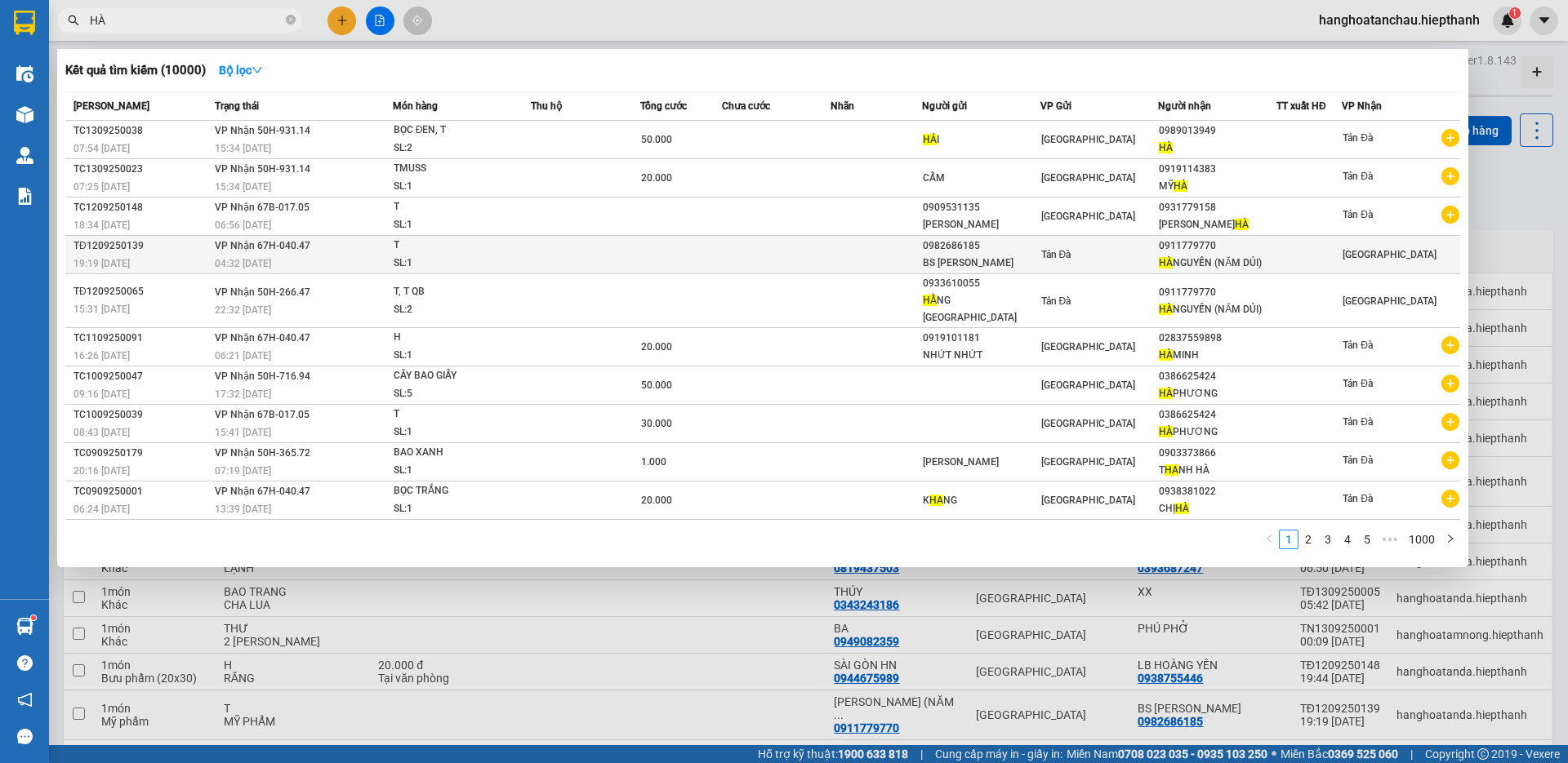
type input "HÀ"
click at [1026, 262] on div "BS [PERSON_NAME]" at bounding box center [982, 263] width 117 height 17
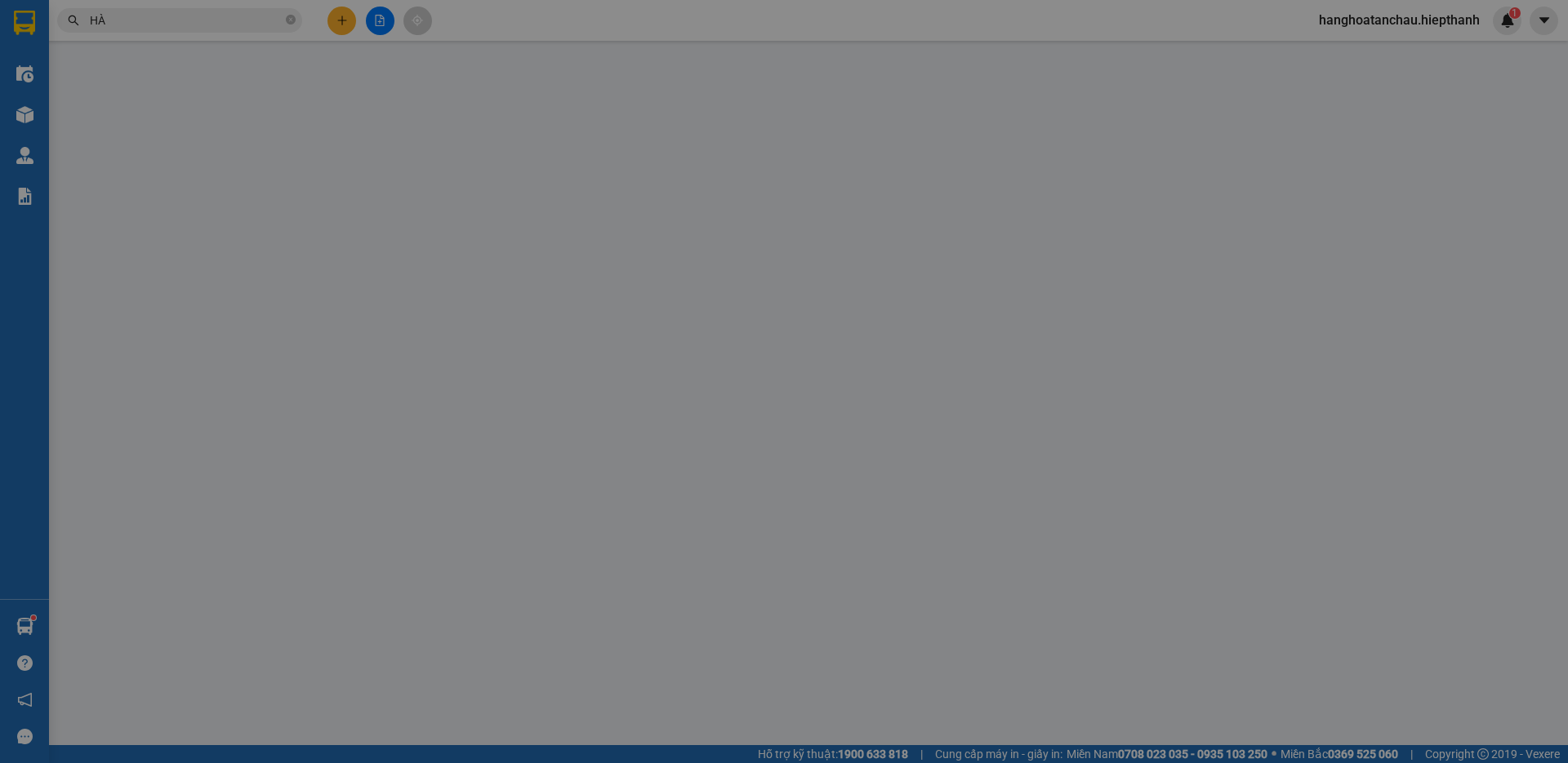
type input "0982686185"
type input "BS [PERSON_NAME]"
type input "0911779770"
type input "HÀ NGUYỄN (NĂM DỦI)"
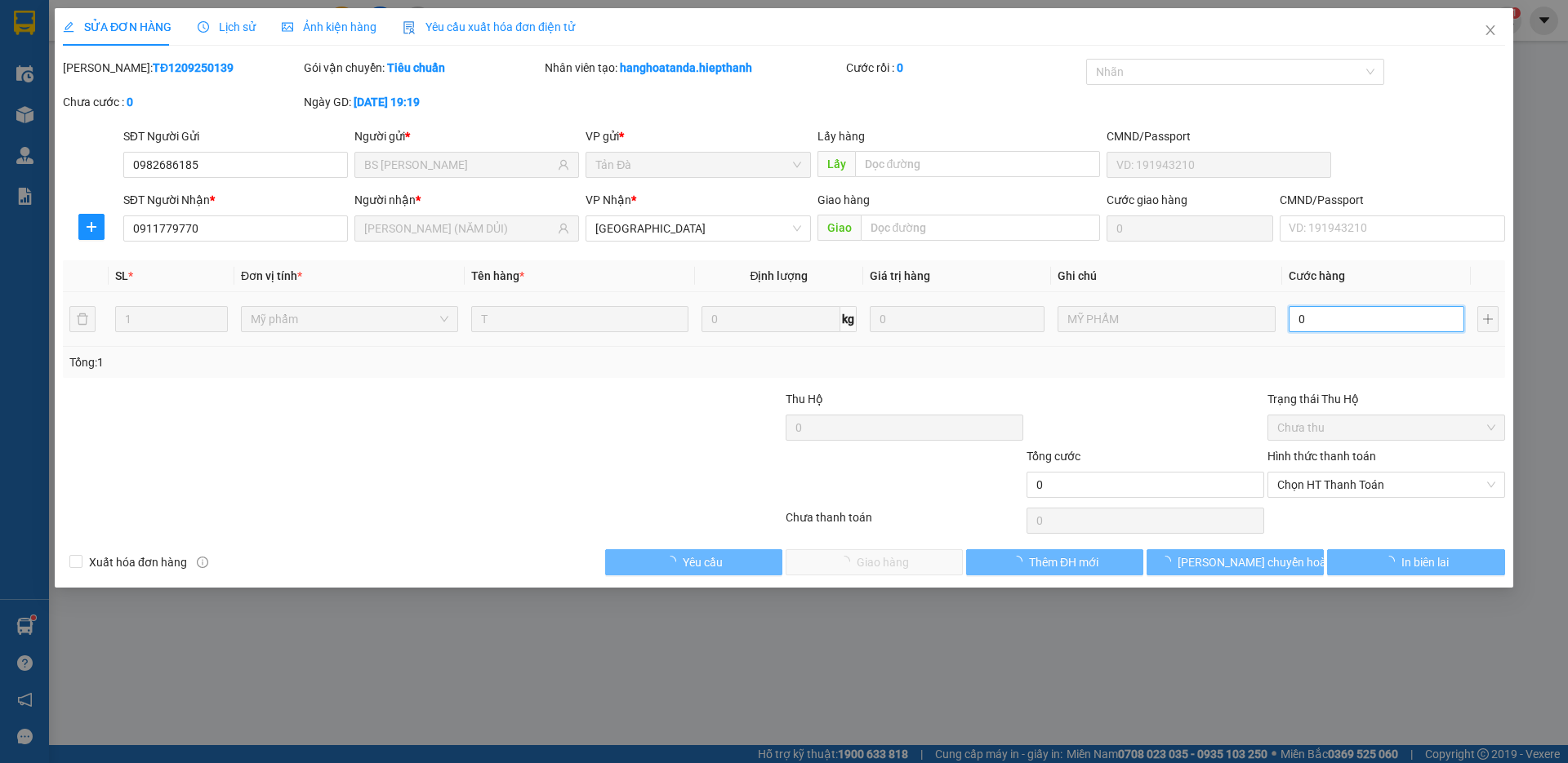
click at [1334, 330] on input "0" at bounding box center [1377, 319] width 176 height 26
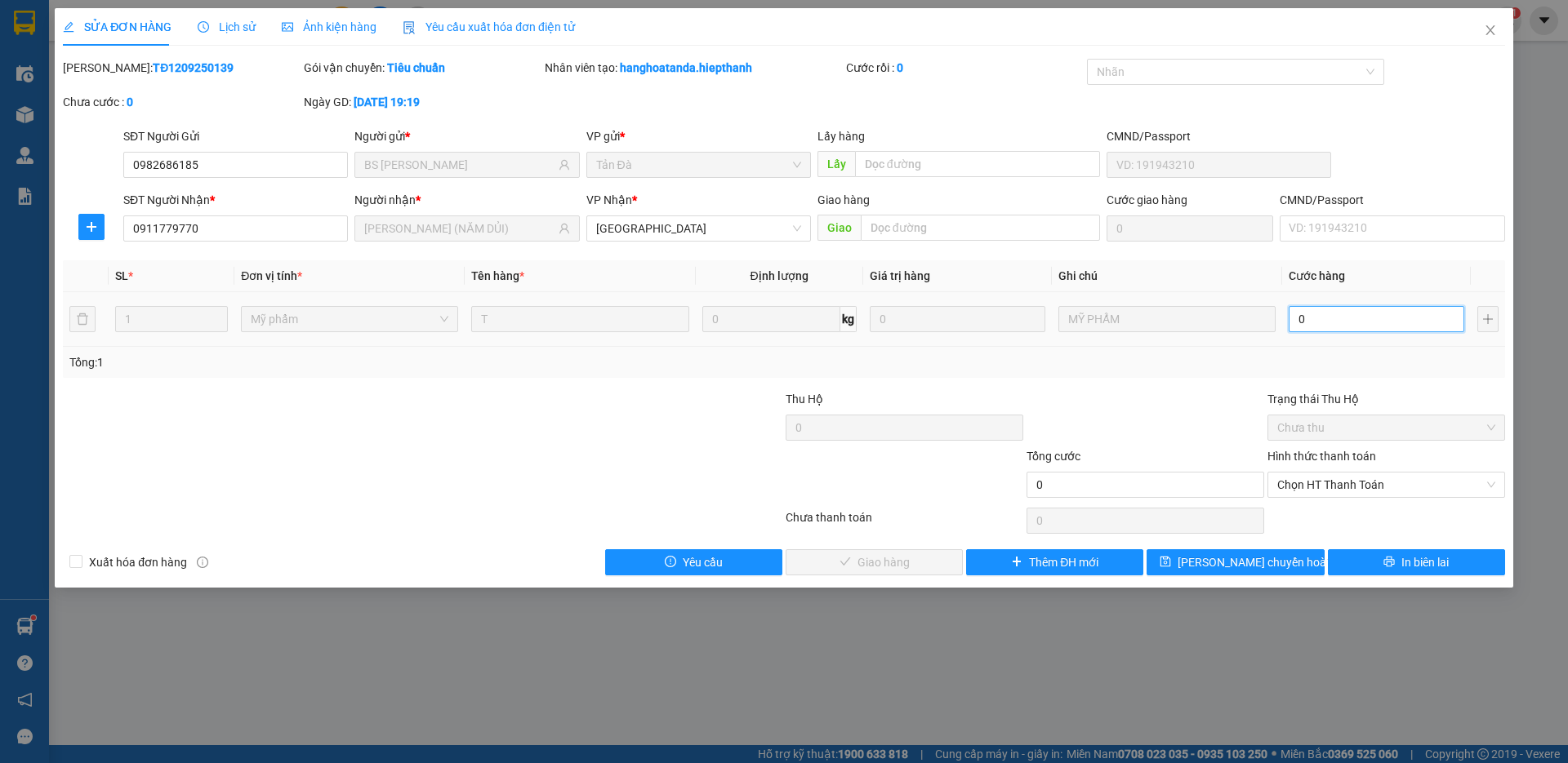
type input "2"
type input "20"
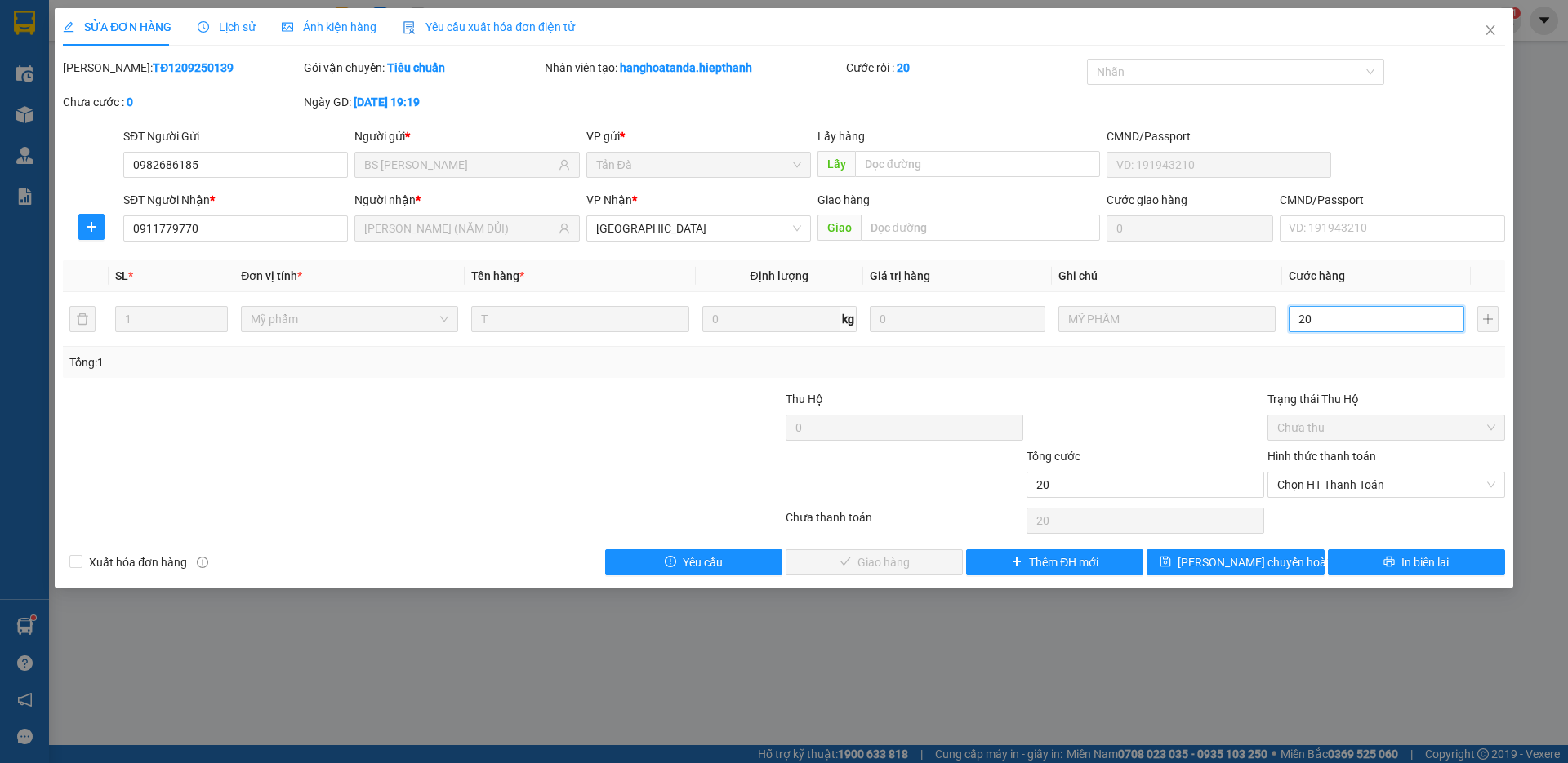
type input "20"
type input "20.000"
click at [1225, 384] on div "Total Paid Fee 0 Total UnPaid Fee 0 Cash Collection Total Fee Mã ĐH: TĐ12092501…" at bounding box center [784, 317] width 1442 height 517
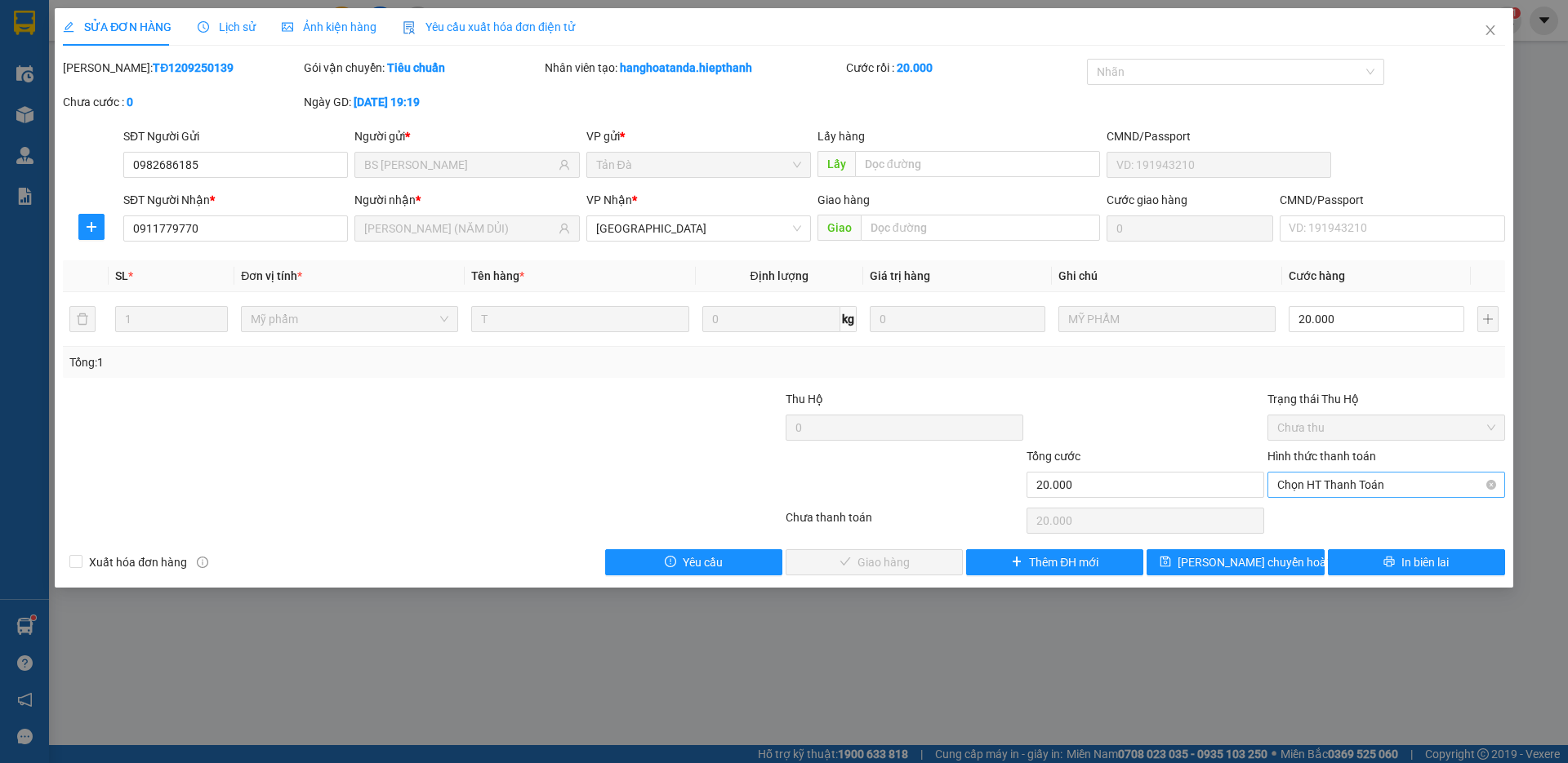
click at [1337, 483] on span "Chọn HT Thanh Toán" at bounding box center [1386, 485] width 218 height 24
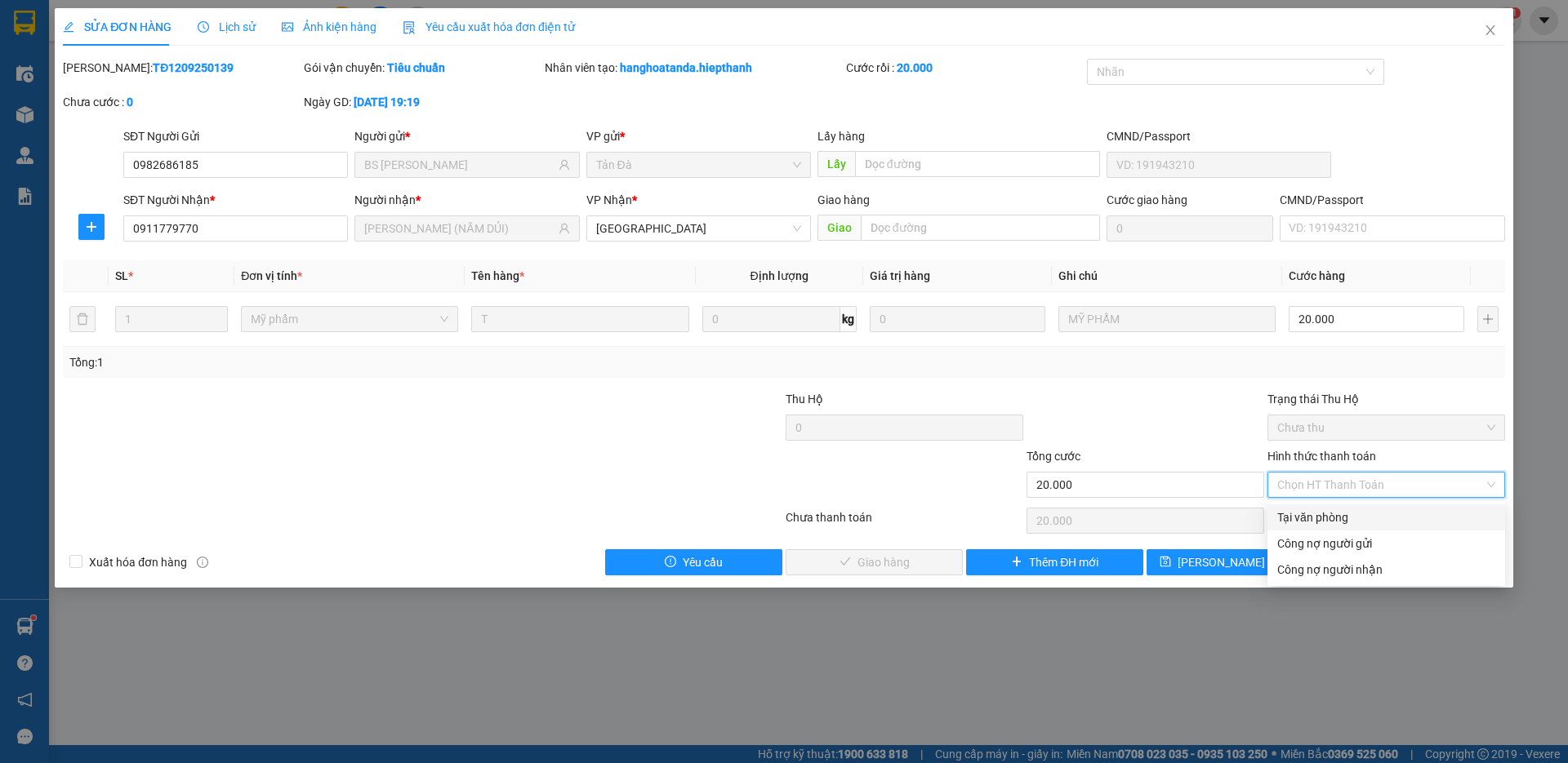
click at [1332, 514] on div "Tại văn phòng" at bounding box center [1386, 518] width 218 height 18
type input "0"
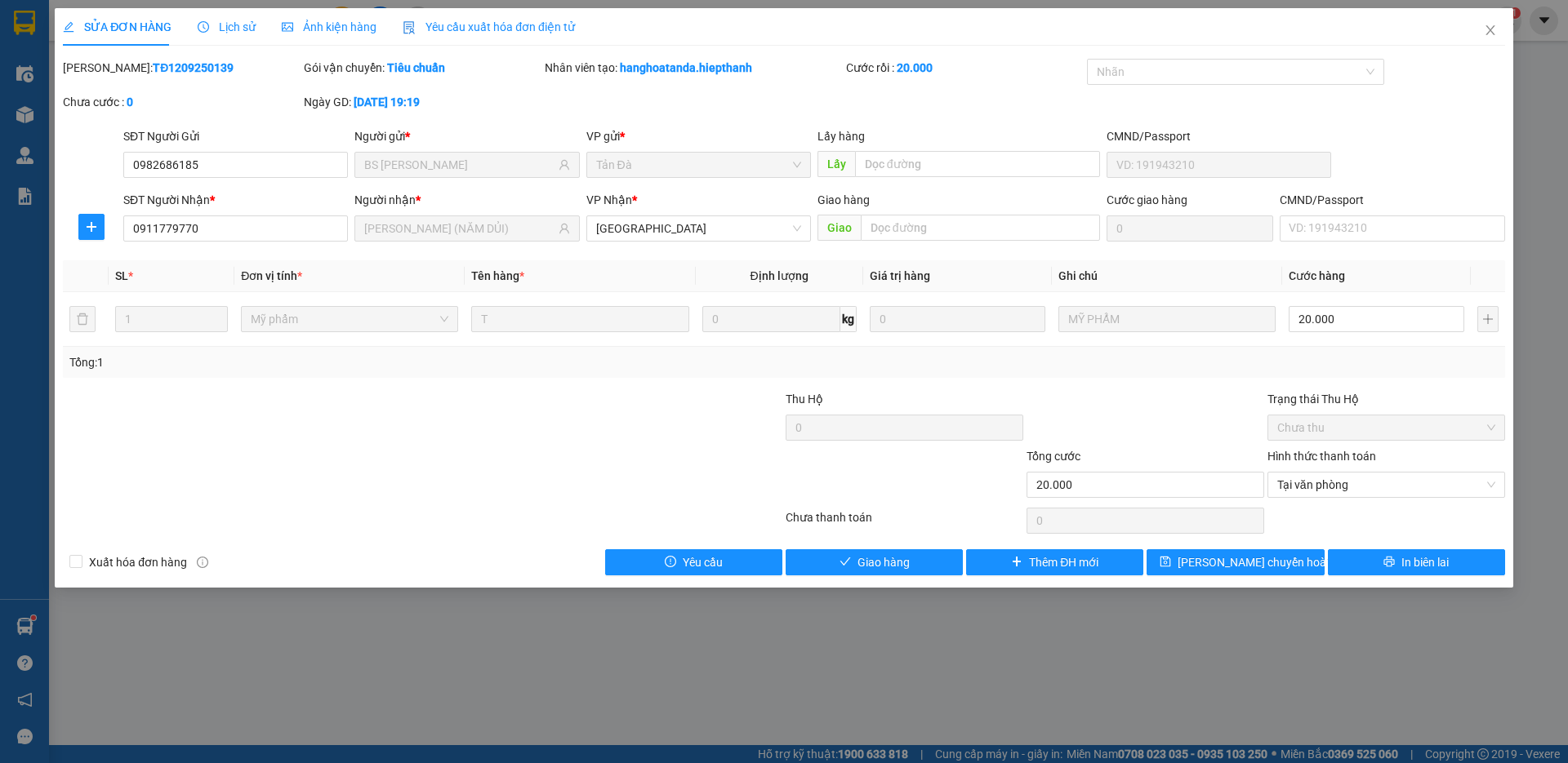
click at [824, 539] on div "Total Paid Fee 0 Total UnPaid Fee 0 Cash Collection Total Fee Mã ĐH: TĐ12092501…" at bounding box center [784, 317] width 1442 height 517
drag, startPoint x: 853, startPoint y: 551, endPoint x: 877, endPoint y: 546, distance: 24.5
click at [855, 552] on button "Giao hàng" at bounding box center [874, 562] width 177 height 26
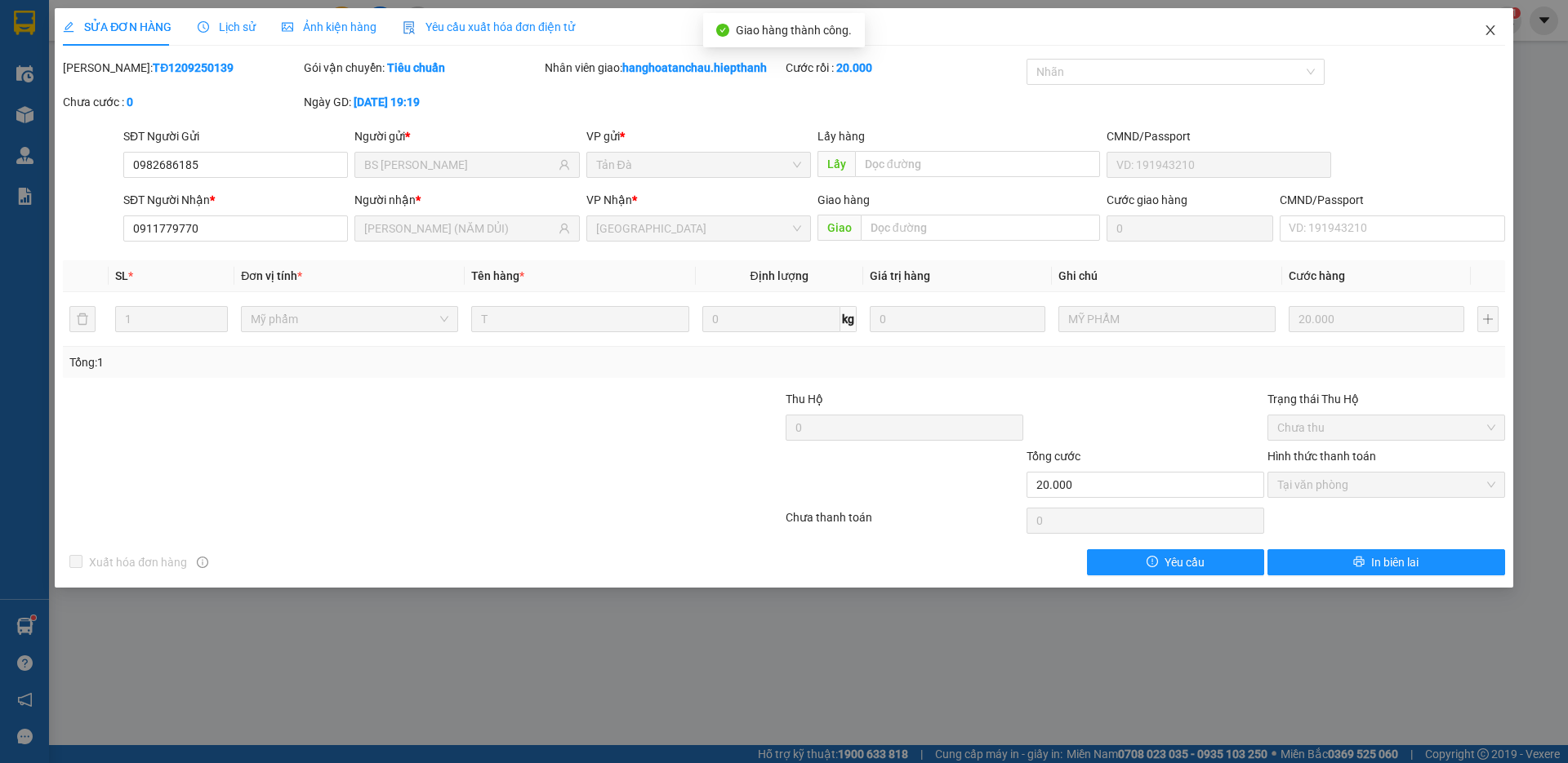
click at [1492, 24] on icon "close" at bounding box center [1491, 30] width 13 height 13
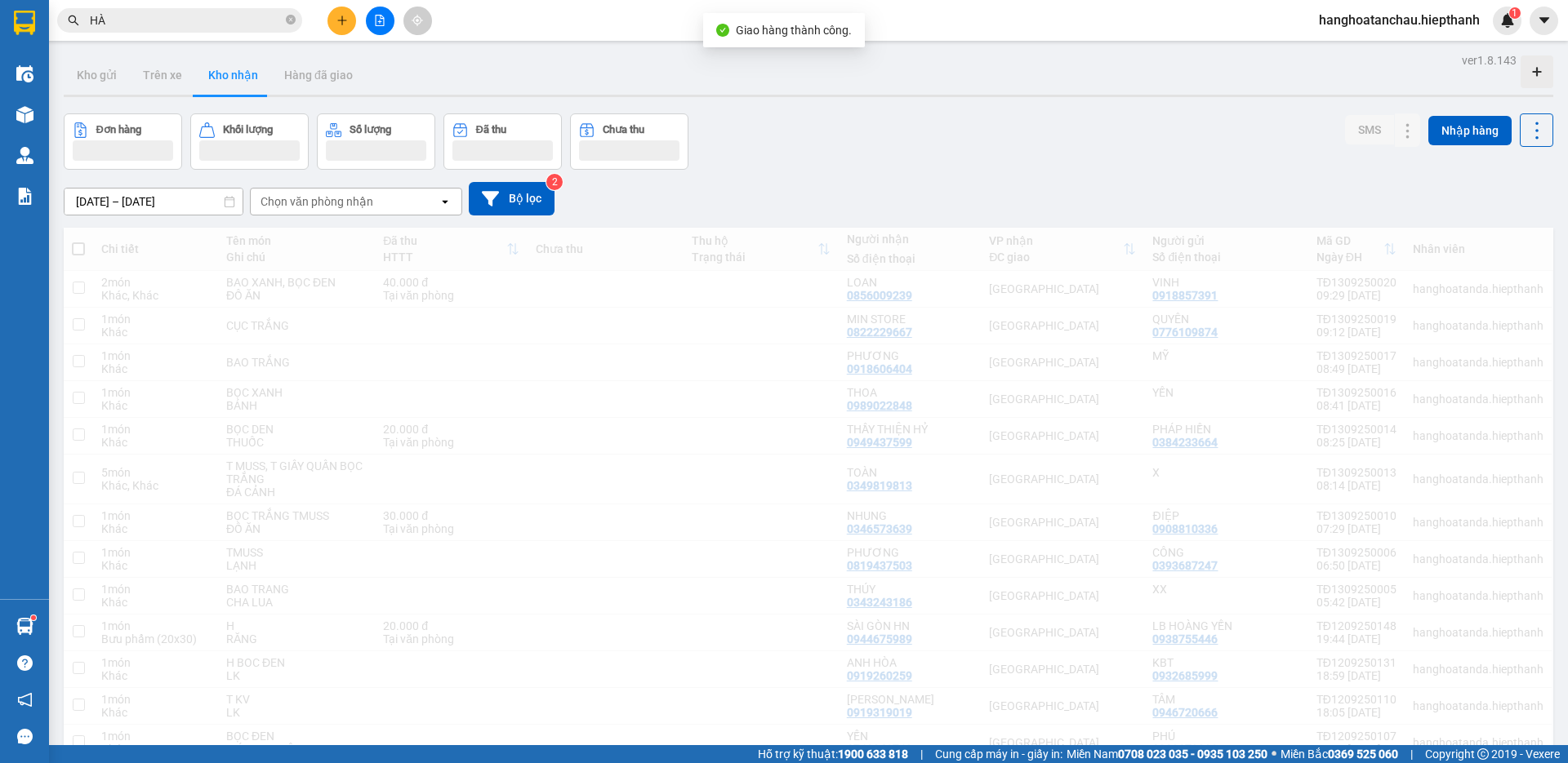
click at [239, 13] on input "HÀ" at bounding box center [186, 21] width 193 height 18
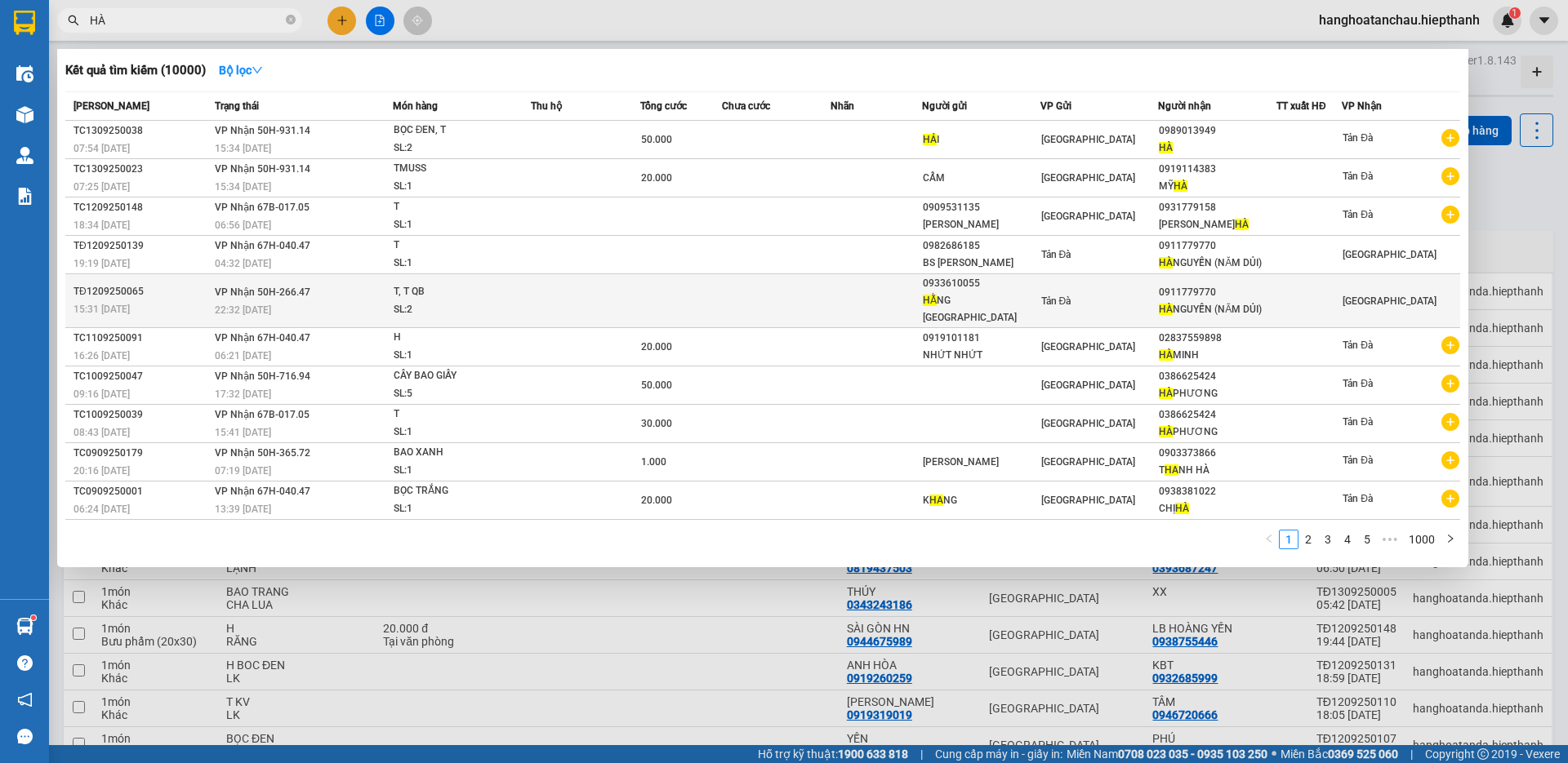
click at [1041, 299] on td "Tản Đà" at bounding box center [1100, 302] width 119 height 54
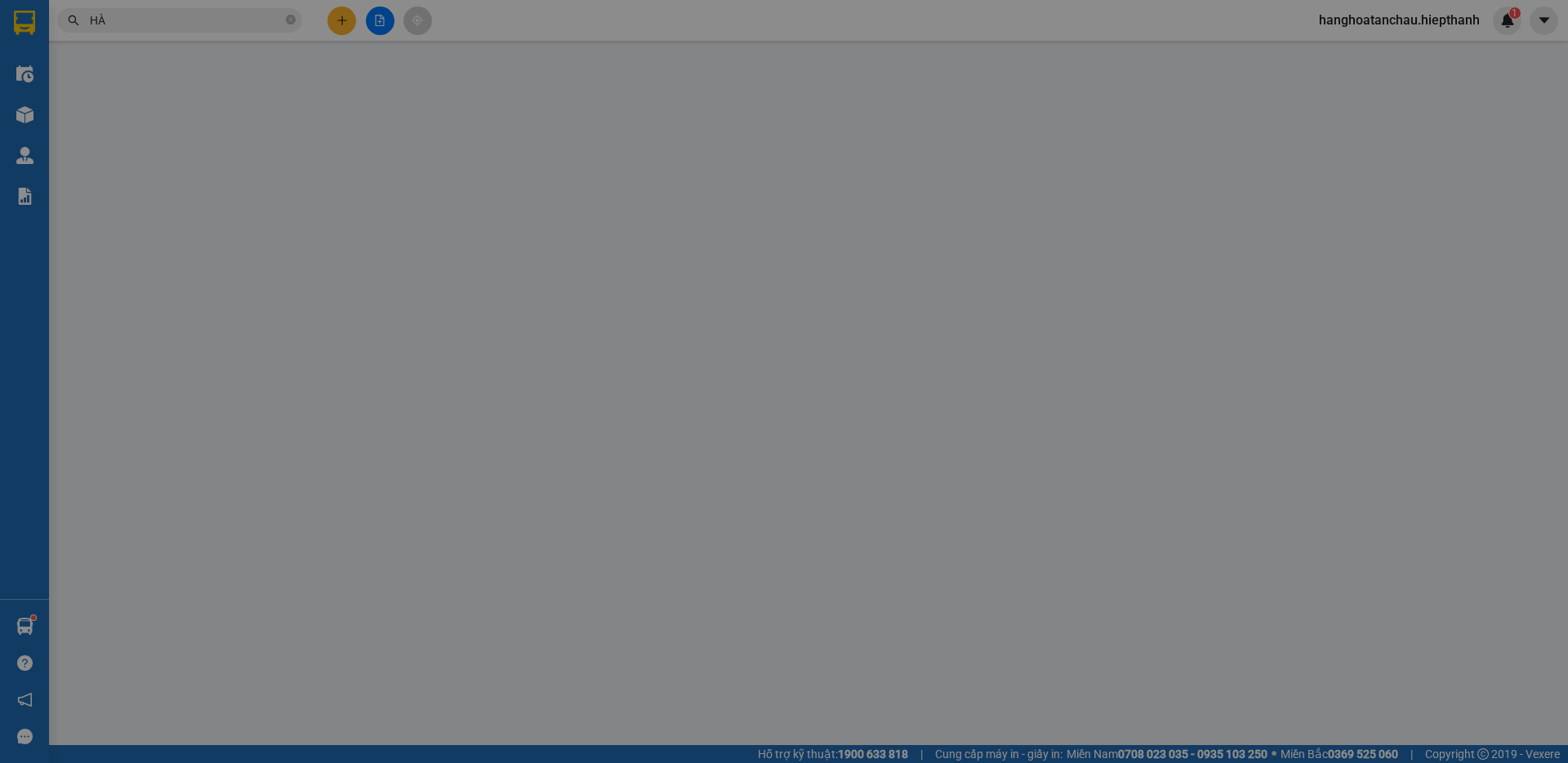
type input "0933610055"
type input "HẰNG [GEOGRAPHIC_DATA]"
type input "0911779770"
type input "HÀ NGUYỄN (NĂM DỦI)"
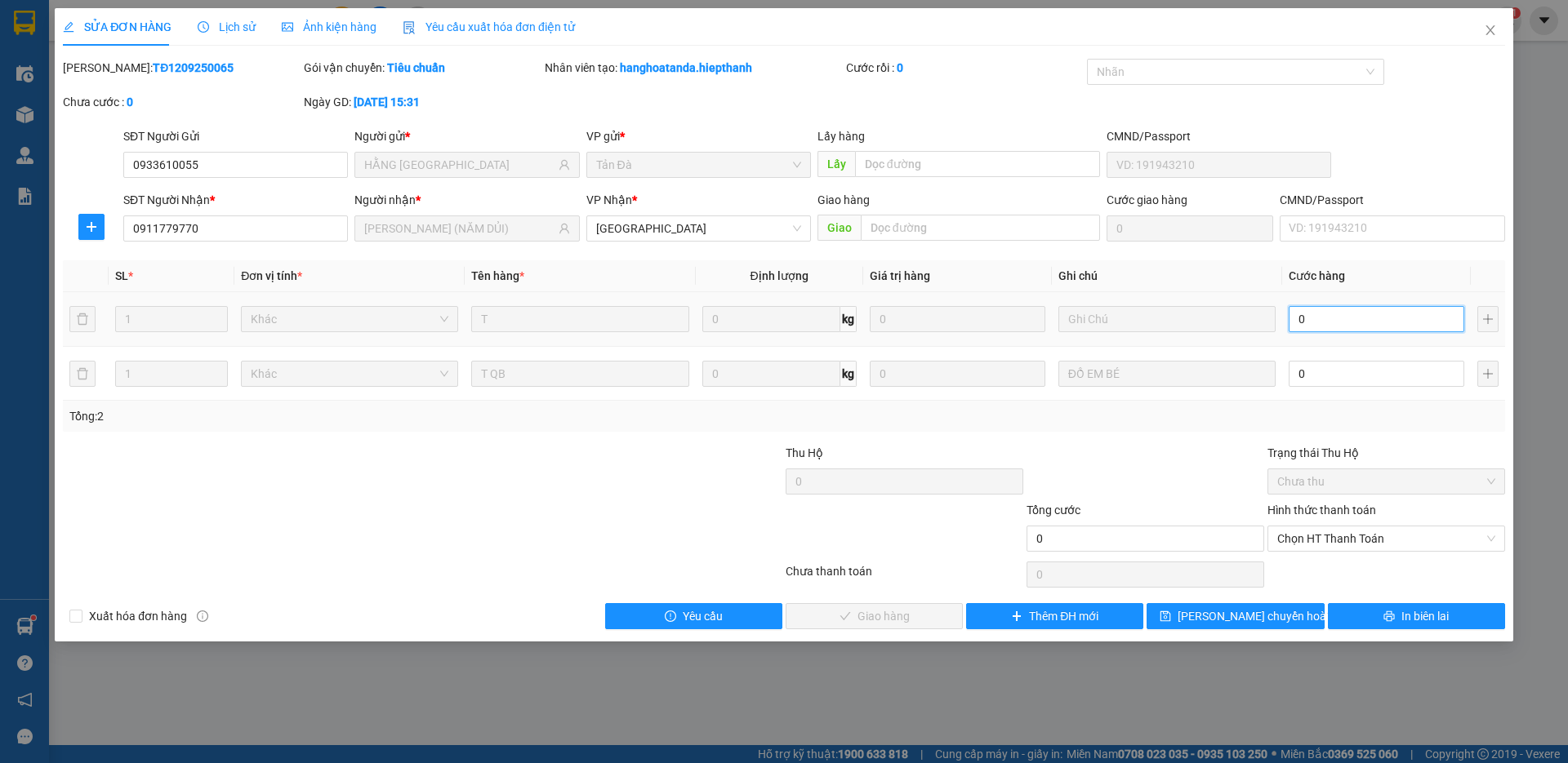
click at [1348, 320] on input "0" at bounding box center [1377, 319] width 176 height 26
type input "2"
type input "20"
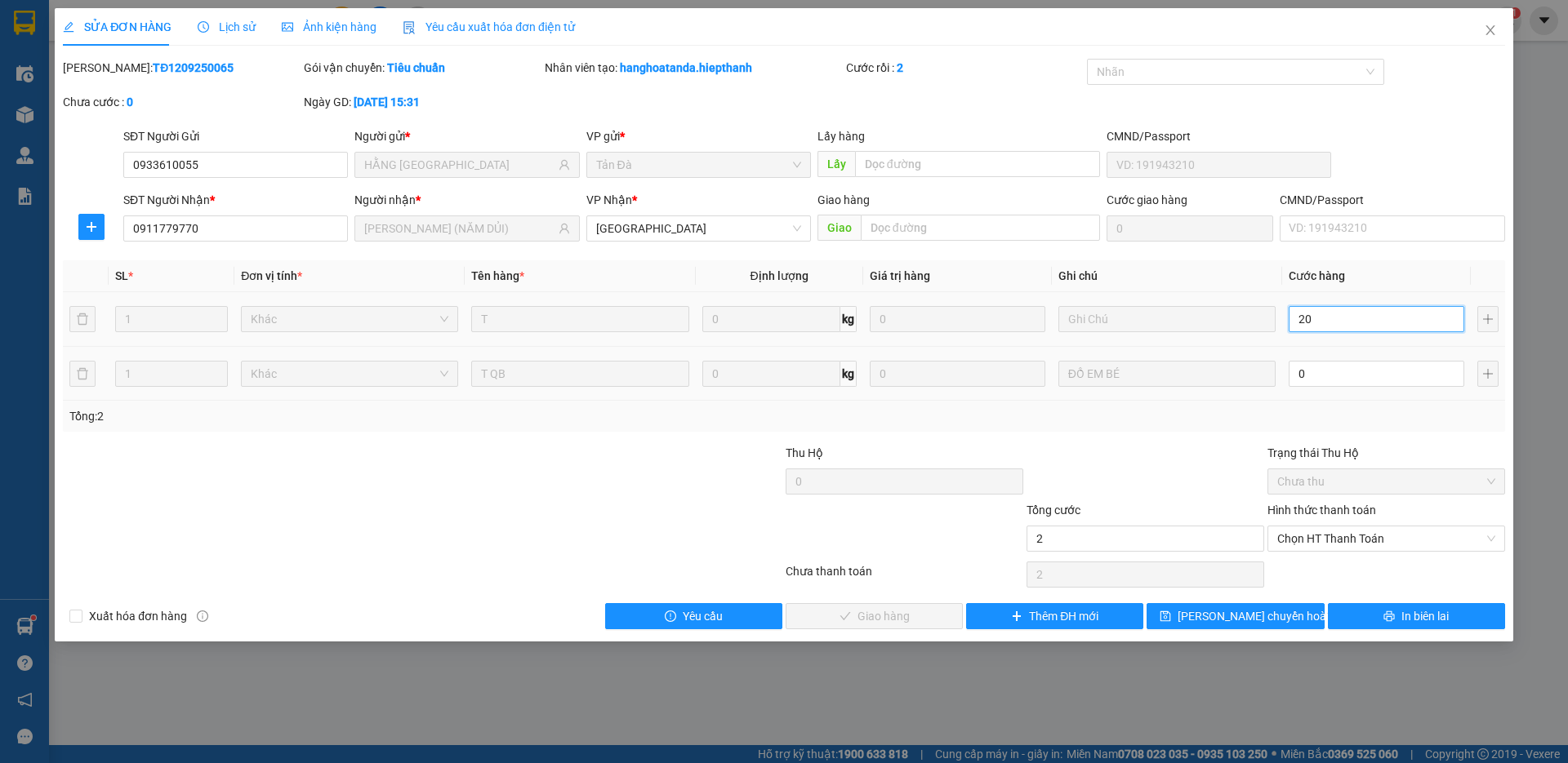
type input "20"
type input "20.000"
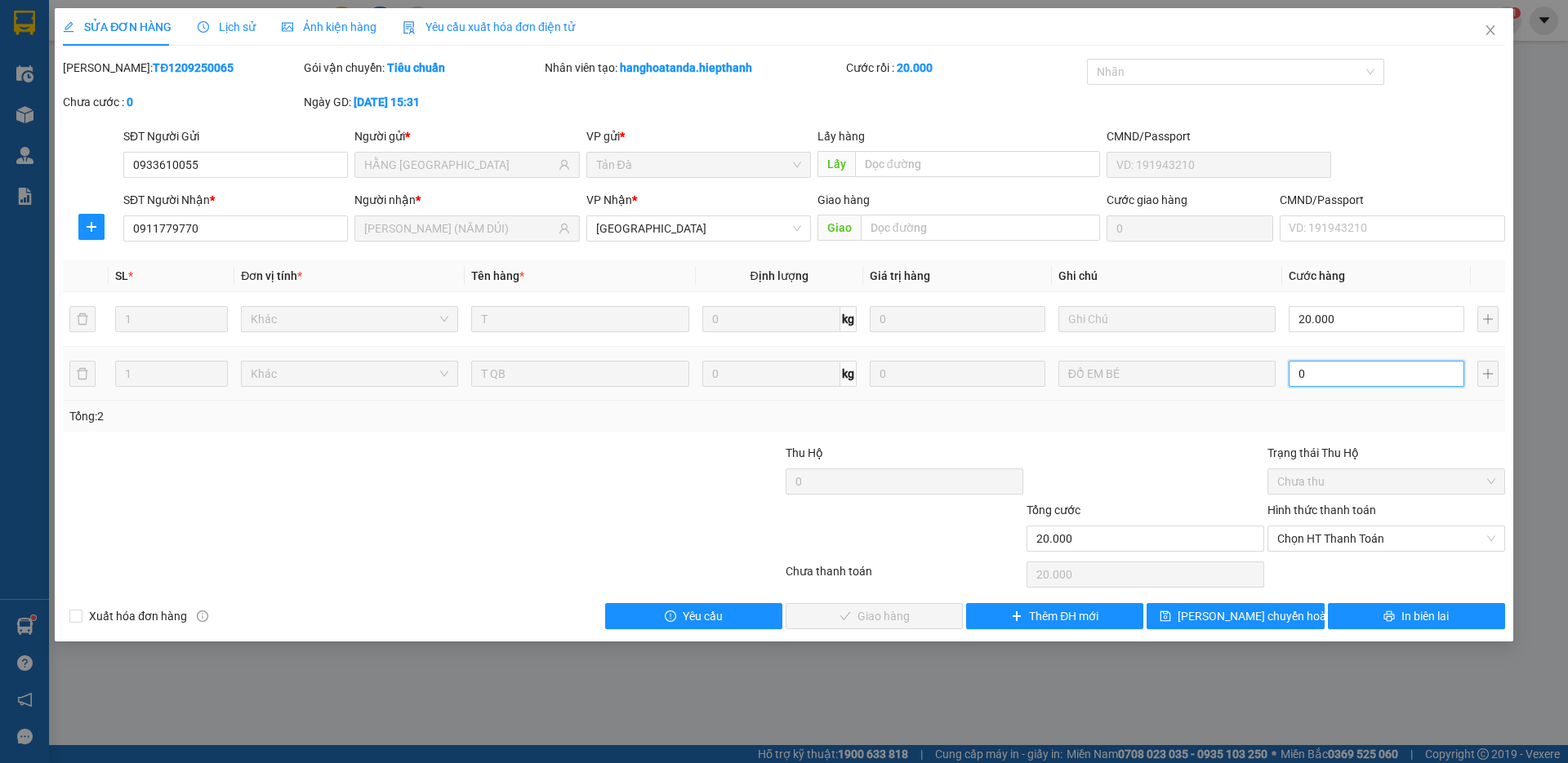
click at [1325, 371] on input "0" at bounding box center [1377, 373] width 176 height 26
type input "20.002"
type input "20"
type input "20.020"
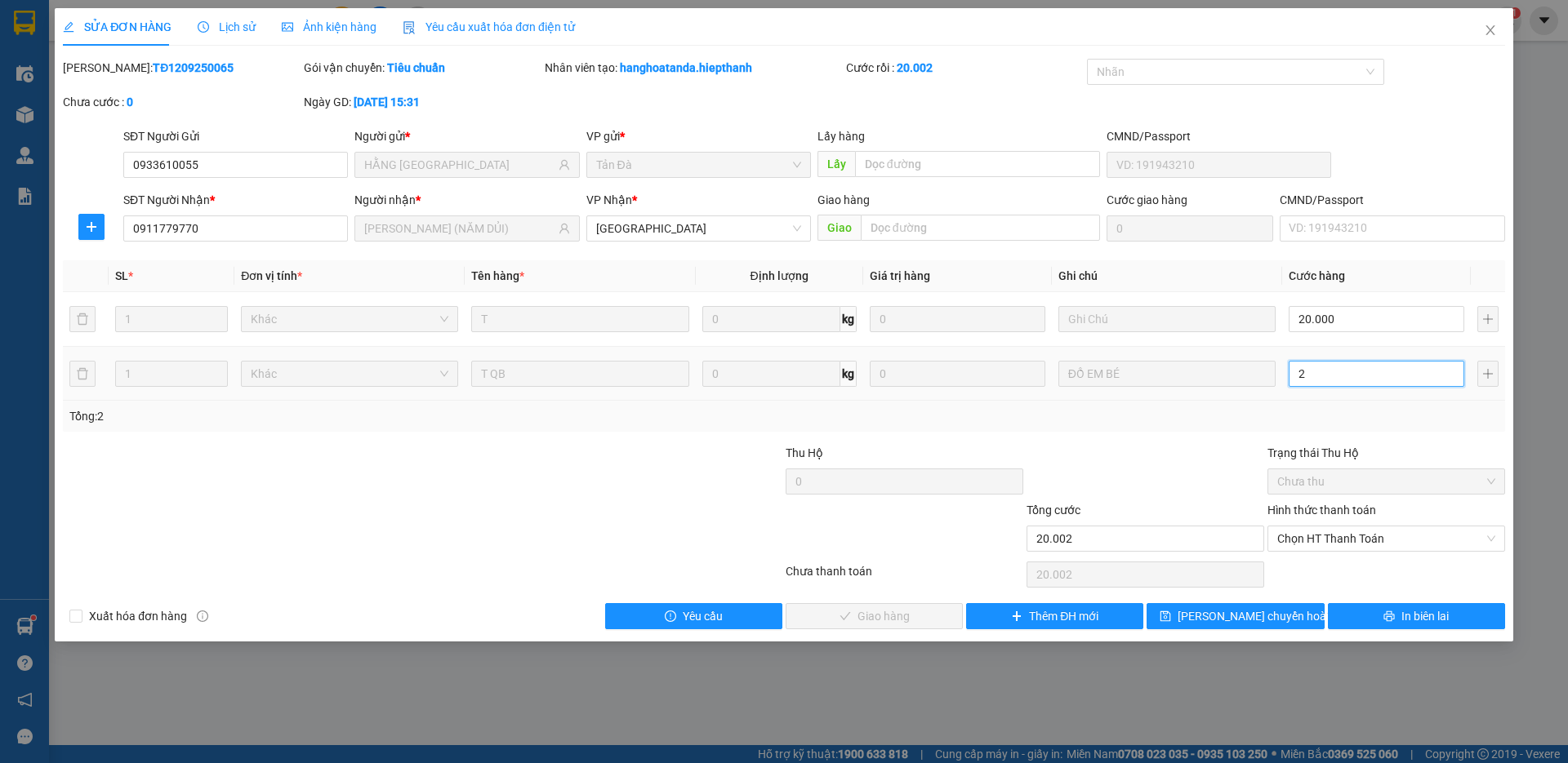
type input "20.020"
type input "20"
type input "40.000"
type input "20.000"
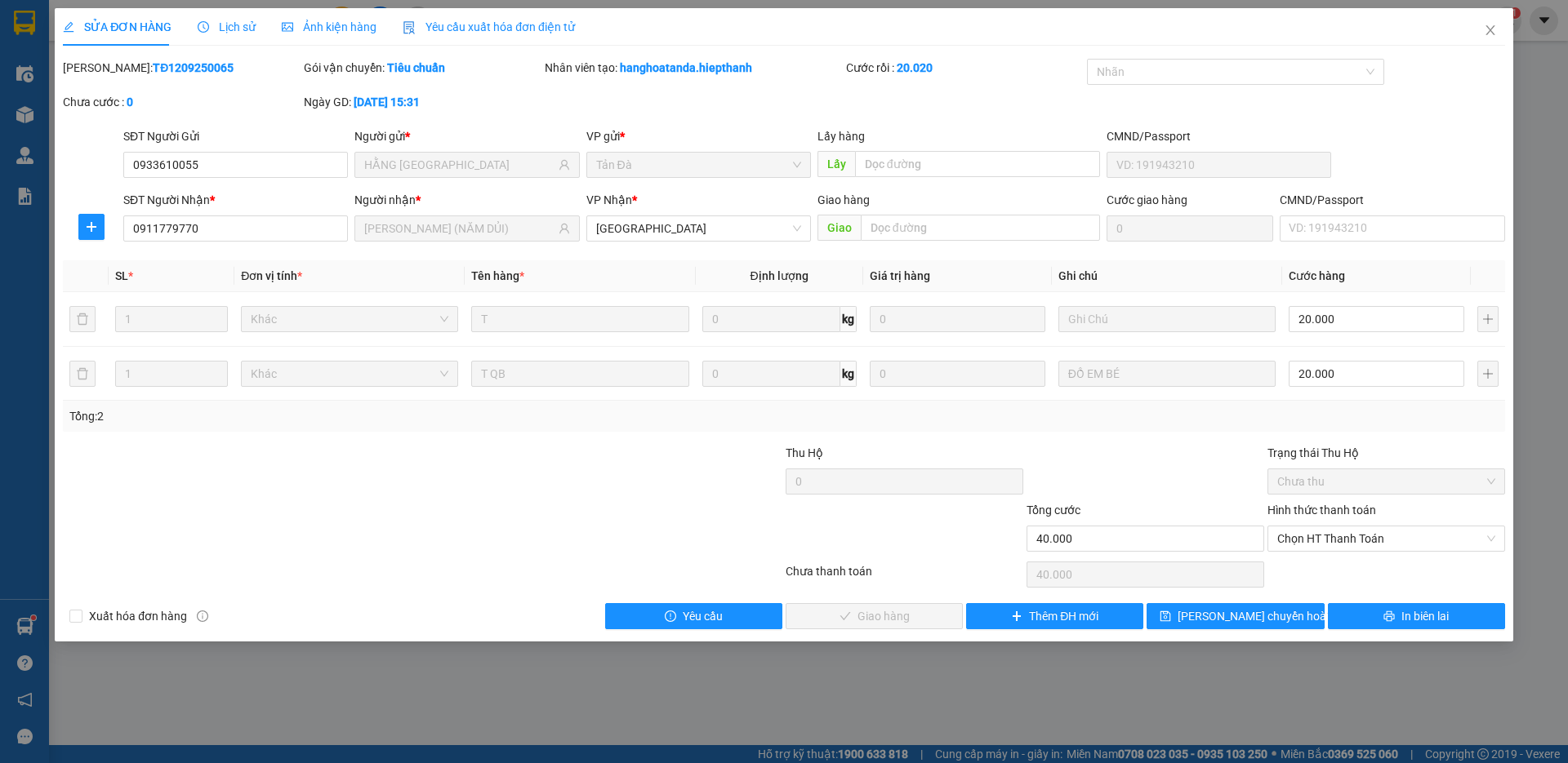
click at [1222, 432] on div "Total Paid Fee 0 Total UnPaid Fee 0 Cash Collection Total Fee Mã ĐH: TĐ12092500…" at bounding box center [784, 344] width 1442 height 571
click at [1286, 537] on span "Chọn HT Thanh Toán" at bounding box center [1386, 539] width 218 height 24
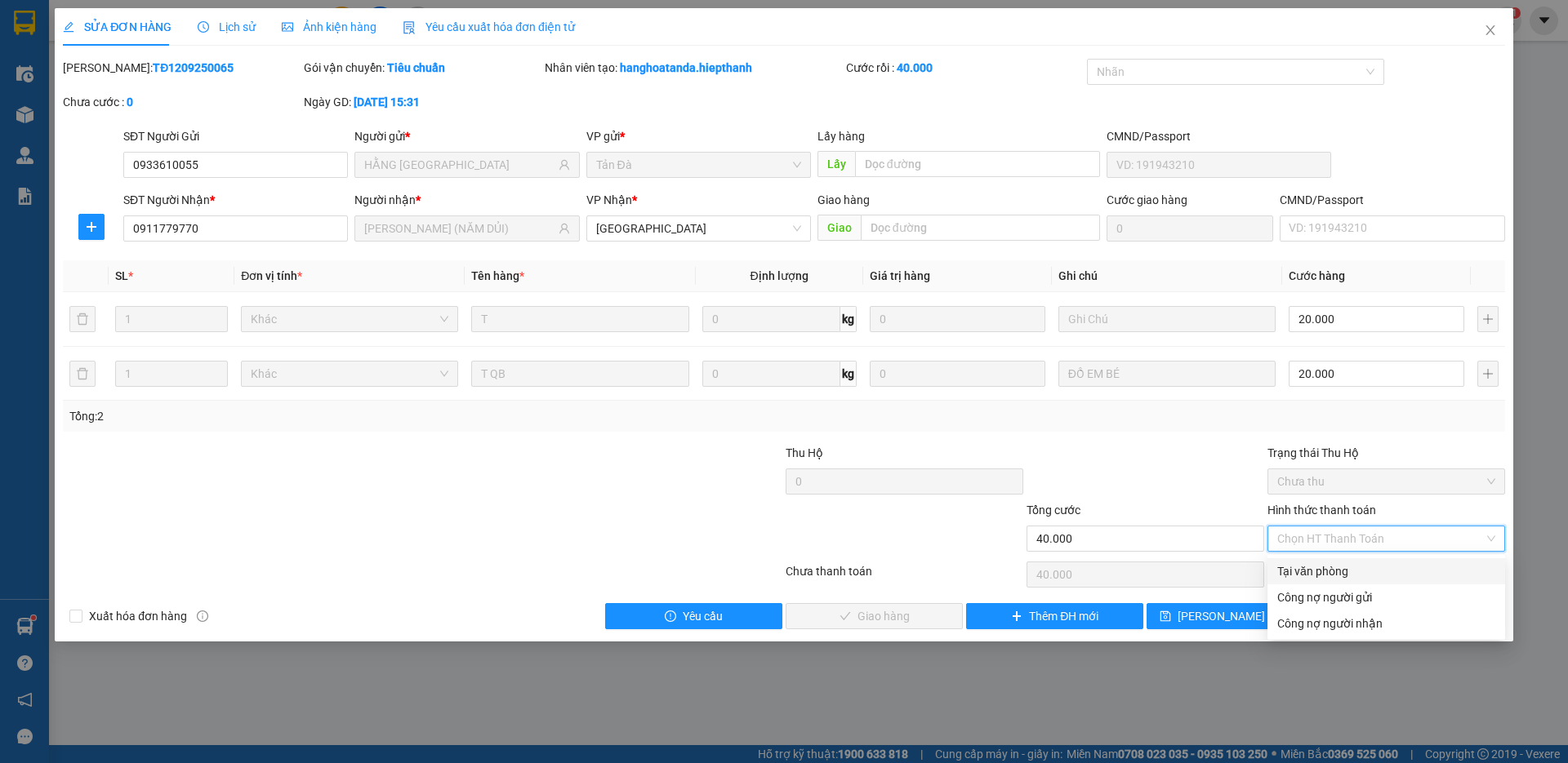
click at [1291, 571] on div "Tại văn phòng" at bounding box center [1386, 572] width 218 height 18
type input "0"
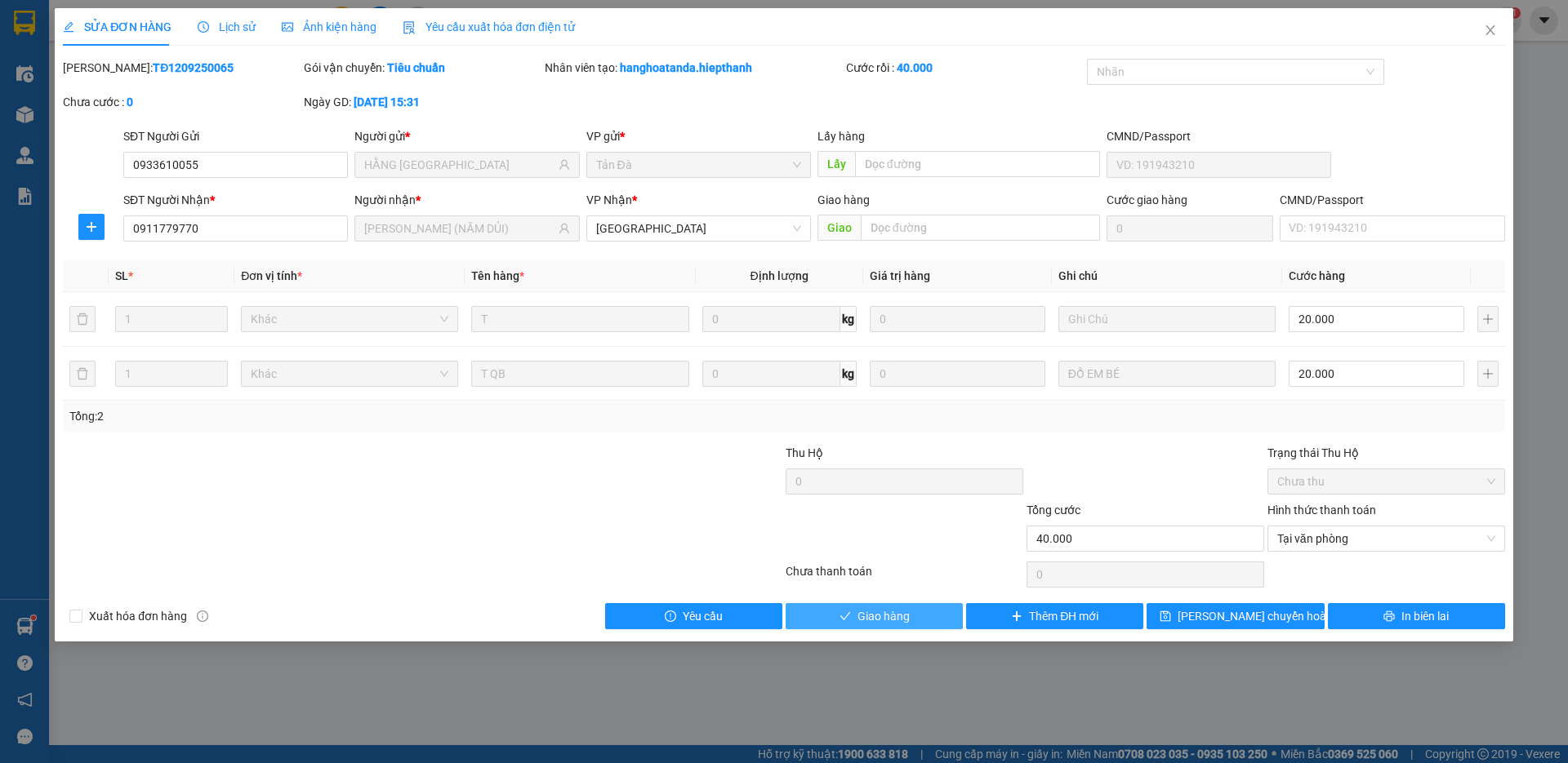
click at [888, 615] on span "Giao hàng" at bounding box center [884, 617] width 52 height 18
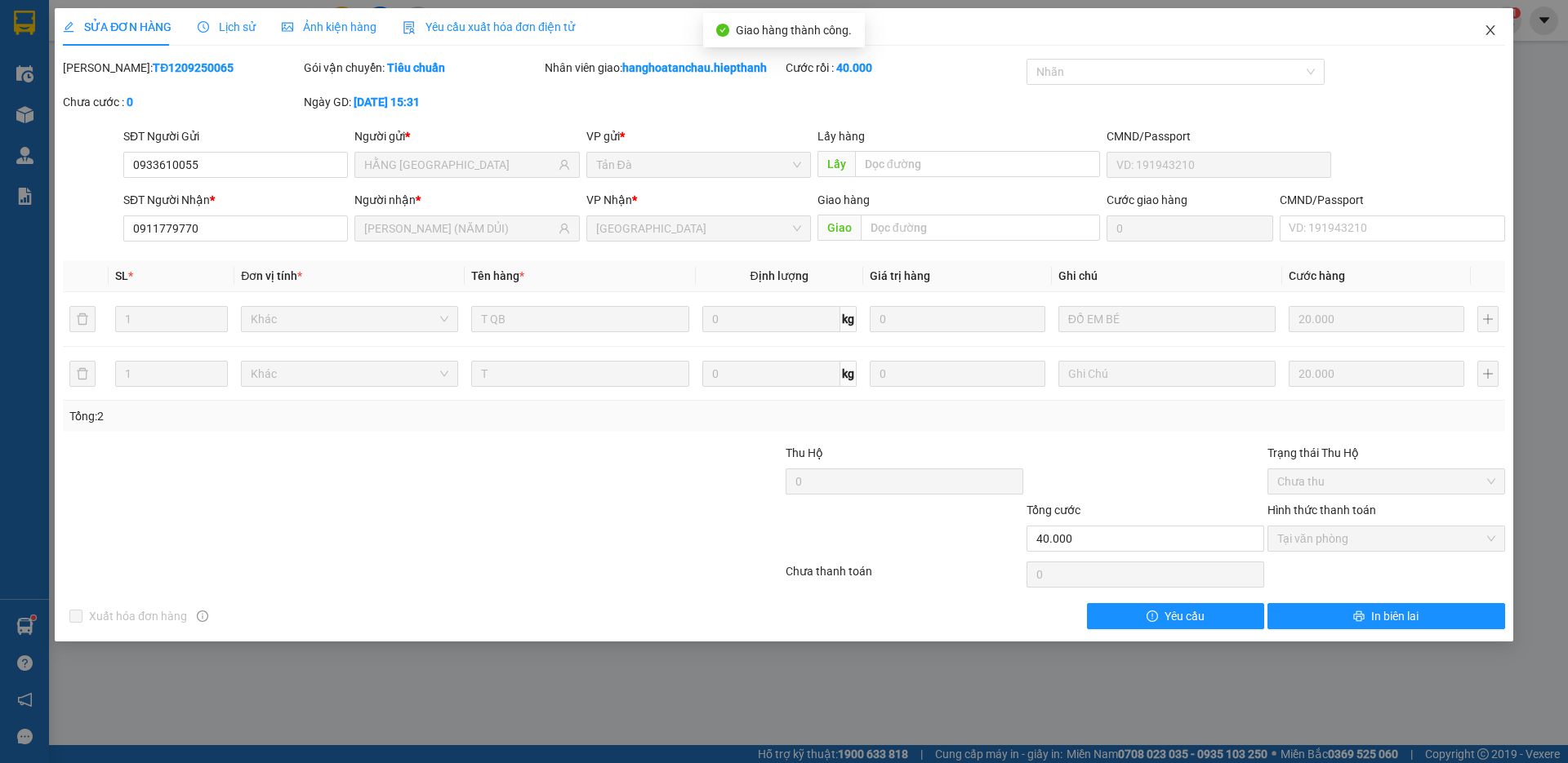
click at [1488, 31] on icon "close" at bounding box center [1491, 30] width 13 height 13
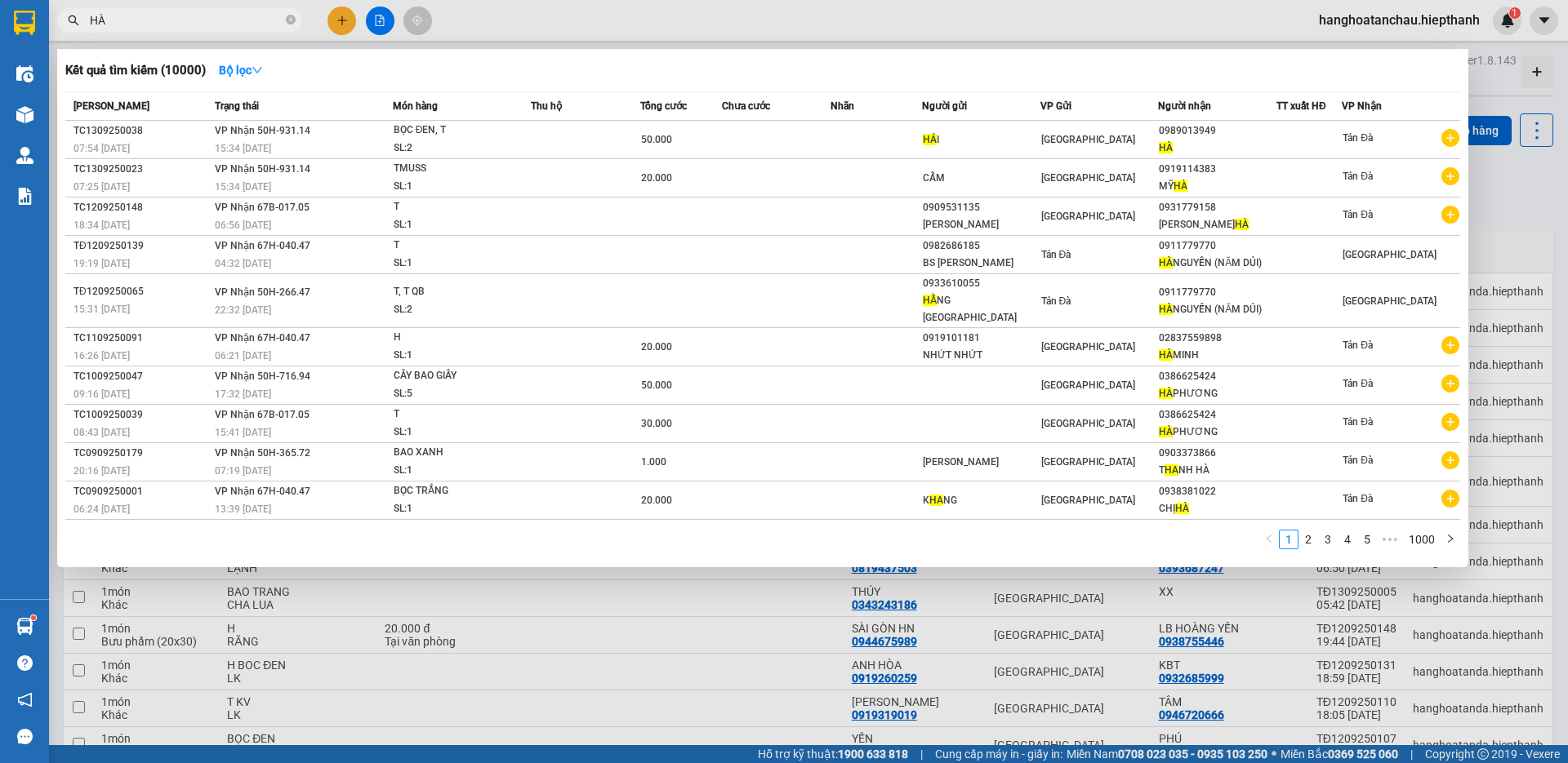
click at [265, 25] on input "HÀ" at bounding box center [186, 21] width 193 height 18
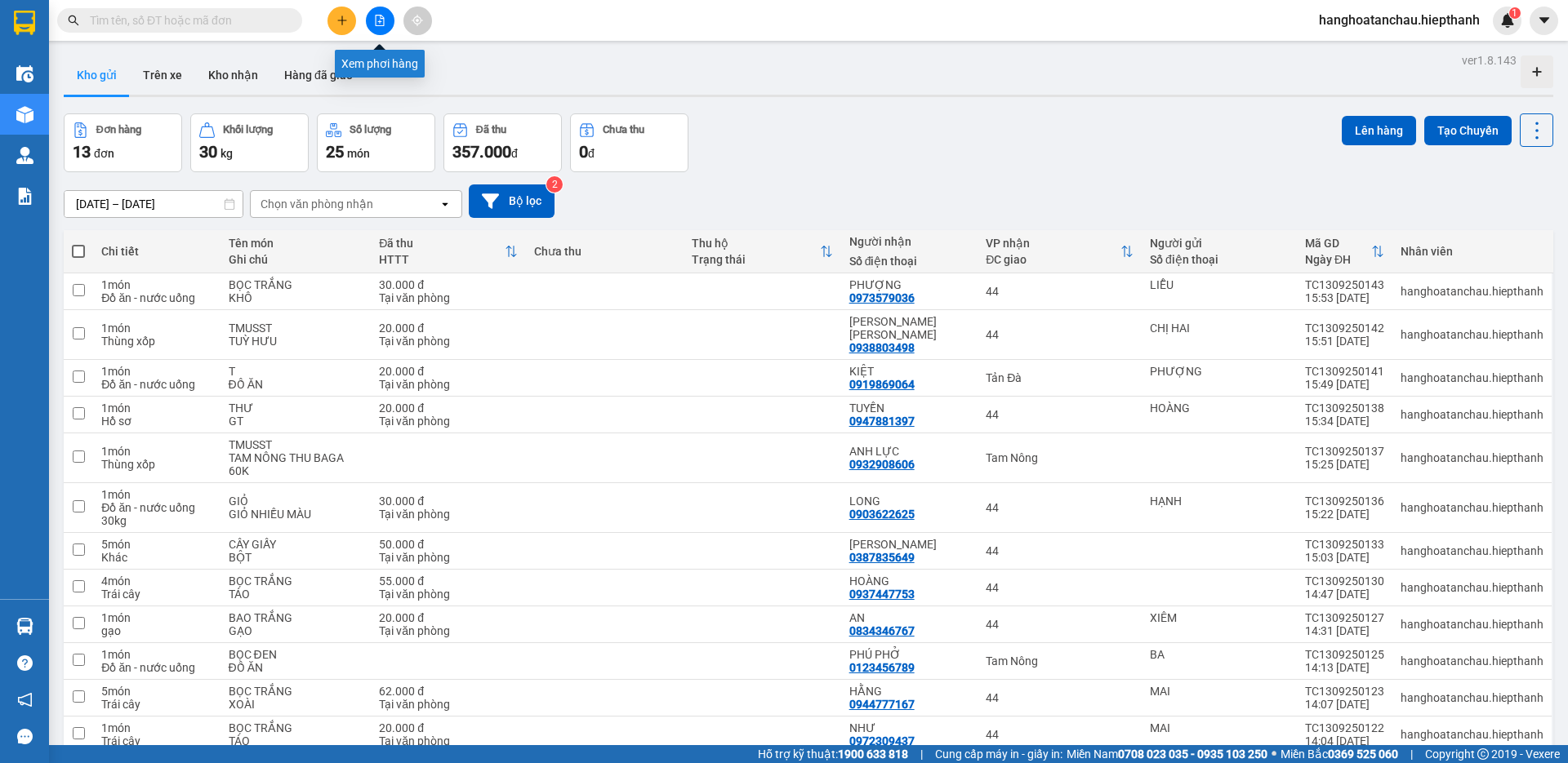
click at [367, 26] on button at bounding box center [380, 21] width 29 height 29
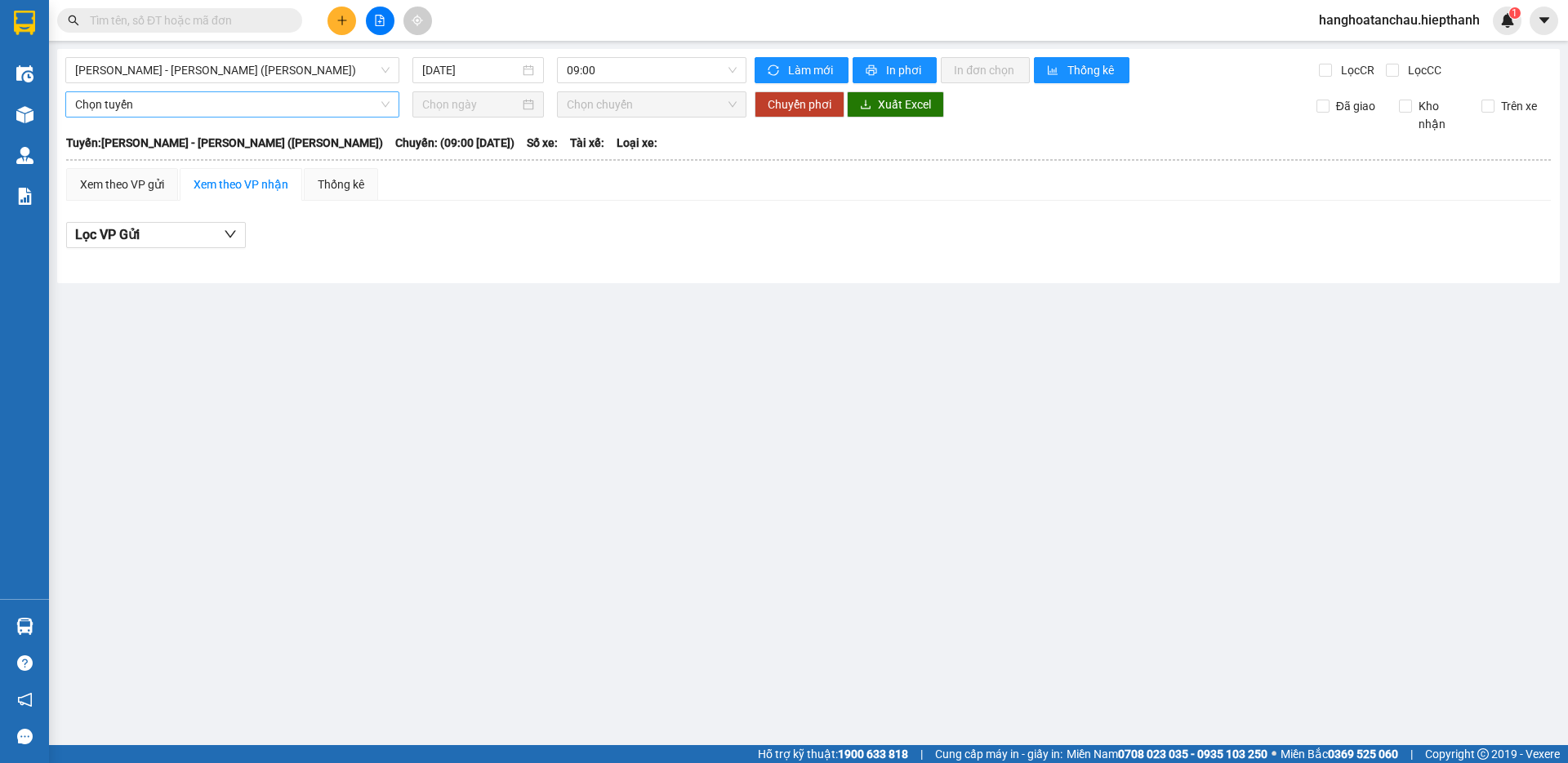
drag, startPoint x: 280, startPoint y: 56, endPoint x: 231, endPoint y: 102, distance: 67.2
click at [278, 56] on div "[PERSON_NAME] - [PERSON_NAME] ([PERSON_NAME]) [DATE] 09:00 [PERSON_NAME] mới In…" at bounding box center [809, 166] width 1503 height 234
click at [264, 64] on span "[PERSON_NAME] - [PERSON_NAME] ([PERSON_NAME])" at bounding box center [233, 70] width 314 height 24
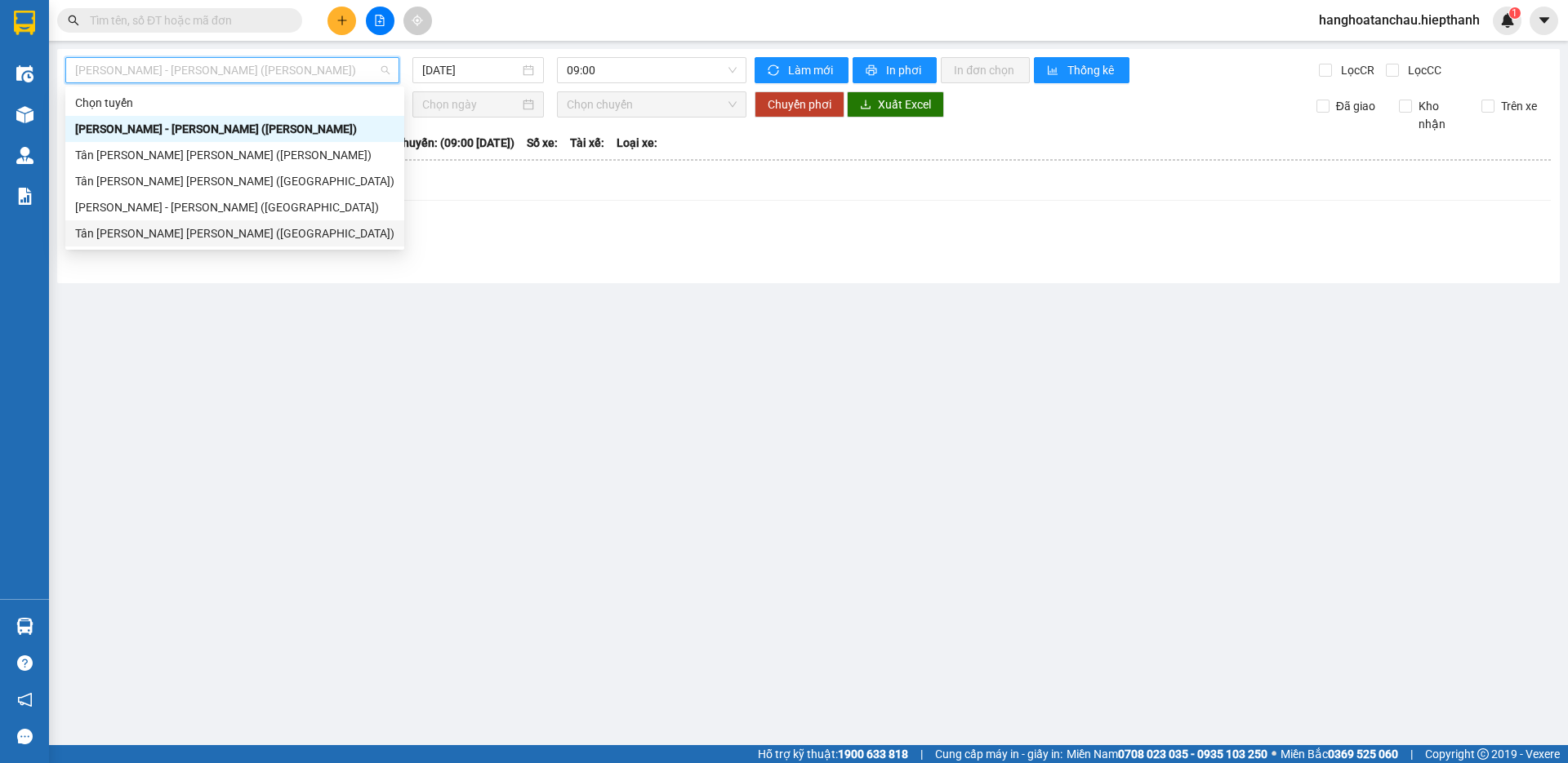
click at [221, 232] on div "Tân [PERSON_NAME] [PERSON_NAME] ([GEOGRAPHIC_DATA])" at bounding box center [235, 233] width 320 height 18
type input "[DATE]"
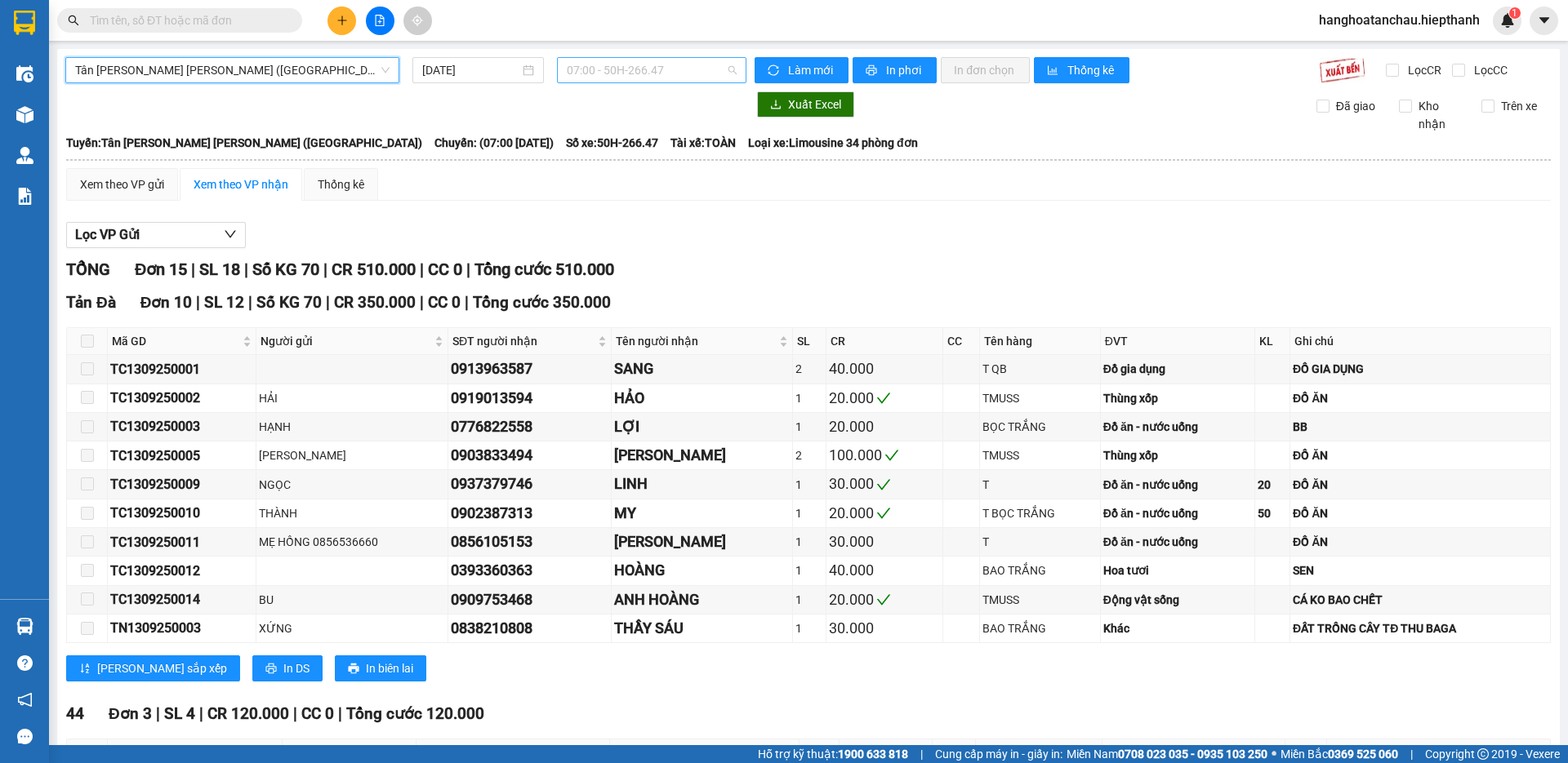
click at [589, 63] on span "07:00 - 50H-266.47" at bounding box center [651, 70] width 170 height 24
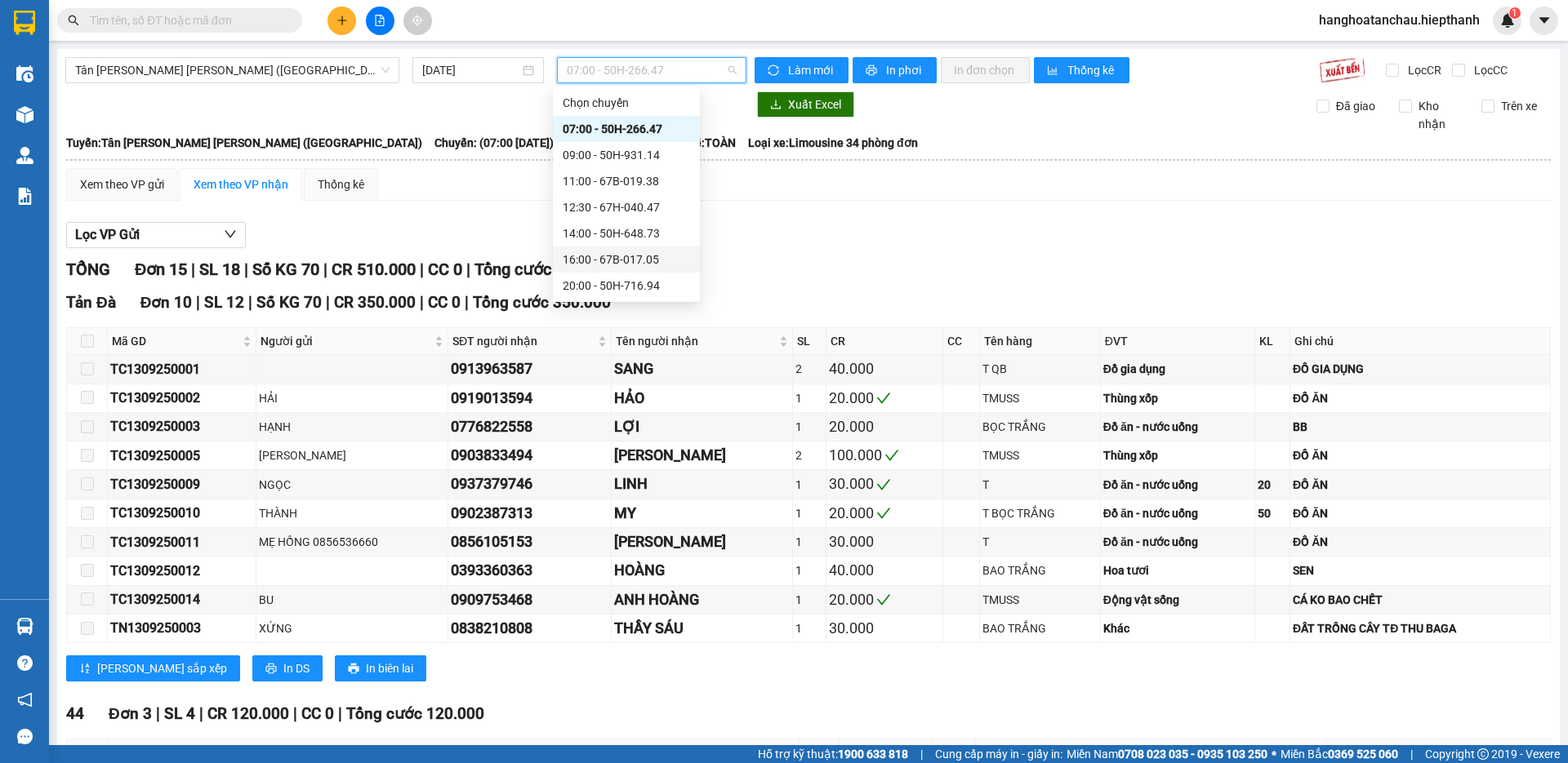
click at [595, 253] on div "16:00 - 67B-017.05" at bounding box center [627, 259] width 128 height 18
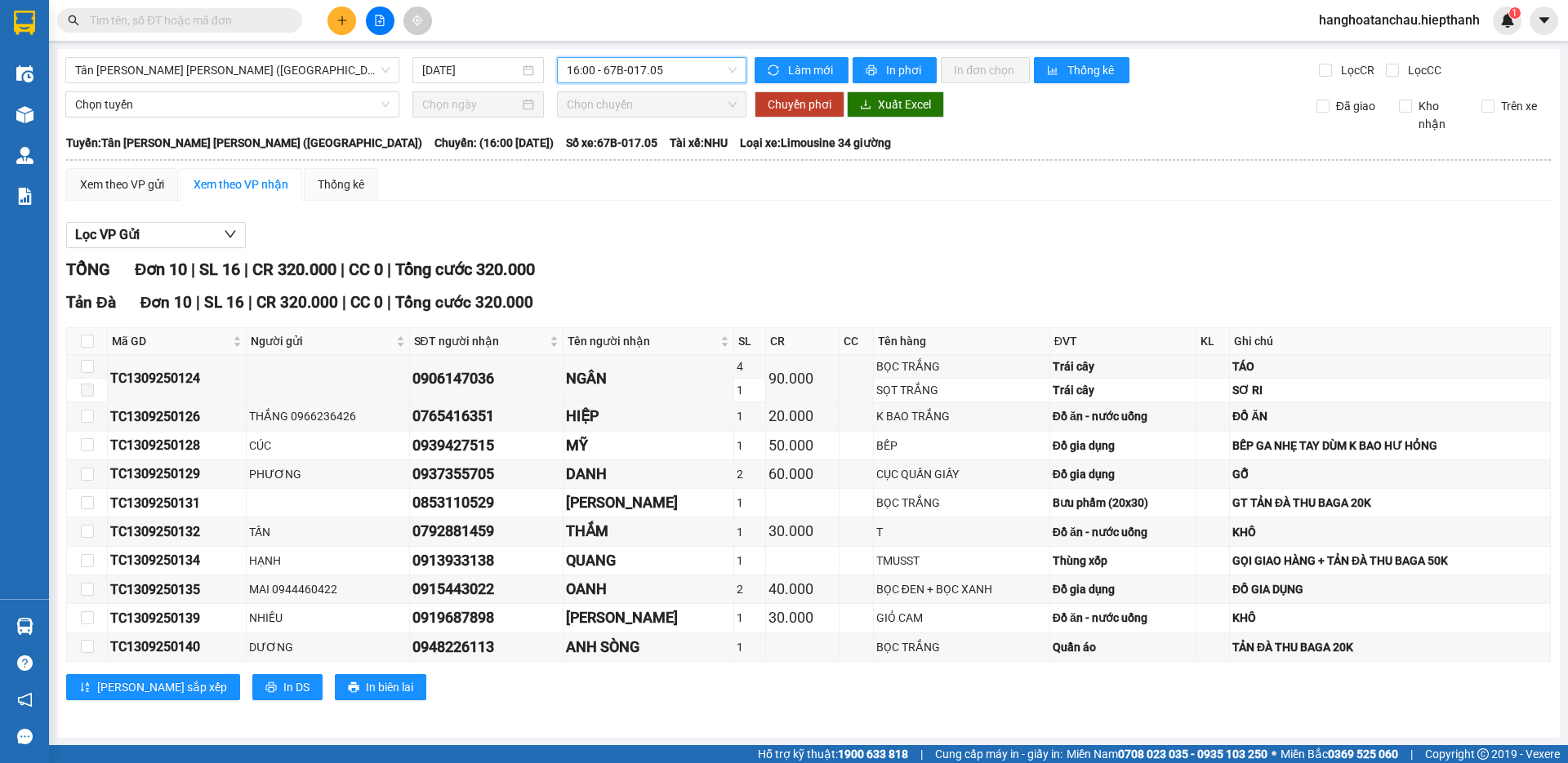
click at [708, 67] on span "16:00 - 67B-017.05" at bounding box center [651, 70] width 170 height 24
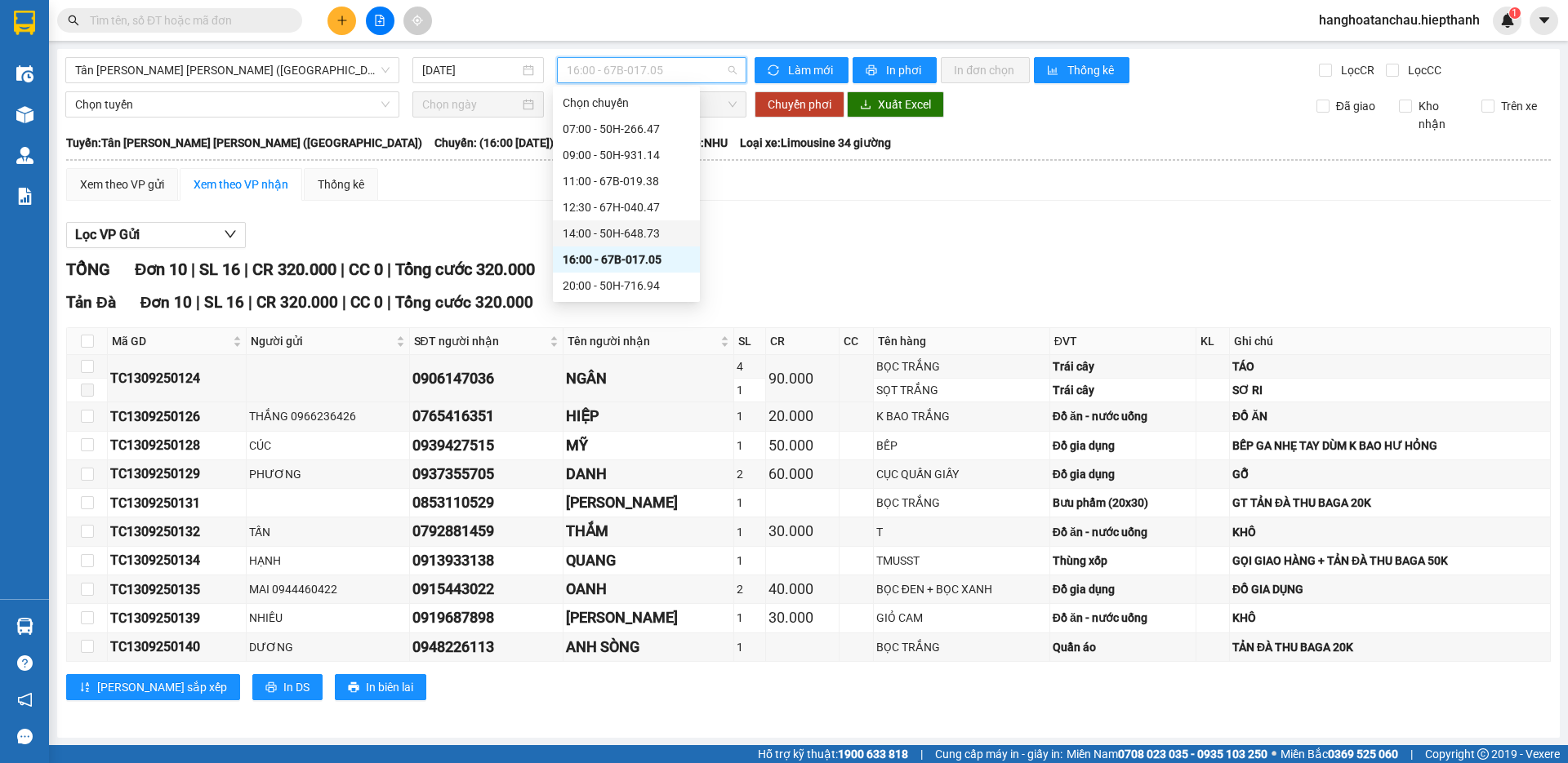
click at [600, 229] on div "14:00 - 50H-648.73" at bounding box center [627, 233] width 128 height 18
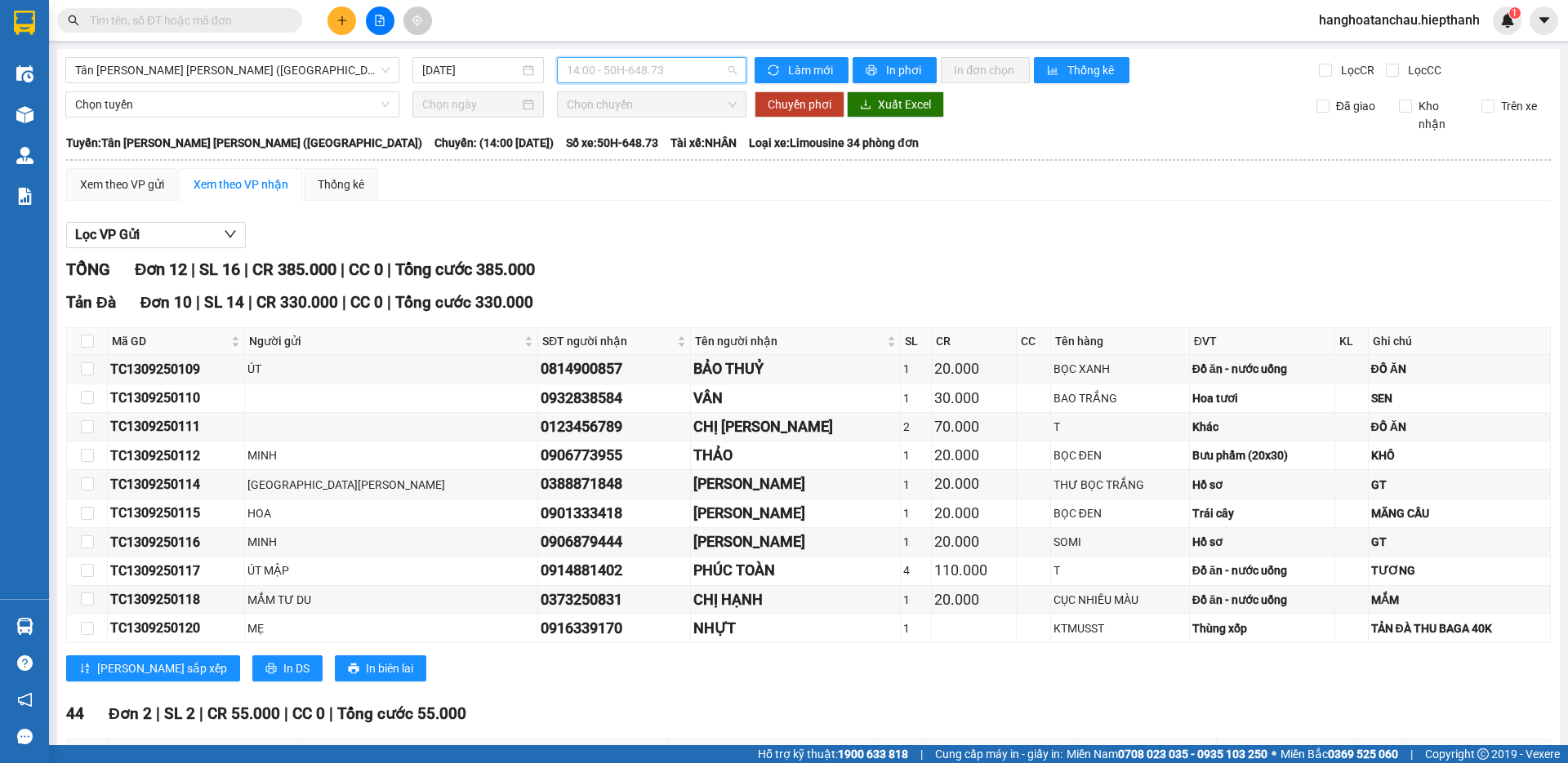
click at [572, 75] on span "14:00 - 50H-648.73" at bounding box center [651, 70] width 170 height 24
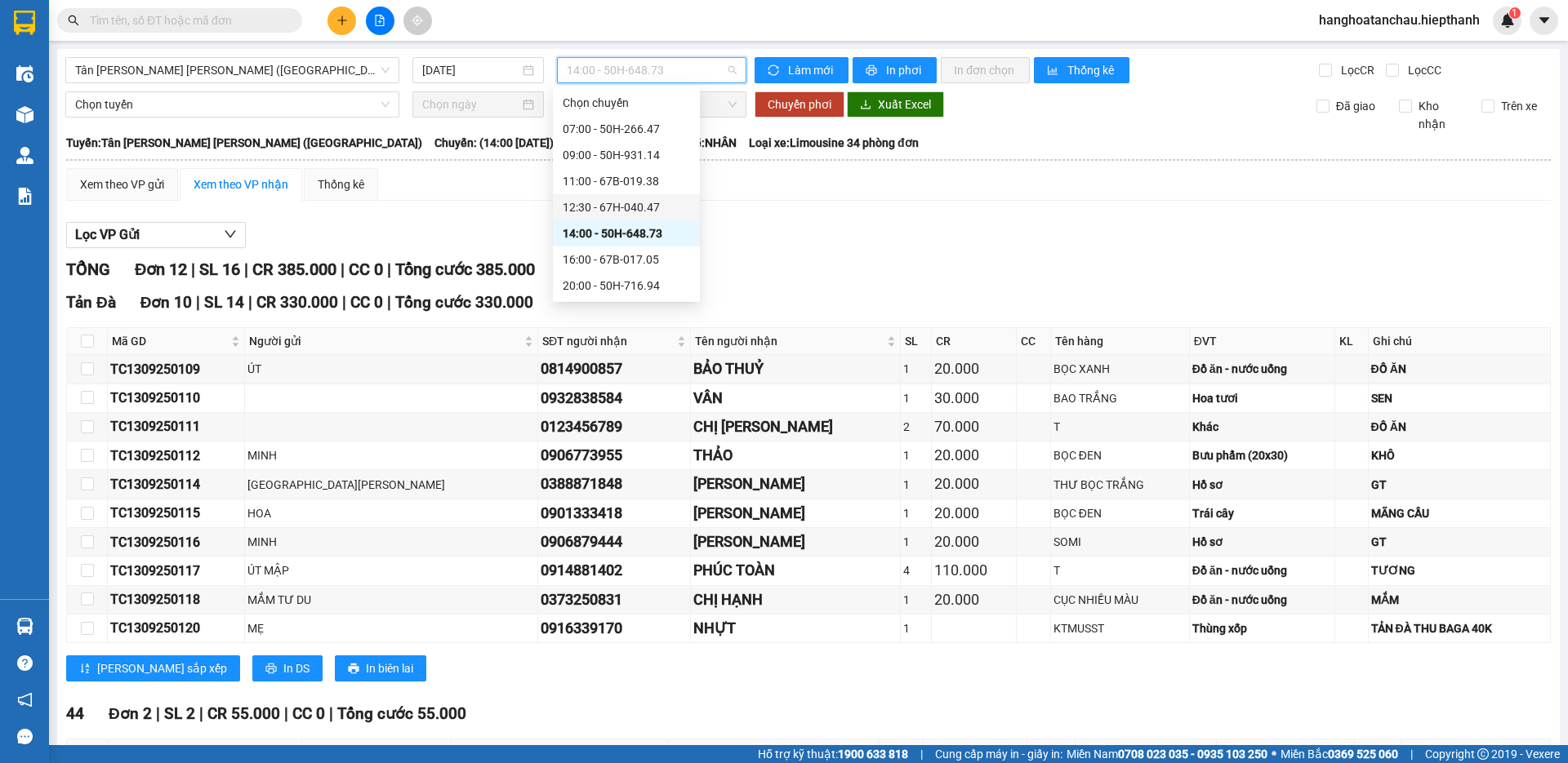
click at [582, 201] on div "12:30 - 67H-040.47" at bounding box center [627, 207] width 128 height 18
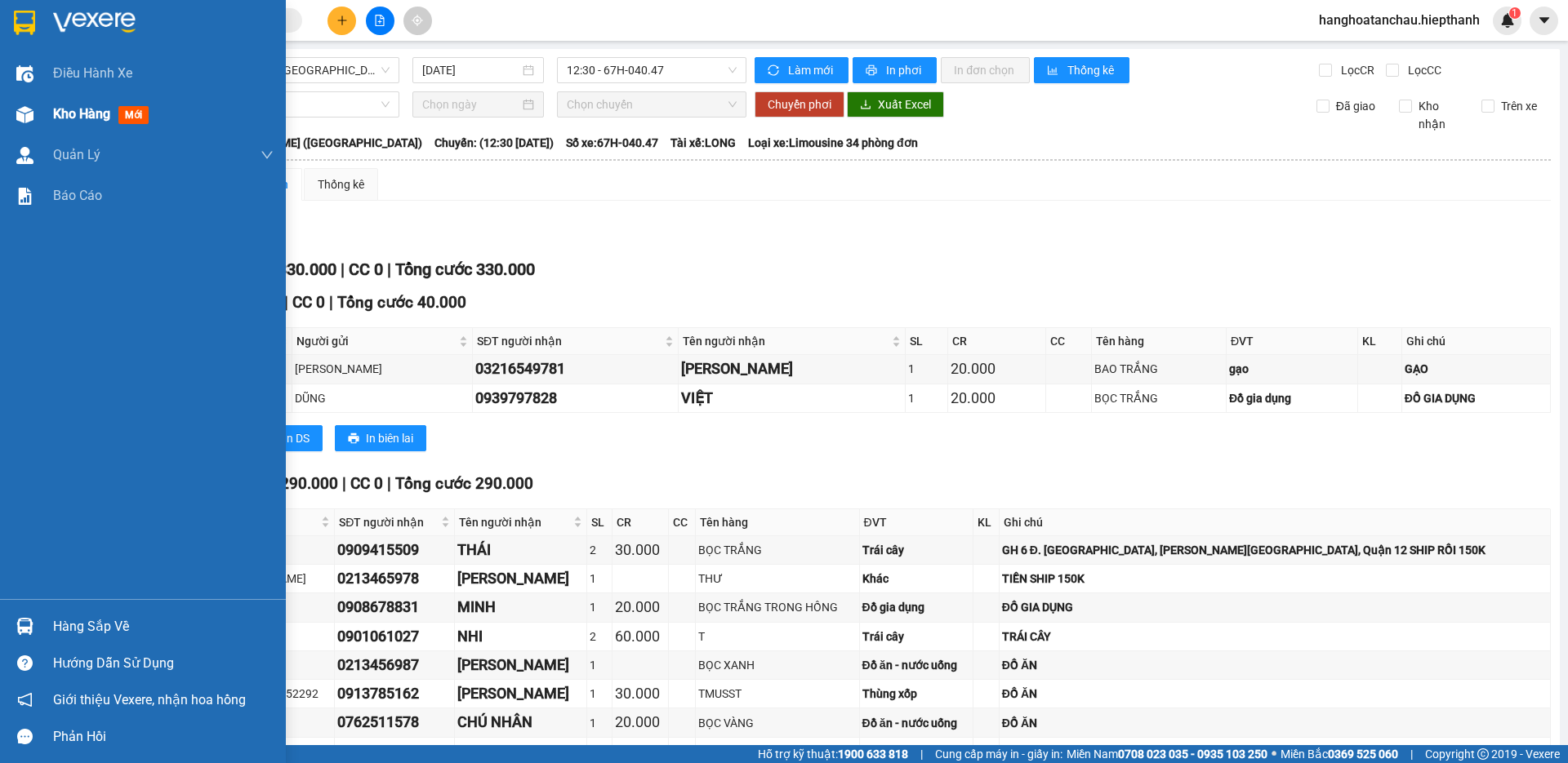
click at [71, 106] on span "Kho hàng" at bounding box center [82, 113] width 57 height 15
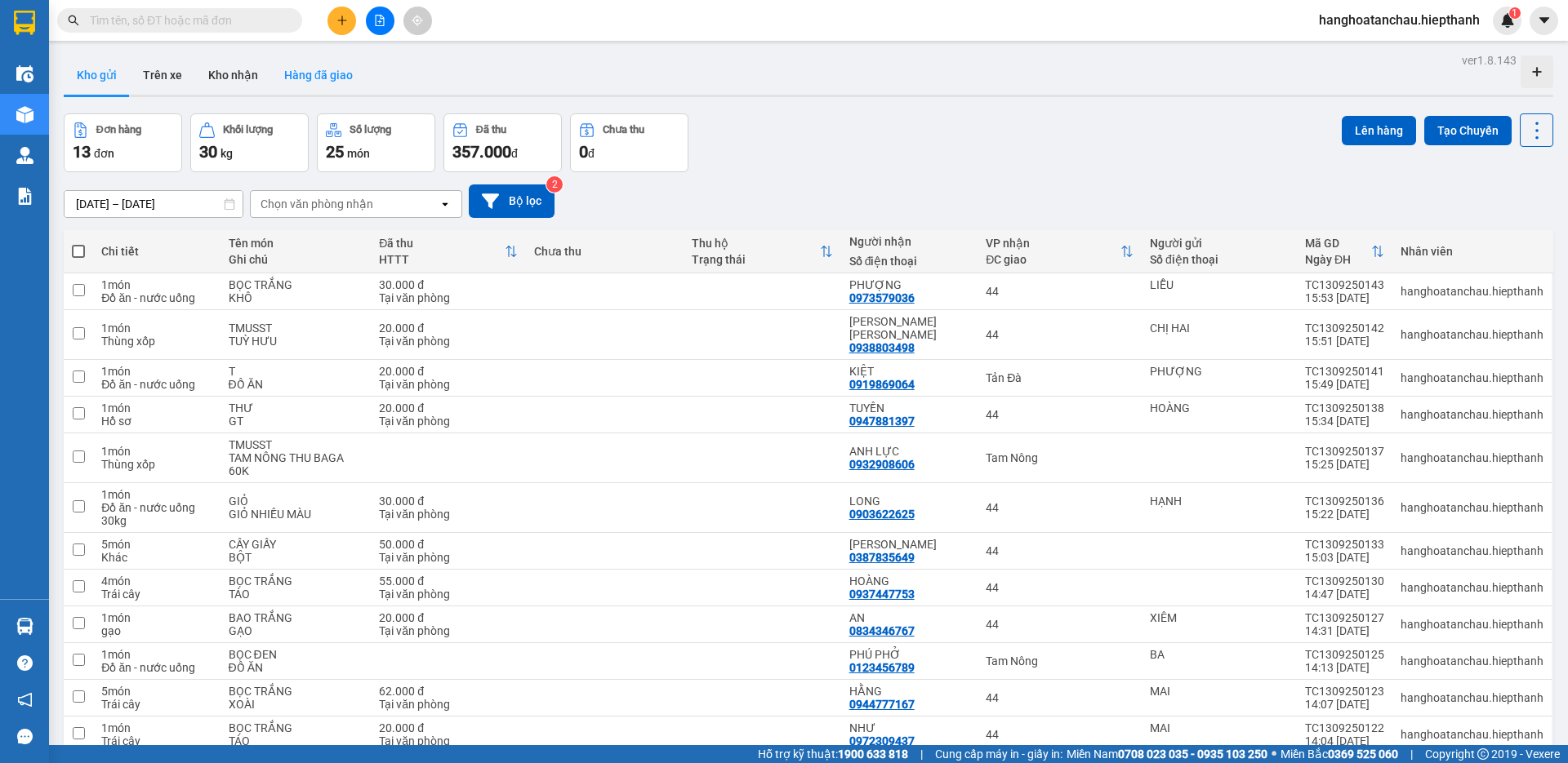
click at [302, 73] on button "Hàng đã giao" at bounding box center [319, 75] width 95 height 39
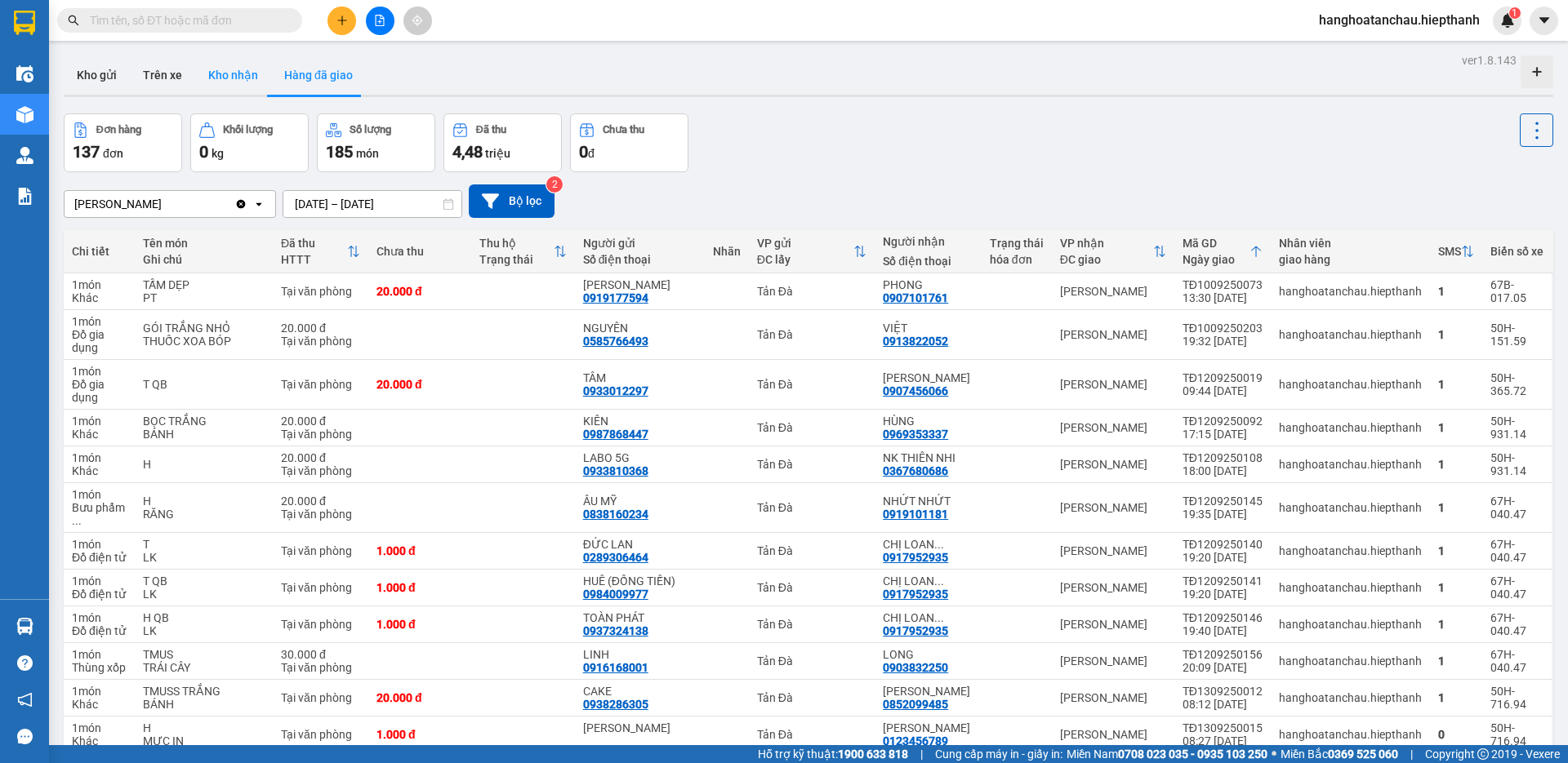
click at [208, 75] on button "Kho nhận" at bounding box center [233, 75] width 76 height 39
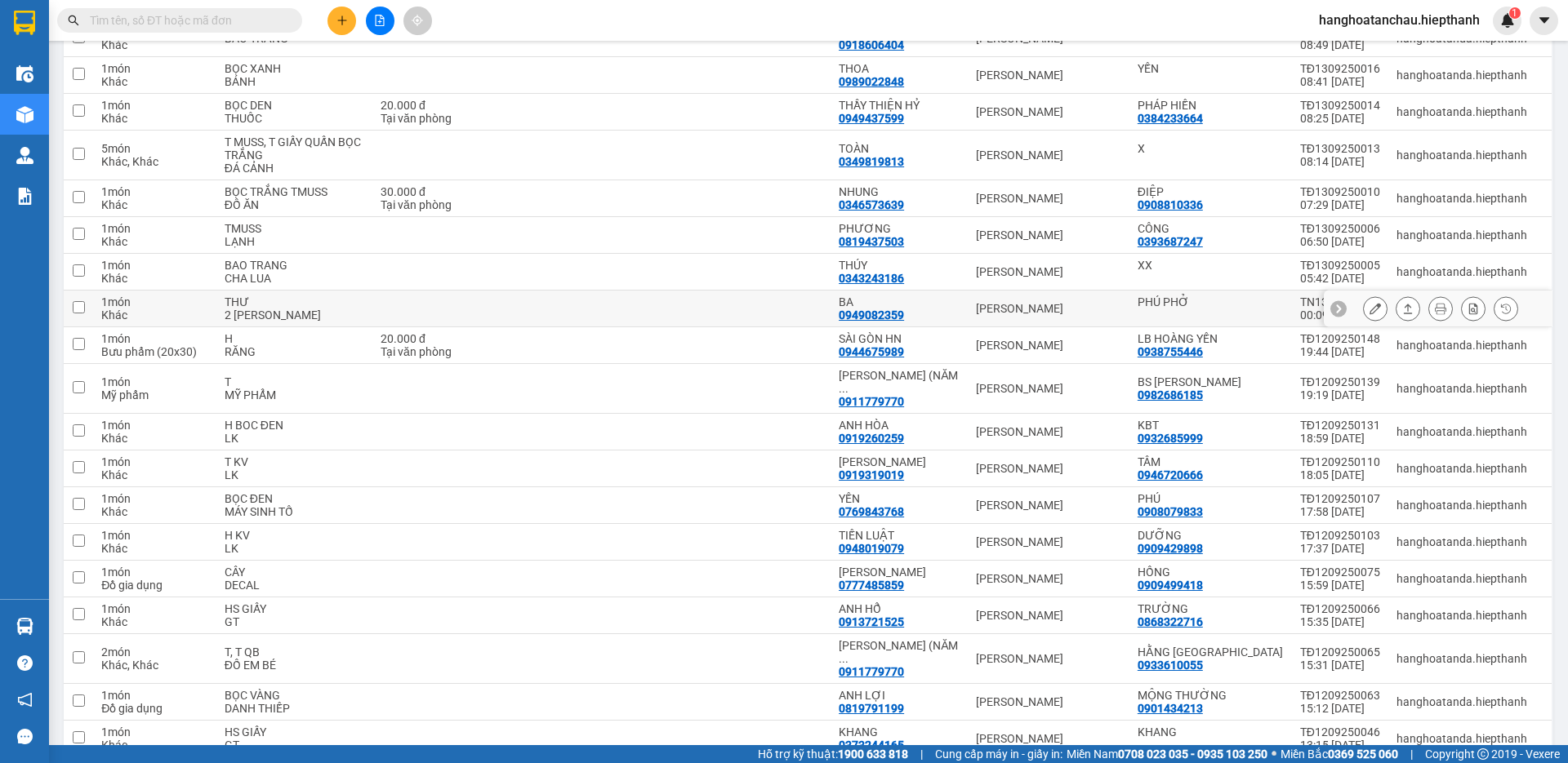
scroll to position [408, 0]
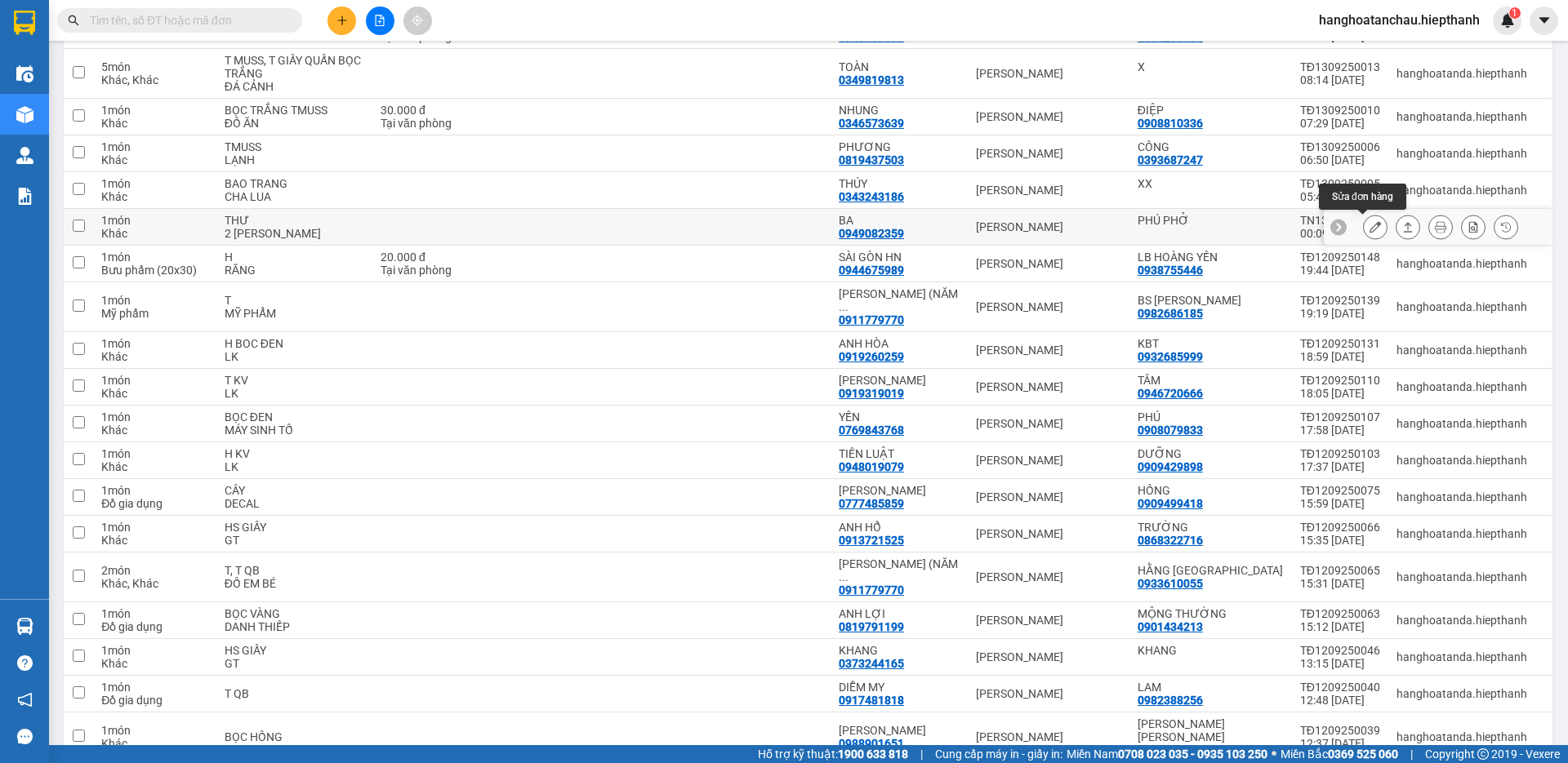
click at [1370, 226] on icon at bounding box center [1375, 226] width 12 height 12
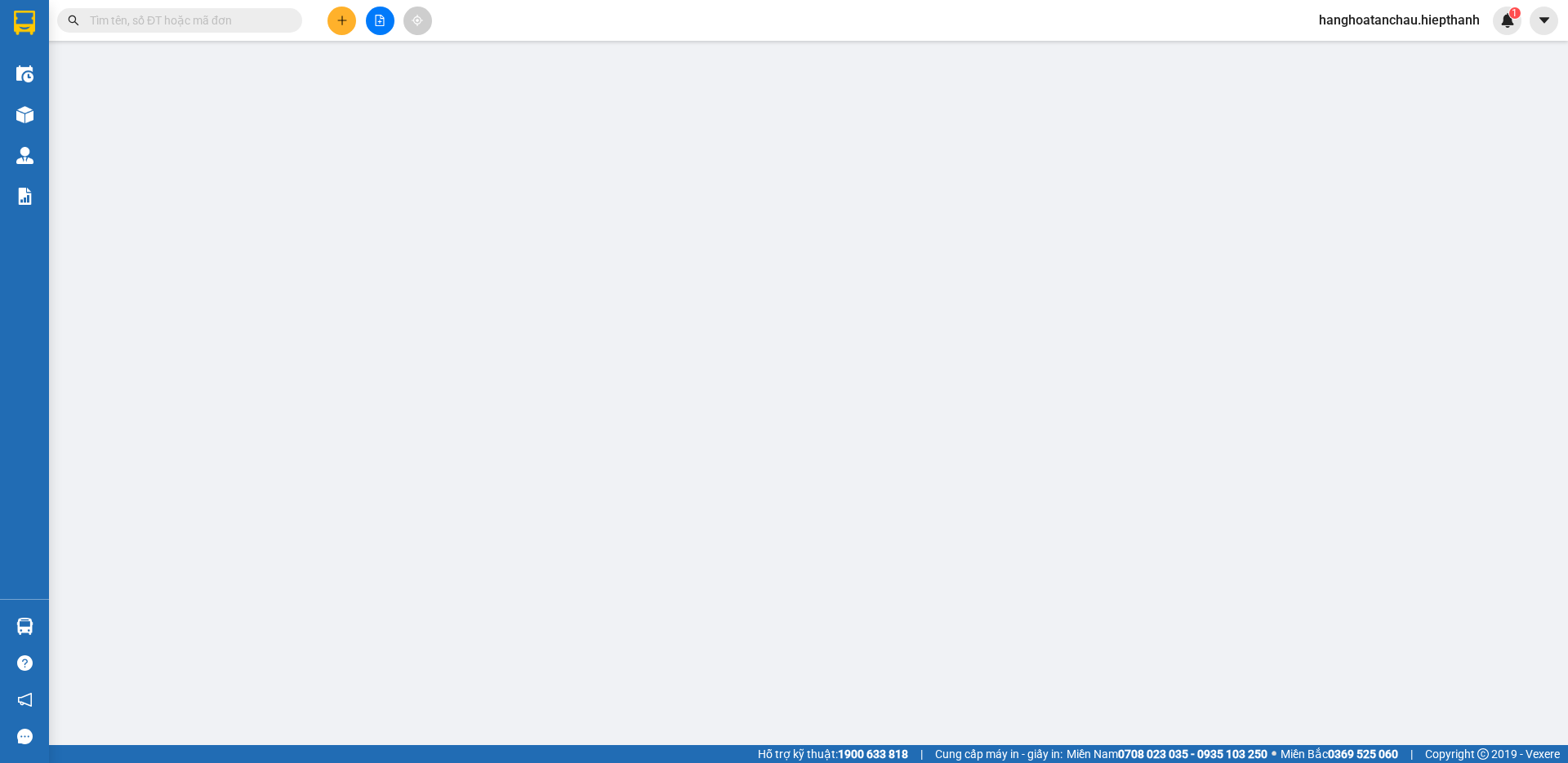
type input "PHÚ PHỞ"
type input "0949082359"
type input "BA"
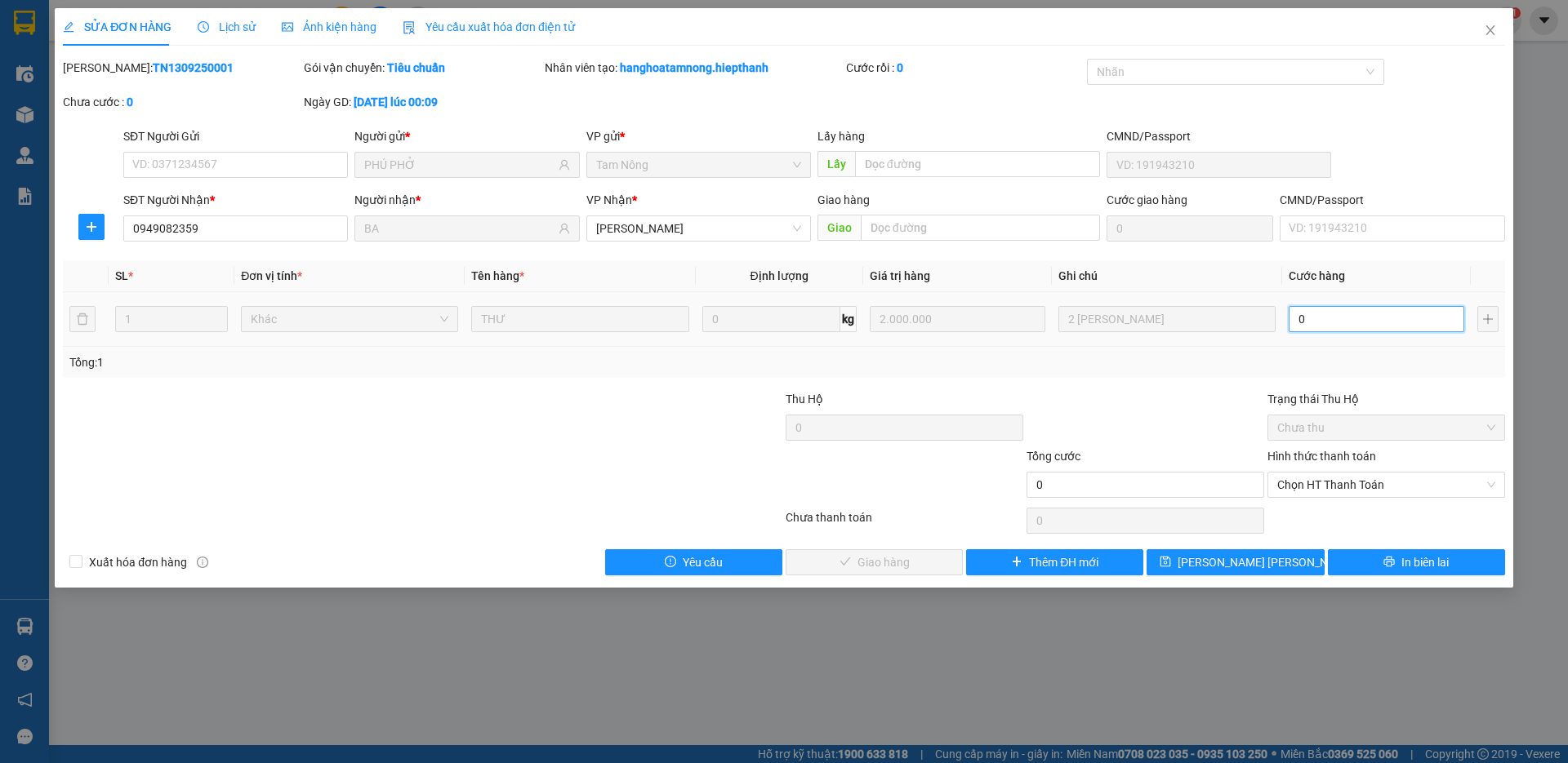
click at [1393, 315] on input "0" at bounding box center [1377, 319] width 176 height 26
type input "1"
type input "1.000"
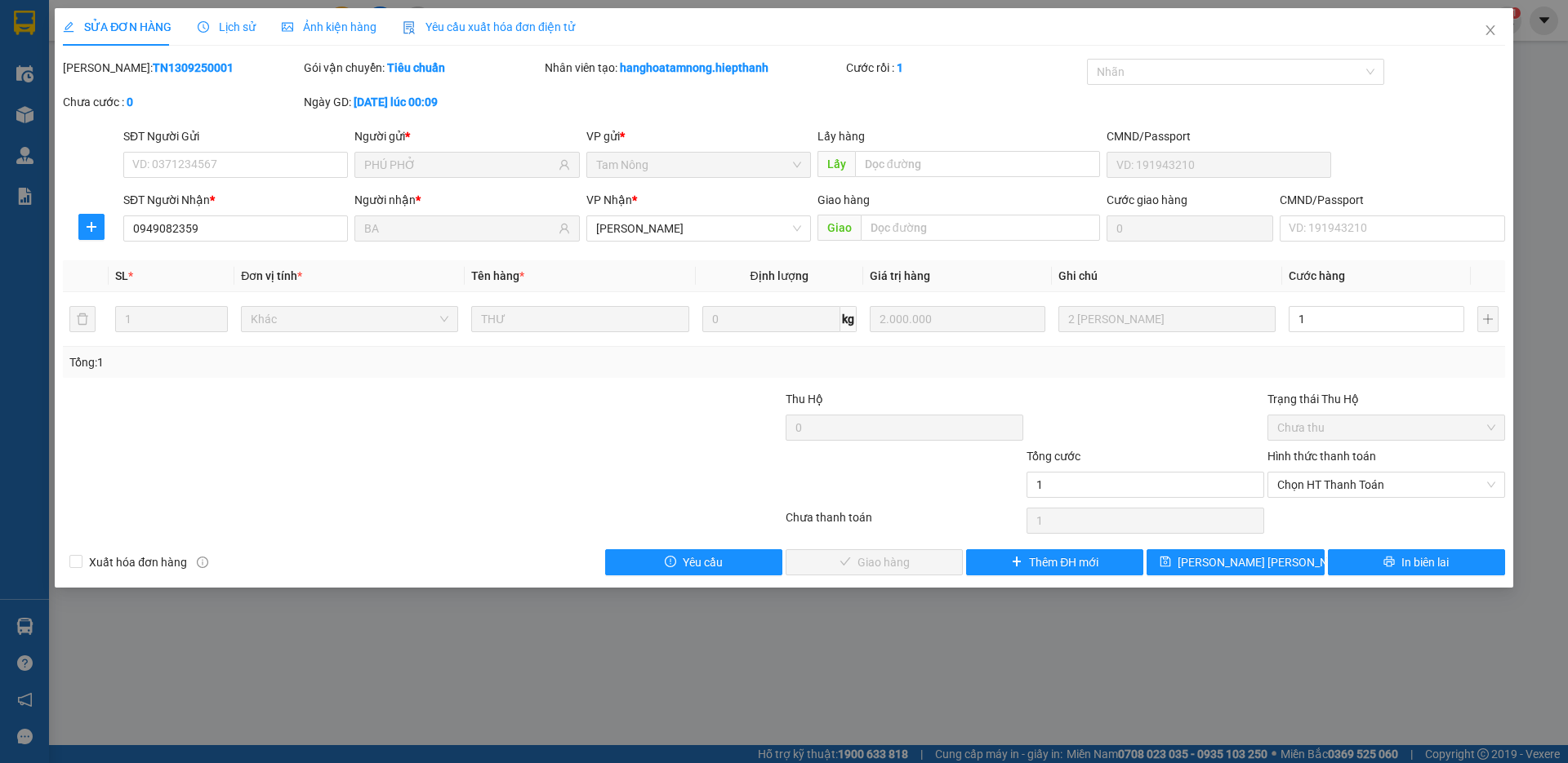
type input "1.000"
click at [1389, 383] on div "Total Paid Fee 0 Total UnPaid Fee 0 Cash Collection Total Fee Mã ĐH: TN13092500…" at bounding box center [784, 317] width 1442 height 517
click at [1391, 485] on span "Chọn HT Thanh Toán" at bounding box center [1386, 485] width 218 height 24
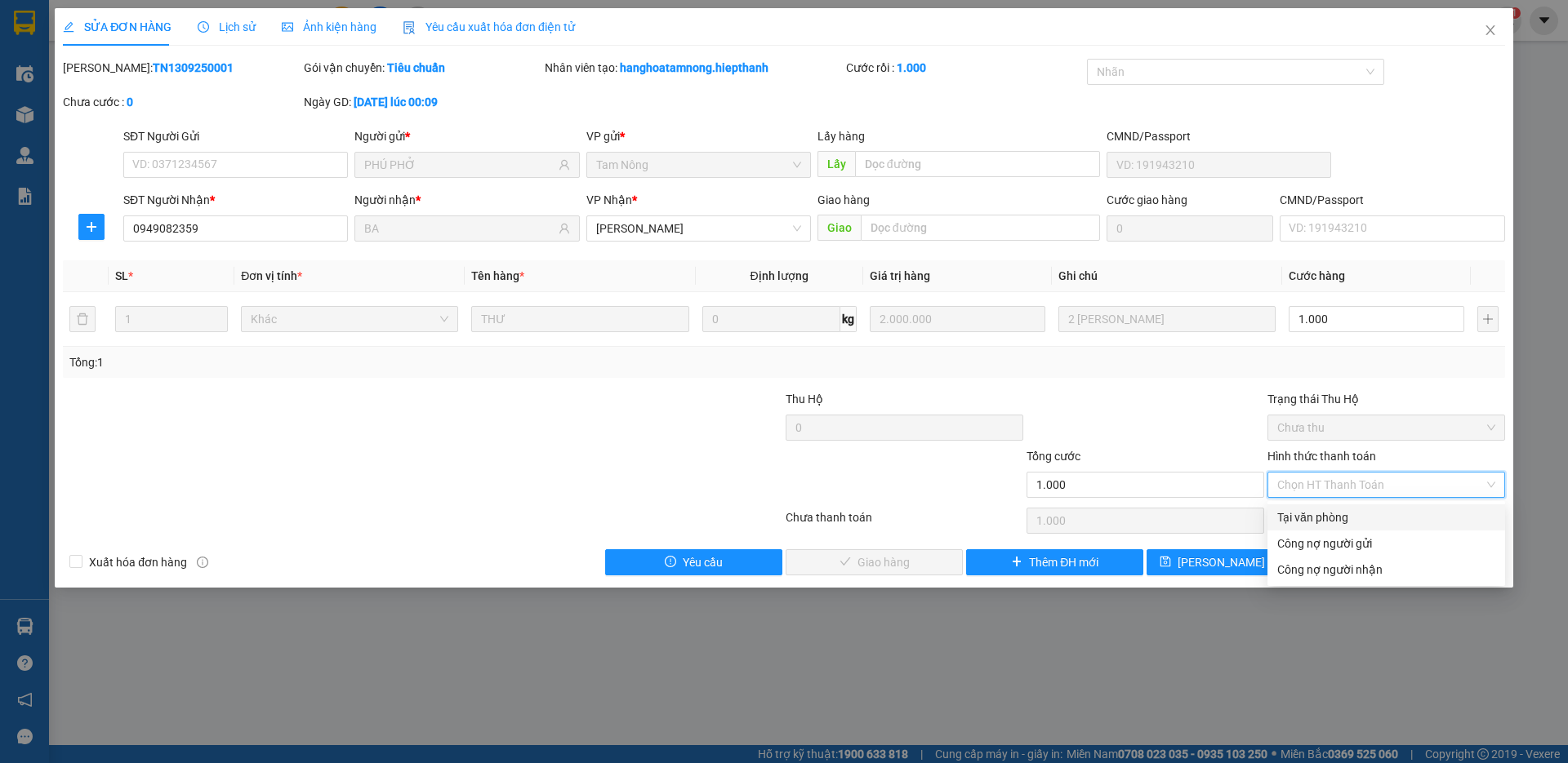
click at [1382, 513] on div "Tại văn phòng" at bounding box center [1386, 518] width 218 height 18
type input "0"
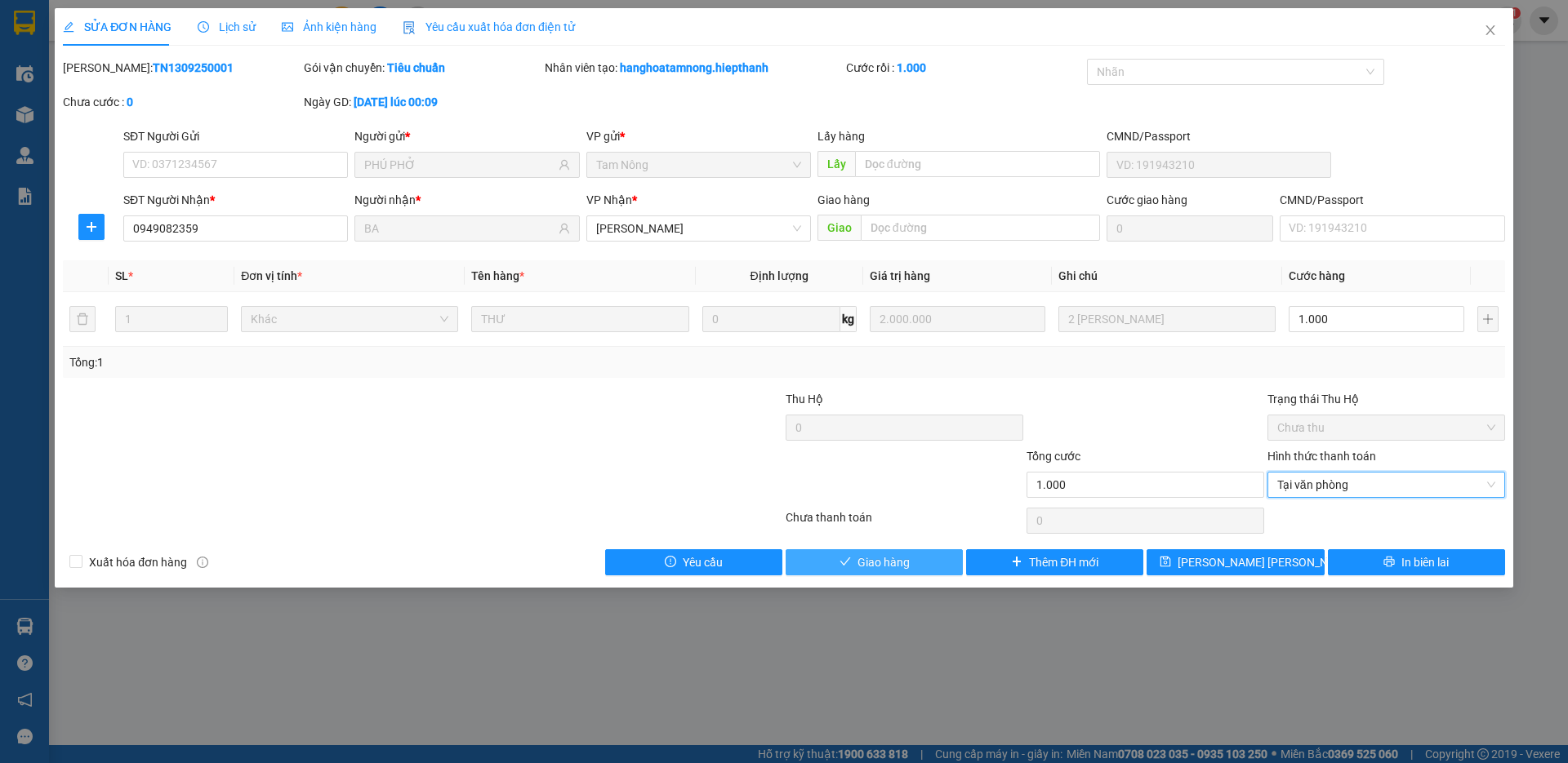
click at [925, 561] on button "Giao hàng" at bounding box center [874, 562] width 177 height 26
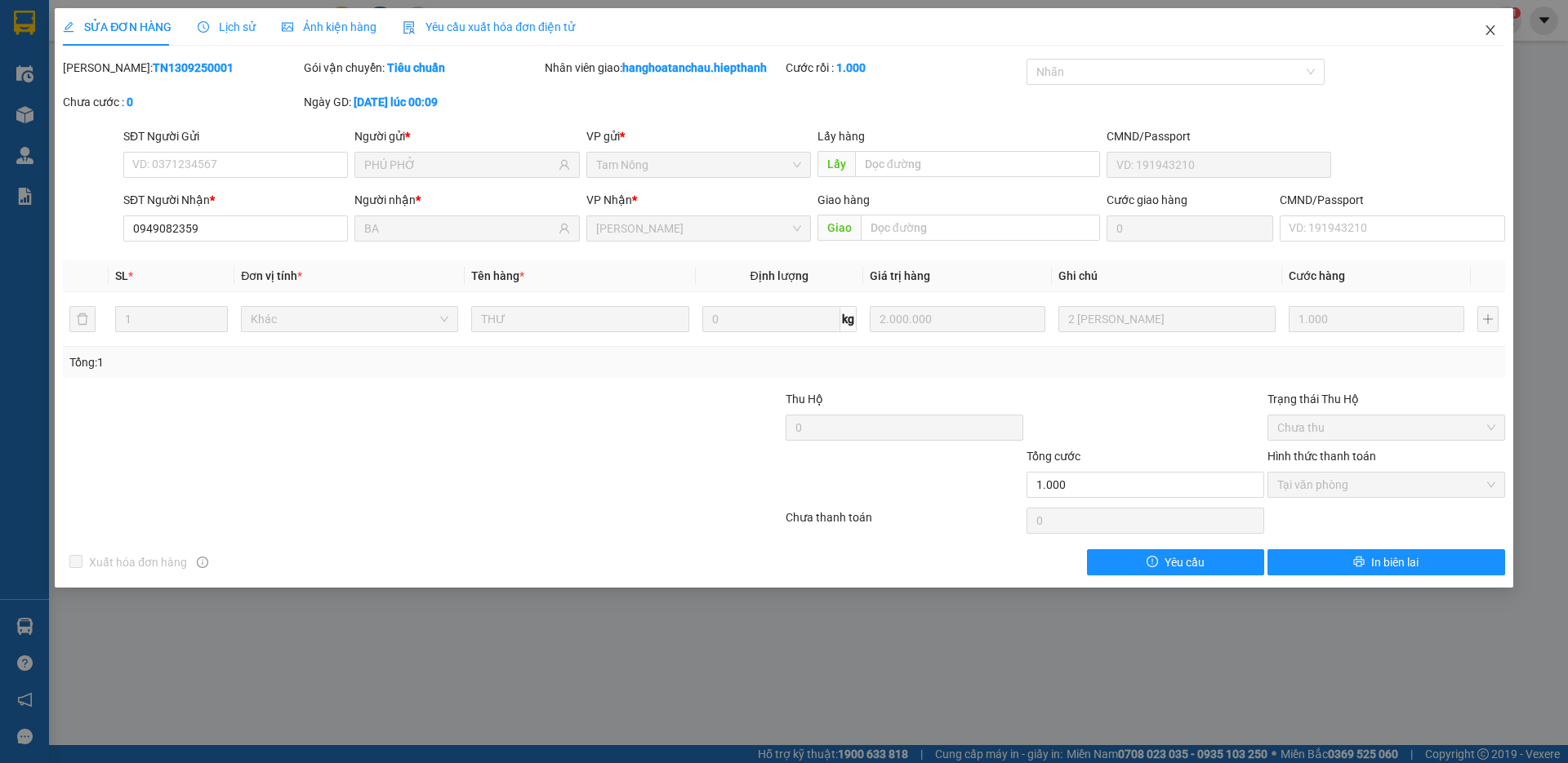
click button "Close" at bounding box center [1490, 31] width 46 height 46
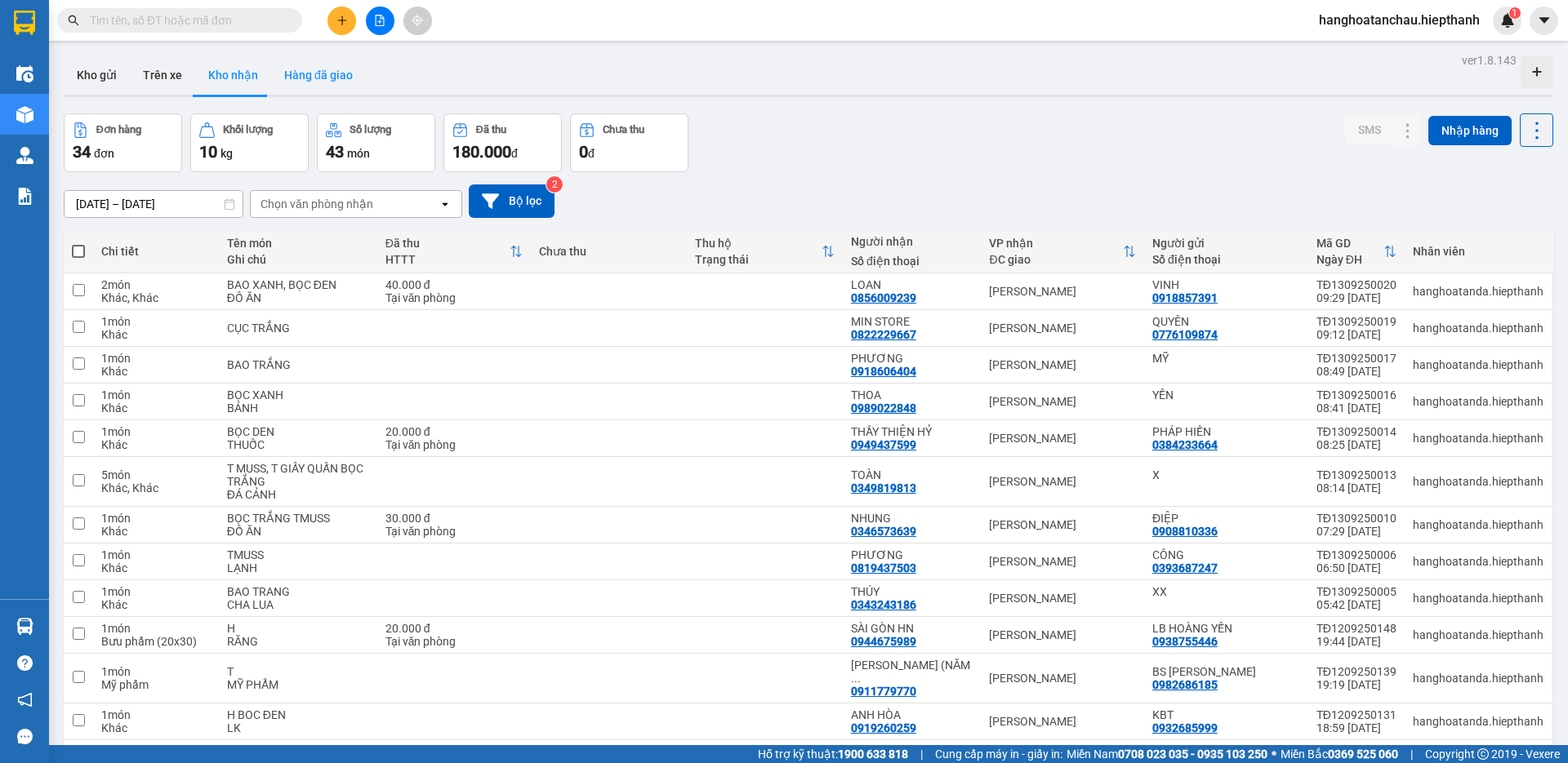
click at [312, 85] on button "Hàng đã giao" at bounding box center [319, 75] width 95 height 39
